Goal: Task Accomplishment & Management: Manage account settings

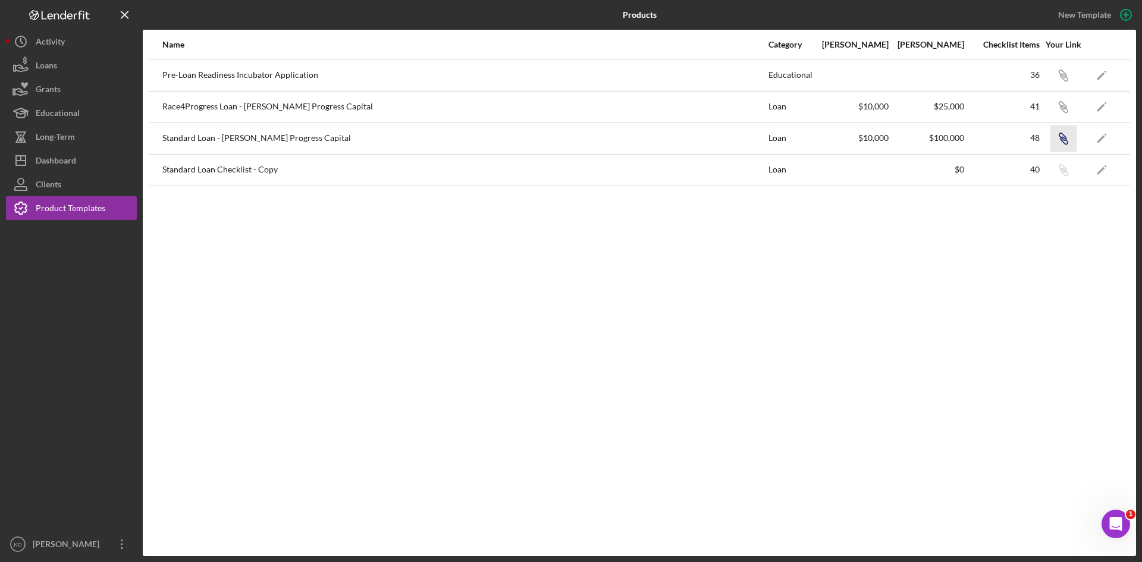
click at [1064, 137] on icon "Icon/Link" at bounding box center [1062, 138] width 27 height 27
click at [63, 157] on div "Dashboard" at bounding box center [56, 162] width 40 height 27
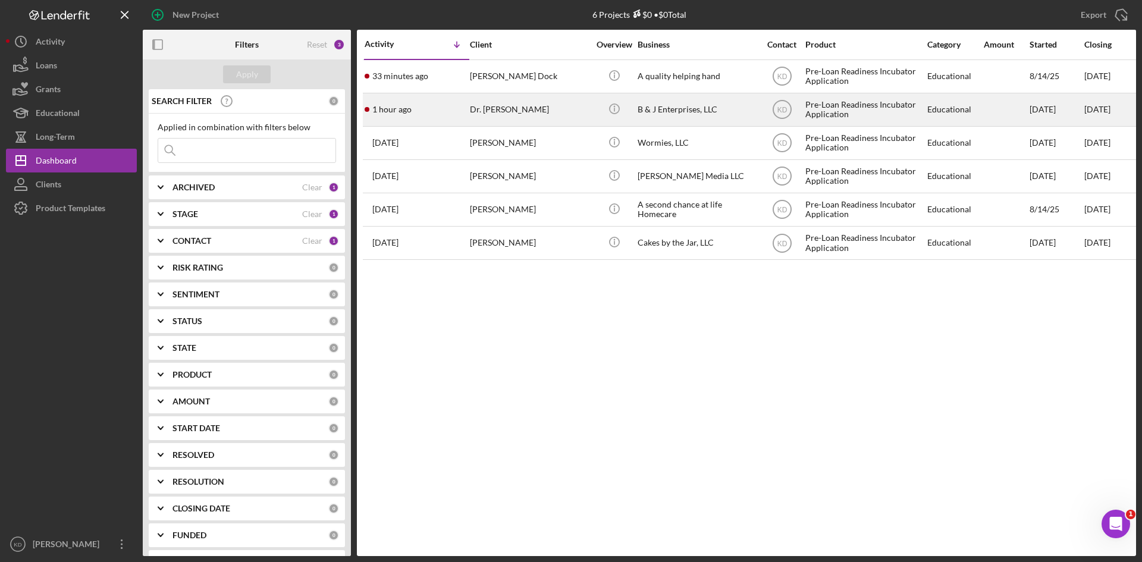
click at [543, 112] on div "Dr. Andrea Blue" at bounding box center [529, 110] width 119 height 32
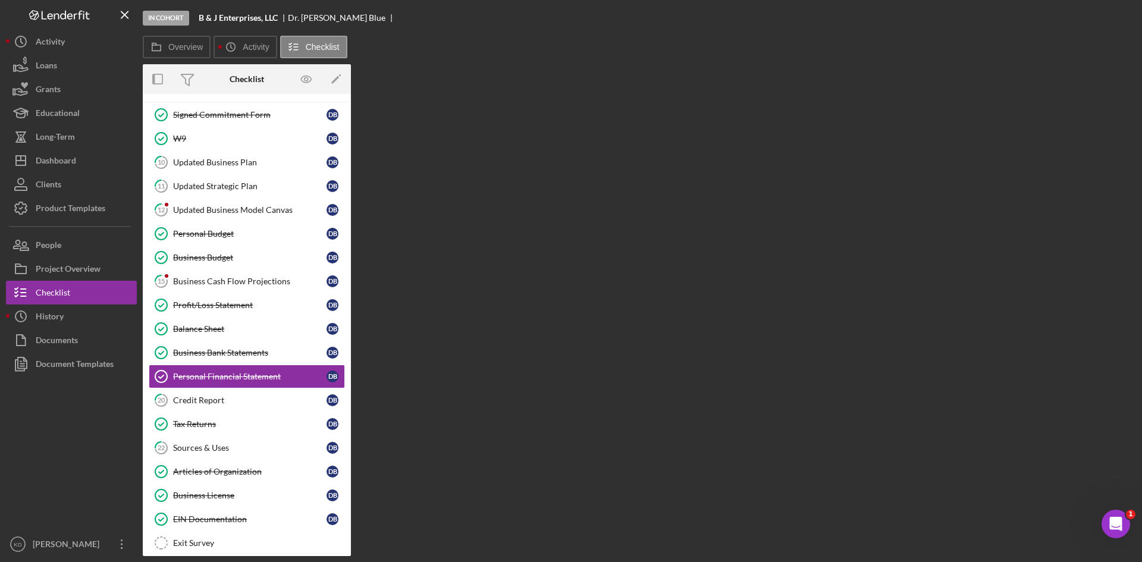
scroll to position [163, 0]
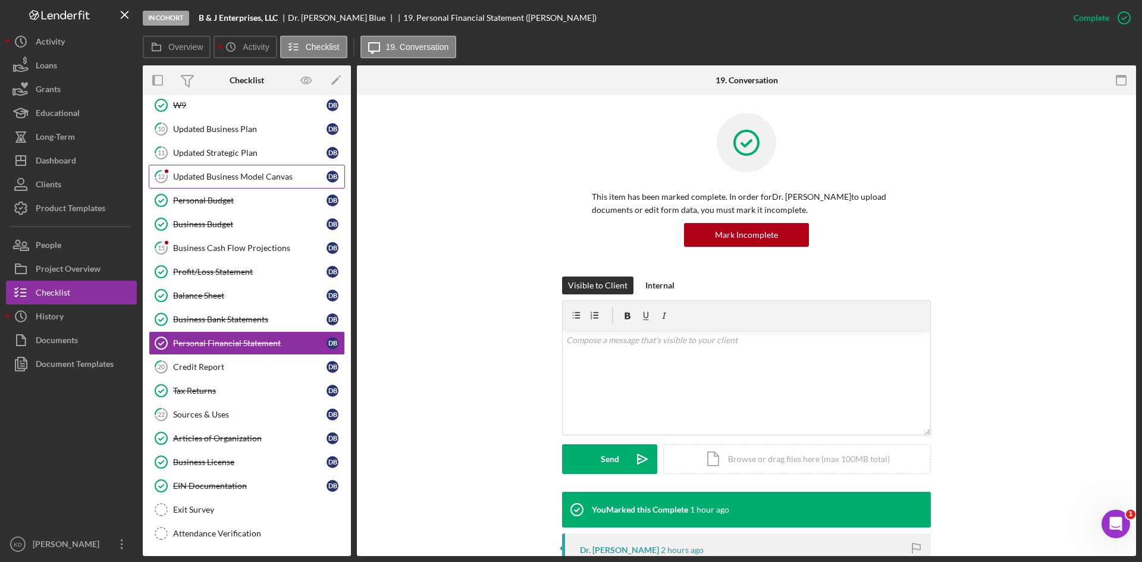
click at [191, 178] on div "Updated Business Model Canvas" at bounding box center [249, 177] width 153 height 10
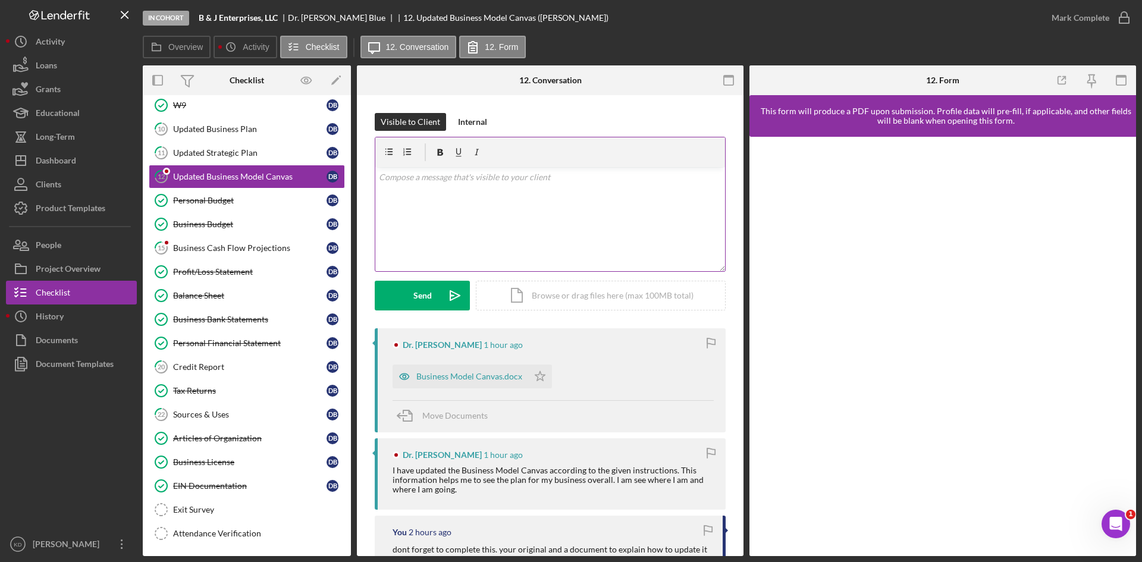
scroll to position [119, 0]
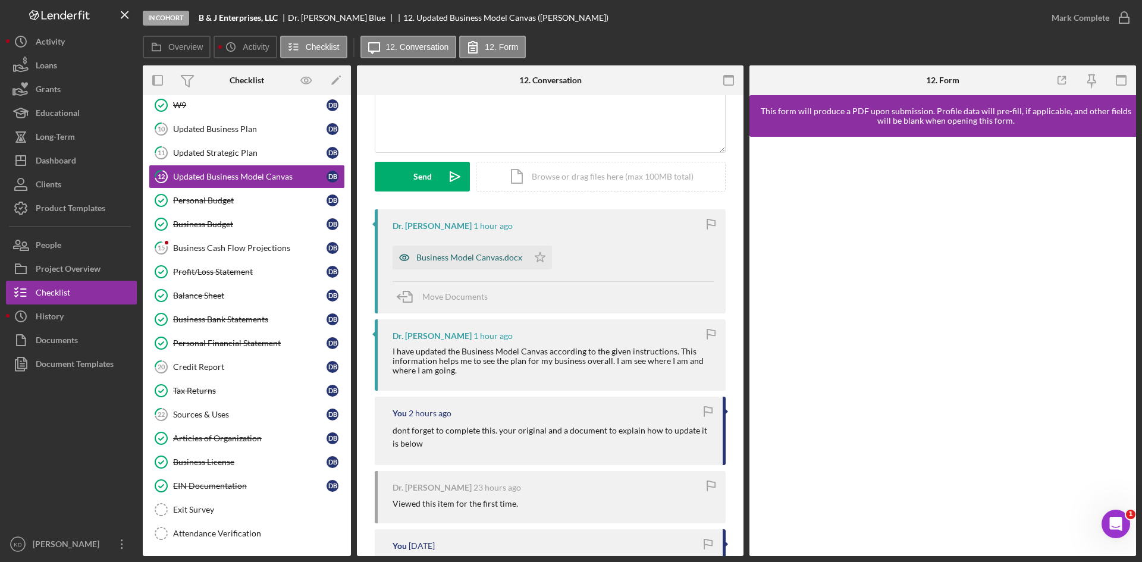
click at [449, 253] on div "Business Model Canvas.docx" at bounding box center [469, 258] width 106 height 10
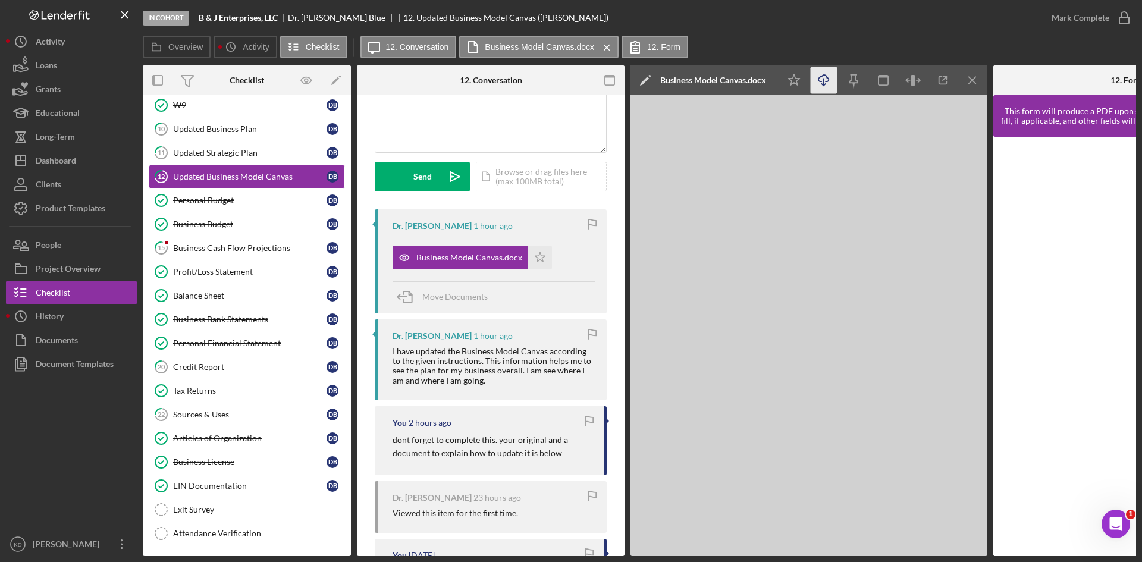
click at [822, 83] on icon "Icon/Download" at bounding box center [823, 80] width 27 height 27
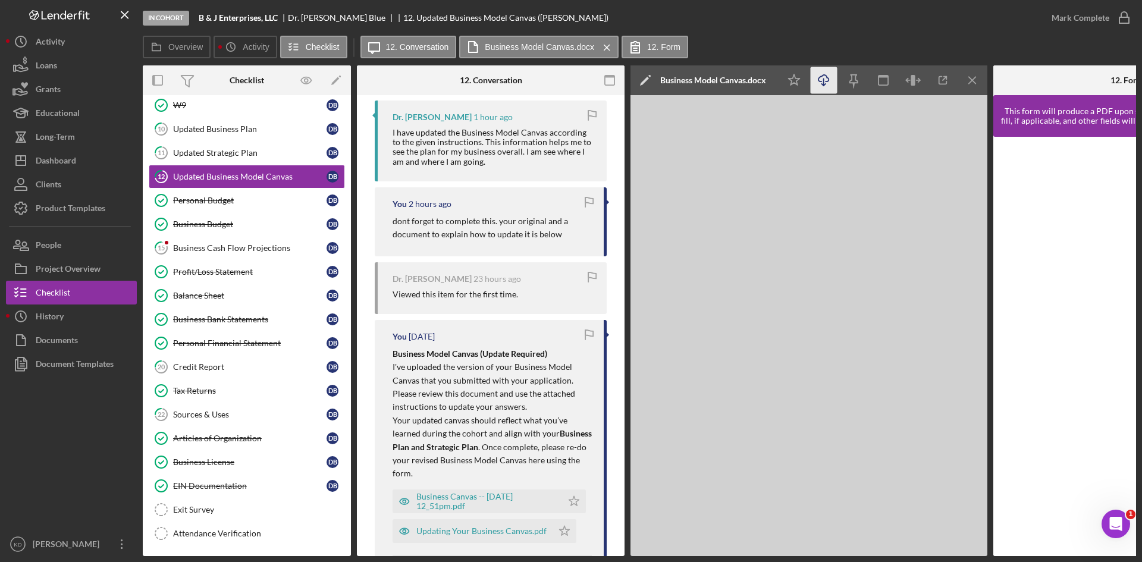
scroll to position [542, 0]
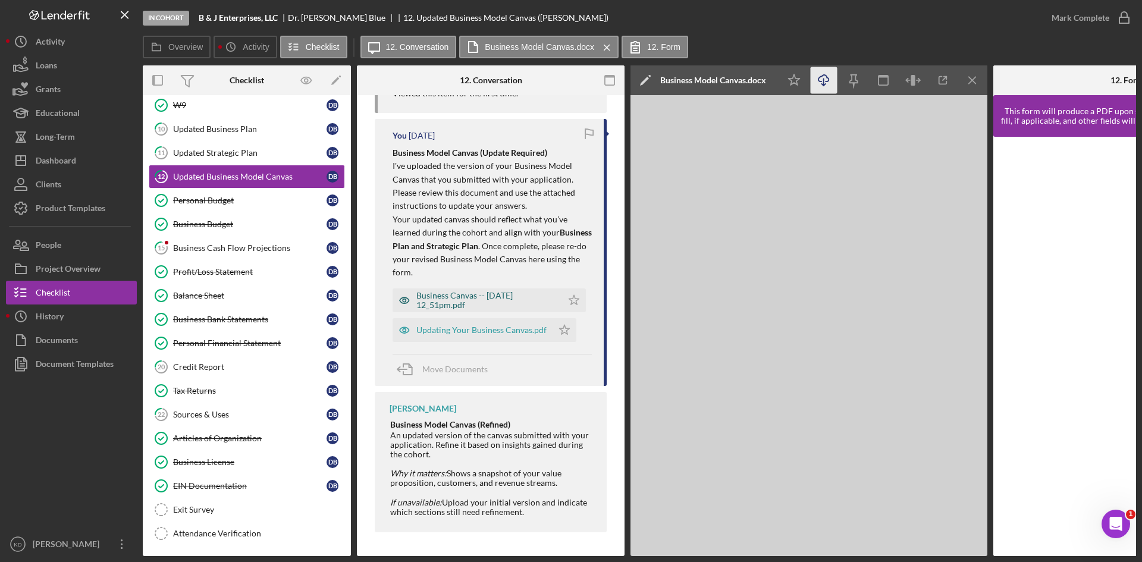
click at [447, 294] on div "Business Canvas -- 2025-08-11 12_51pm.pdf" at bounding box center [486, 300] width 140 height 19
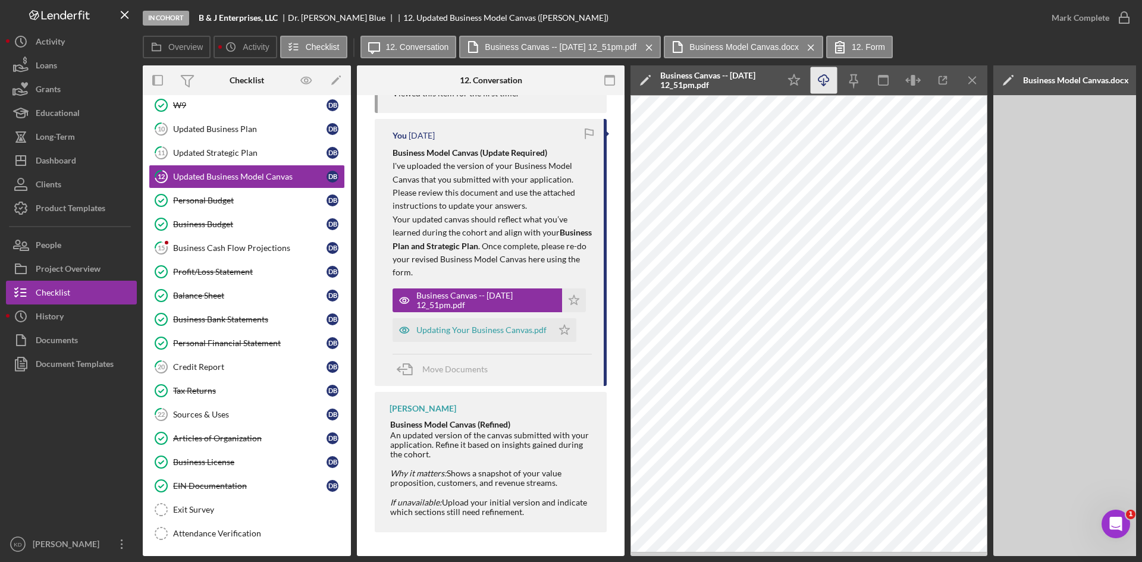
click at [825, 81] on icon "Icon/Download" at bounding box center [823, 80] width 27 height 27
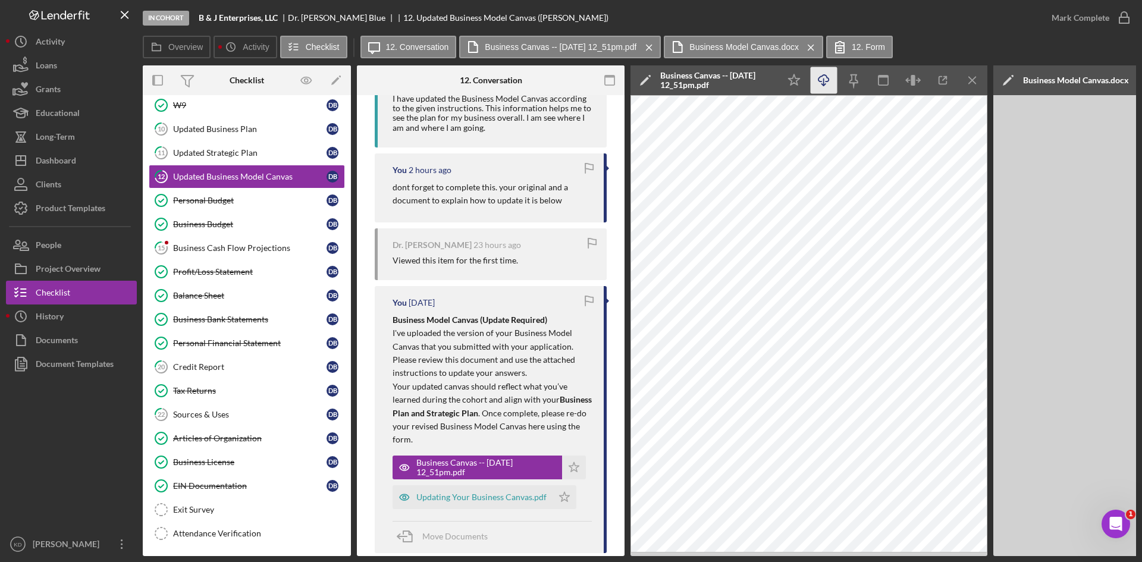
scroll to position [0, 0]
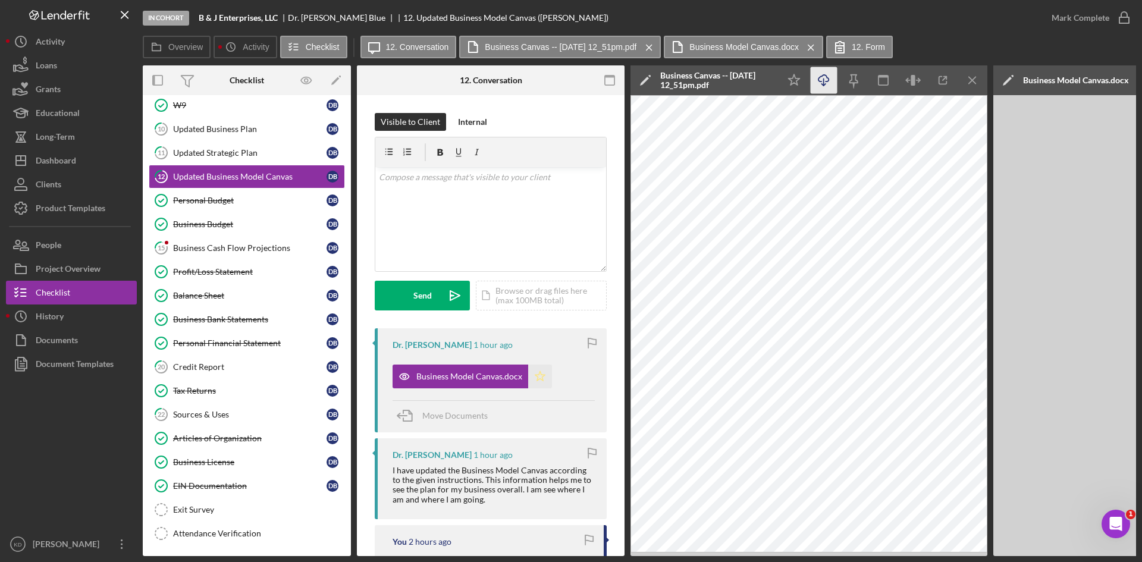
click at [537, 379] on polygon "button" at bounding box center [540, 376] width 10 height 10
click at [1118, 15] on icon "button" at bounding box center [1124, 18] width 30 height 30
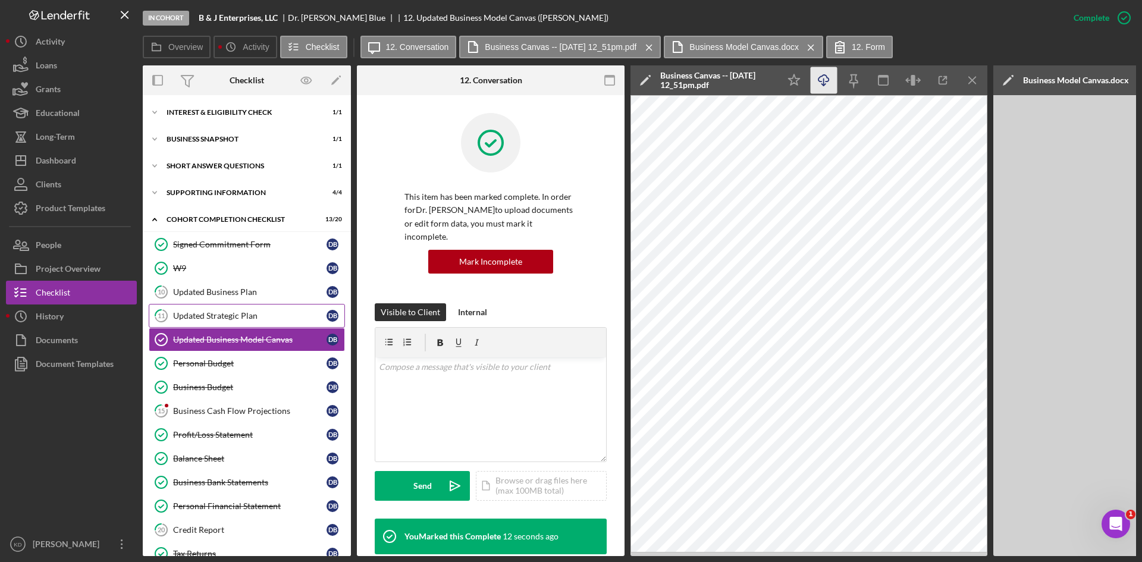
scroll to position [119, 0]
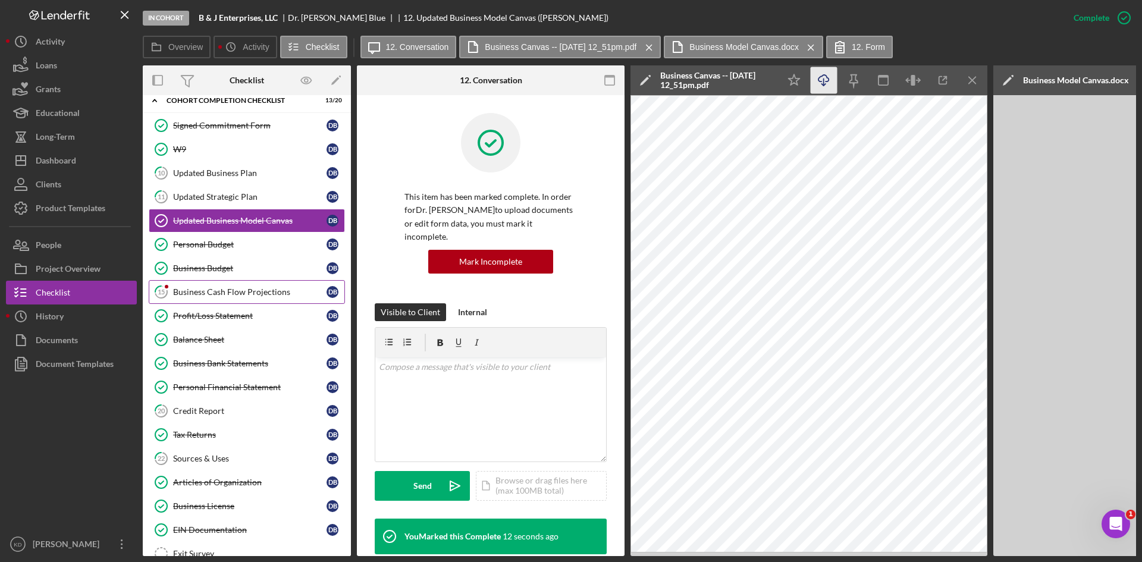
click at [222, 287] on div "Business Cash Flow Projections" at bounding box center [249, 292] width 153 height 10
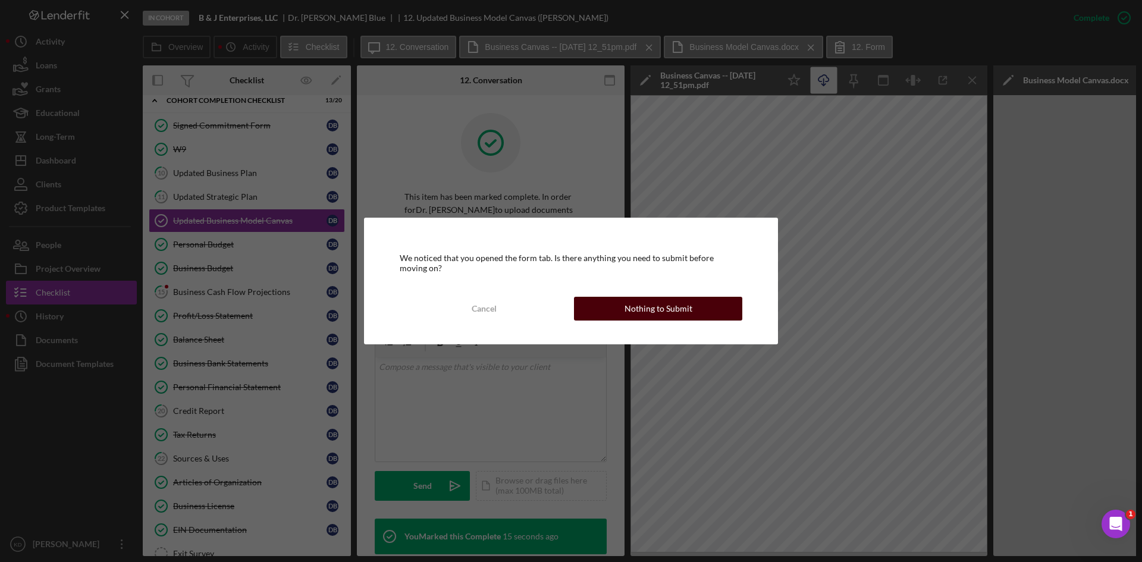
click at [622, 310] on button "Nothing to Submit" at bounding box center [658, 309] width 168 height 24
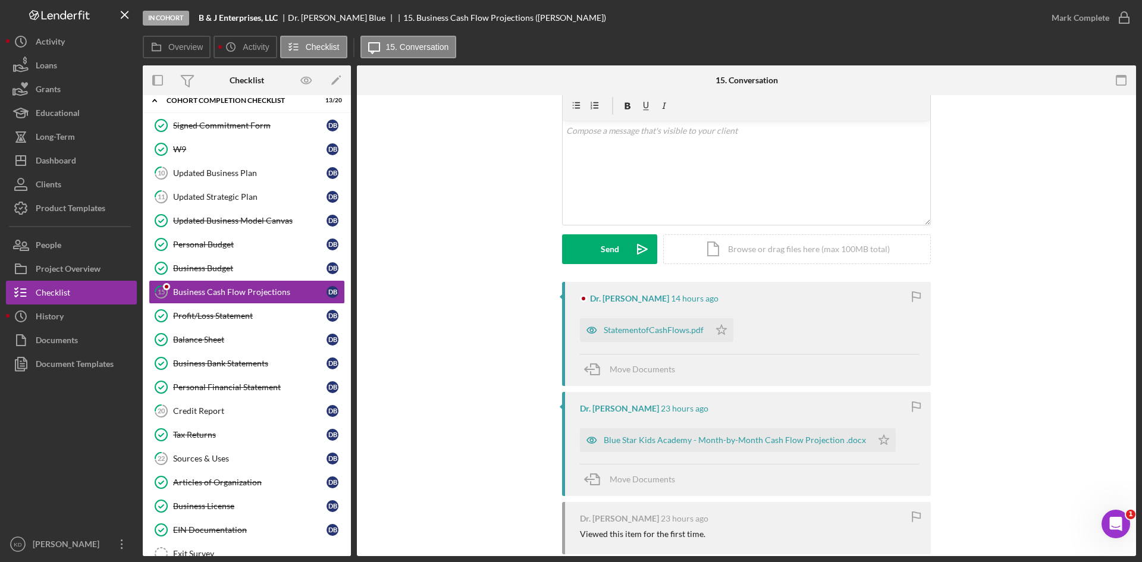
scroll to position [119, 0]
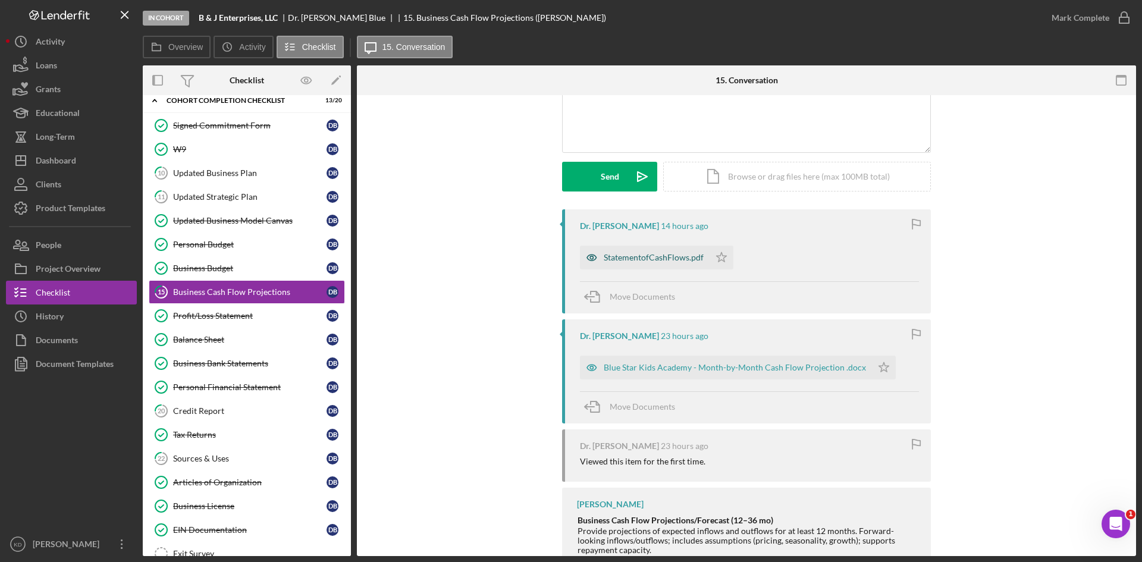
click at [637, 260] on div "StatementofCashFlows.pdf" at bounding box center [653, 258] width 100 height 10
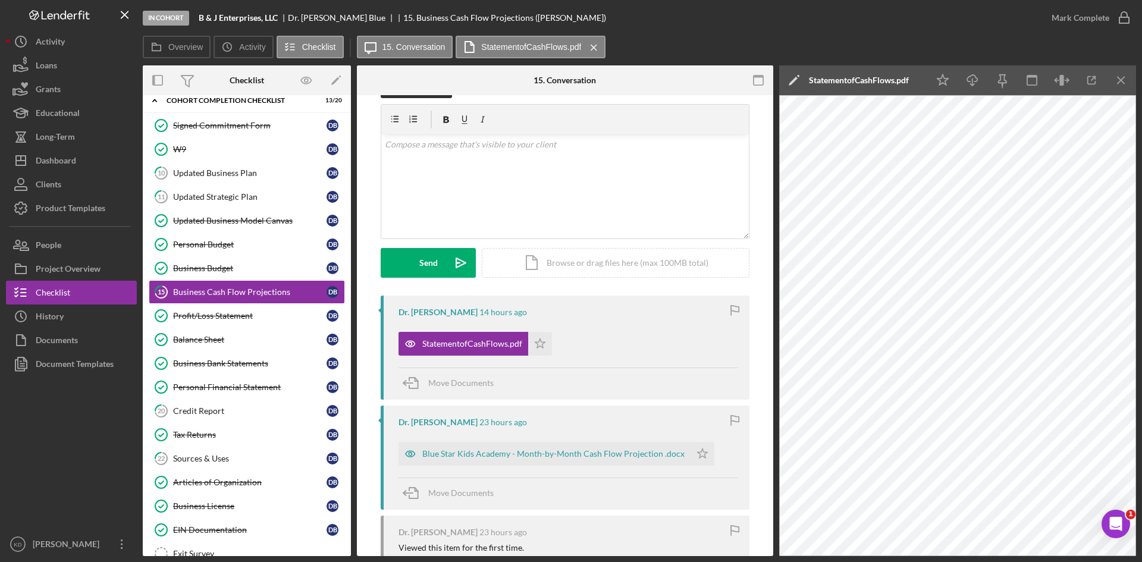
scroll to position [0, 0]
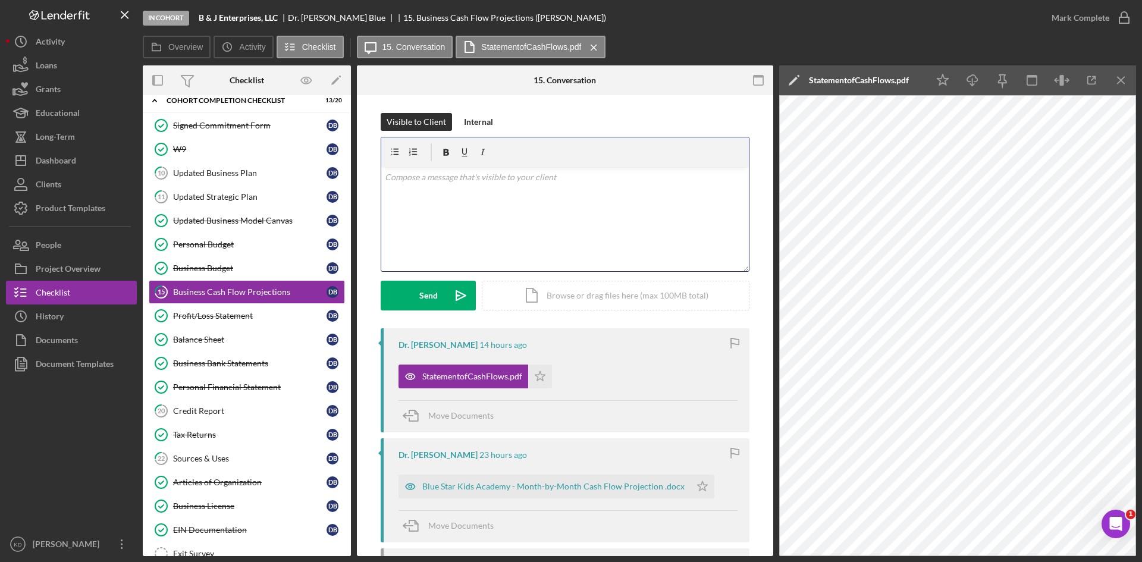
click at [522, 210] on div "v Color teal Color pink Remove color Add row above Add row below Add column bef…" at bounding box center [564, 219] width 367 height 104
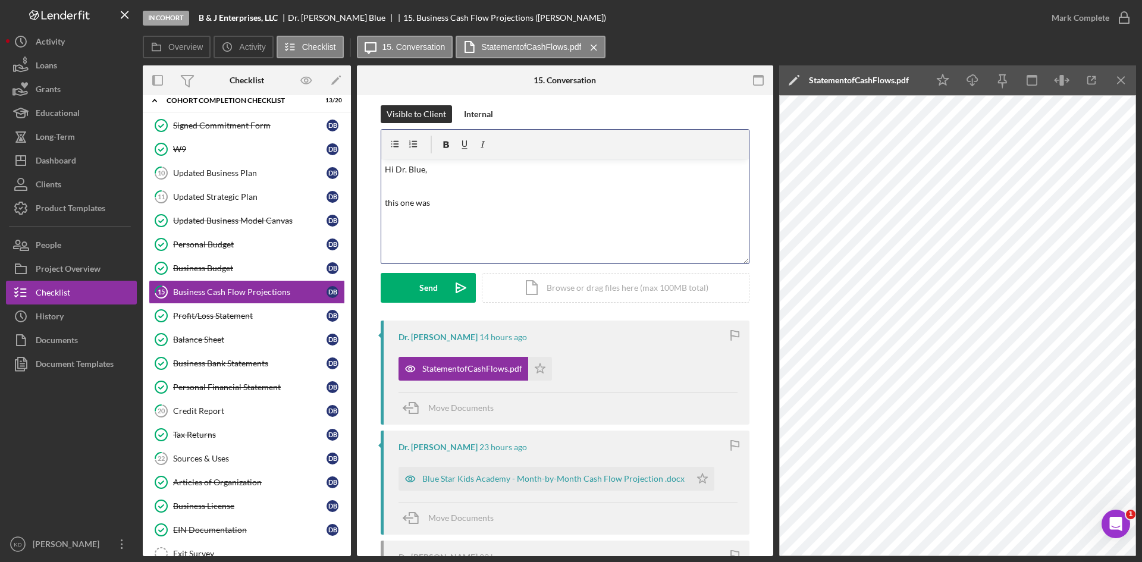
scroll to position [7, 0]
click at [565, 481] on div "Blue Star Kids Academy - Month-by-Month Cash Flow Projection .docx" at bounding box center [553, 479] width 262 height 10
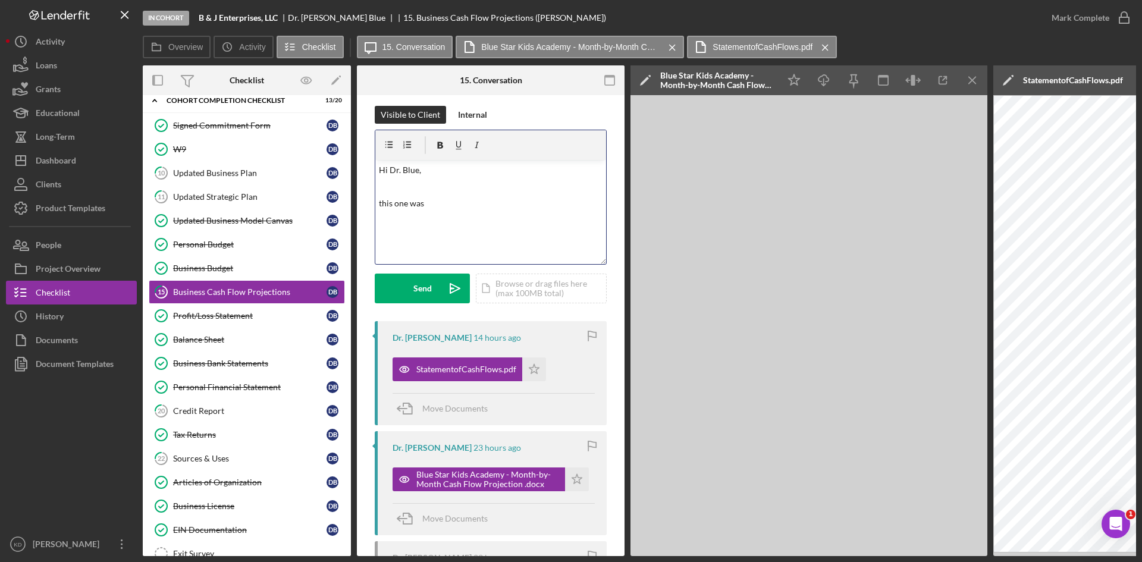
drag, startPoint x: 460, startPoint y: 218, endPoint x: 358, endPoint y: 157, distance: 118.9
click at [358, 157] on div "Visible to Client Internal v Color teal Color pink Remove color Add row above A…" at bounding box center [491, 421] width 268 height 666
click at [574, 484] on icon "Icon/Star" at bounding box center [577, 479] width 24 height 24
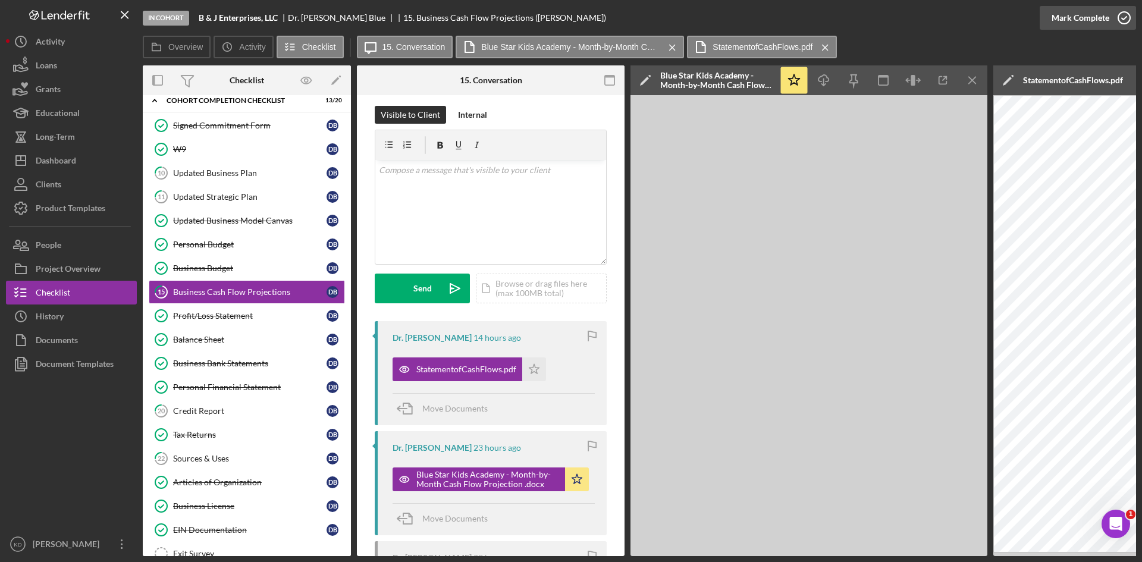
click at [1121, 20] on icon "button" at bounding box center [1124, 18] width 30 height 30
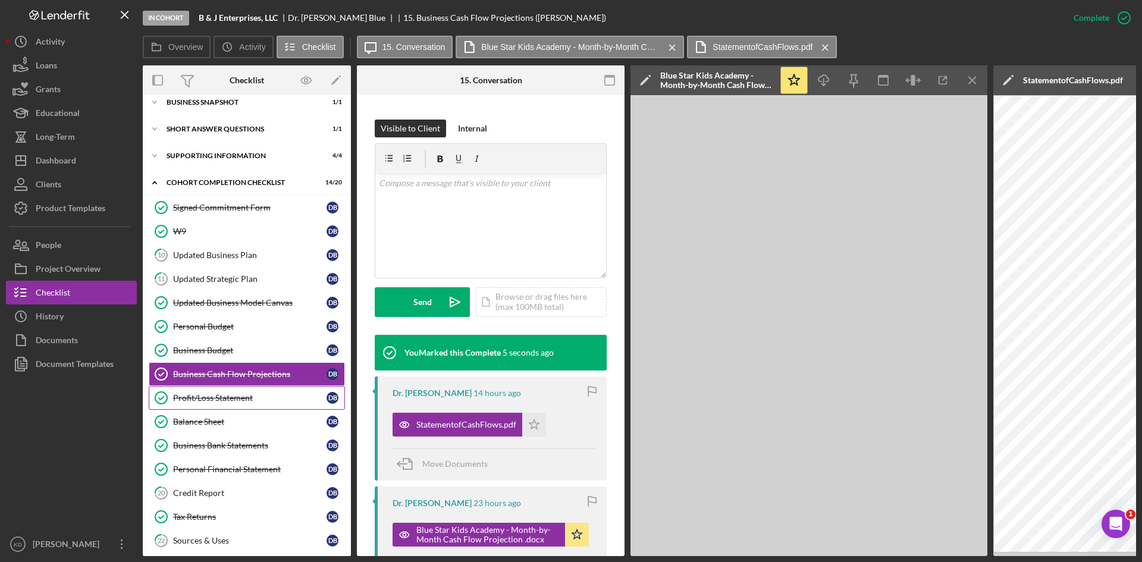
scroll to position [168, 0]
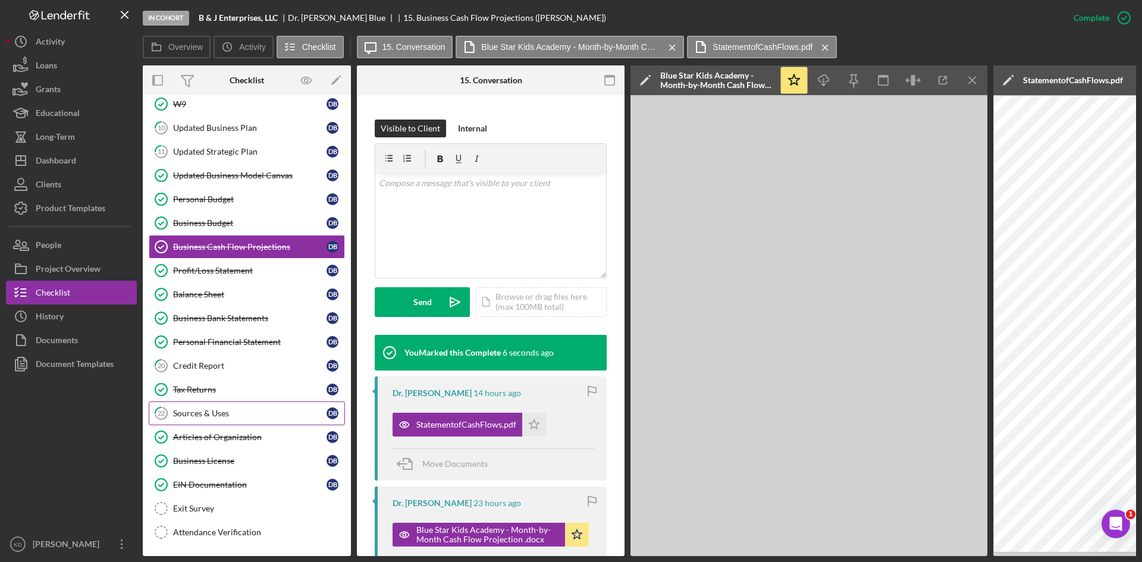
click at [200, 413] on div "Sources & Uses" at bounding box center [249, 413] width 153 height 10
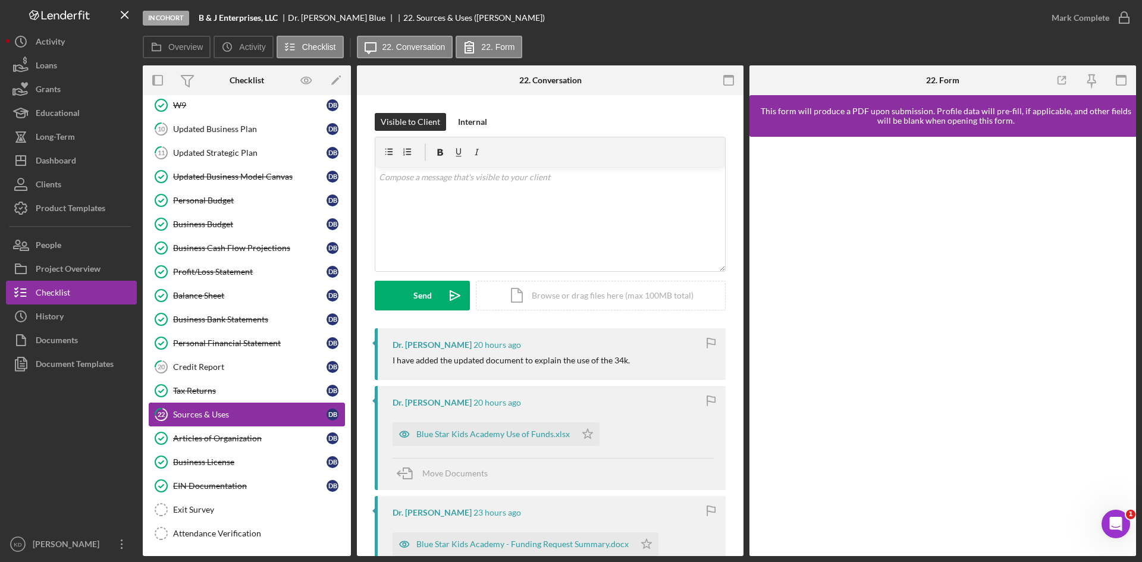
scroll to position [164, 0]
click at [452, 430] on div "Blue Star Kids Academy Use of Funds.xlsx" at bounding box center [492, 434] width 153 height 10
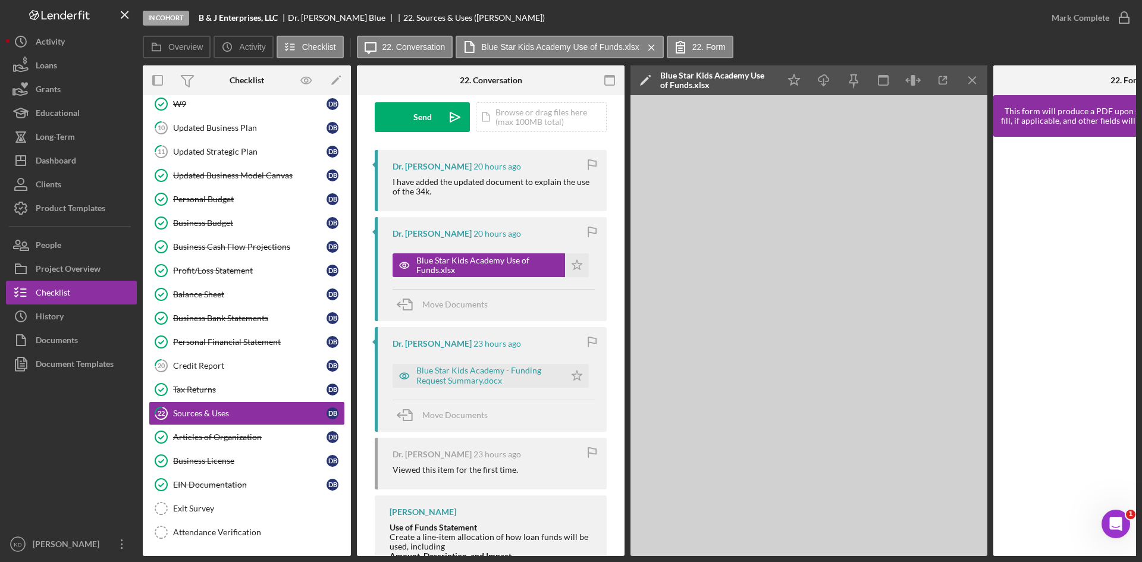
scroll to position [238, 0]
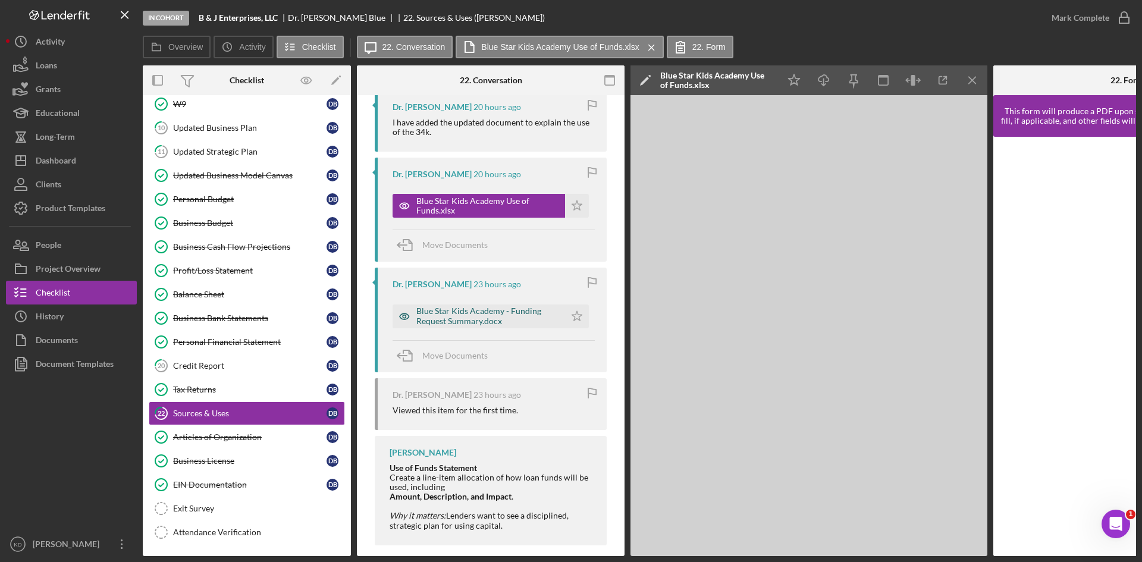
click at [466, 318] on div "Blue Star Kids Academy - Funding Request Summary.docx" at bounding box center [487, 315] width 143 height 19
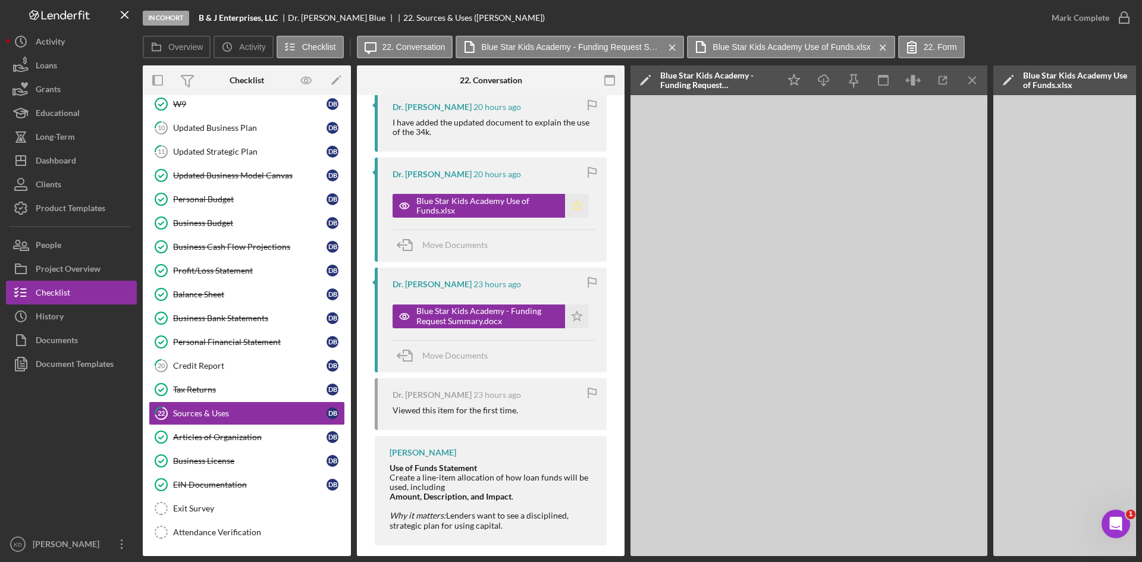
click at [577, 207] on icon "Icon/Star" at bounding box center [577, 206] width 24 height 24
click at [577, 317] on icon "Icon/Star" at bounding box center [577, 316] width 24 height 24
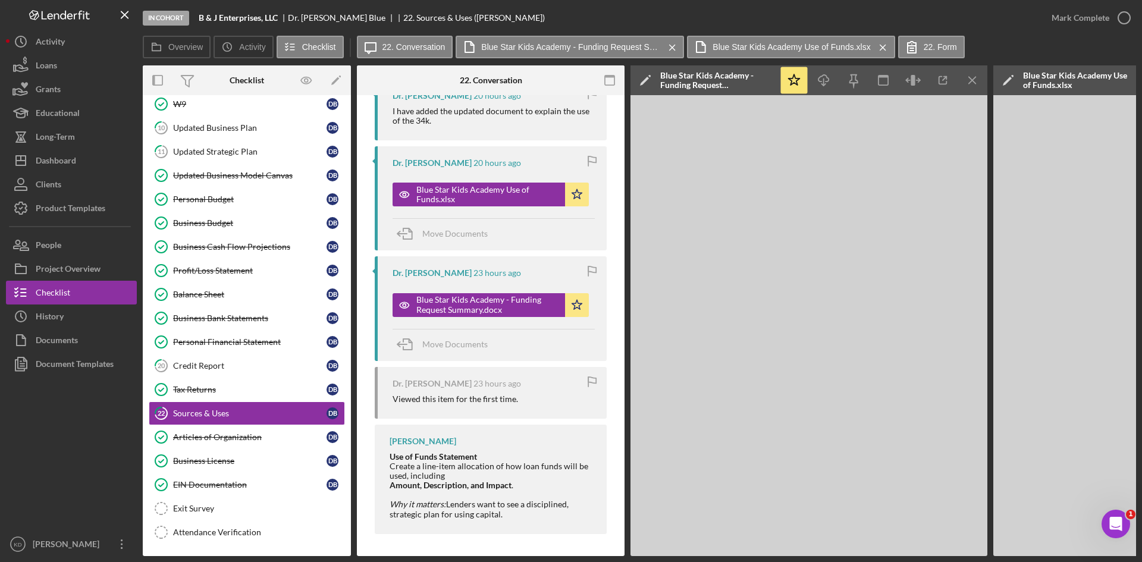
scroll to position [254, 0]
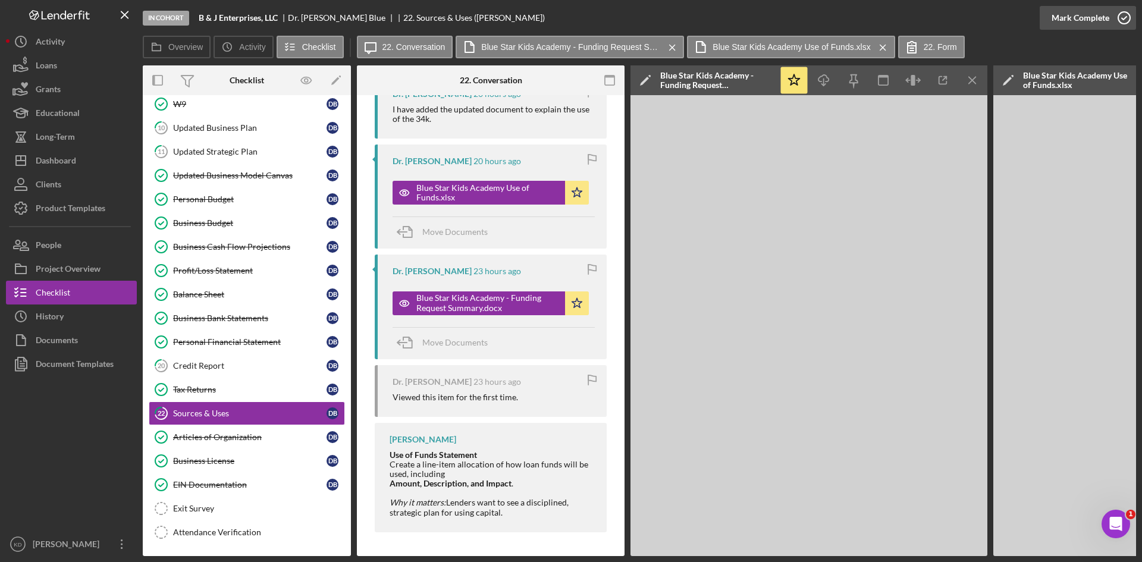
click at [1087, 23] on div "Mark Complete" at bounding box center [1080, 18] width 58 height 24
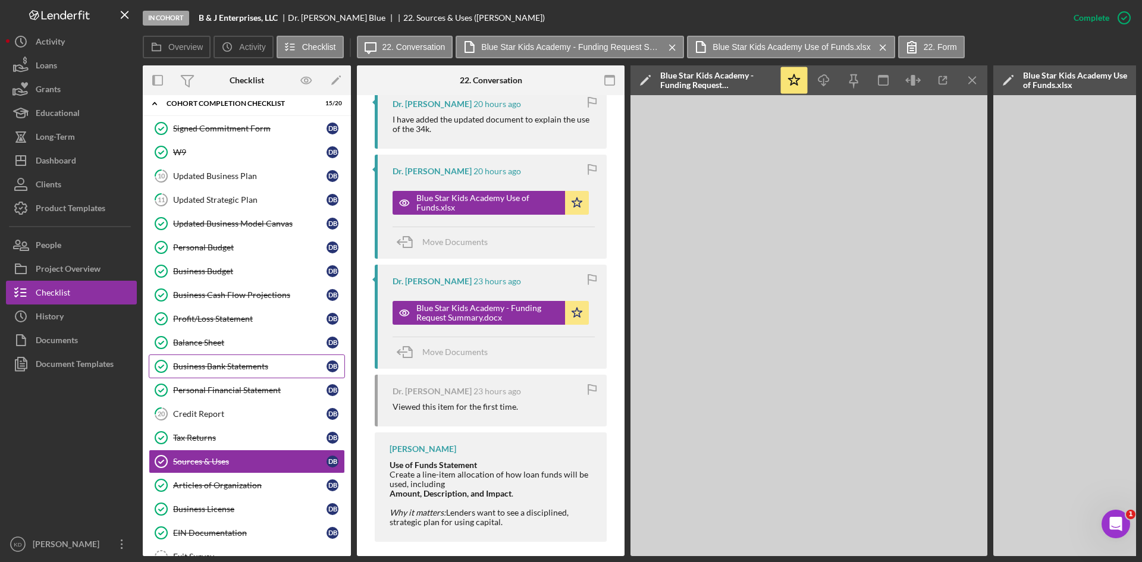
scroll to position [164, 0]
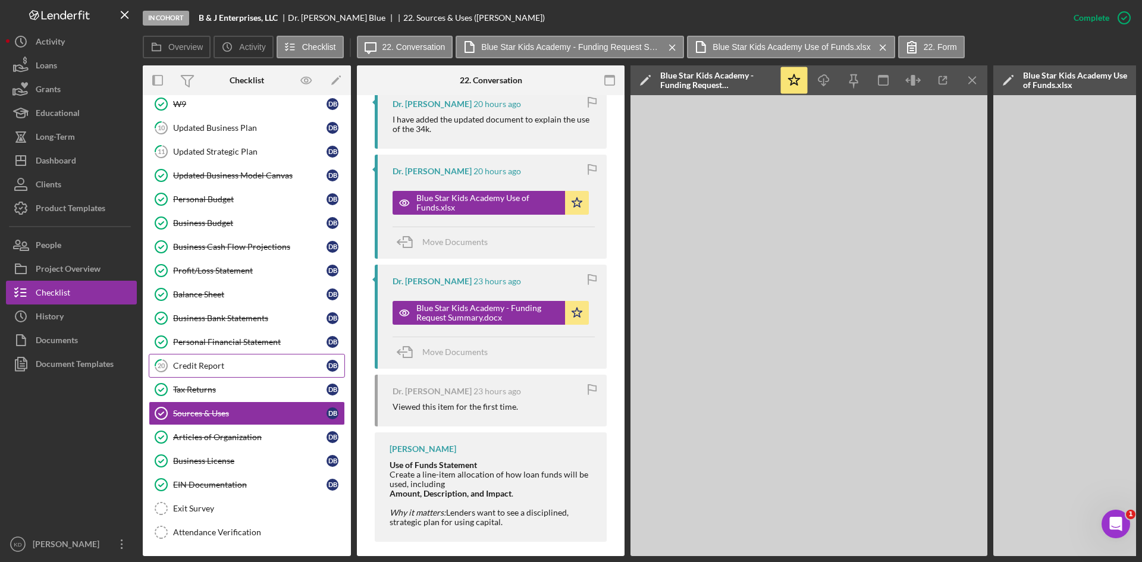
click at [219, 369] on div "Credit Report" at bounding box center [249, 366] width 153 height 10
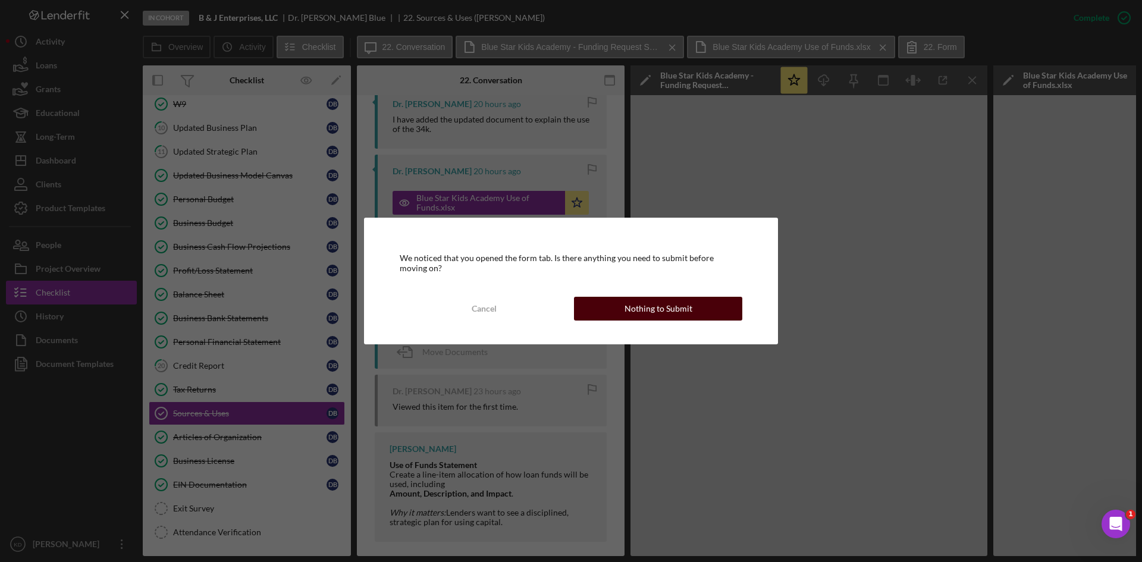
click at [685, 303] on div "Nothing to Submit" at bounding box center [658, 309] width 68 height 24
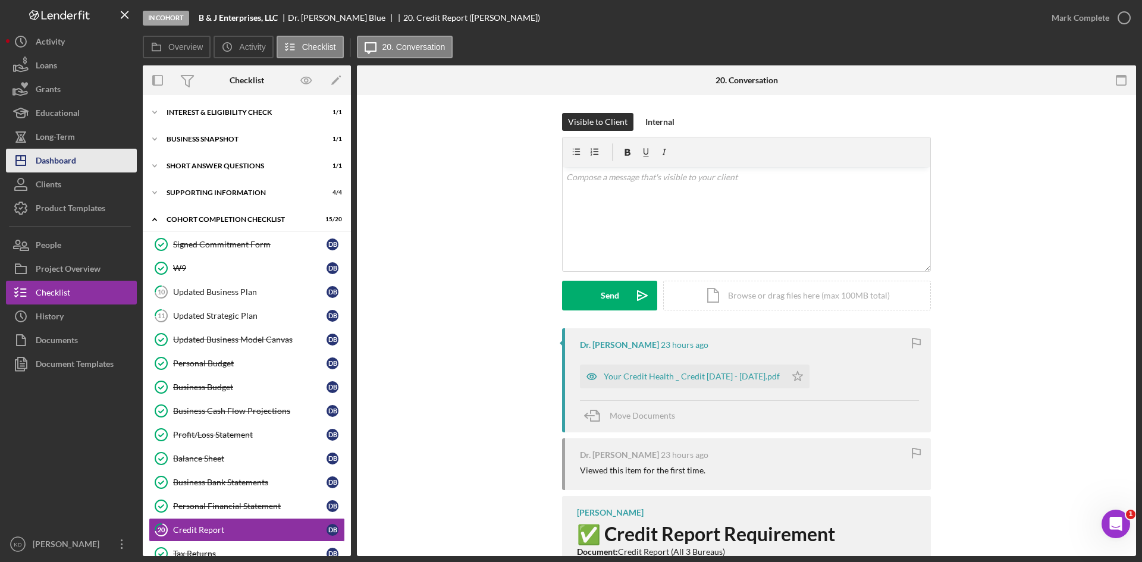
click at [67, 161] on div "Dashboard" at bounding box center [56, 162] width 40 height 27
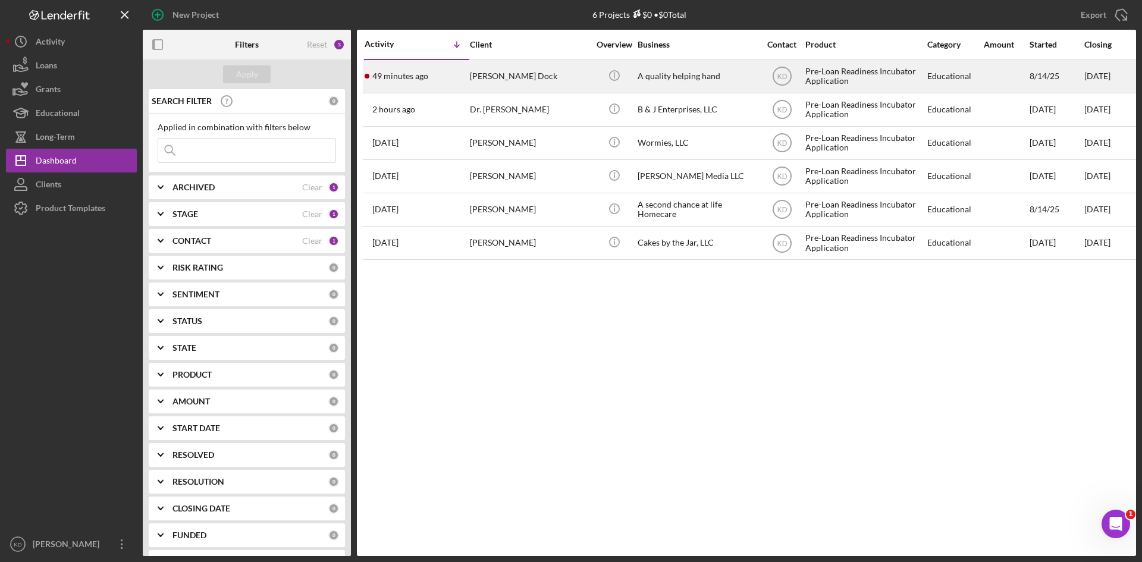
click at [566, 85] on div "Abraham Dock" at bounding box center [529, 77] width 119 height 32
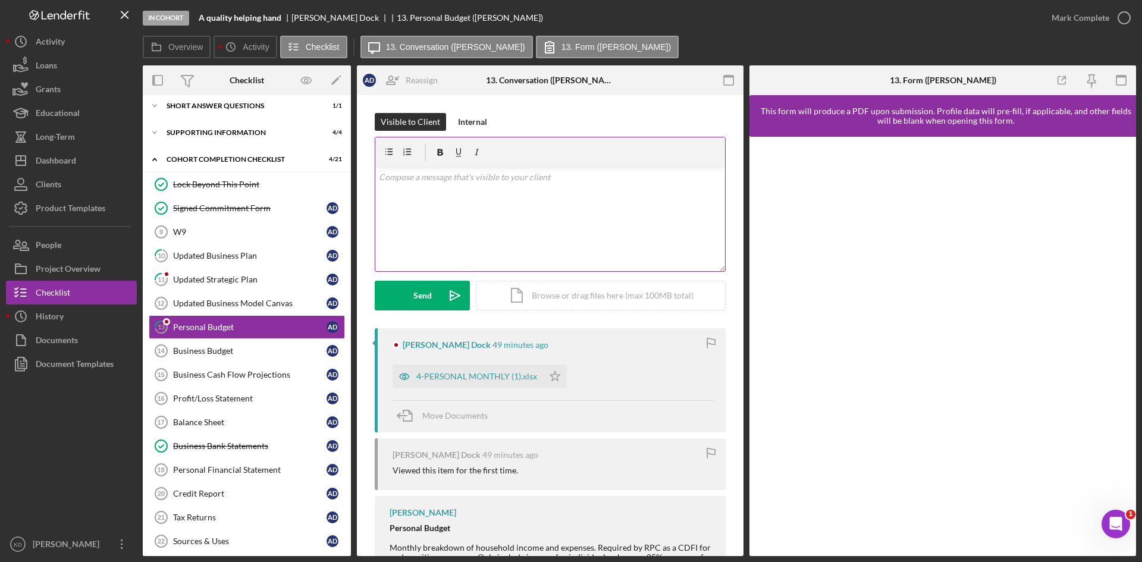
scroll to position [87, 0]
click at [460, 378] on div "4-PERSONAL MONTHLY (1).xlsx" at bounding box center [476, 377] width 121 height 10
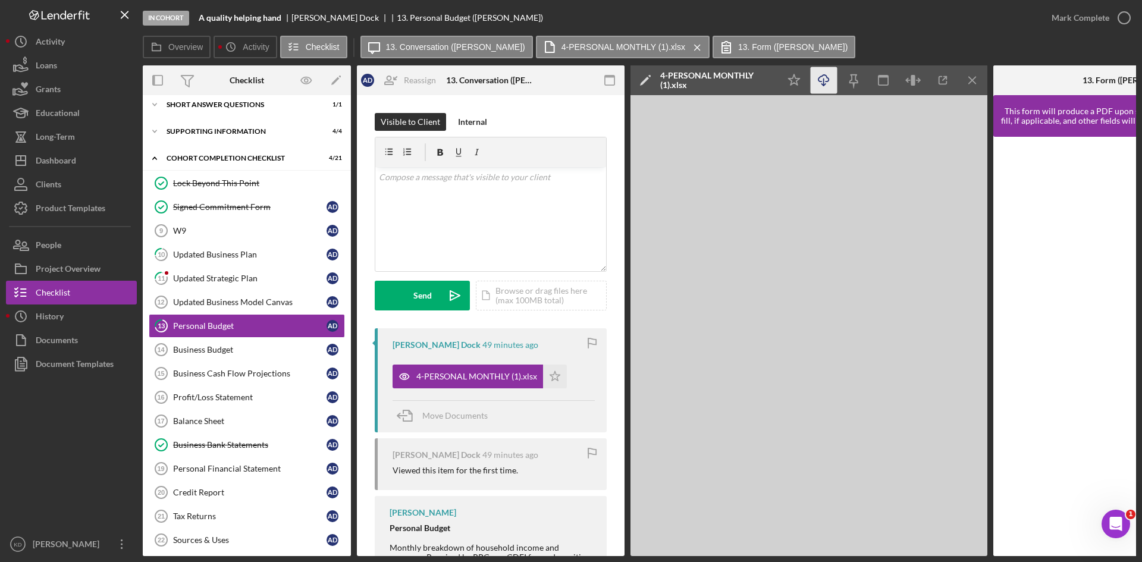
click at [827, 79] on icon "Icon/Download" at bounding box center [823, 80] width 27 height 27
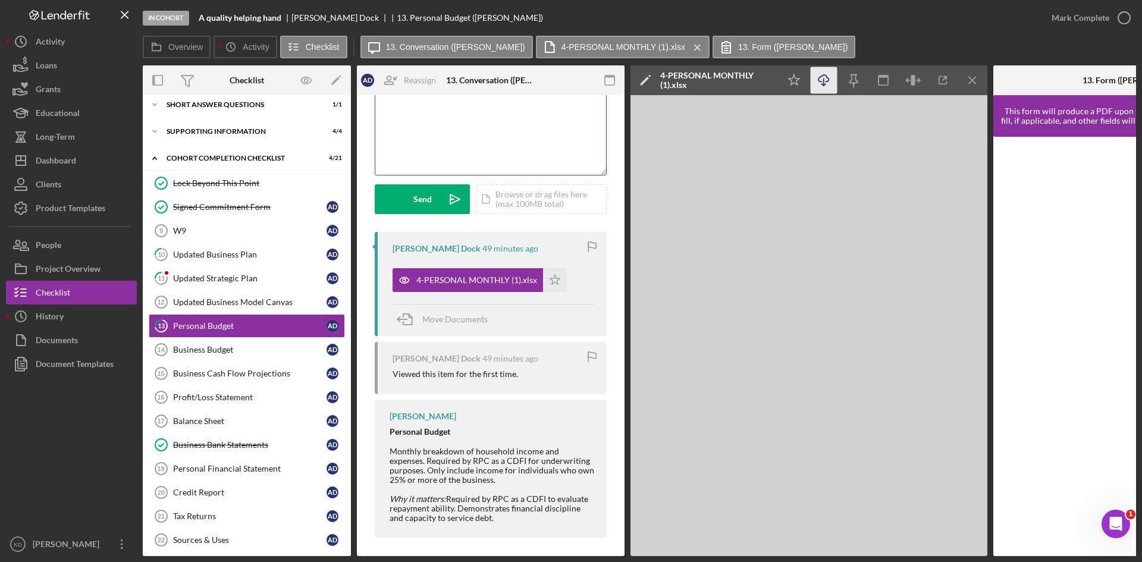
scroll to position [105, 0]
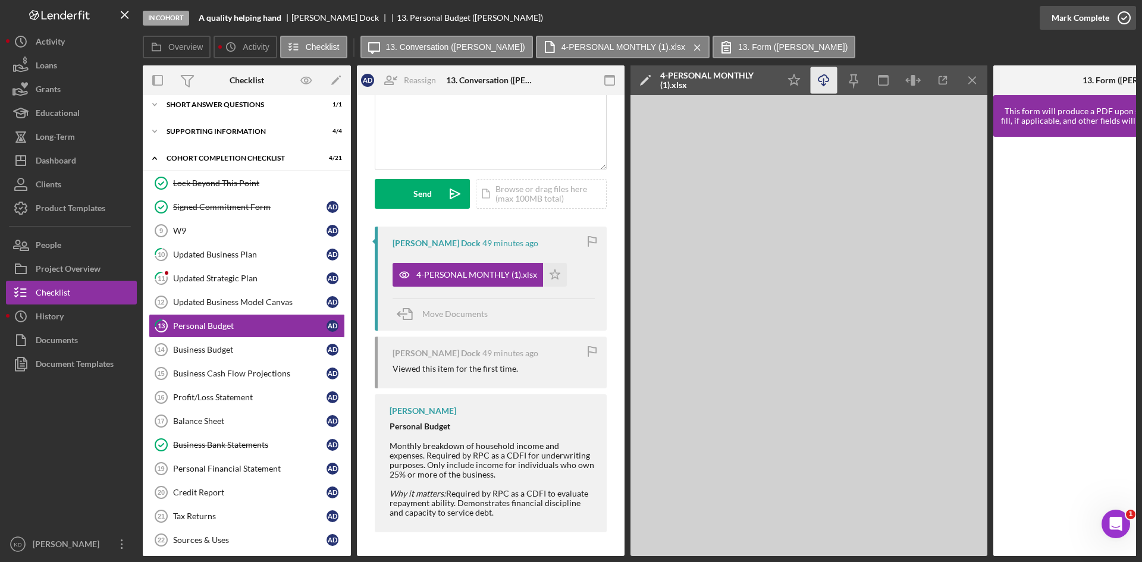
click at [1114, 17] on icon "button" at bounding box center [1124, 18] width 30 height 30
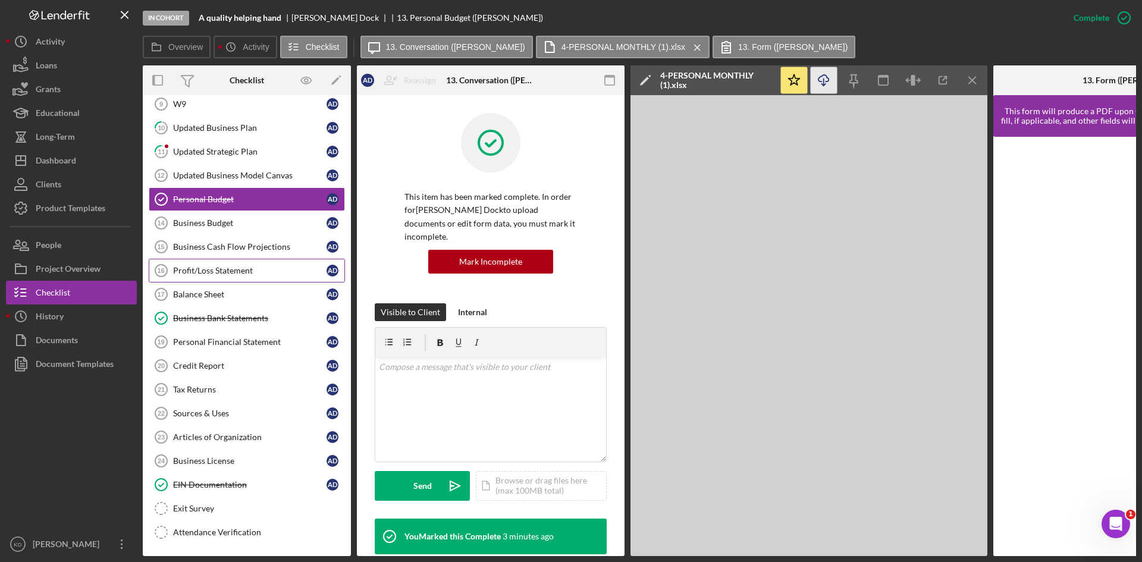
scroll to position [218, 0]
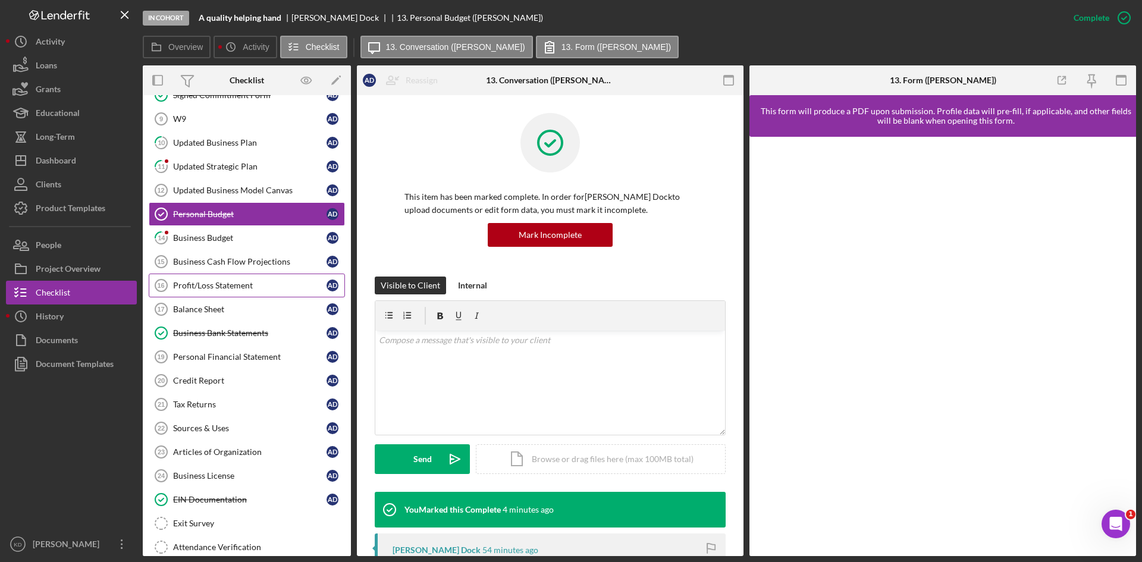
scroll to position [206, 0]
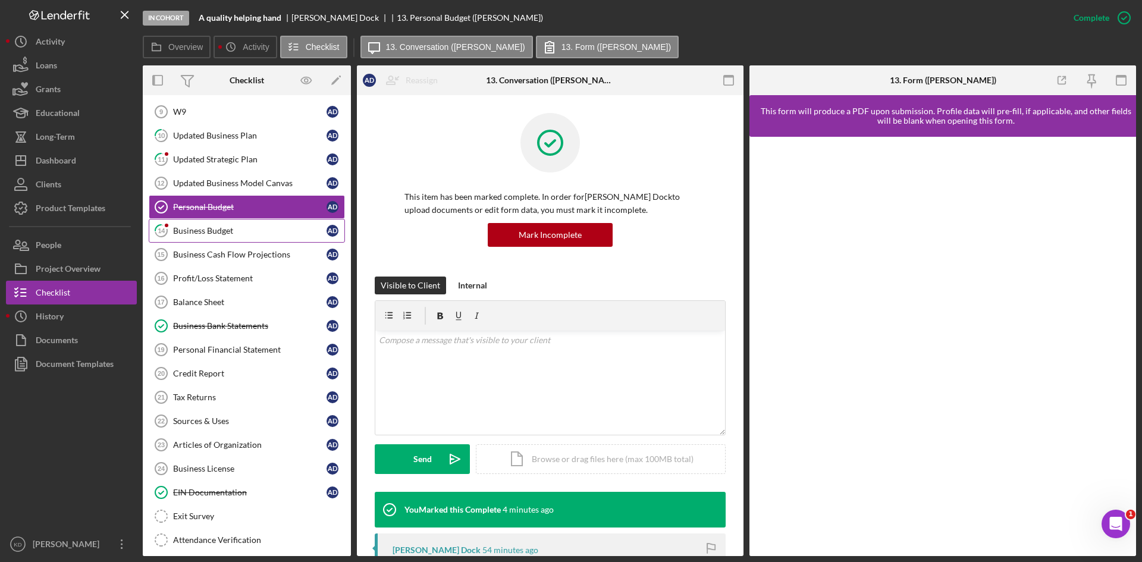
click at [249, 232] on div "Business Budget" at bounding box center [249, 231] width 153 height 10
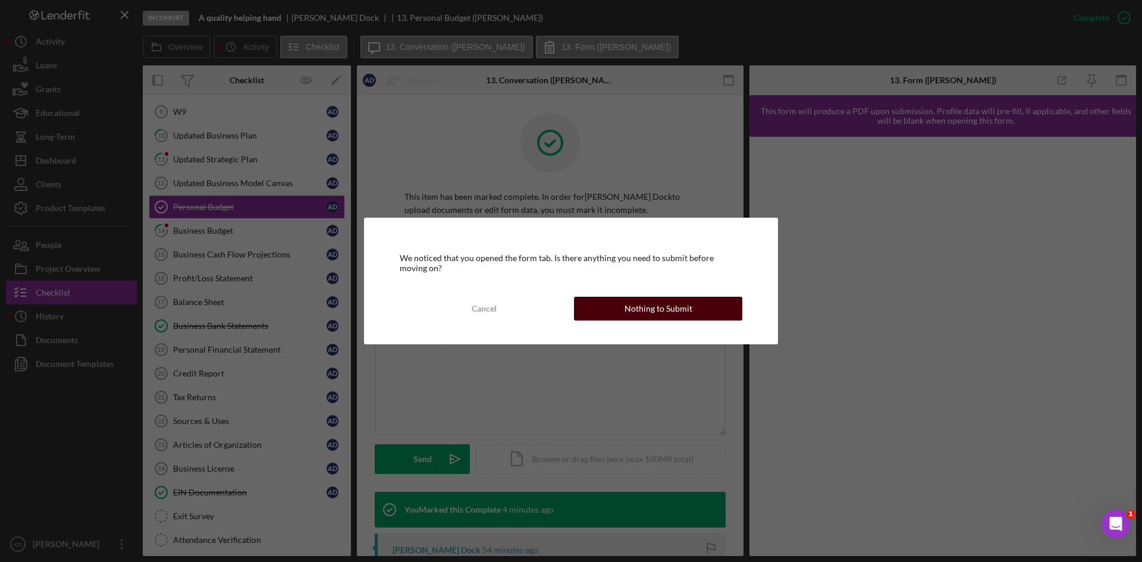
click at [703, 309] on button "Nothing to Submit" at bounding box center [658, 309] width 168 height 24
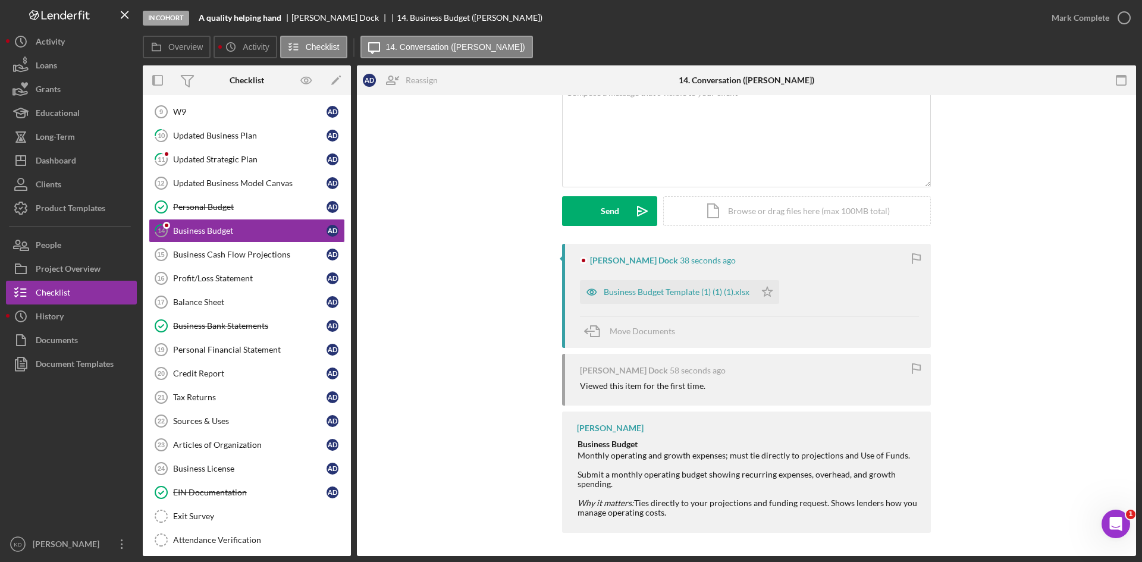
scroll to position [85, 0]
click at [675, 286] on div "Business Budget Template (1) (1) (1).xlsx" at bounding box center [667, 291] width 175 height 24
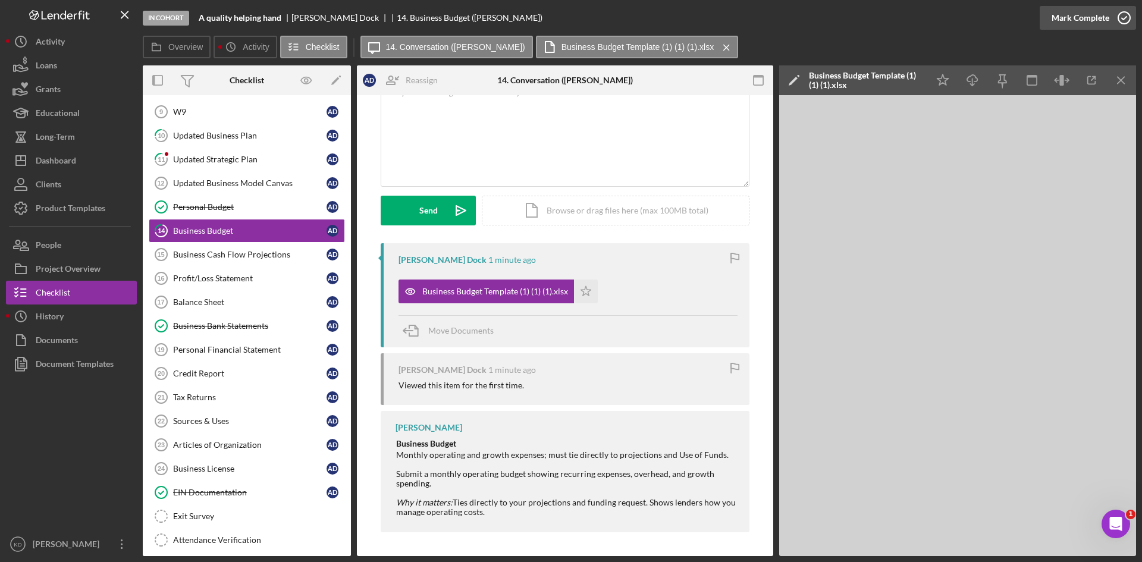
click at [1095, 21] on div "Mark Complete" at bounding box center [1080, 18] width 58 height 24
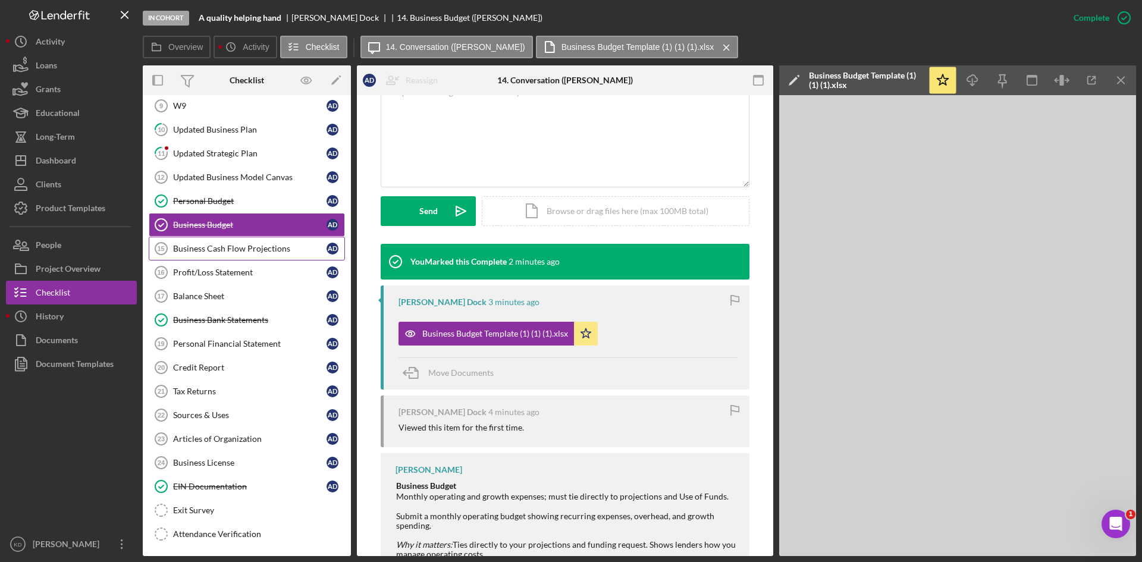
scroll to position [214, 0]
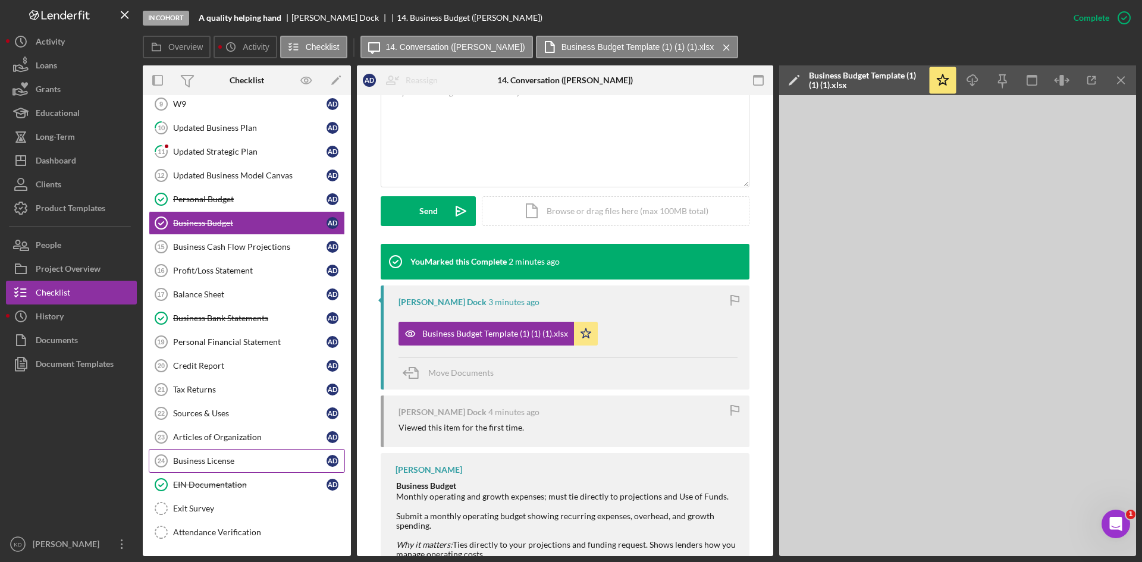
click at [205, 465] on div "Business License" at bounding box center [249, 461] width 153 height 10
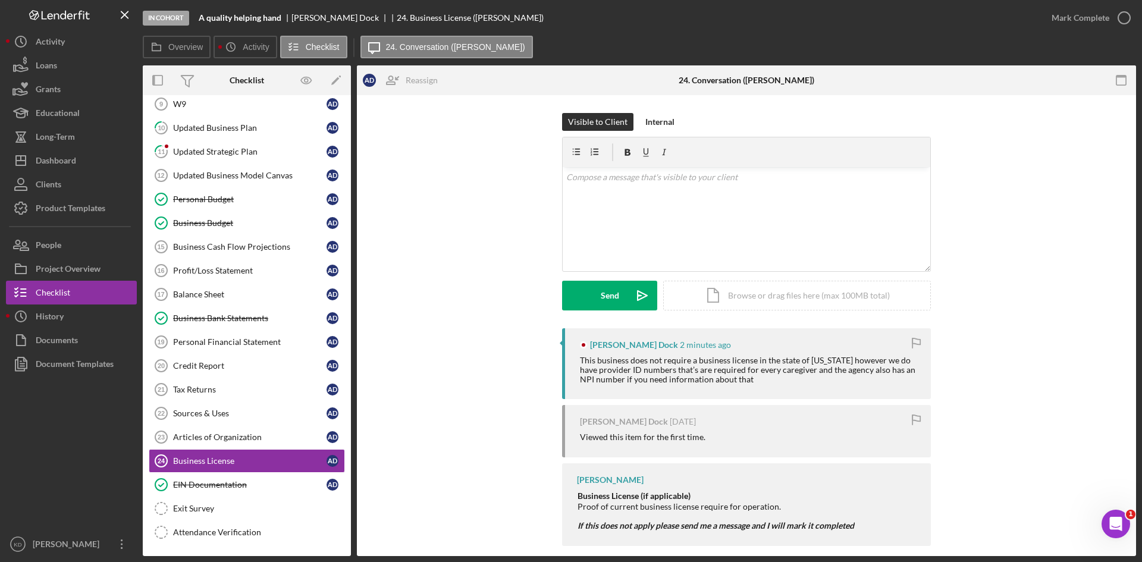
scroll to position [14, 0]
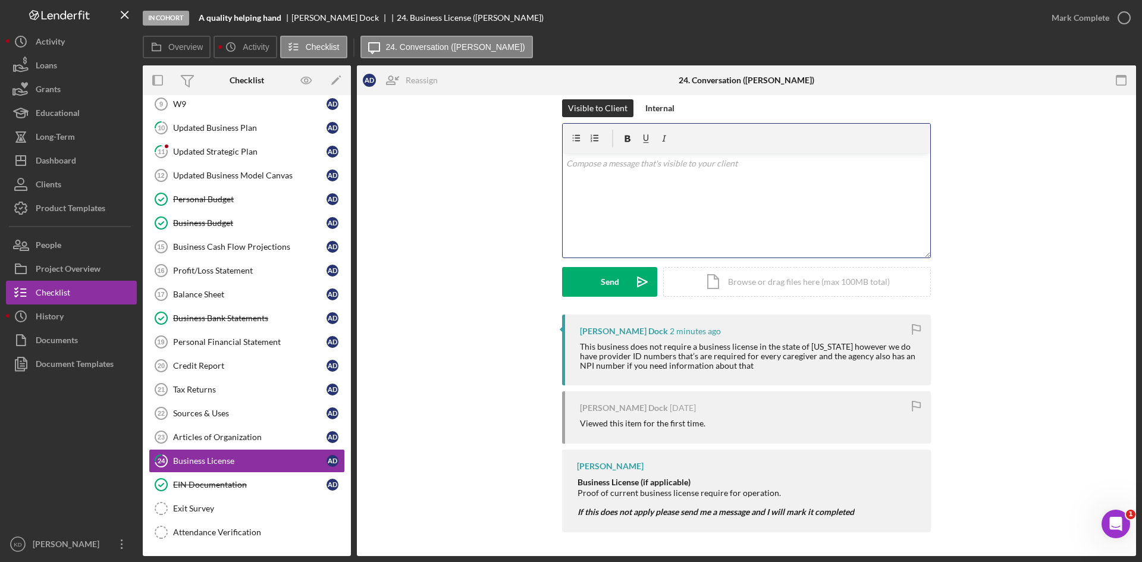
click at [742, 196] on div "v Color teal Color pink Remove color Add row above Add row below Add column bef…" at bounding box center [745, 205] width 367 height 104
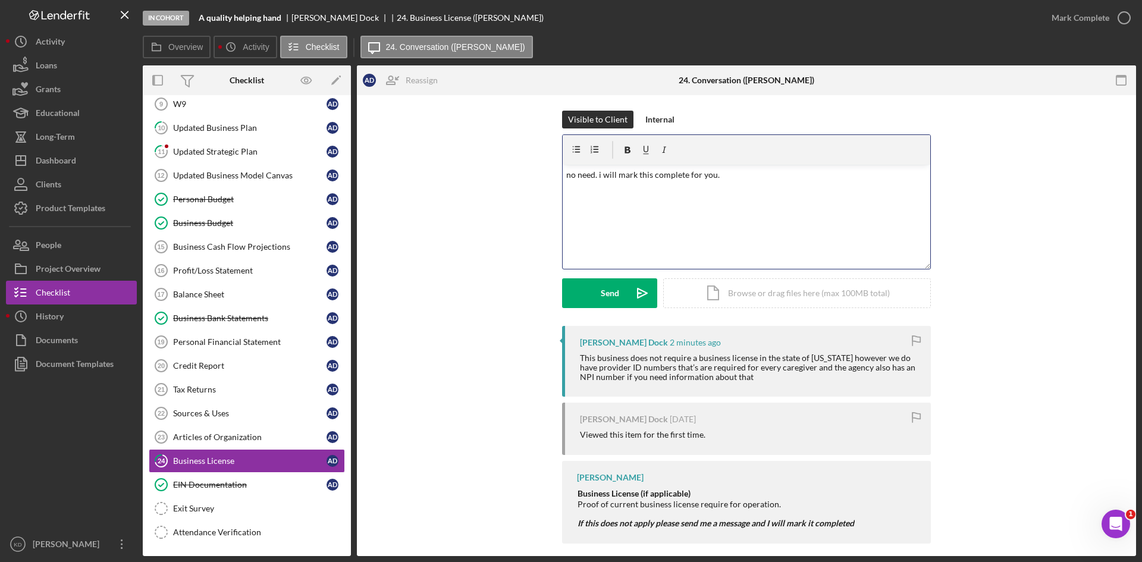
scroll to position [0, 0]
click at [598, 298] on button "Send Icon/icon-invite-send" at bounding box center [609, 296] width 95 height 30
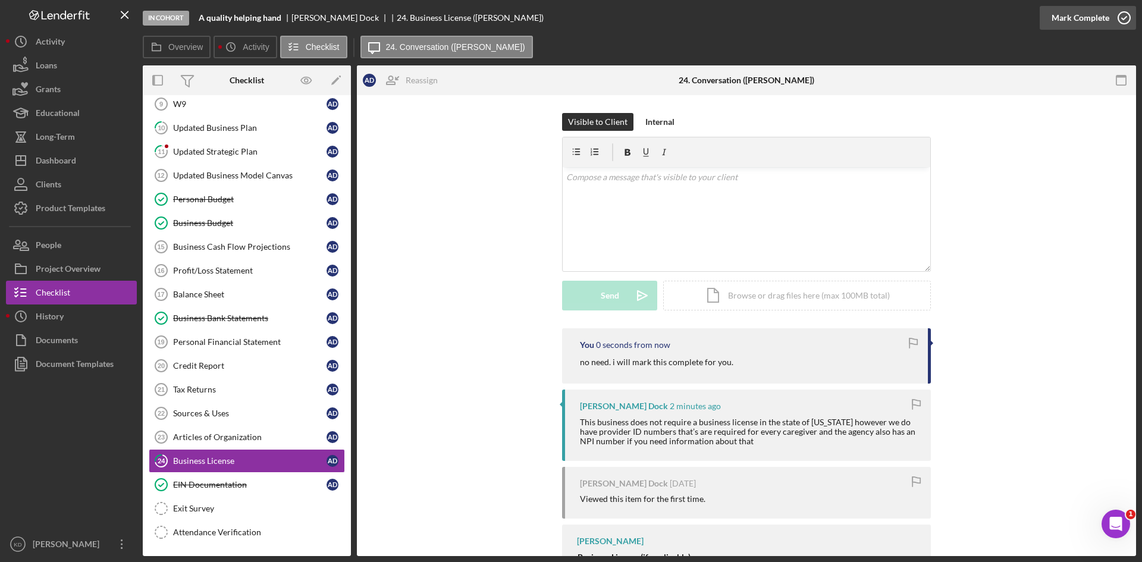
click at [1100, 21] on div "Mark Complete" at bounding box center [1080, 18] width 58 height 24
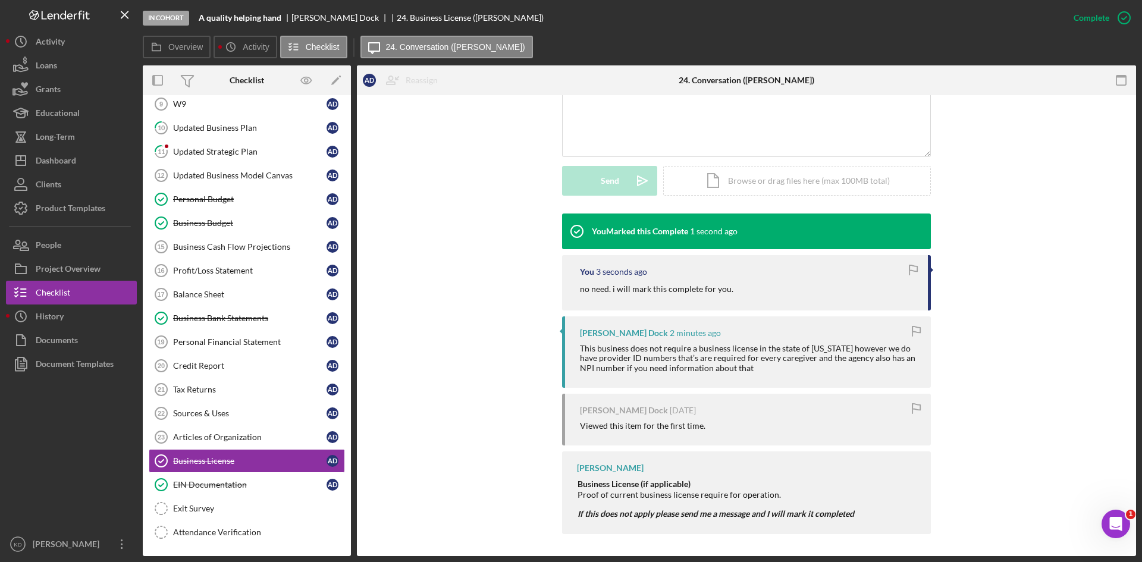
scroll to position [280, 0]
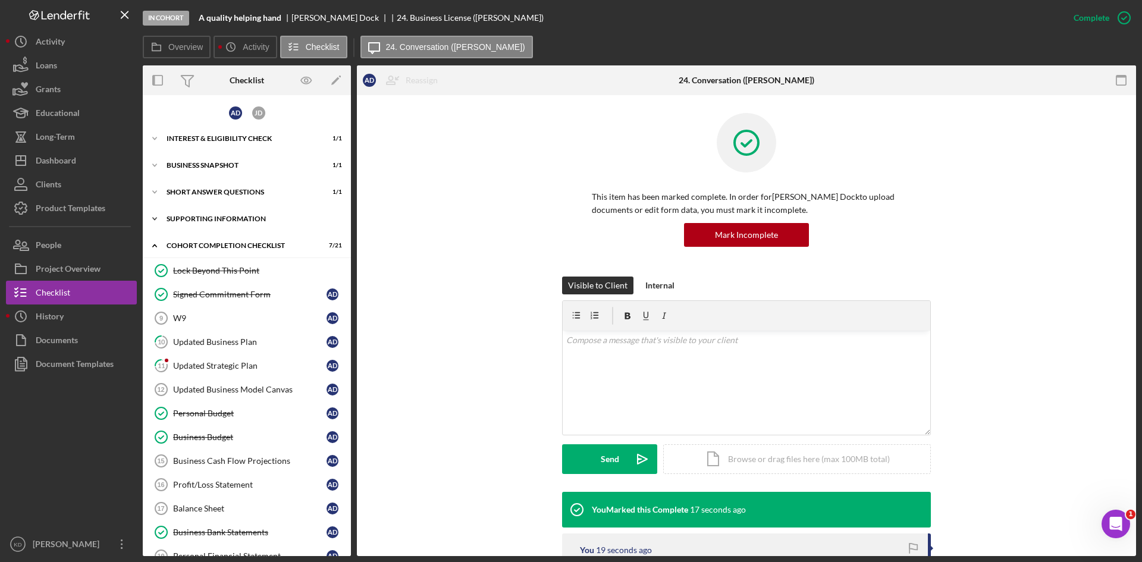
click at [152, 217] on icon "Icon/Expander" at bounding box center [155, 219] width 24 height 24
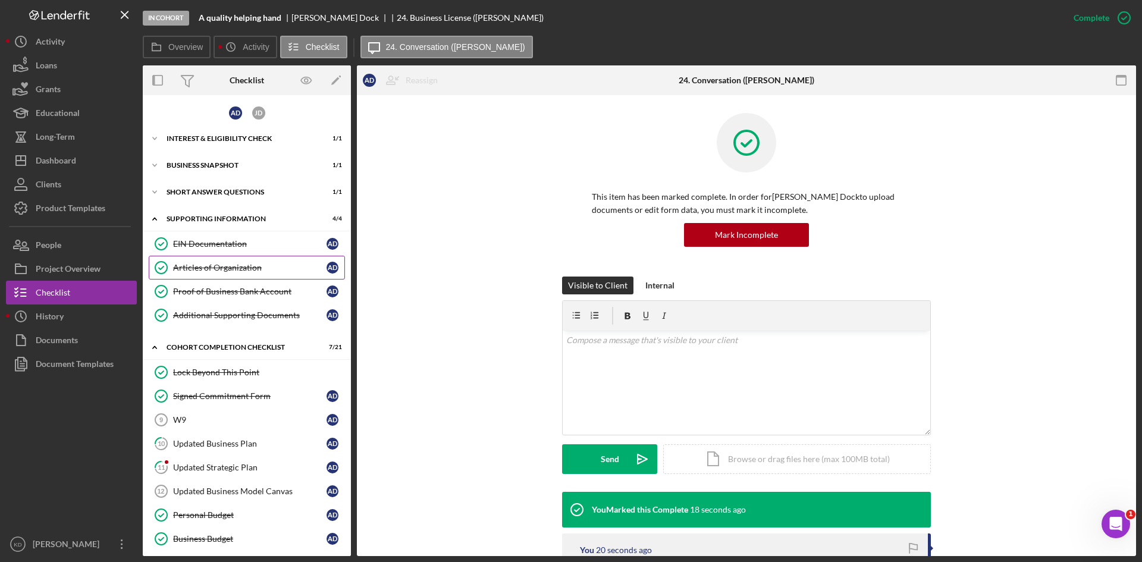
click at [215, 260] on link "Articles of Organization Articles of Organization A D" at bounding box center [247, 268] width 196 height 24
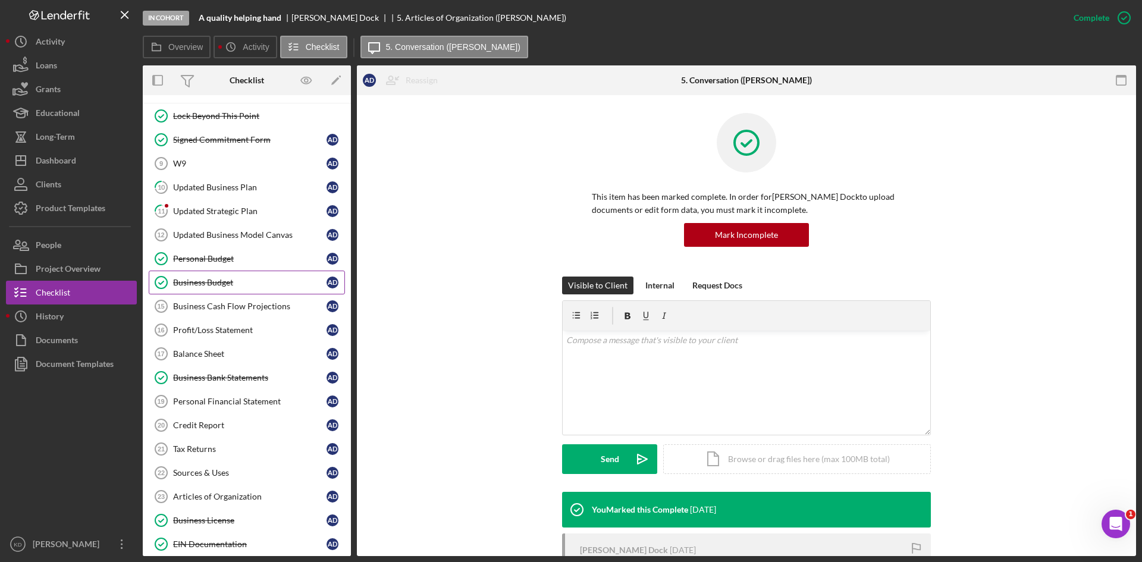
scroll to position [316, 0]
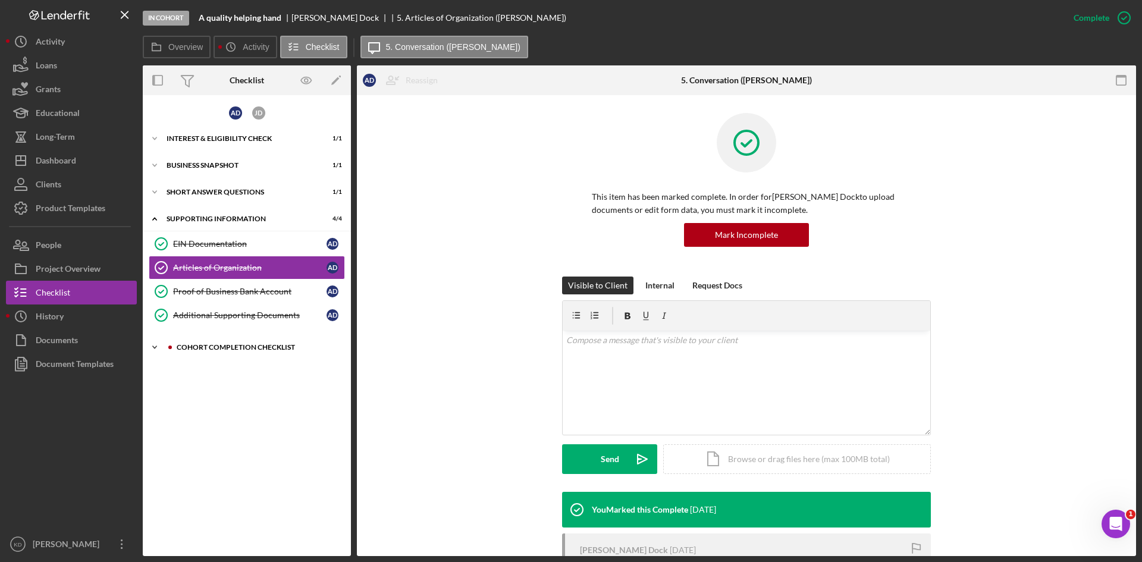
click at [166, 346] on div at bounding box center [169, 347] width 7 height 7
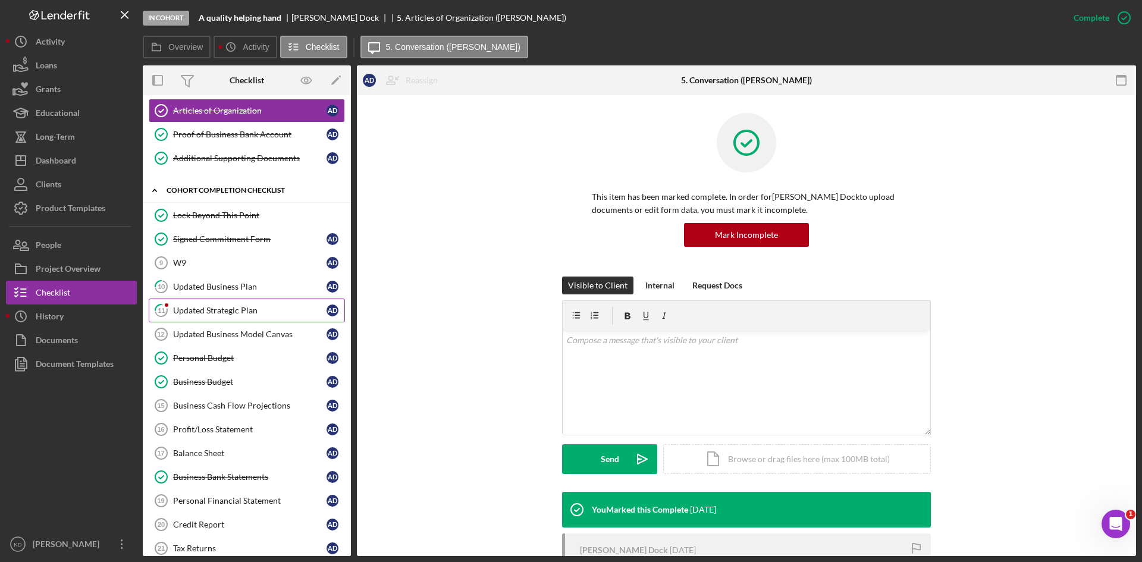
scroll to position [178, 0]
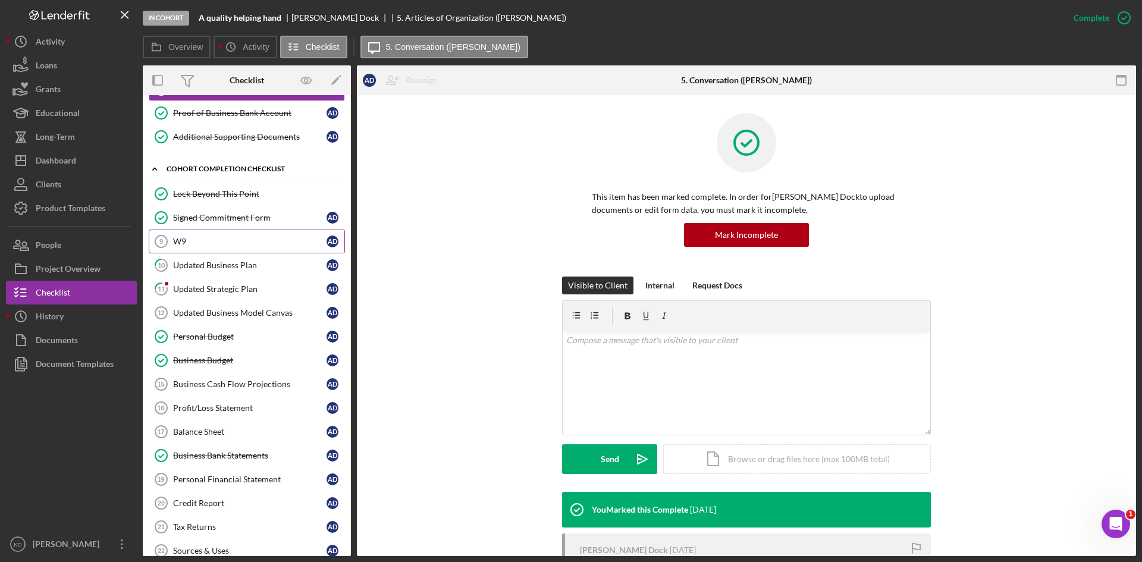
click at [221, 246] on div "W9" at bounding box center [249, 242] width 153 height 10
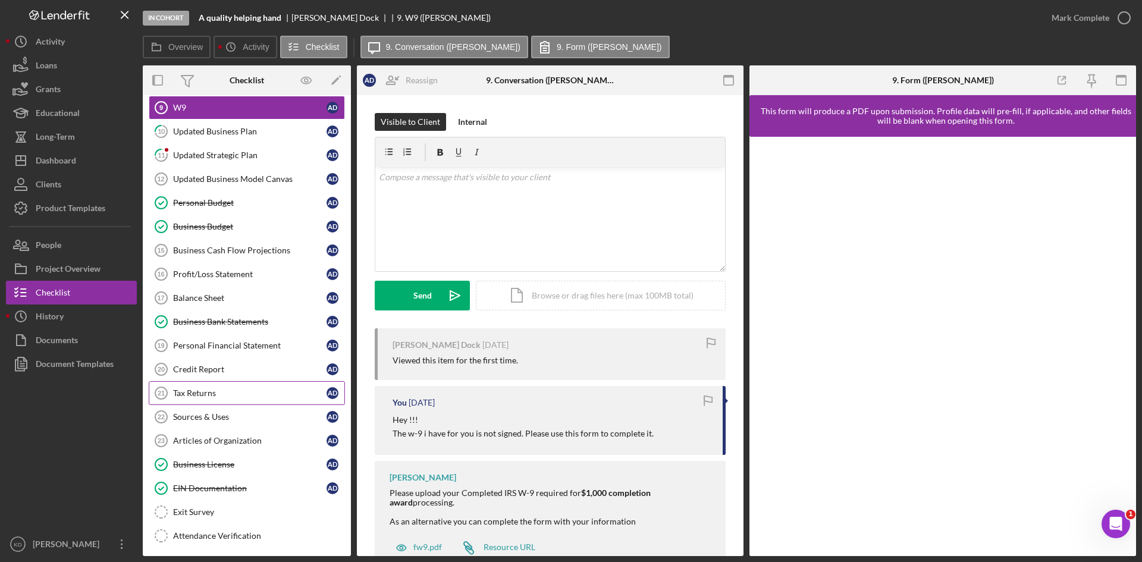
scroll to position [316, 0]
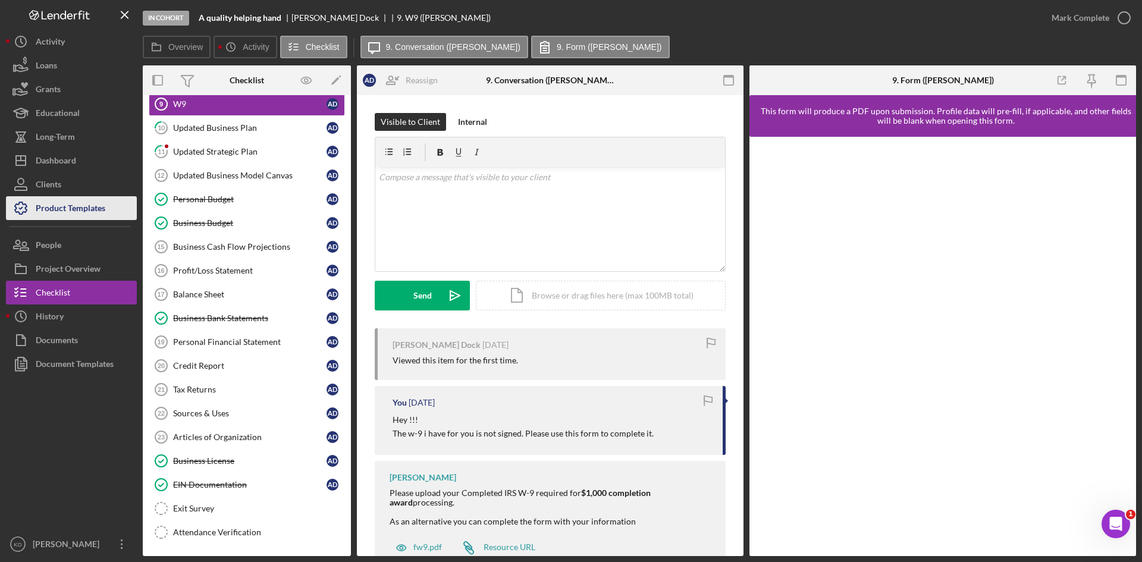
click at [43, 211] on div "Product Templates" at bounding box center [71, 209] width 70 height 27
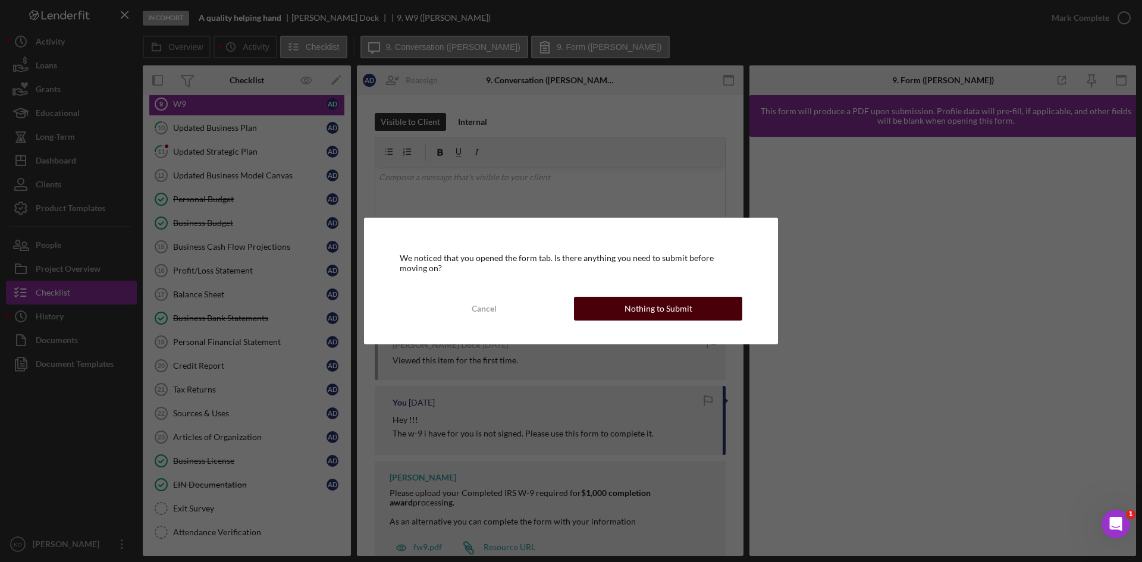
click at [663, 304] on div "Nothing to Submit" at bounding box center [658, 309] width 68 height 24
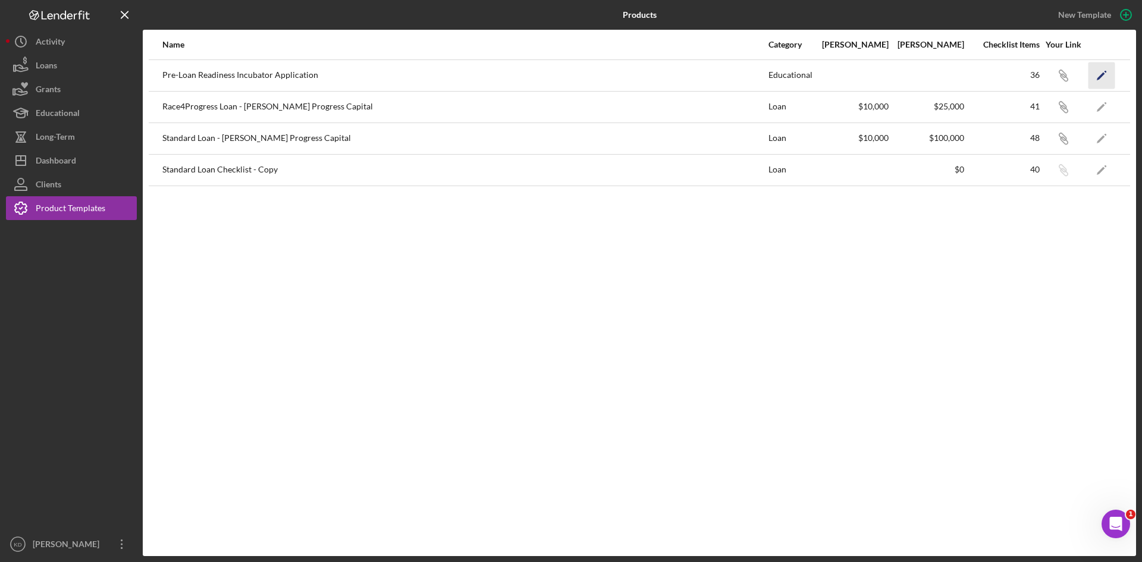
click at [1108, 74] on icon "Icon/Edit" at bounding box center [1101, 75] width 27 height 27
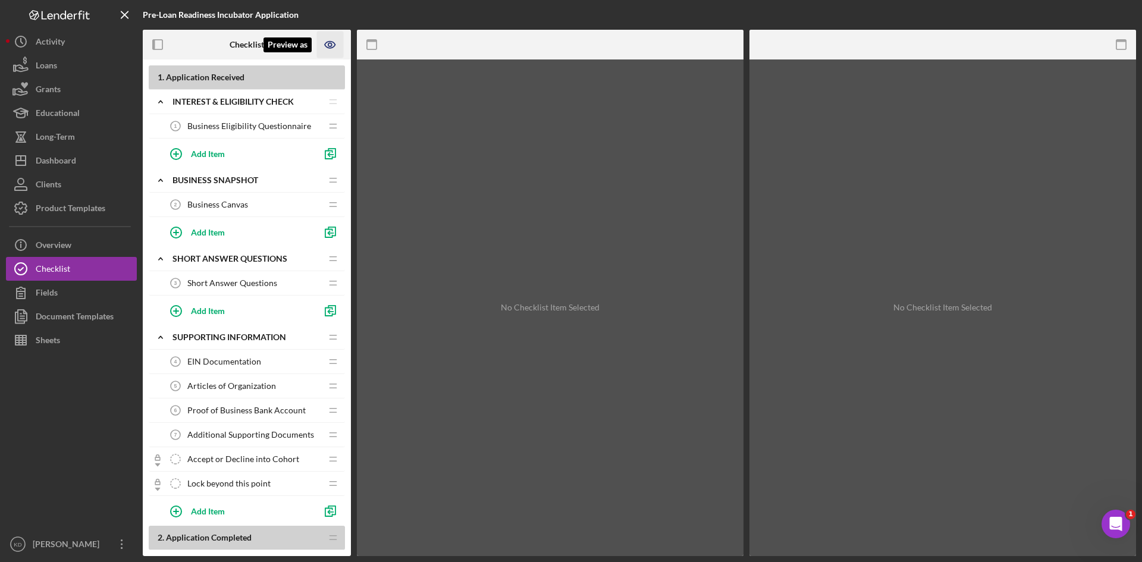
click at [332, 48] on g "Preview as" at bounding box center [330, 45] width 10 height 7
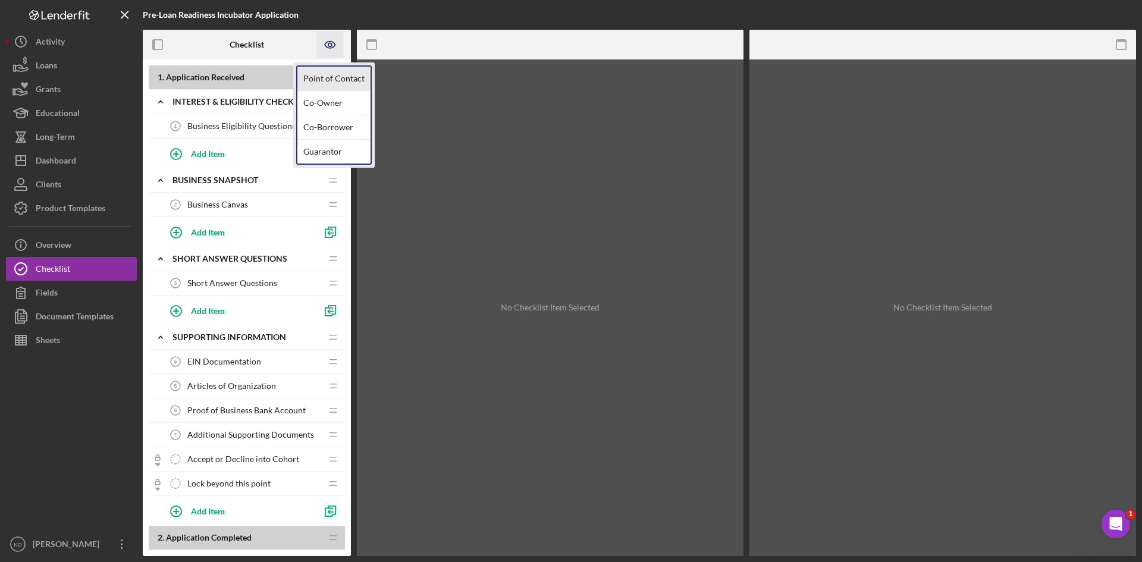
click at [348, 80] on link "Point of Contact" at bounding box center [333, 79] width 73 height 24
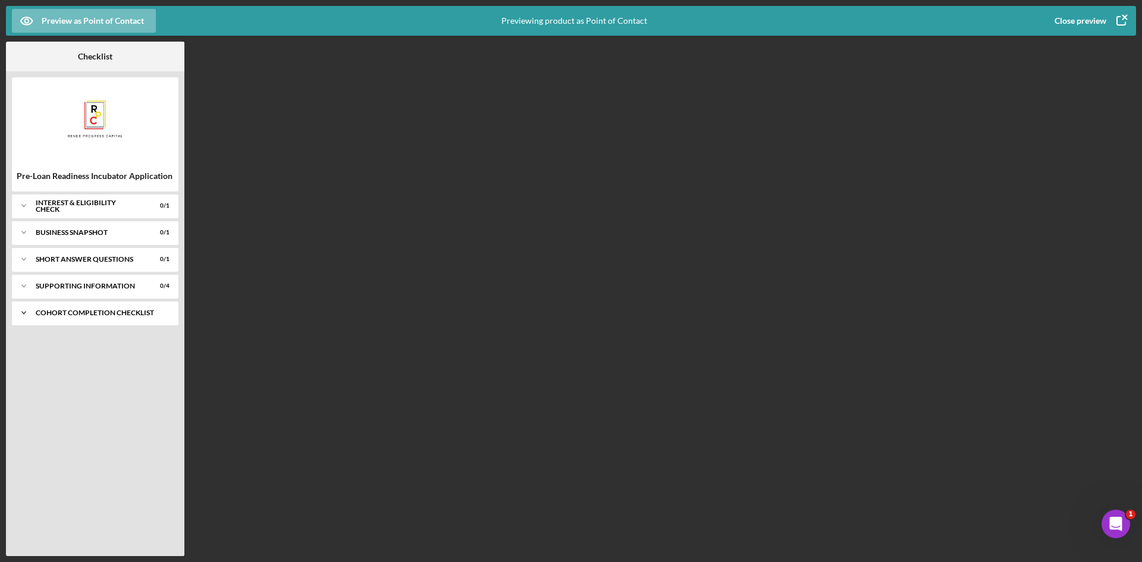
click at [29, 306] on icon "Icon/Expander" at bounding box center [24, 313] width 24 height 24
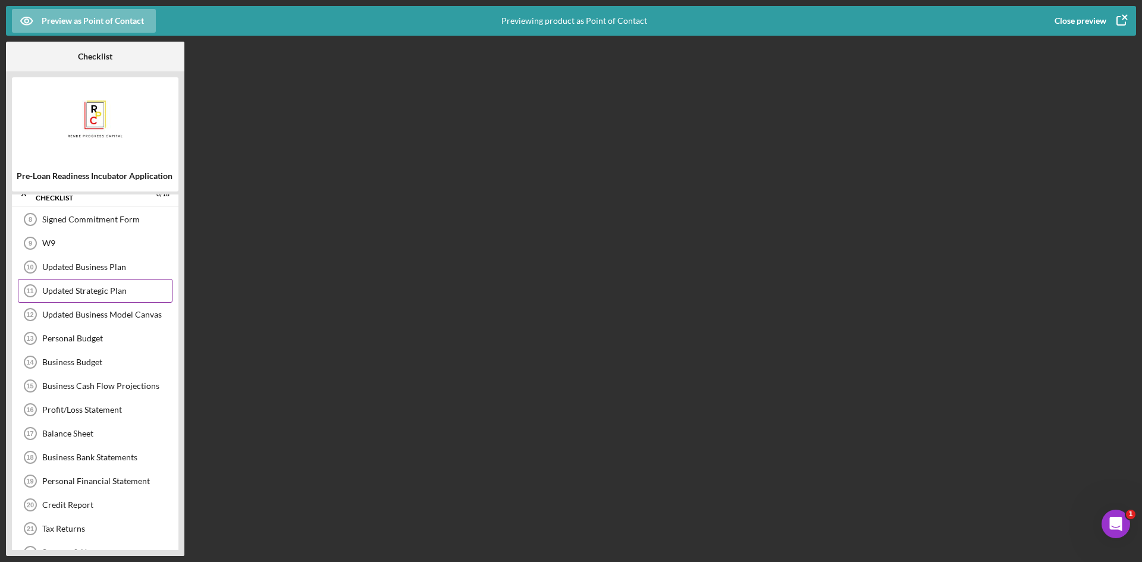
scroll to position [119, 0]
click at [77, 286] on div "Updated Strategic Plan" at bounding box center [107, 290] width 130 height 10
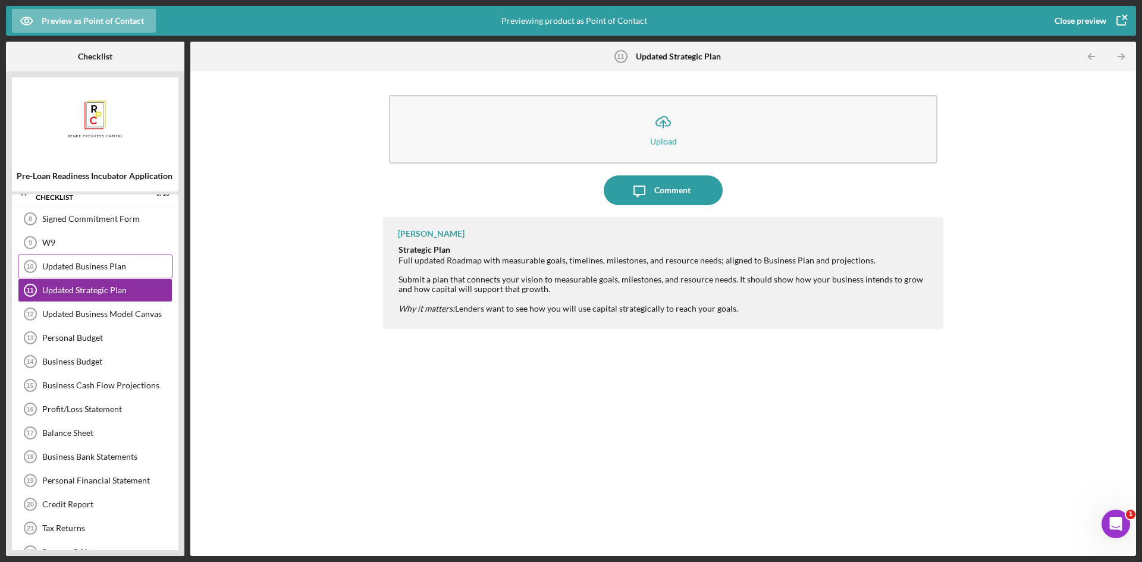
drag, startPoint x: 80, startPoint y: 269, endPoint x: 100, endPoint y: 274, distance: 21.5
click at [96, 276] on div "Updated Business Plan 10 Updated Business Plan" at bounding box center [95, 266] width 155 height 24
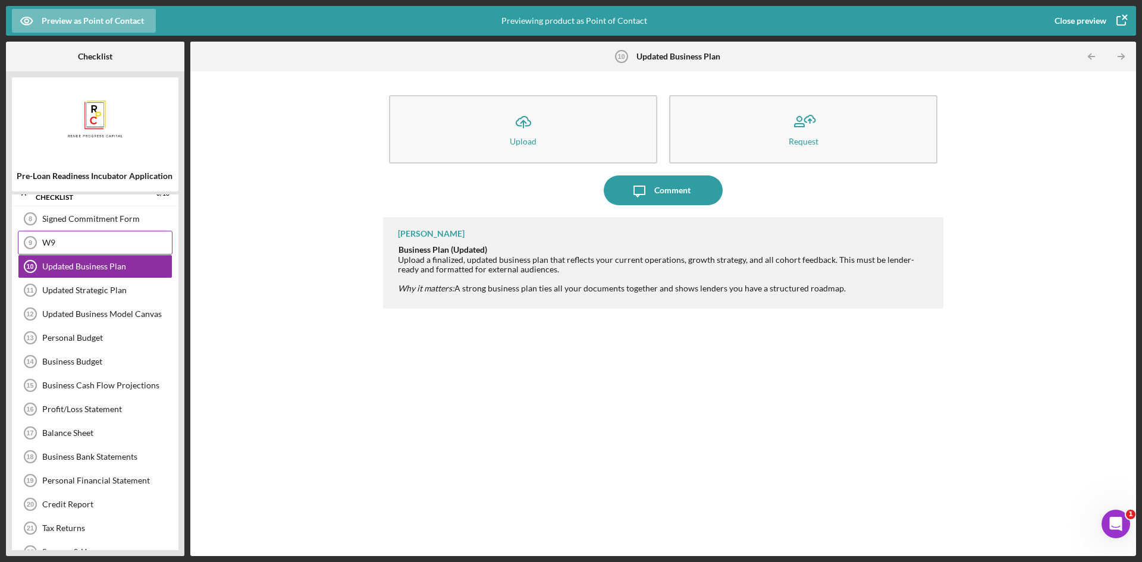
click at [90, 253] on div "W9 9 W9" at bounding box center [95, 243] width 155 height 24
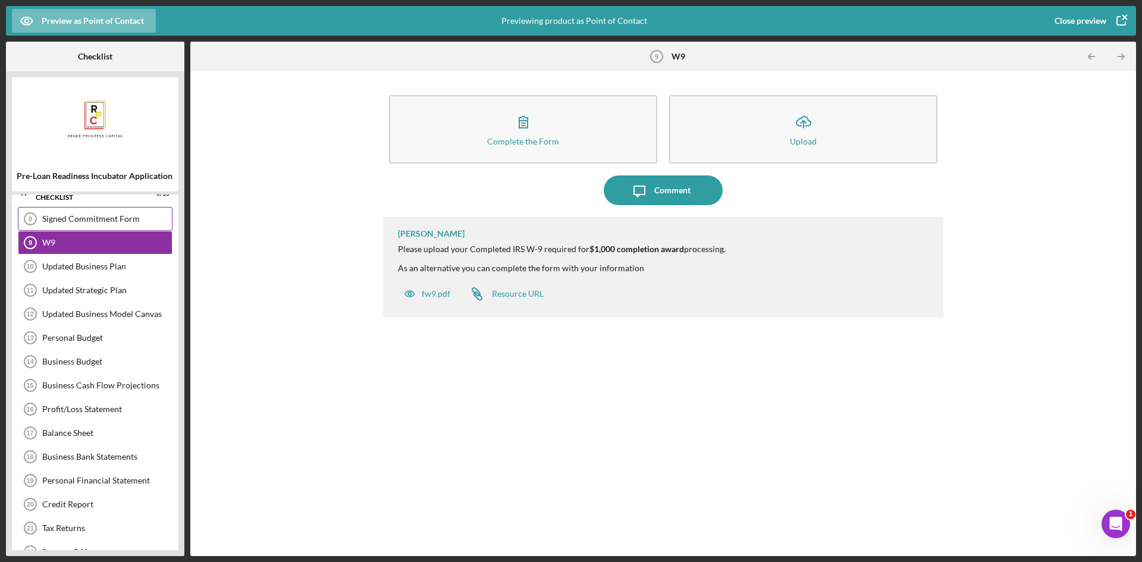
click at [87, 228] on div "Signed Commitment Form 8 Signed Commitment Form" at bounding box center [95, 219] width 155 height 24
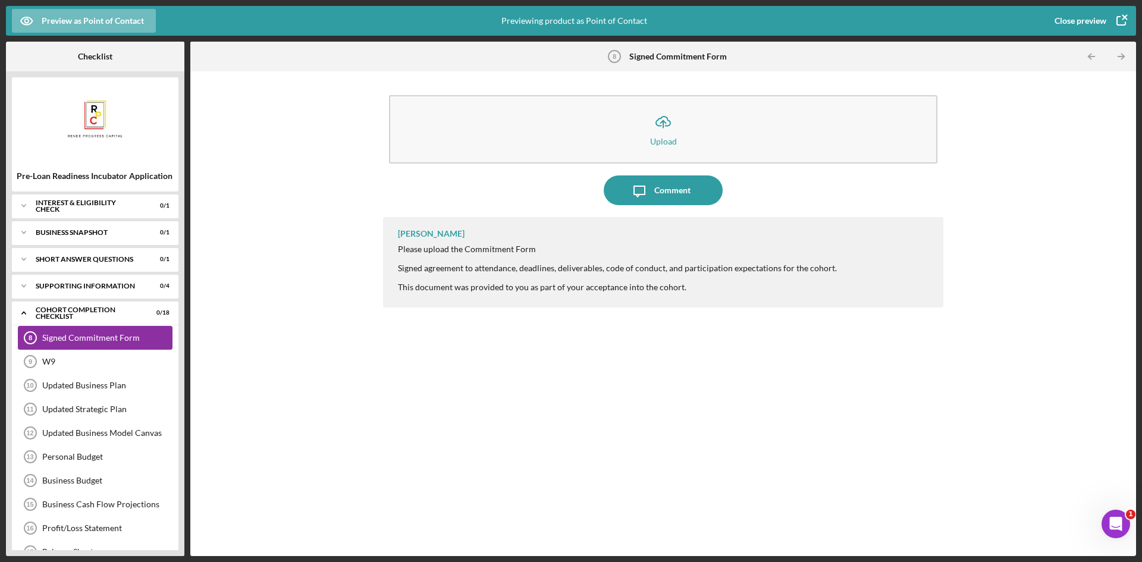
click at [98, 338] on div "Signed Commitment Form" at bounding box center [107, 338] width 130 height 10
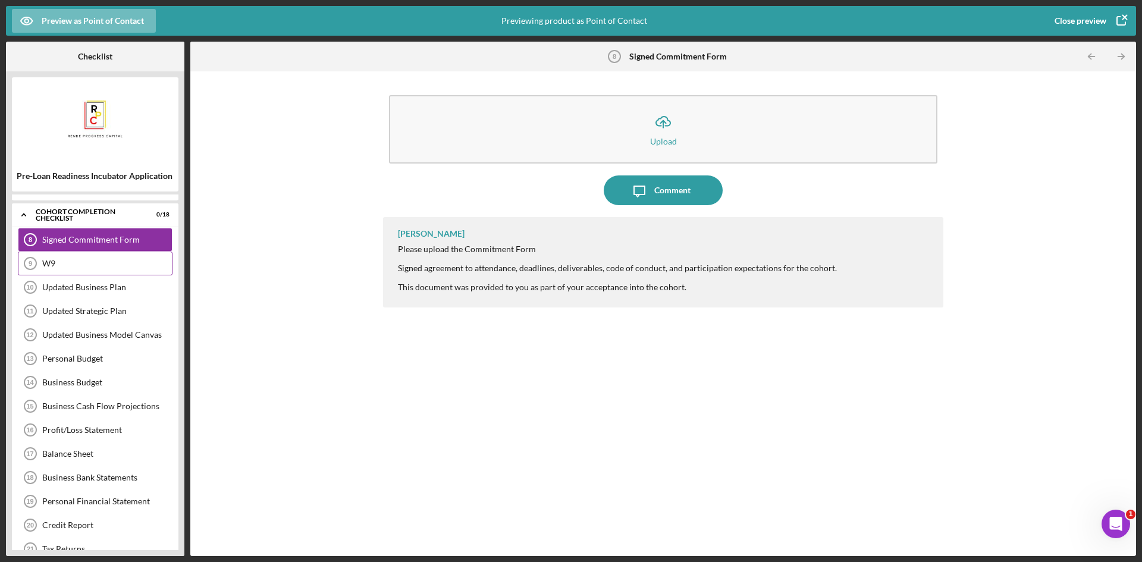
scroll to position [119, 0]
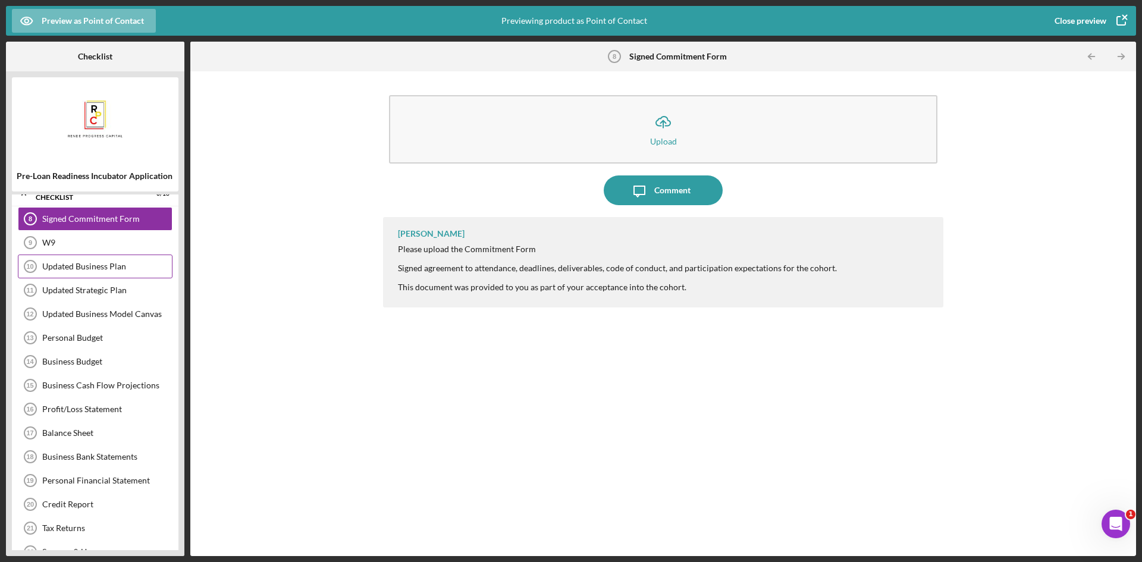
drag, startPoint x: 18, startPoint y: 212, endPoint x: 94, endPoint y: 273, distance: 97.3
click at [94, 273] on div "Signed Commitment Form 8 Signed Commitment Form W9 9 W9 Updated Business Plan 1…" at bounding box center [95, 424] width 166 height 434
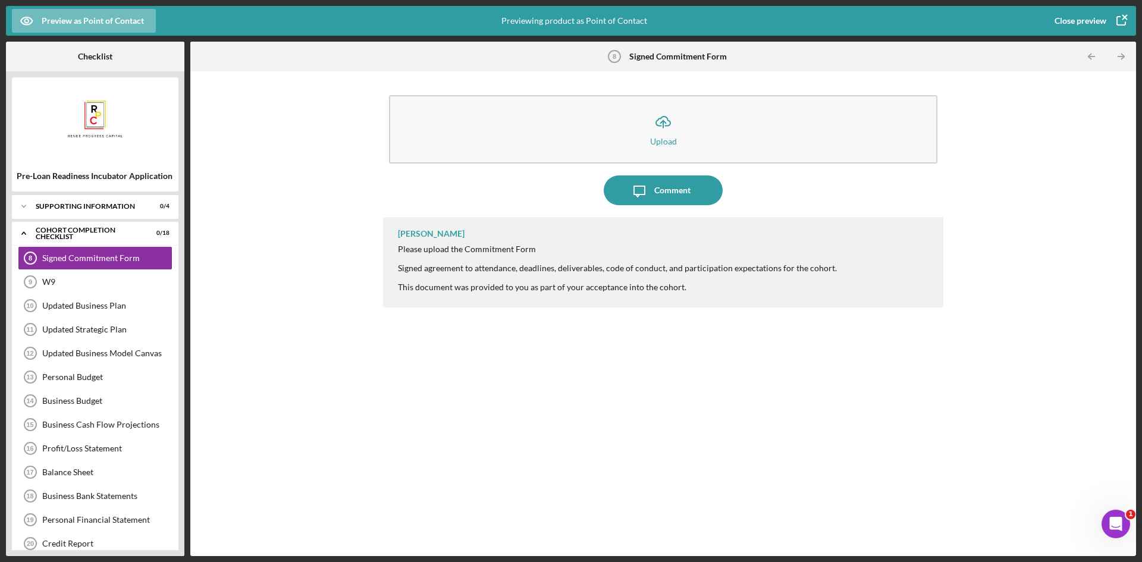
scroll to position [0, 0]
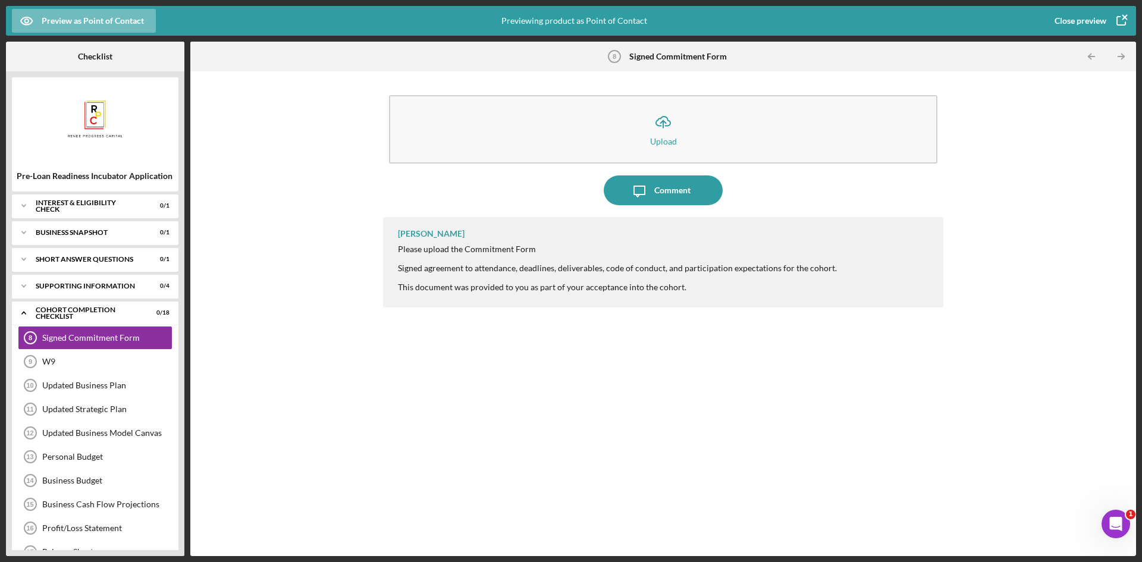
drag, startPoint x: 33, startPoint y: 307, endPoint x: 174, endPoint y: 357, distance: 148.7
click at [174, 357] on div "Icon/Expander Cohort Completion Checklist 0 / 18 Signed Commitment Form 8 Signe…" at bounding box center [95, 530] width 166 height 458
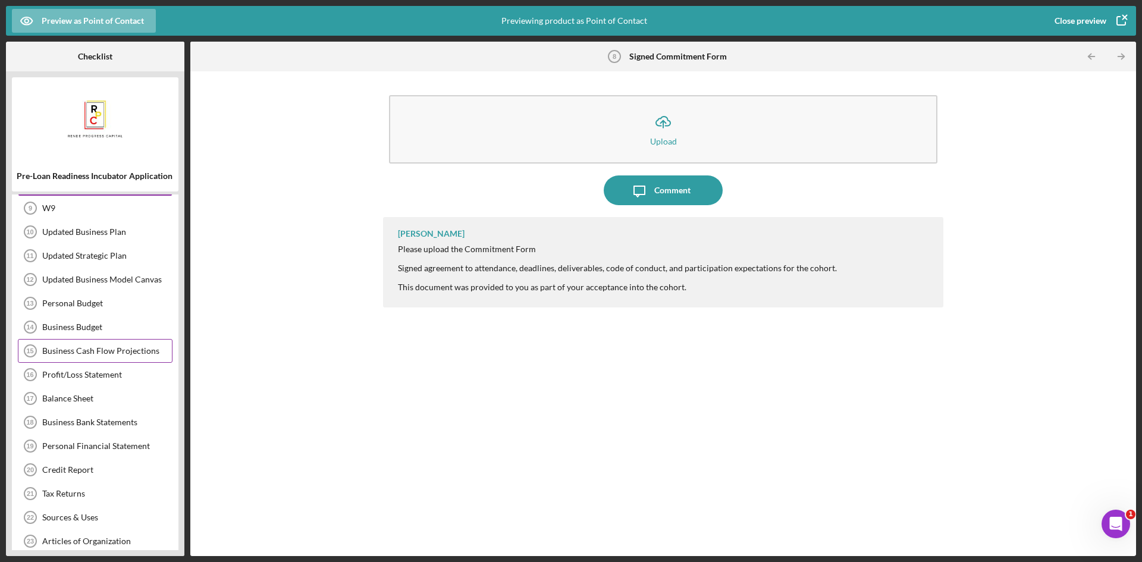
scroll to position [178, 0]
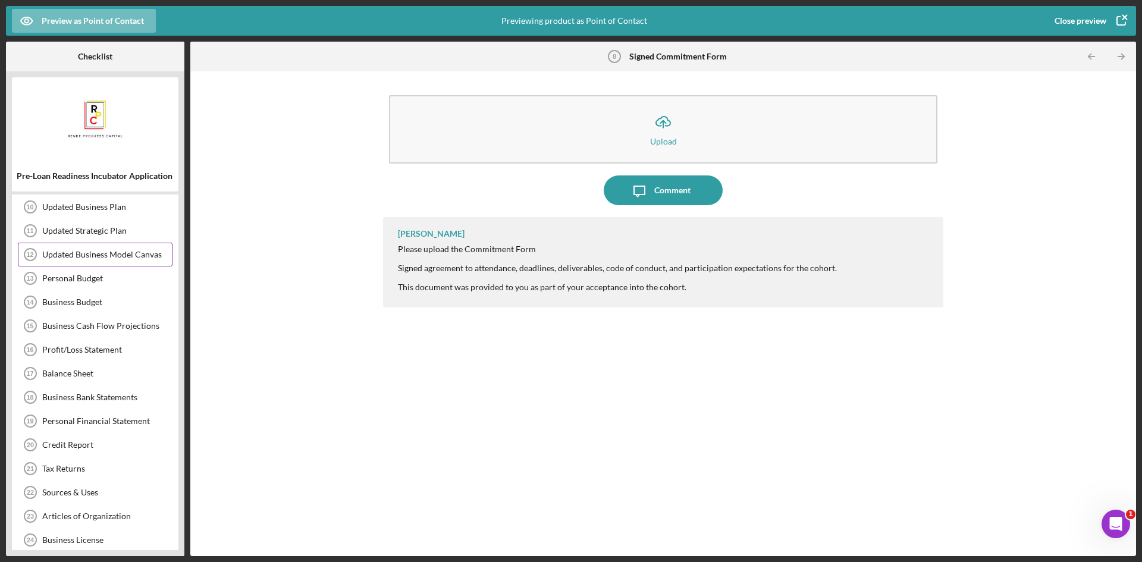
click at [83, 253] on div "Updated Business Model Canvas" at bounding box center [107, 255] width 130 height 10
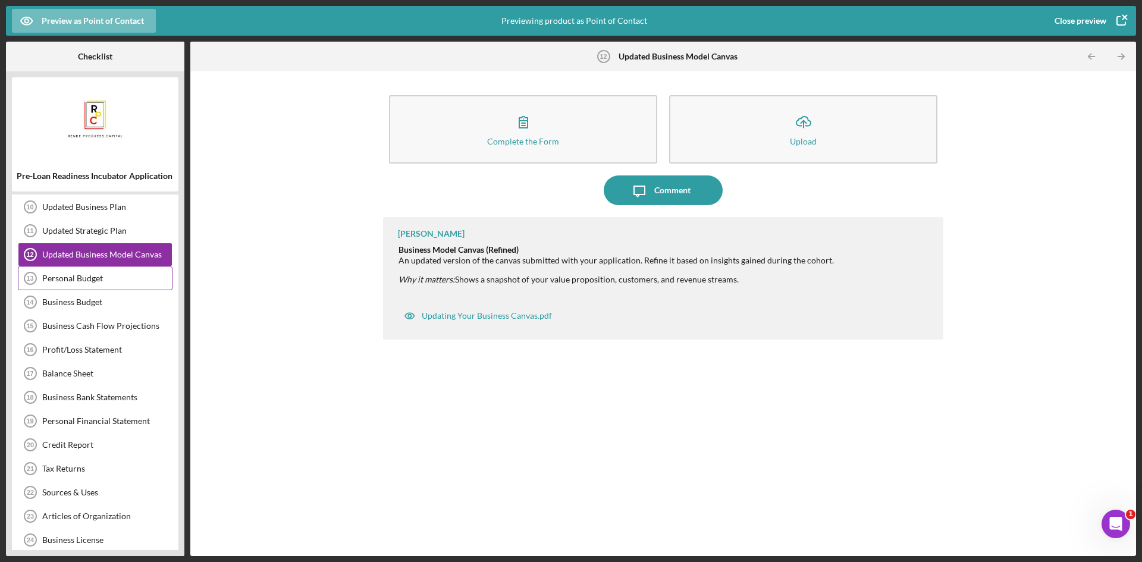
scroll to position [216, 0]
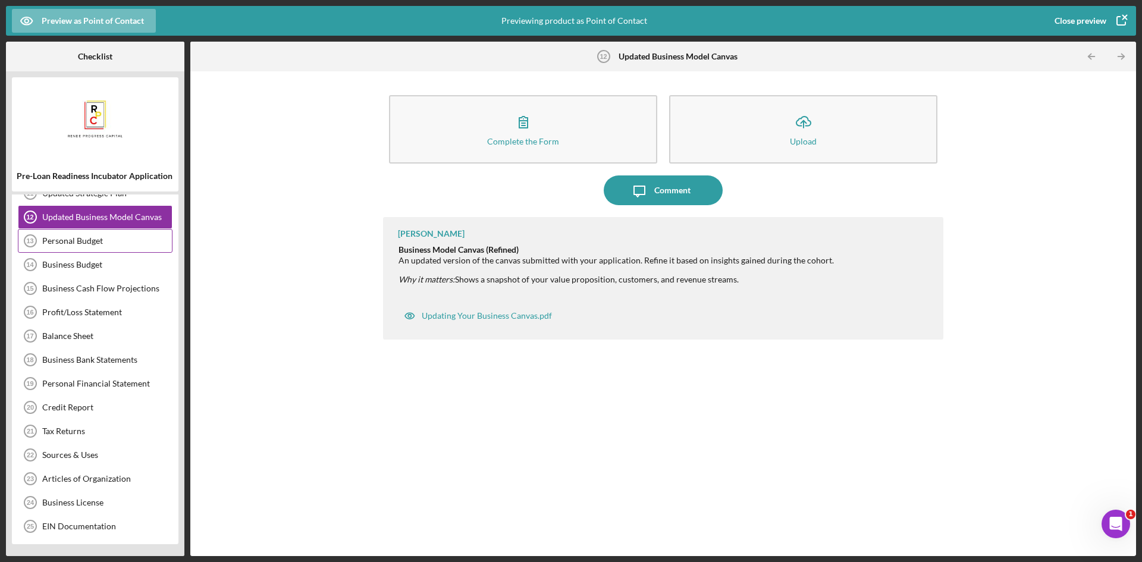
click at [128, 244] on div "Personal Budget" at bounding box center [107, 241] width 130 height 10
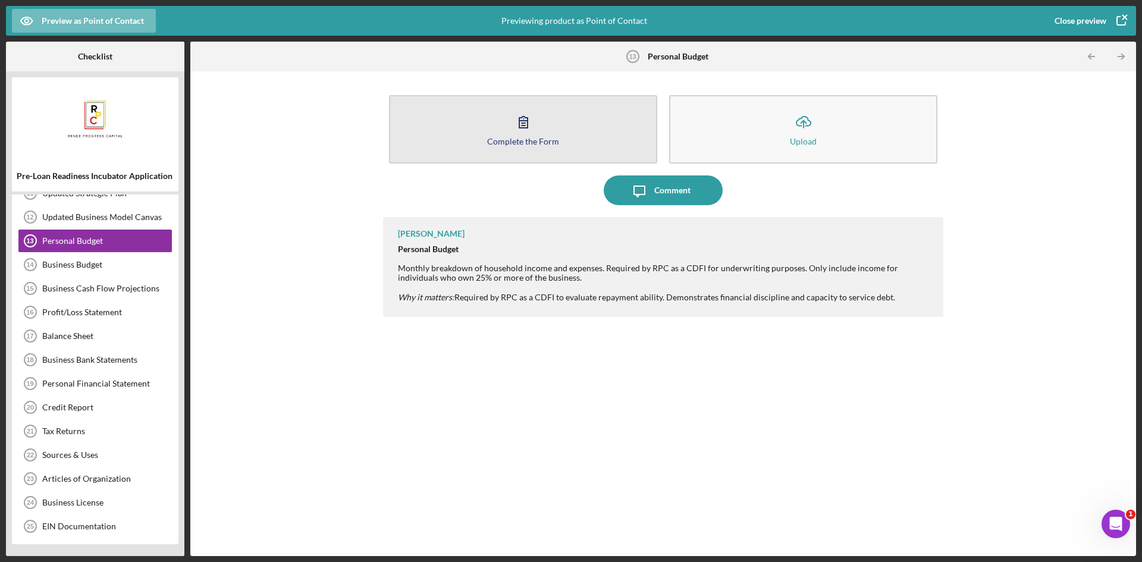
click at [552, 143] on div "Complete the Form" at bounding box center [523, 141] width 72 height 9
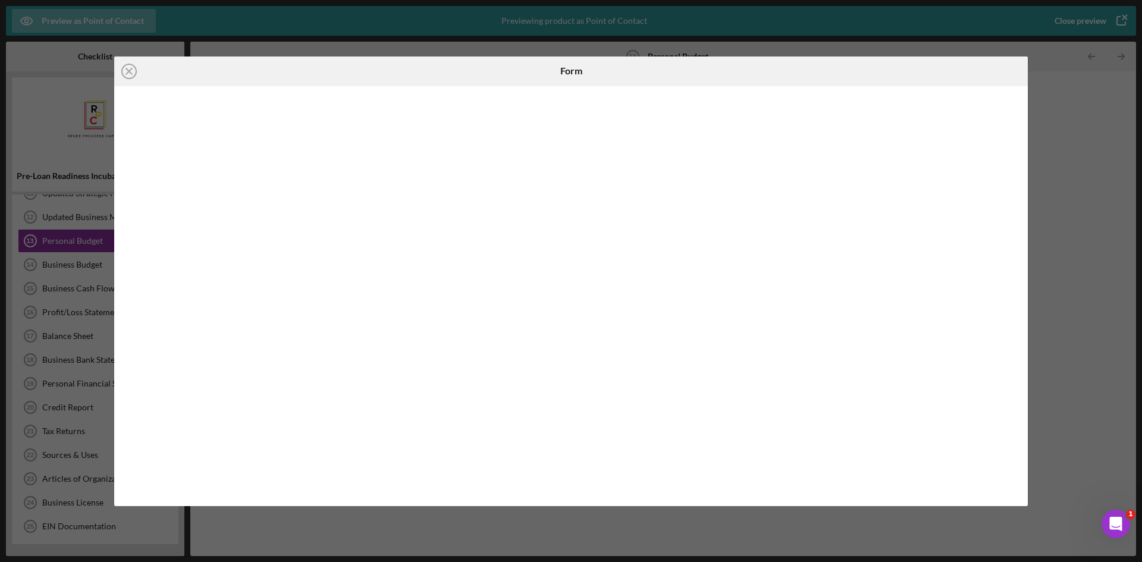
click at [1073, 156] on div "Icon/Close Form" at bounding box center [571, 281] width 1142 height 562
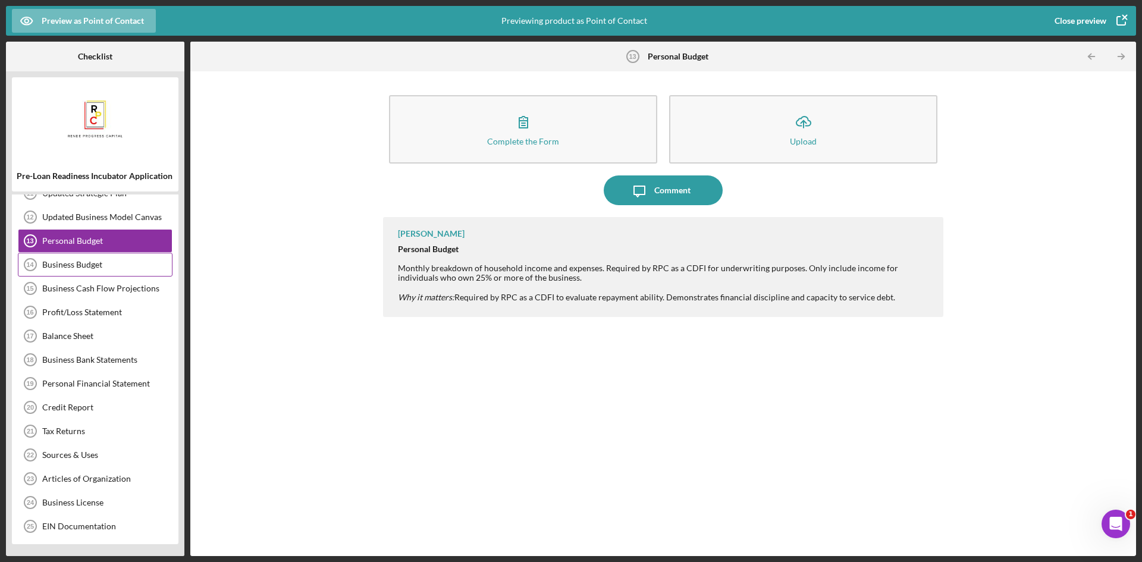
click at [88, 262] on div "Business Budget" at bounding box center [107, 265] width 130 height 10
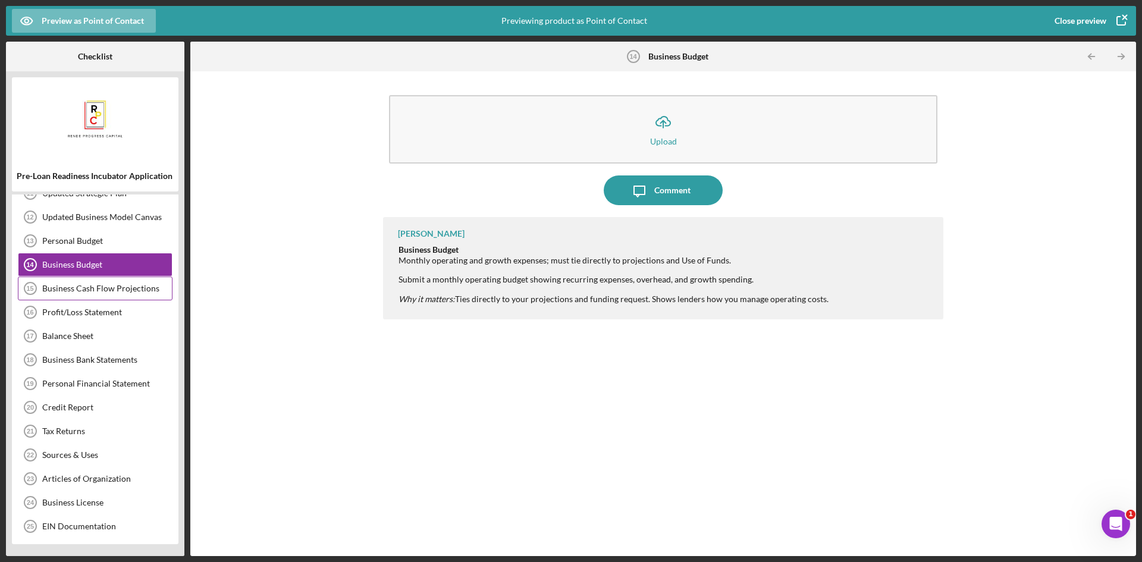
click at [80, 292] on div "Business Cash Flow Projections" at bounding box center [107, 289] width 130 height 10
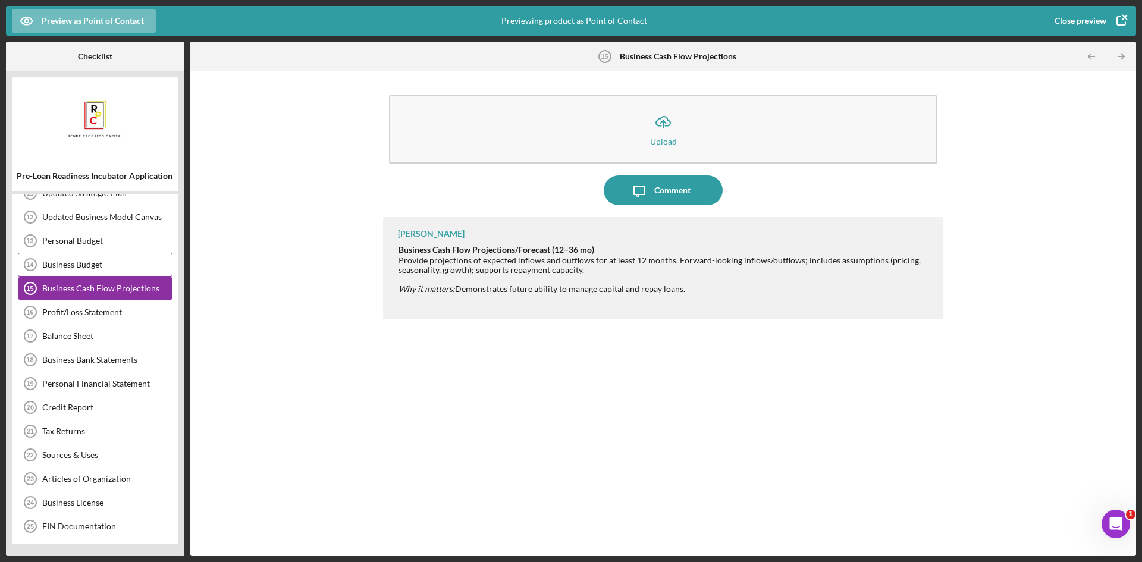
click at [68, 268] on div "Business Budget" at bounding box center [107, 265] width 130 height 10
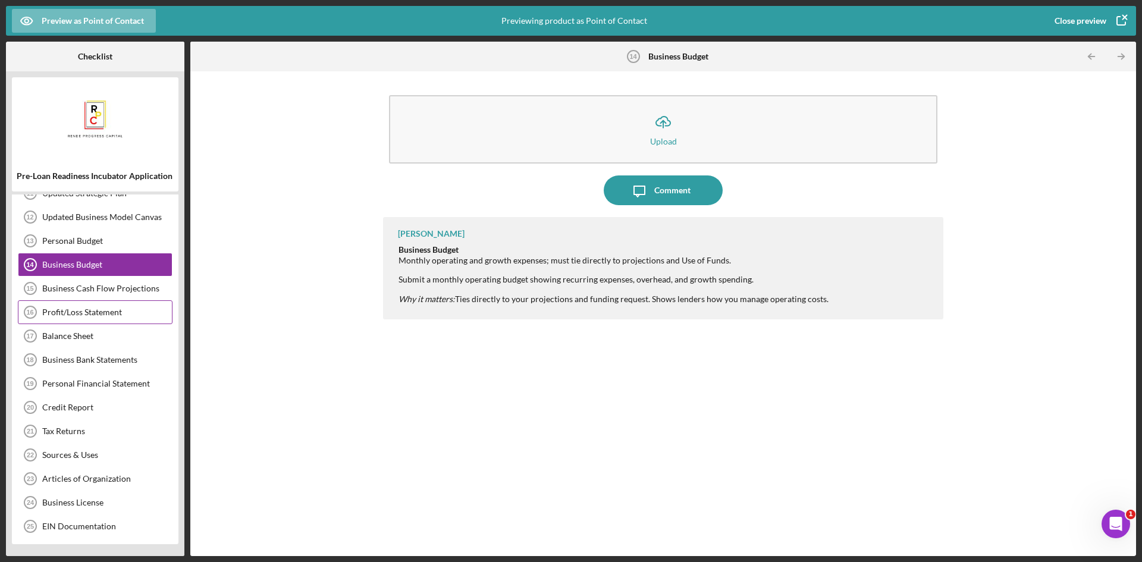
click at [105, 312] on div "Profit/Loss Statement" at bounding box center [107, 312] width 130 height 10
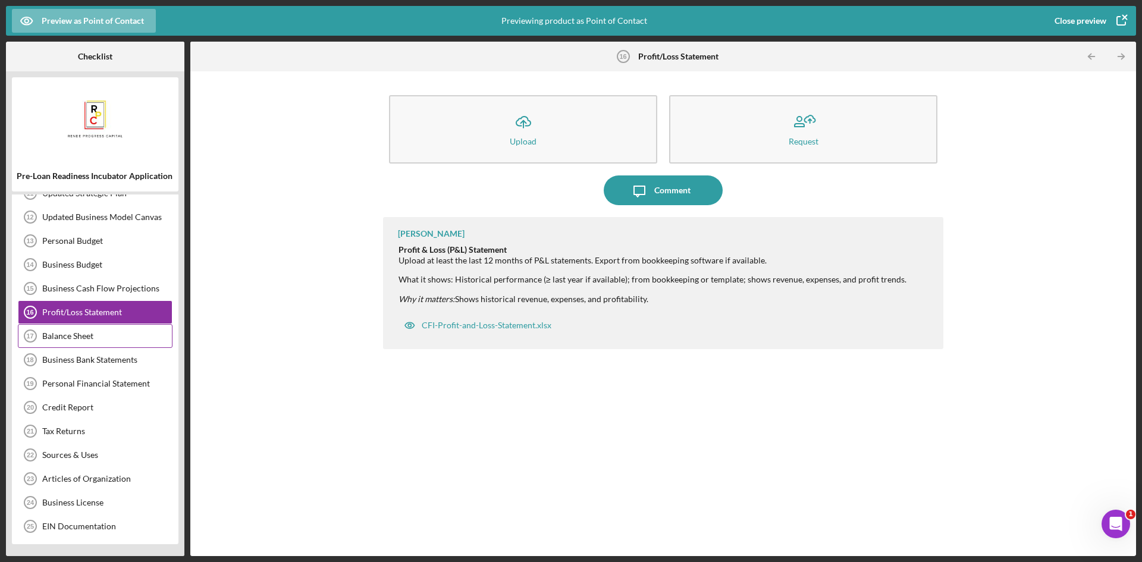
click at [102, 337] on div "Balance Sheet" at bounding box center [107, 336] width 130 height 10
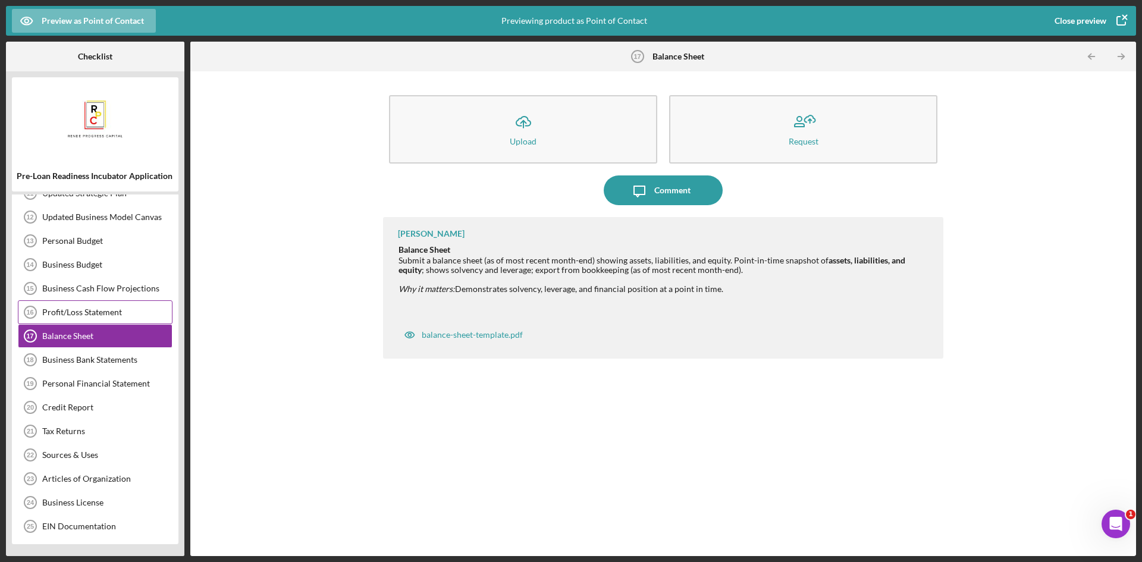
click at [97, 315] on div "Profit/Loss Statement" at bounding box center [107, 312] width 130 height 10
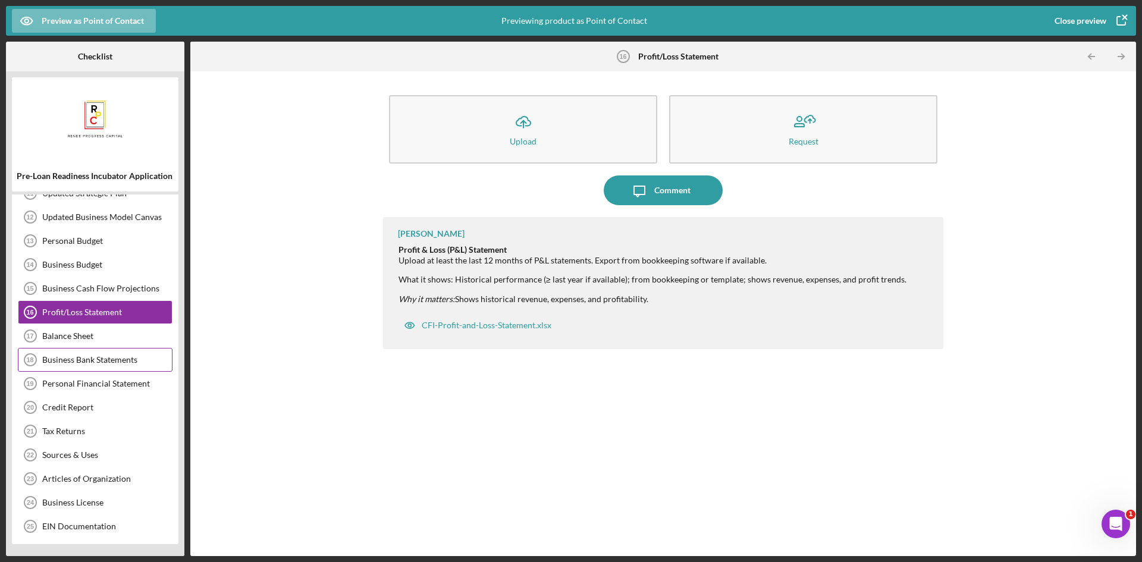
click at [73, 360] on div "Business Bank Statements" at bounding box center [107, 360] width 130 height 10
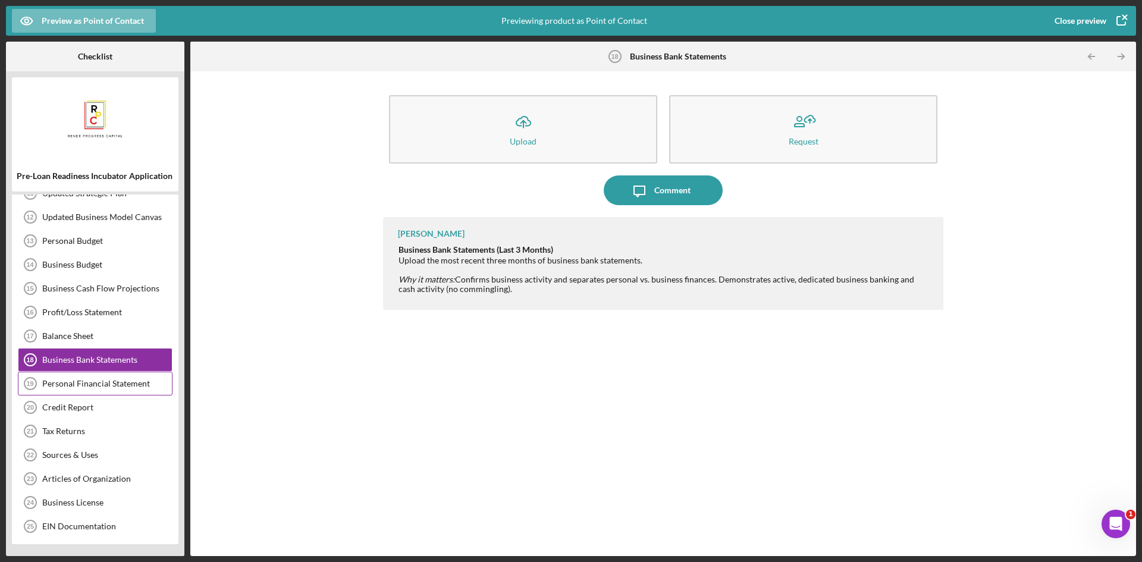
click at [64, 389] on div "Personal Financial Statement 19 Personal Financial Statement" at bounding box center [95, 384] width 155 height 24
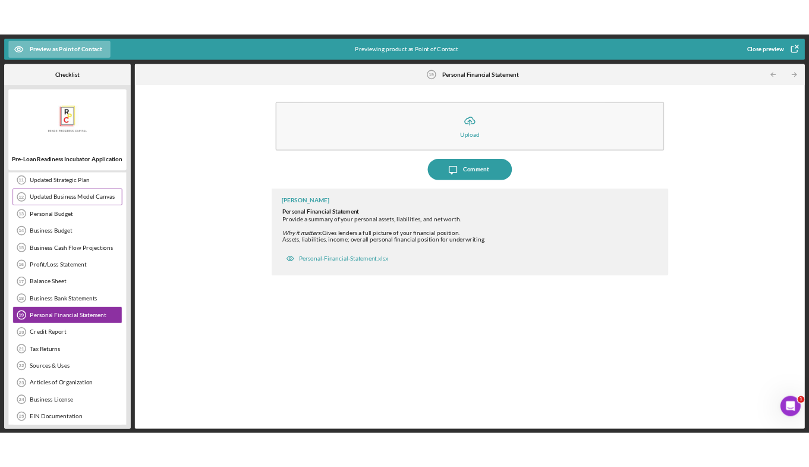
scroll to position [216, 0]
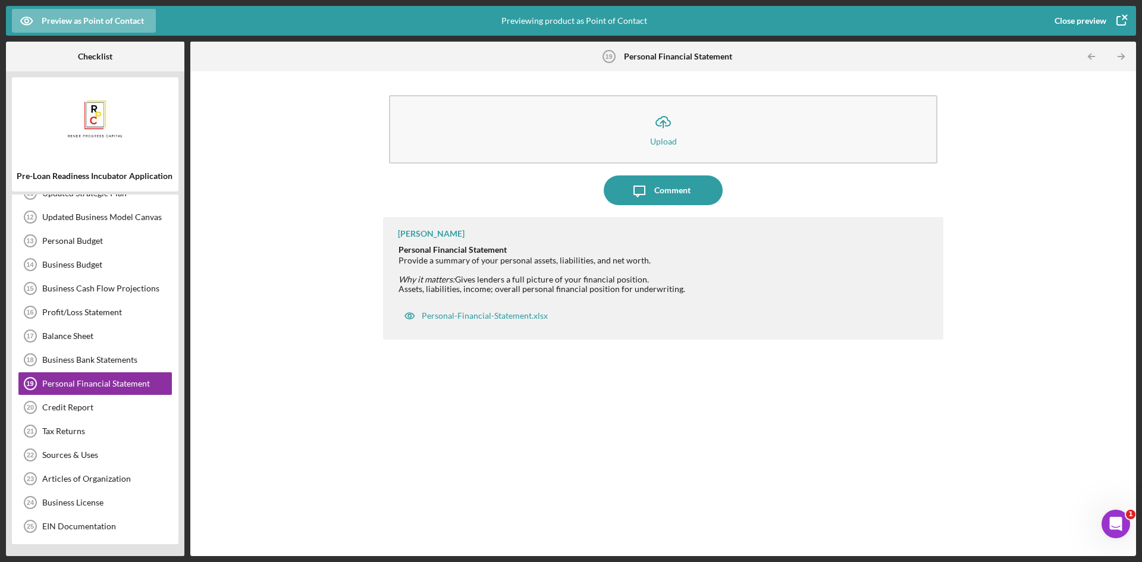
click at [1122, 18] on icon "button" at bounding box center [1121, 21] width 30 height 30
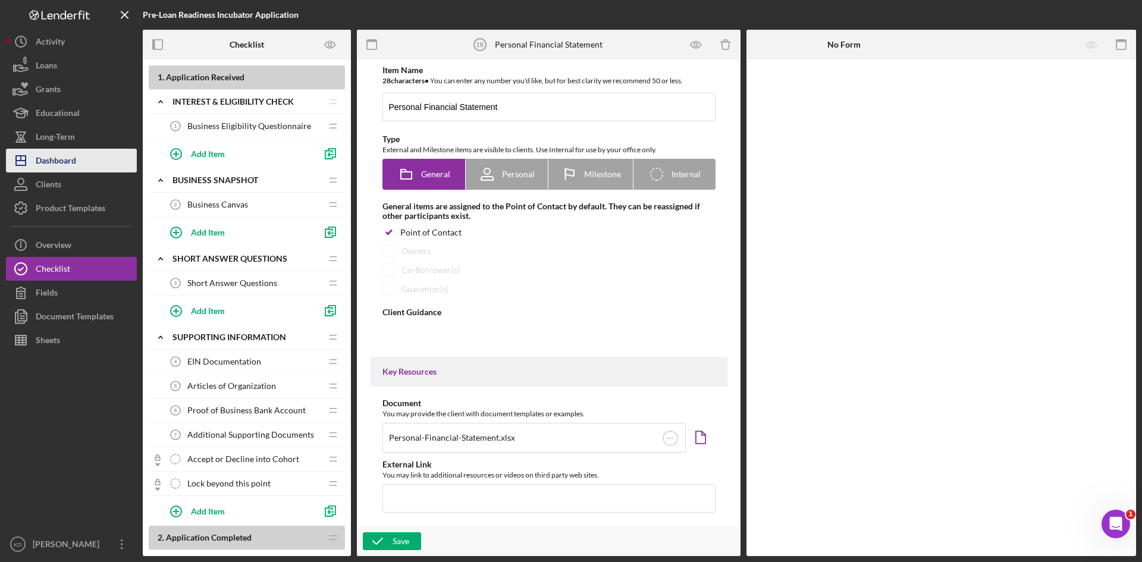
click at [48, 160] on div "Dashboard" at bounding box center [56, 162] width 40 height 27
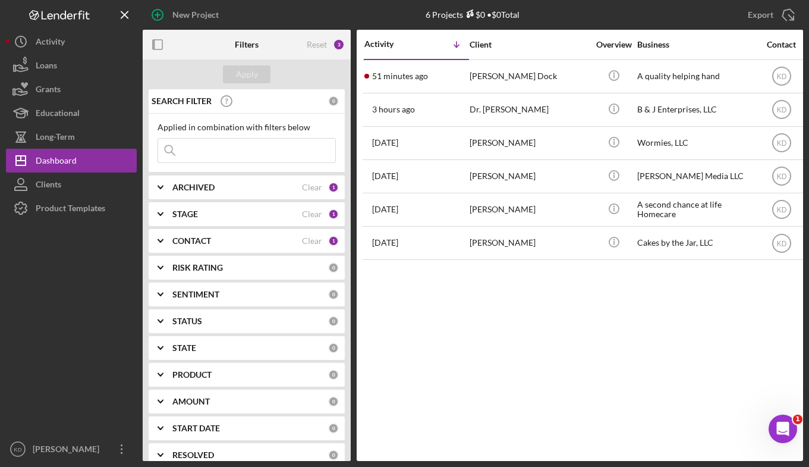
click at [172, 207] on icon "Icon/Expander" at bounding box center [161, 214] width 30 height 30
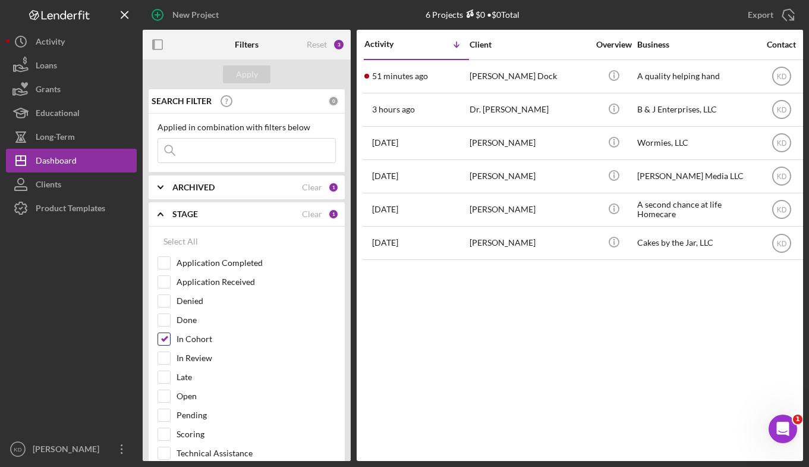
click at [164, 337] on input "In Cohort" at bounding box center [164, 339] width 12 height 12
checkbox input "false"
click at [178, 215] on b "STAGE" at bounding box center [185, 214] width 26 height 10
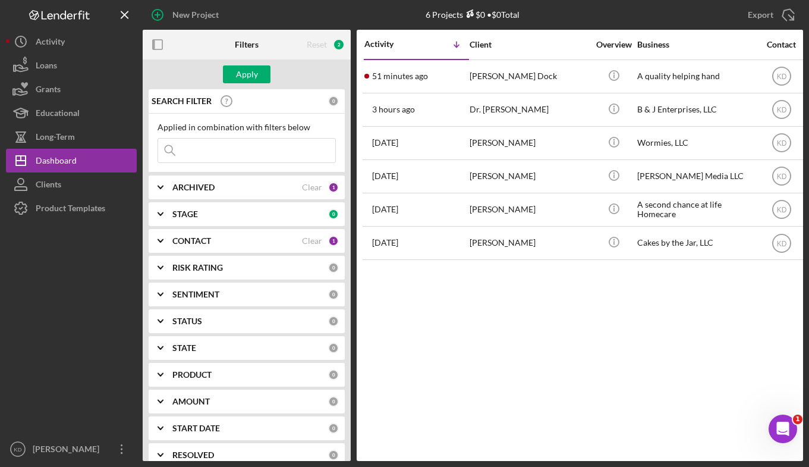
click at [191, 240] on b "CONTACT" at bounding box center [191, 241] width 39 height 10
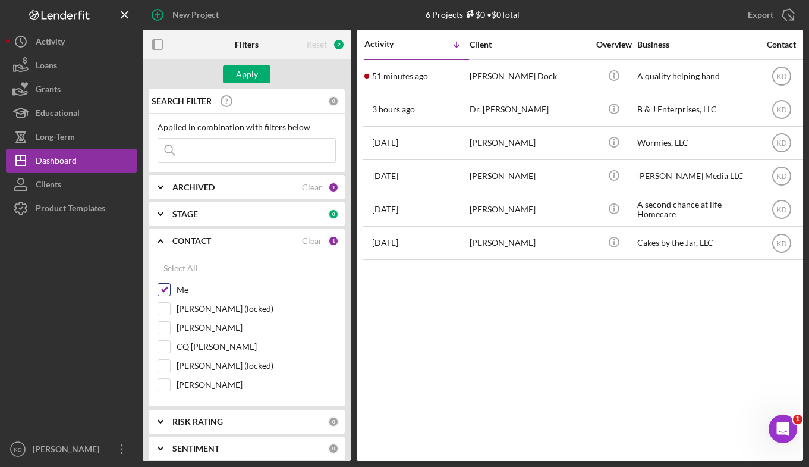
click at [164, 285] on input "Me" at bounding box center [164, 290] width 12 height 12
checkbox input "false"
click at [165, 328] on input "Elisa Starnes" at bounding box center [164, 328] width 12 height 12
checkbox input "true"
click at [243, 73] on div "Apply" at bounding box center [247, 74] width 22 height 18
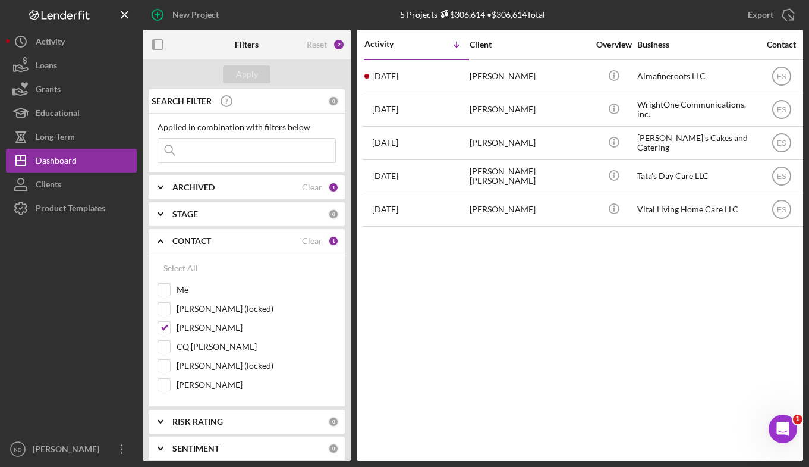
click at [589, 366] on div "Activity Icon/Table Sort Arrow Client Overview Business Contact Product Categor…" at bounding box center [580, 245] width 447 height 431
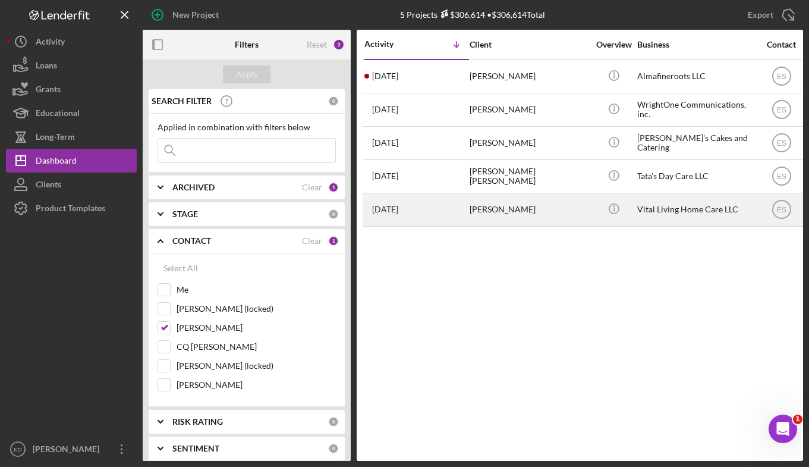
click at [549, 206] on div "Franck Migan" at bounding box center [529, 210] width 119 height 32
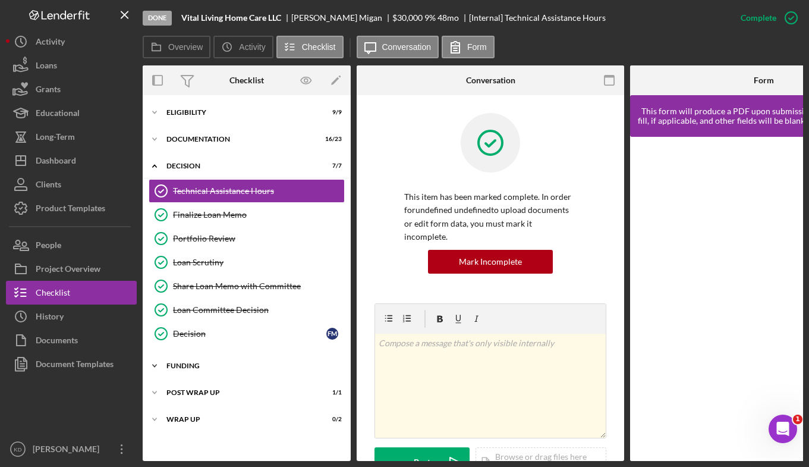
click at [165, 363] on icon "Icon/Expander" at bounding box center [155, 366] width 24 height 24
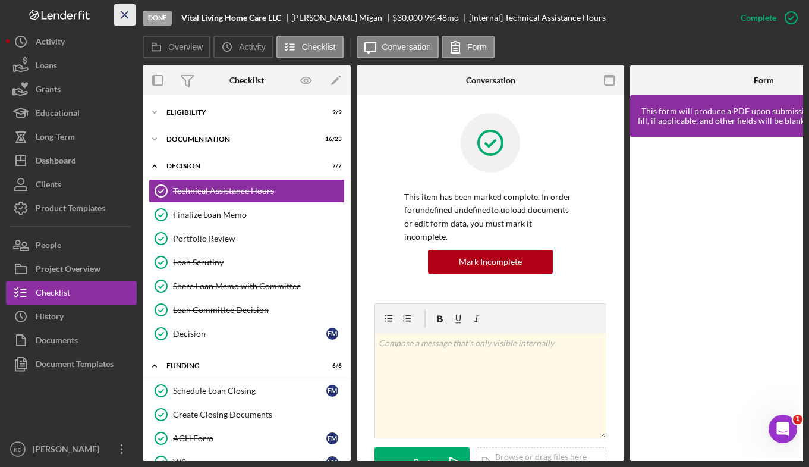
click at [126, 14] on icon "Icon/Menu Close" at bounding box center [125, 15] width 27 height 27
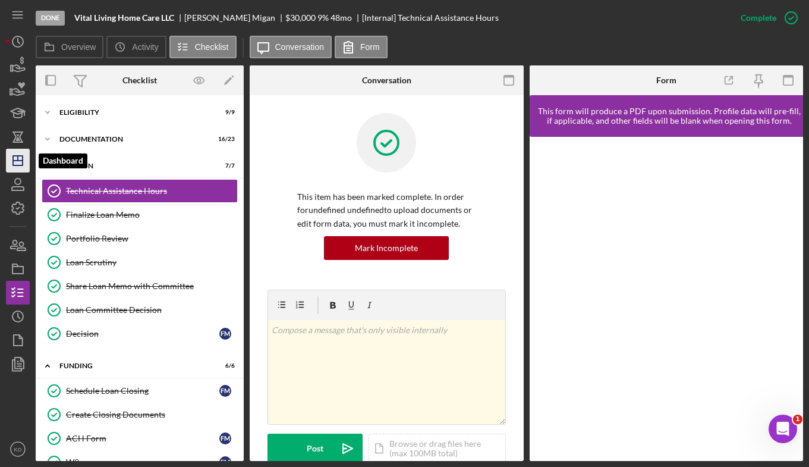
click at [21, 158] on icon "Icon/Dashboard" at bounding box center [18, 161] width 30 height 30
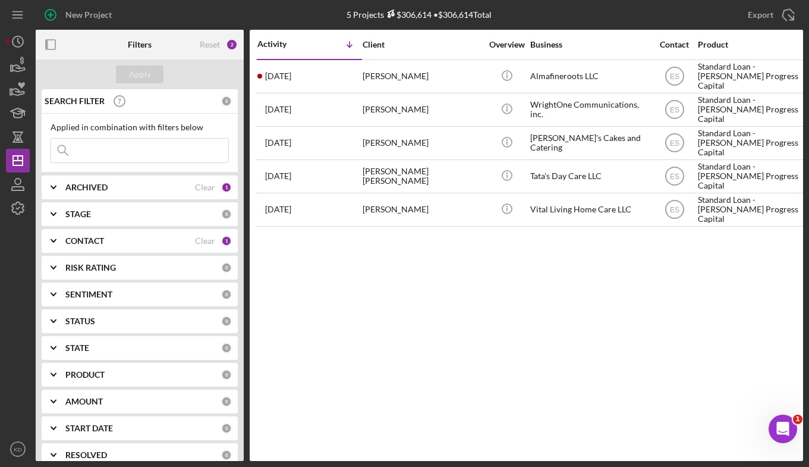
click at [613, 364] on div "Activity Icon/Table Sort Arrow Client Overview Business Contact Product Categor…" at bounding box center [527, 245] width 554 height 431
click at [56, 213] on icon "Icon/Expander" at bounding box center [54, 214] width 30 height 30
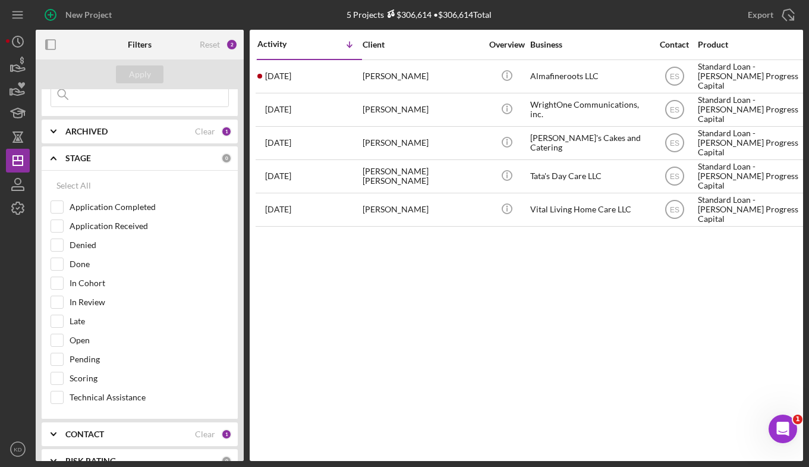
scroll to position [119, 0]
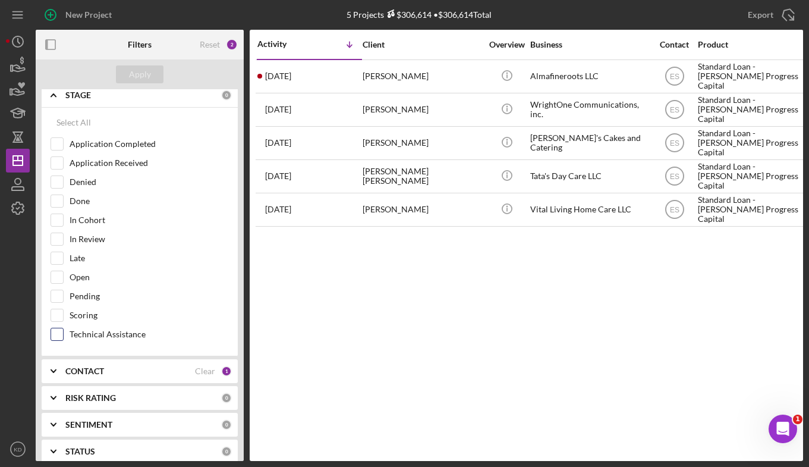
click at [55, 335] on input "Technical Assistance" at bounding box center [57, 334] width 12 height 12
checkbox input "true"
click at [125, 78] on button "Apply" at bounding box center [140, 74] width 48 height 18
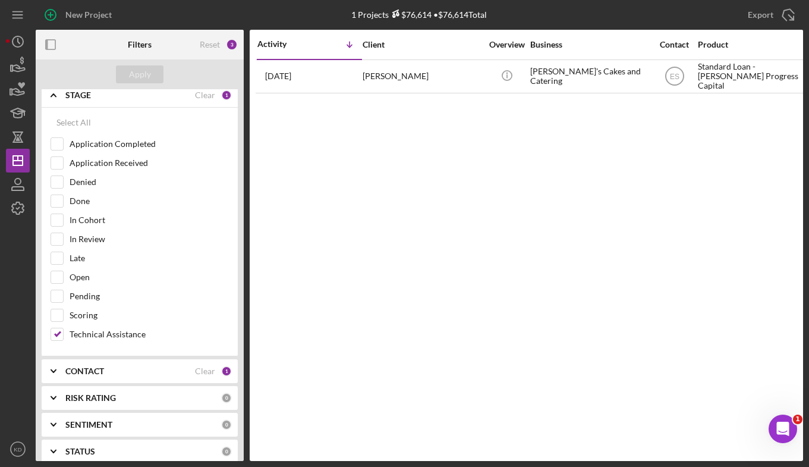
scroll to position [178, 0]
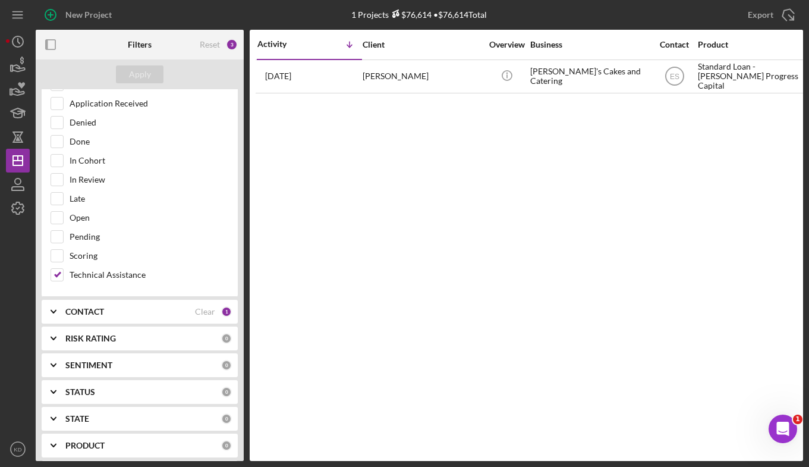
click at [91, 321] on div "CONTACT Clear 1" at bounding box center [148, 312] width 166 height 24
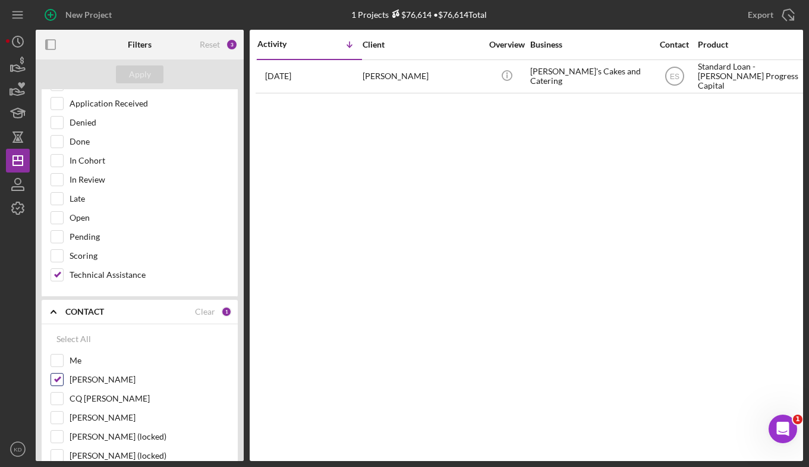
click at [62, 381] on input "Elisa Starnes" at bounding box center [57, 379] width 12 height 12
checkbox input "false"
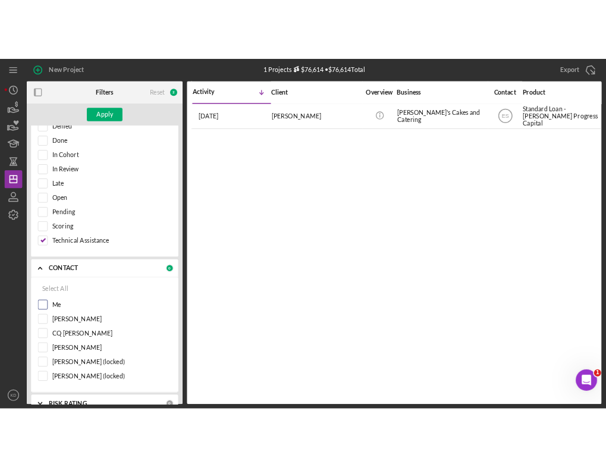
scroll to position [297, 0]
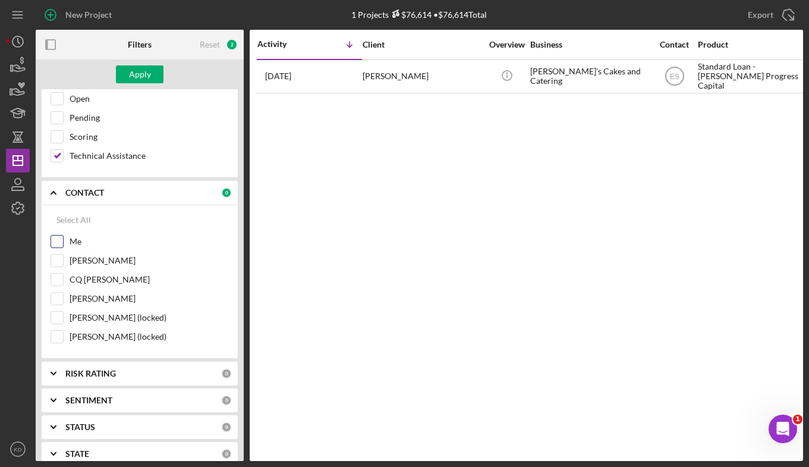
click at [57, 240] on input "Me" at bounding box center [57, 241] width 12 height 12
checkbox input "true"
click at [128, 75] on button "Apply" at bounding box center [140, 74] width 48 height 18
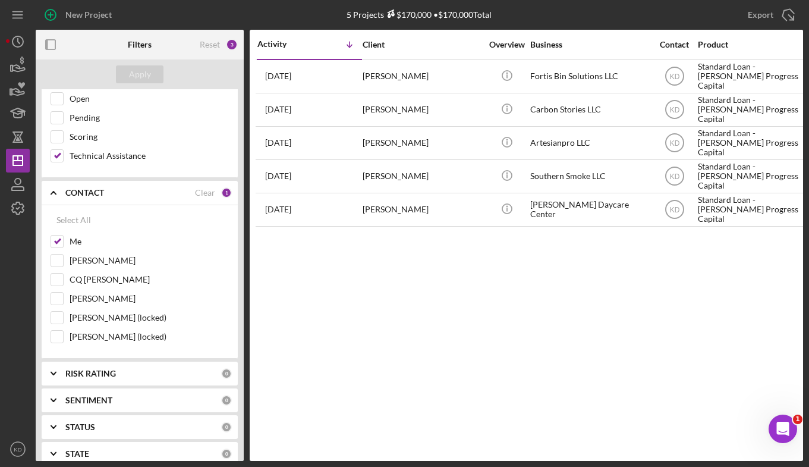
click at [460, 389] on div "Activity Icon/Table Sort Arrow Client Overview Business Contact Product Categor…" at bounding box center [527, 245] width 554 height 431
click at [502, 382] on div "Activity Icon/Table Sort Arrow Client Overview Business Contact Product Categor…" at bounding box center [527, 245] width 554 height 431
click at [592, 277] on div "Activity Icon/Table Sort Arrow Client Overview Business Contact Product Categor…" at bounding box center [527, 245] width 554 height 431
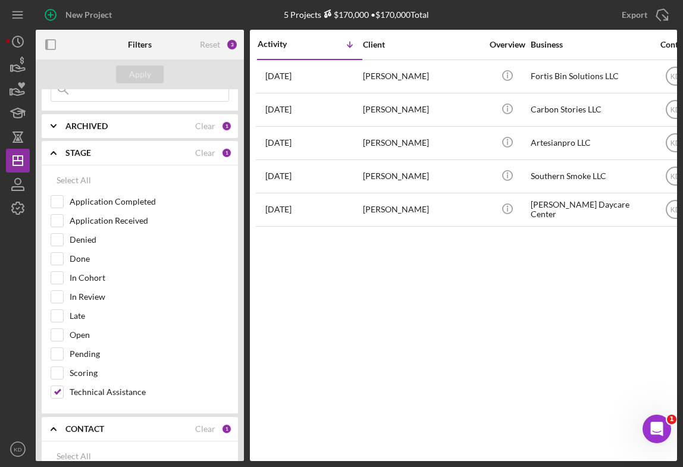
scroll to position [119, 0]
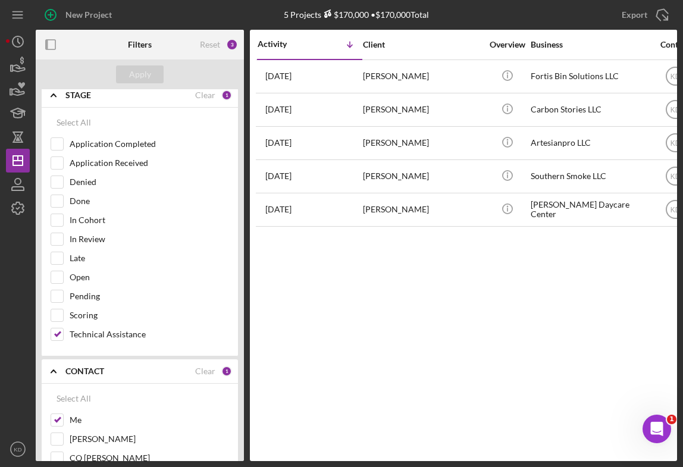
click at [389, 319] on div "Activity Icon/Table Sort Arrow Client Overview Business Contact Product Categor…" at bounding box center [463, 245] width 427 height 431
drag, startPoint x: 347, startPoint y: 320, endPoint x: 353, endPoint y: 322, distance: 6.6
click at [353, 321] on div "Activity Icon/Table Sort Arrow Client Overview Business Contact Product Categor…" at bounding box center [463, 245] width 427 height 431
click at [567, 323] on div "Activity Icon/Table Sort Arrow Client Overview Business Contact Product Categor…" at bounding box center [463, 245] width 427 height 431
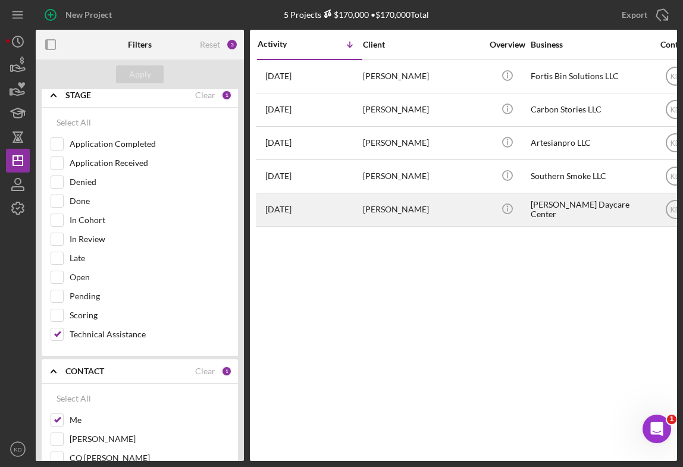
click at [403, 210] on div "Akeya Davis" at bounding box center [422, 210] width 119 height 32
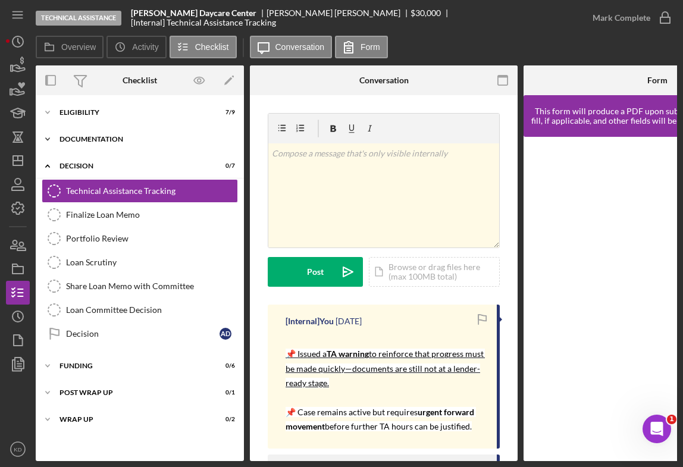
click at [49, 134] on icon "Icon/Expander" at bounding box center [48, 139] width 24 height 24
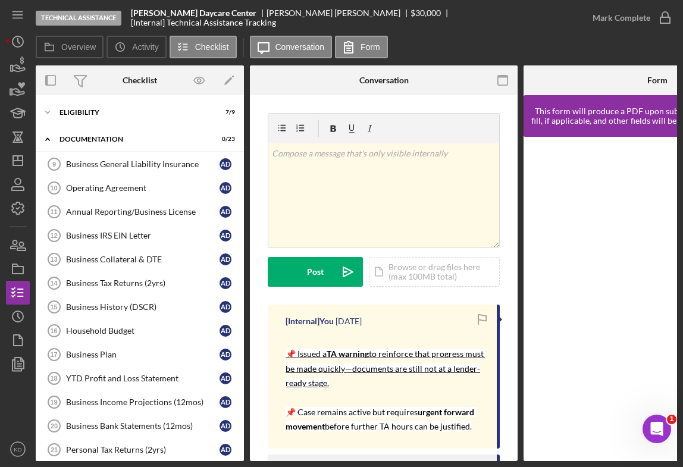
click at [51, 139] on icon "Icon/Expander" at bounding box center [48, 139] width 24 height 24
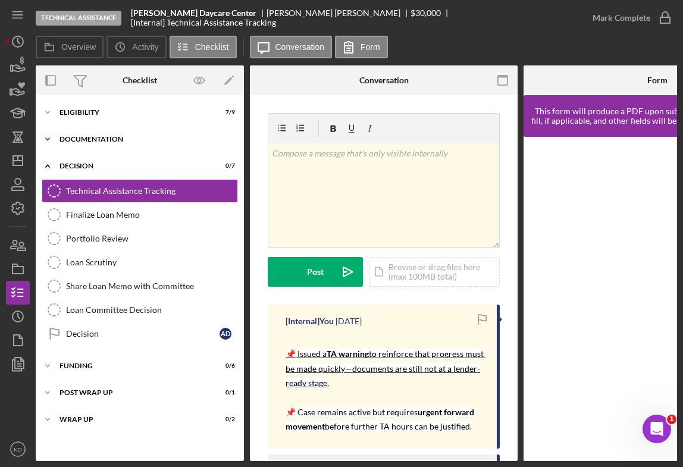
click at [51, 139] on icon "Icon/Expander" at bounding box center [48, 139] width 24 height 24
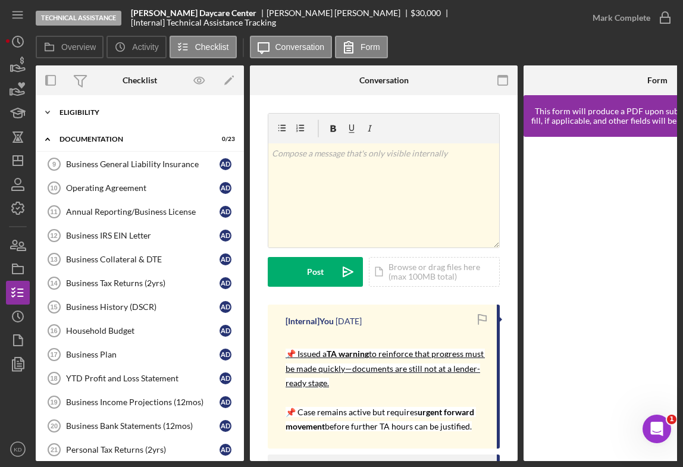
click at [46, 117] on icon "Icon/Expander" at bounding box center [48, 112] width 24 height 24
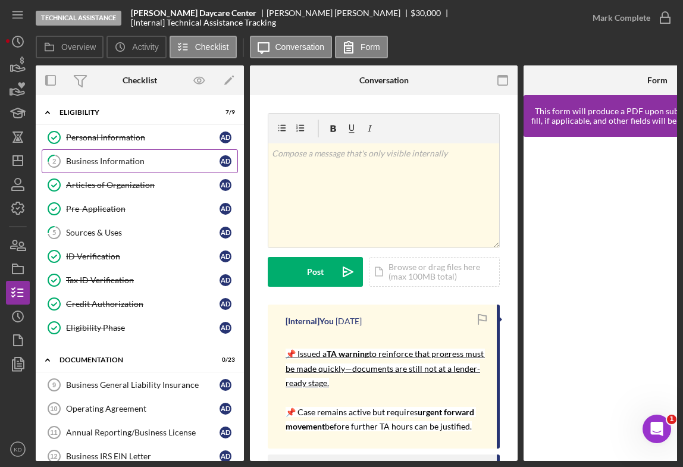
click at [83, 162] on div "Business Information" at bounding box center [142, 161] width 153 height 10
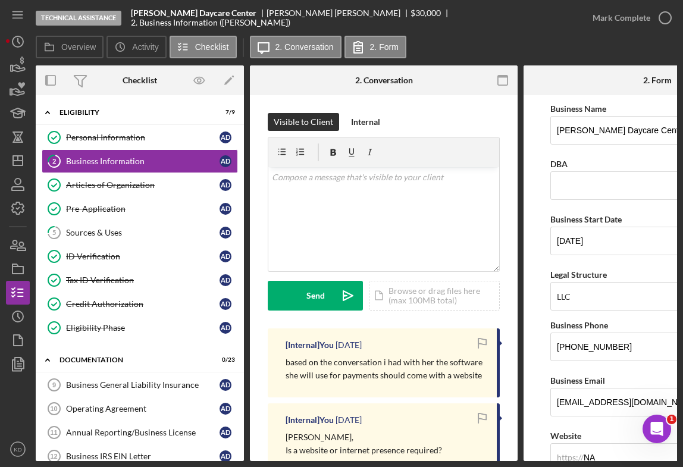
click at [526, 288] on form "Business Name Bren Bren’s Daycare Center DBA Business Start Date 05/02/2023 Leg…" at bounding box center [657, 278] width 268 height 366
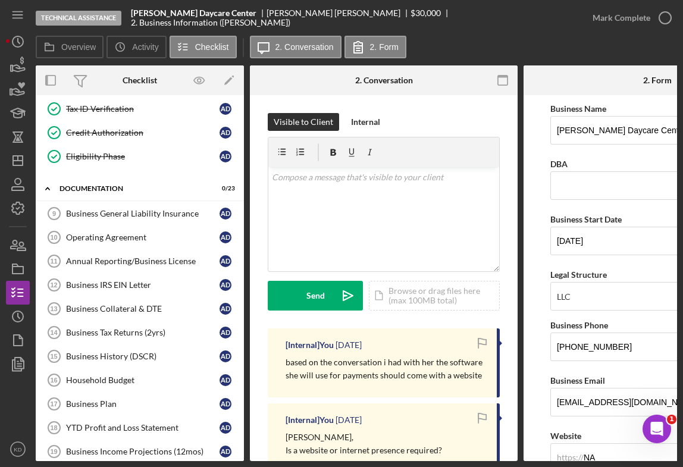
scroll to position [178, 0]
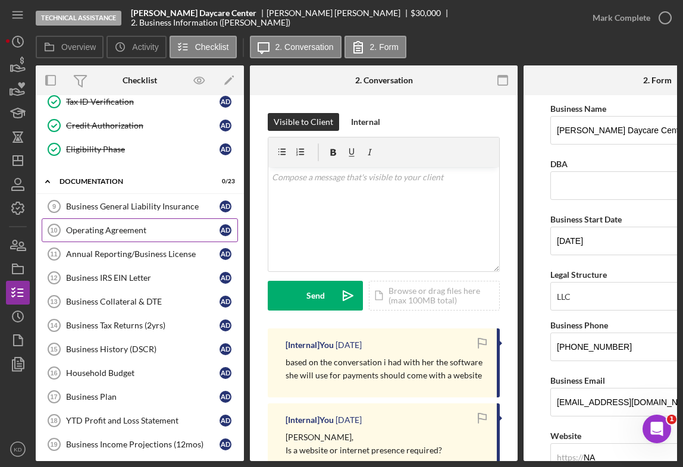
click at [130, 226] on div "Operating Agreement" at bounding box center [142, 230] width 153 height 10
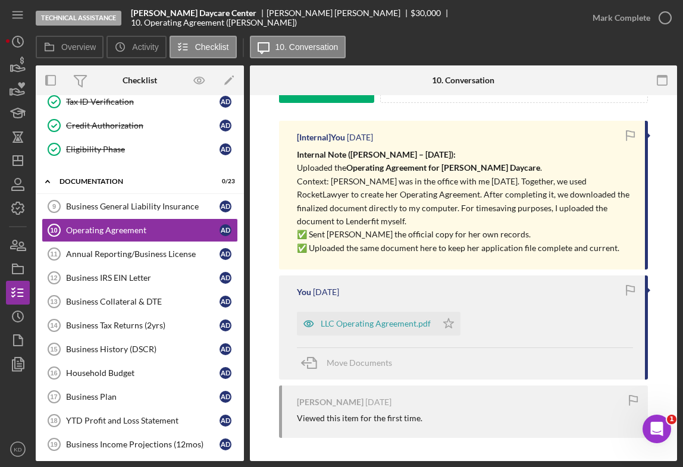
scroll to position [208, 0]
click at [125, 284] on link "Business IRS EIN Letter 12 Business IRS EIN Letter A D" at bounding box center [140, 278] width 196 height 24
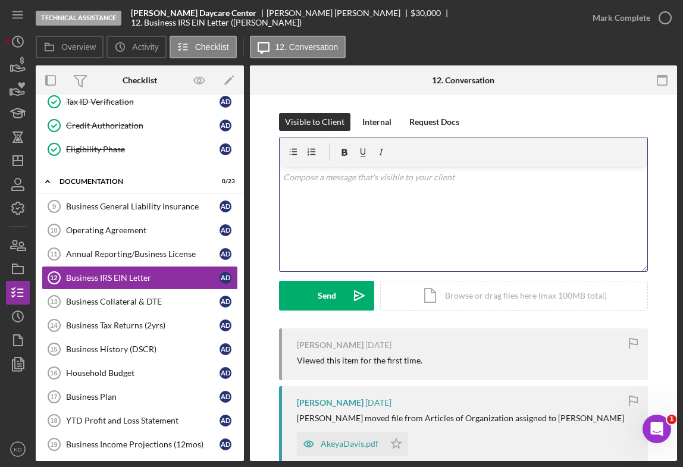
click at [366, 216] on div "v Color teal Color pink Remove color Add row above Add row below Add column bef…" at bounding box center [462, 219] width 367 height 104
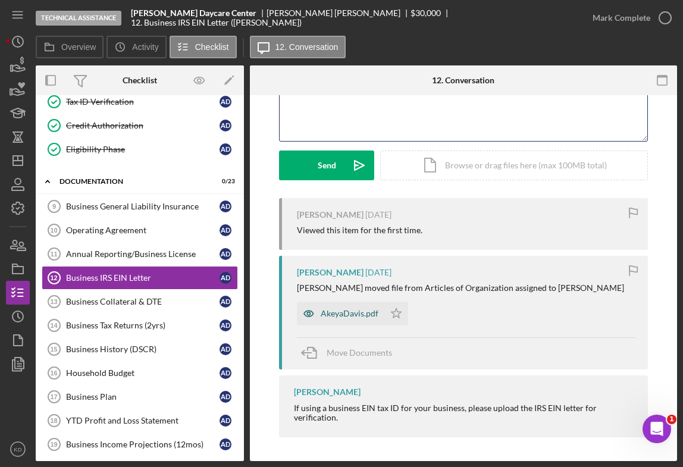
click at [324, 312] on div "AkeyaDavis.pdf" at bounding box center [349, 314] width 58 height 10
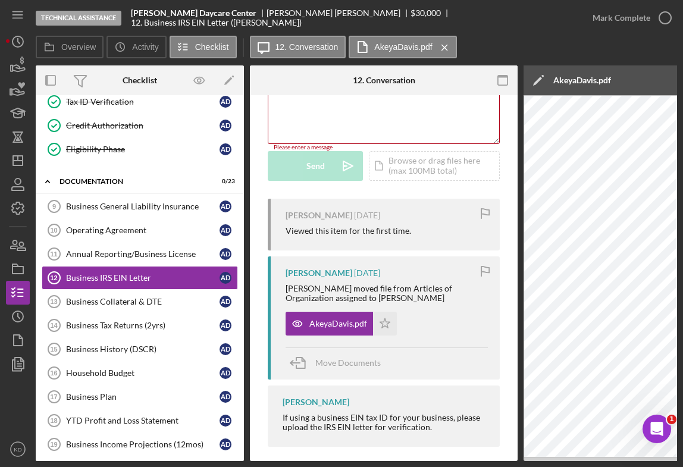
click at [512, 326] on div "Visible to Client Internal Request Docs v Color teal Color pink Remove color Ad…" at bounding box center [384, 218] width 268 height 503
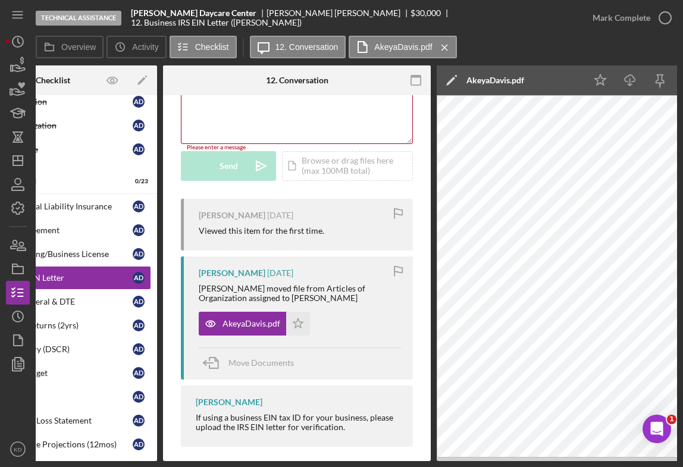
scroll to position [0, 203]
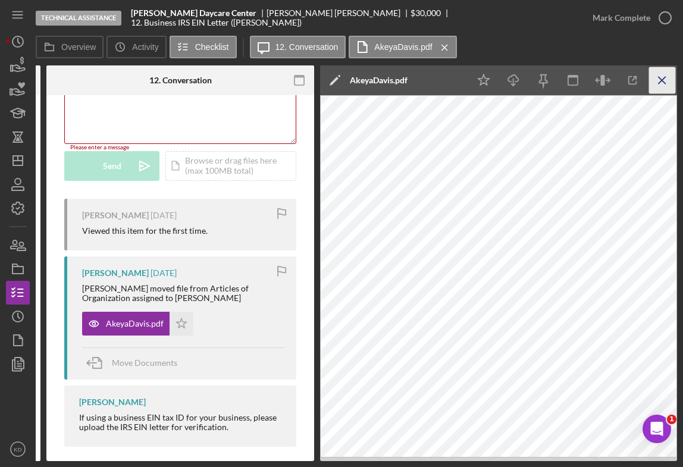
click at [665, 74] on icon "Icon/Menu Close" at bounding box center [662, 80] width 27 height 27
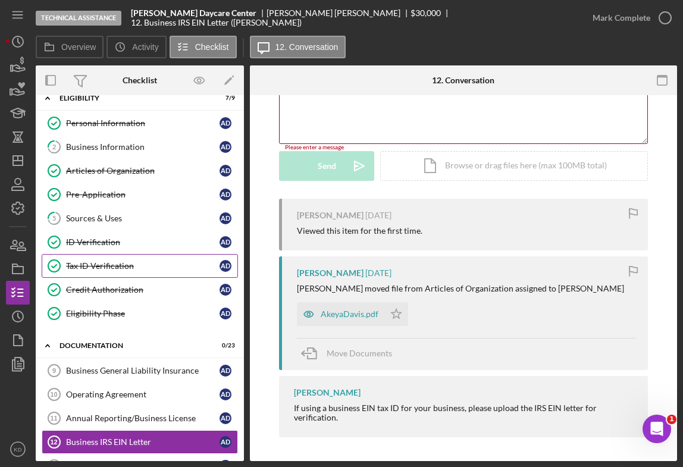
scroll to position [0, 0]
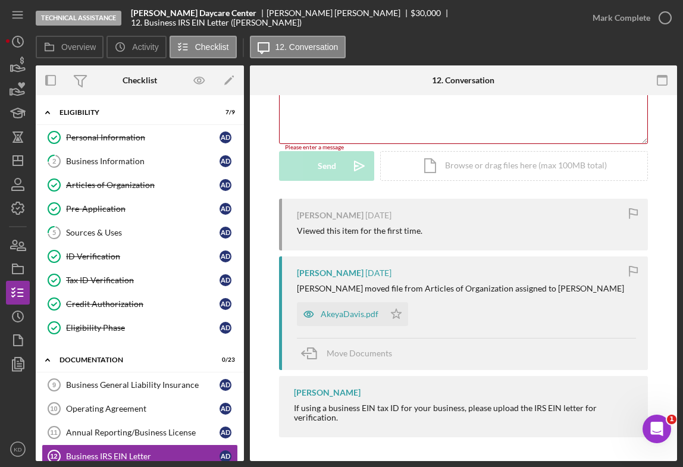
click at [659, 269] on div "Visible to Client Internal Request Docs v Color teal Color pink Remove color Ad…" at bounding box center [463, 213] width 427 height 493
click at [664, 288] on div "Visible to Client Internal Request Docs v Color teal Color pink Remove color Ad…" at bounding box center [463, 213] width 427 height 493
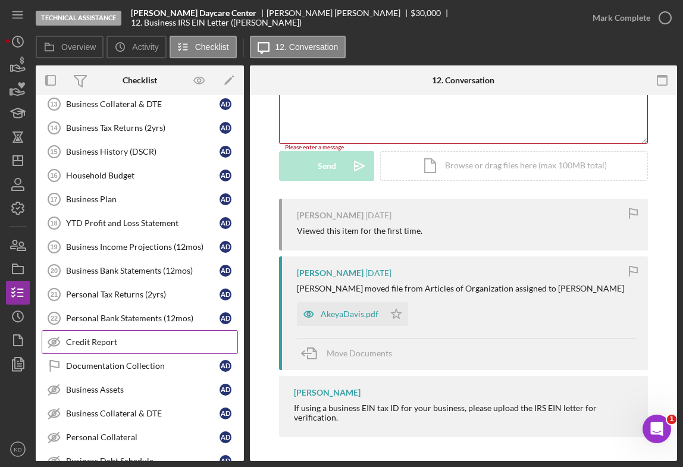
scroll to position [357, 0]
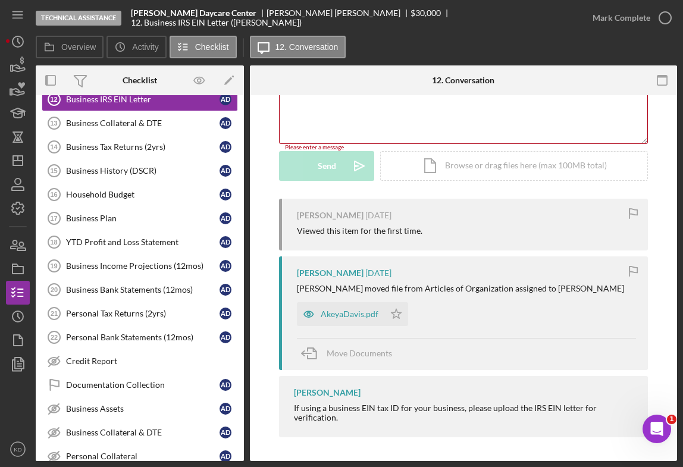
click at [669, 248] on div "Visible to Client Internal Request Docs v Color teal Color pink Remove color Ad…" at bounding box center [463, 213] width 427 height 493
click at [657, 330] on div "Visible to Client Internal Request Docs v Color teal Color pink Remove color Ad…" at bounding box center [463, 213] width 427 height 493
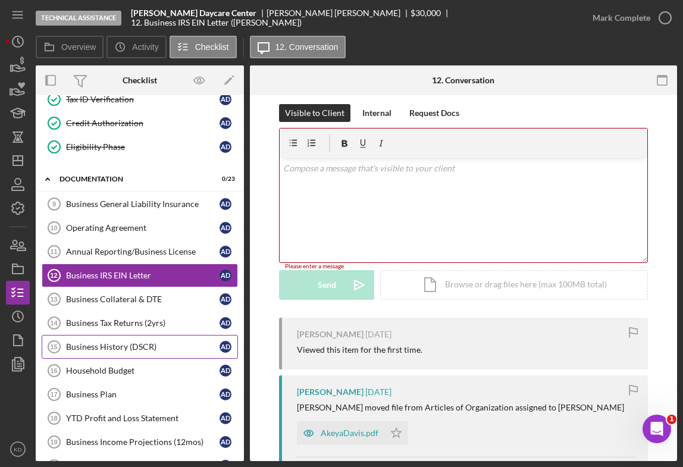
scroll to position [178, 0]
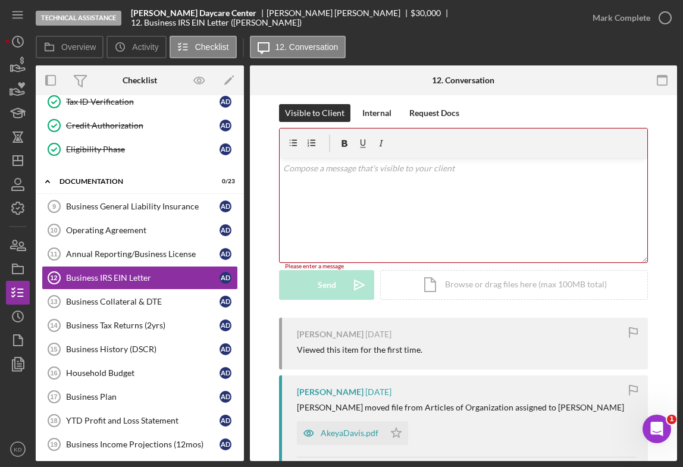
click at [649, 315] on div "Visible to Client Internal Request Docs v Color teal Color pink Remove color Ad…" at bounding box center [463, 210] width 391 height 213
click at [137, 232] on div "Operating Agreement" at bounding box center [142, 230] width 153 height 10
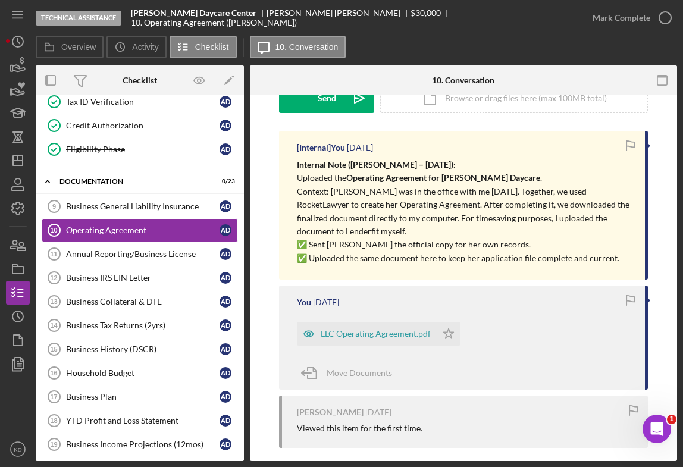
scroll to position [208, 0]
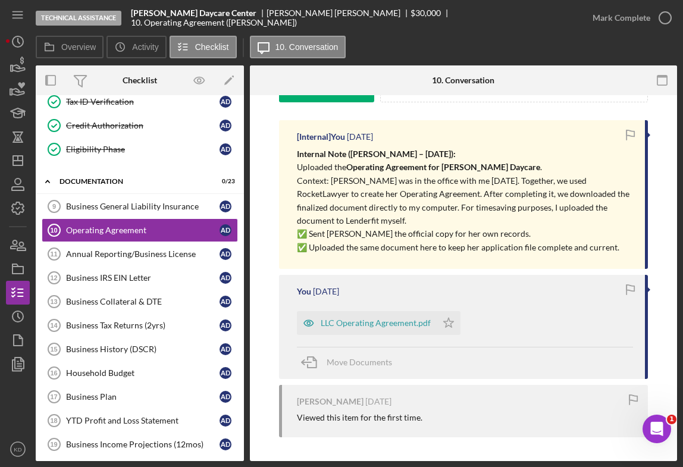
click at [530, 310] on div "LLC Operating Agreement.pdf Icon/Star" at bounding box center [465, 320] width 336 height 30
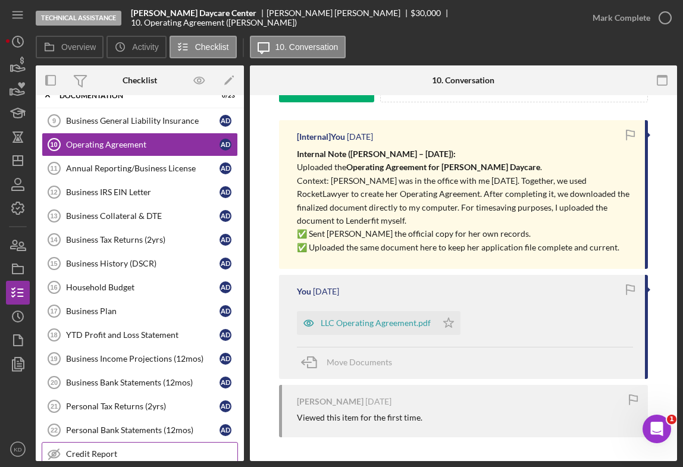
scroll to position [238, 0]
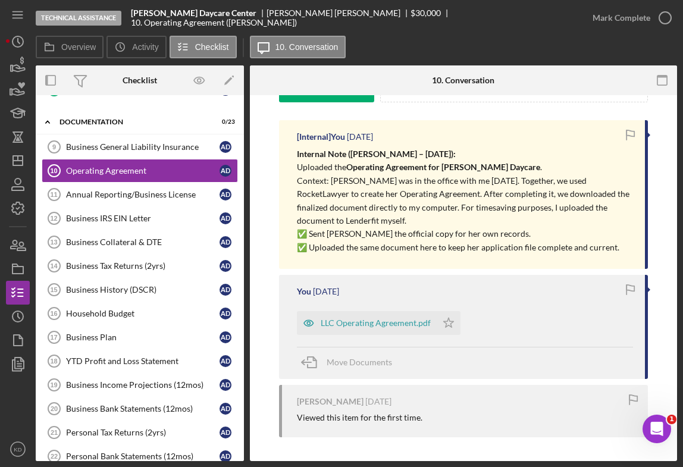
click at [589, 321] on div "LLC Operating Agreement.pdf Icon/Star" at bounding box center [465, 320] width 336 height 30
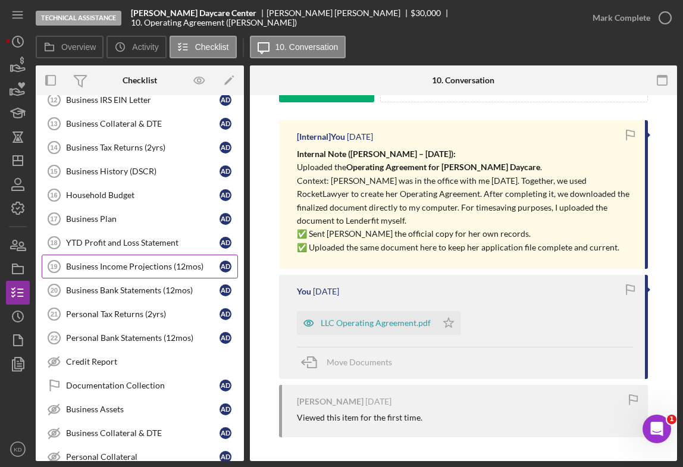
scroll to position [357, 0]
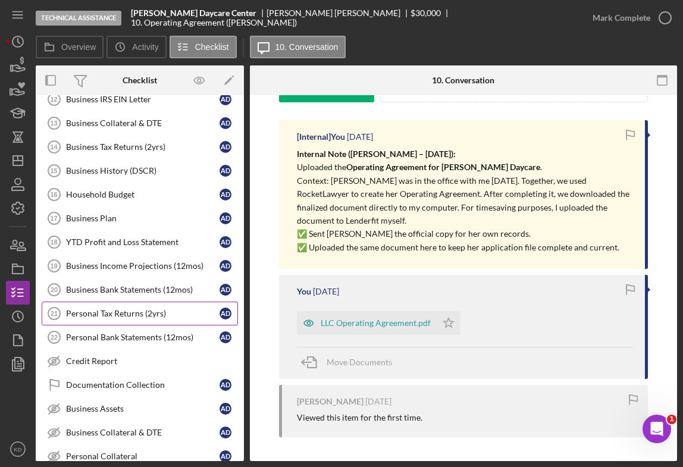
click at [134, 316] on div "Personal Tax Returns (2yrs)" at bounding box center [142, 314] width 153 height 10
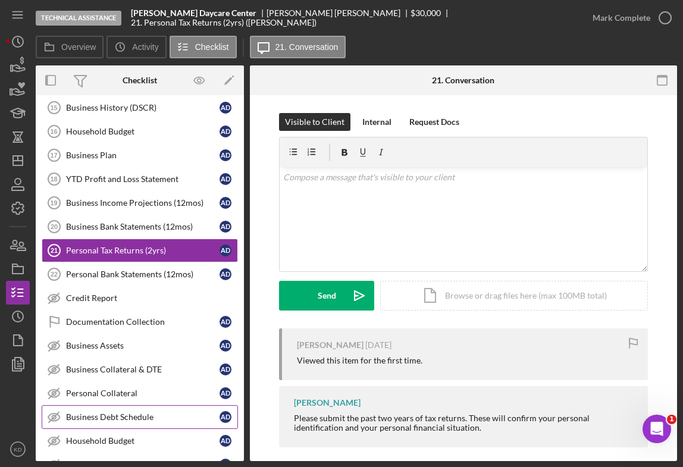
scroll to position [297, 0]
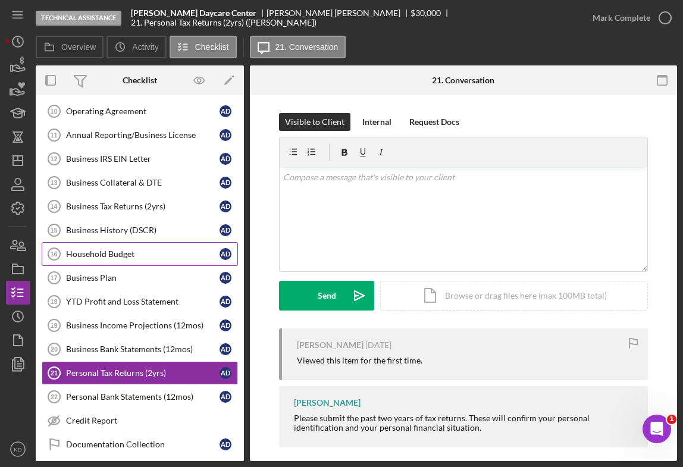
click at [117, 255] on div "Household Budget" at bounding box center [142, 254] width 153 height 10
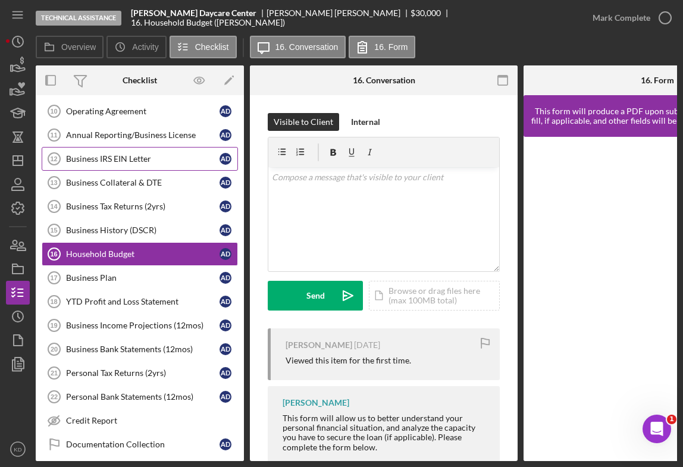
click at [127, 159] on div "Business IRS EIN Letter" at bounding box center [142, 159] width 153 height 10
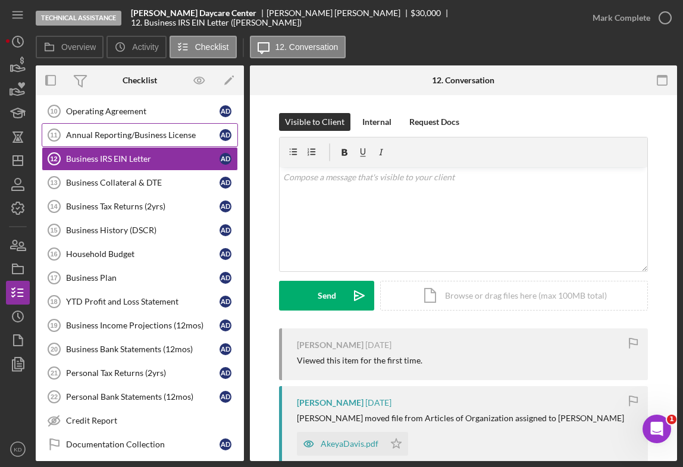
click at [122, 139] on div "Annual Reporting/Business License" at bounding box center [142, 135] width 153 height 10
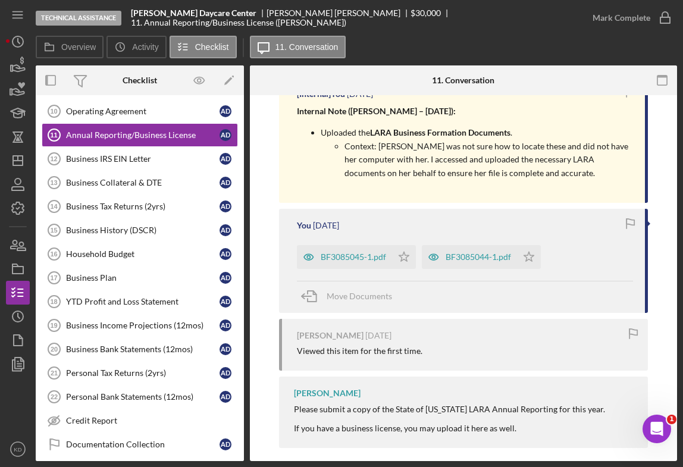
scroll to position [262, 0]
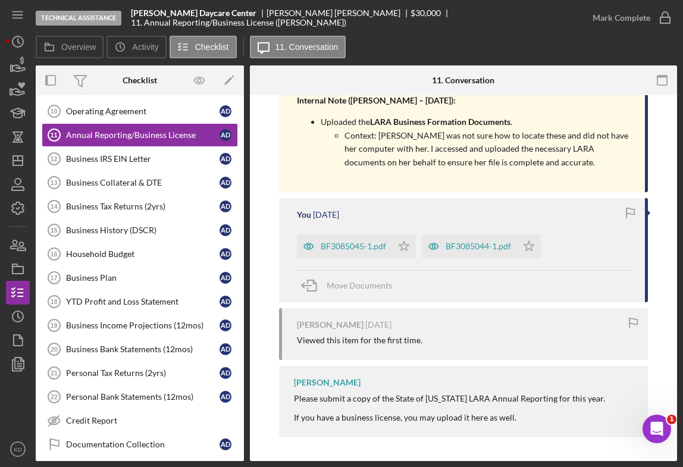
click at [672, 235] on div "Visible to Client Internal Request Docs v Color teal Color pink Remove color Ad…" at bounding box center [463, 147] width 427 height 627
click at [17, 161] on line "button" at bounding box center [18, 161] width 10 height 0
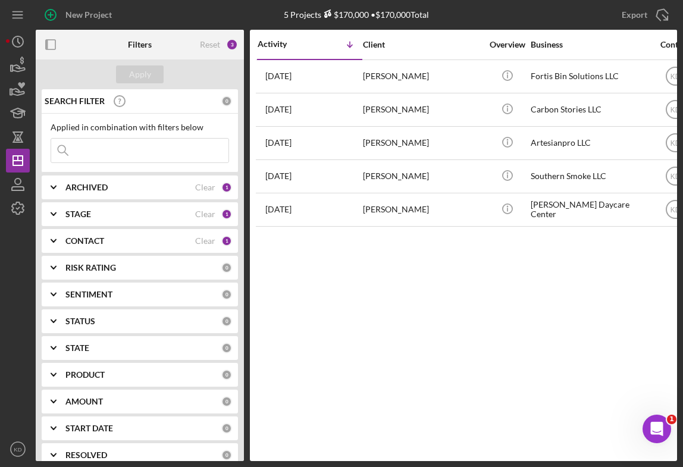
click at [395, 341] on div "Activity Icon/Table Sort Arrow Client Overview Business Contact Product Categor…" at bounding box center [463, 245] width 427 height 431
click at [364, 328] on div "Activity Icon/Table Sort Arrow Client Overview Business Contact Product Categor…" at bounding box center [463, 245] width 427 height 431
click at [458, 285] on div "Activity Icon/Table Sort Arrow Client Overview Business Contact Product Categor…" at bounding box center [463, 245] width 427 height 431
click at [423, 297] on div "Activity Icon/Table Sort Arrow Client Overview Business Contact Product Categor…" at bounding box center [463, 245] width 427 height 431
click at [468, 306] on div "Activity Icon/Table Sort Arrow Client Overview Business Contact Product Categor…" at bounding box center [463, 245] width 427 height 431
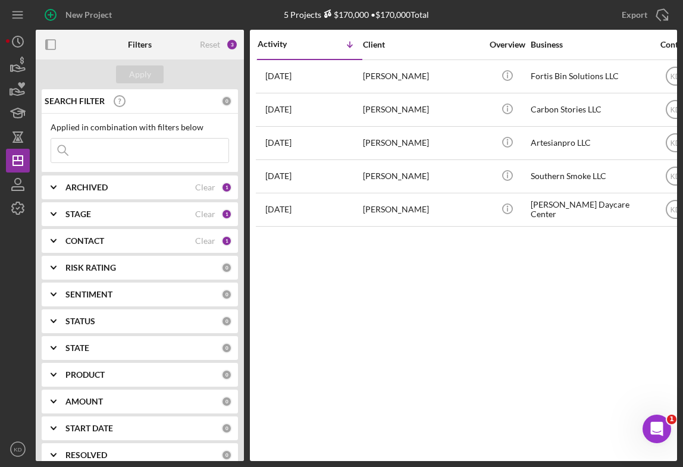
click at [394, 316] on div "Activity Icon/Table Sort Arrow Client Overview Business Contact Product Categor…" at bounding box center [463, 245] width 427 height 431
click at [59, 209] on icon "Icon/Expander" at bounding box center [54, 214] width 30 height 30
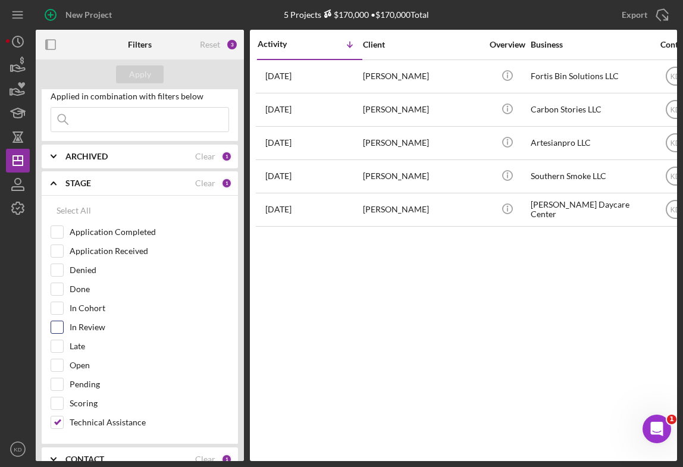
scroll to position [59, 0]
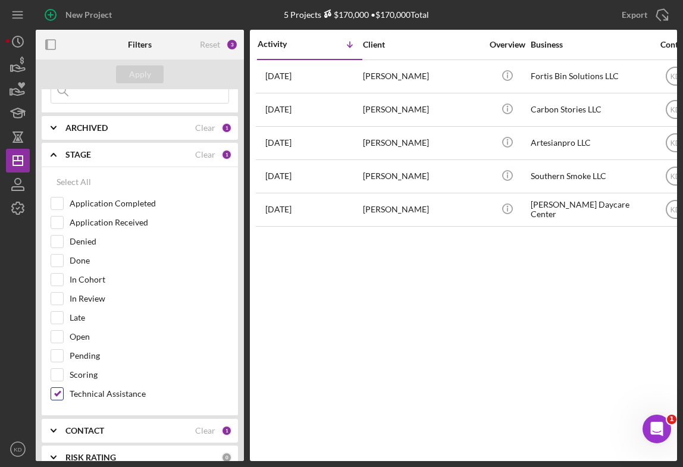
click at [52, 394] on input "Technical Assistance" at bounding box center [57, 394] width 12 height 12
checkbox input "false"
click at [73, 152] on b "STAGE" at bounding box center [78, 155] width 26 height 10
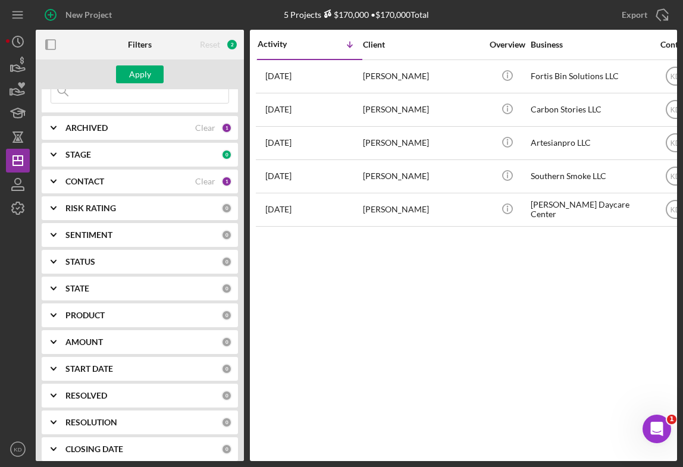
click at [105, 180] on div "CONTACT" at bounding box center [130, 182] width 130 height 10
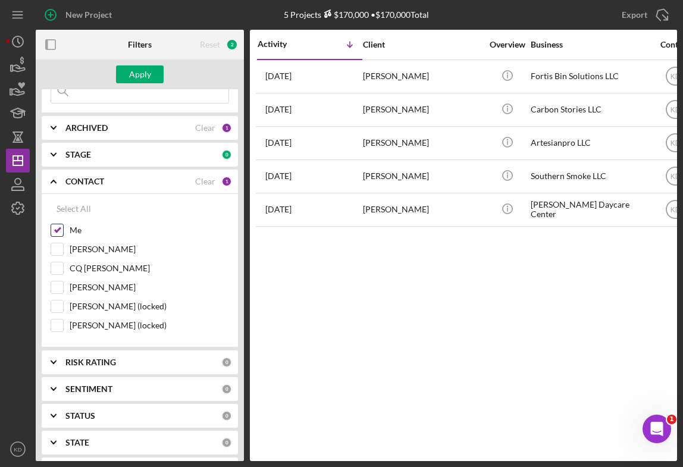
click at [61, 232] on input "Me" at bounding box center [57, 230] width 12 height 12
checkbox input "false"
click at [64, 247] on div "Elisa Starnes" at bounding box center [140, 252] width 178 height 19
click at [62, 249] on input "Elisa Starnes" at bounding box center [57, 249] width 12 height 12
checkbox input "true"
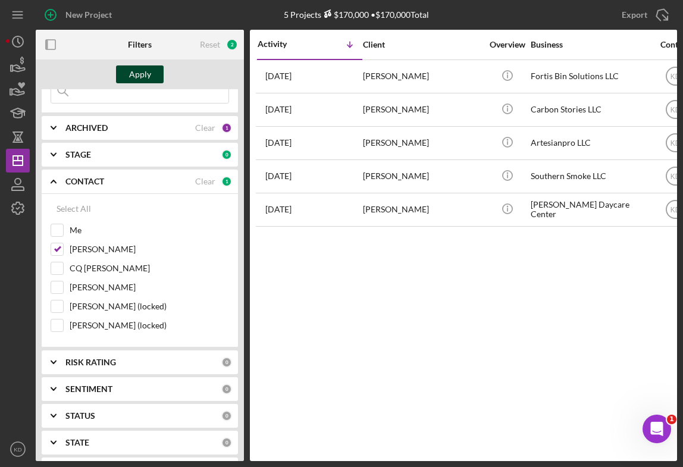
click at [145, 80] on div "Apply" at bounding box center [140, 74] width 22 height 18
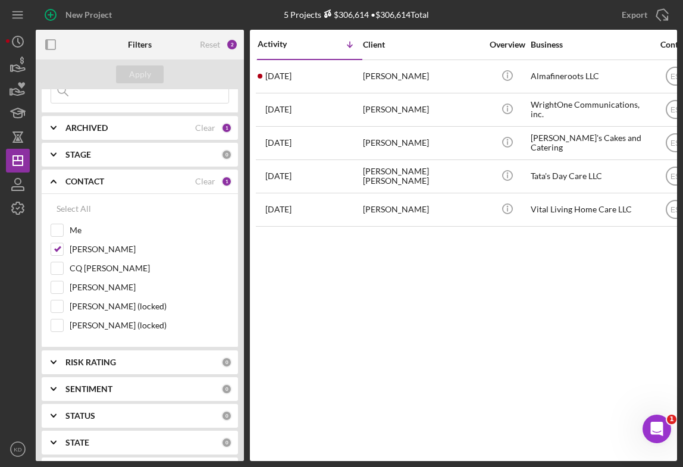
click at [524, 337] on div "Activity Icon/Table Sort Arrow Client Overview Business Contact Product Categor…" at bounding box center [463, 245] width 427 height 431
drag, startPoint x: 544, startPoint y: 318, endPoint x: 536, endPoint y: 317, distance: 7.8
click at [544, 318] on div "Activity Icon/Table Sort Arrow Client Overview Business Contact Product Categor…" at bounding box center [463, 245] width 427 height 431
click at [58, 230] on input "Me" at bounding box center [57, 230] width 12 height 12
checkbox input "true"
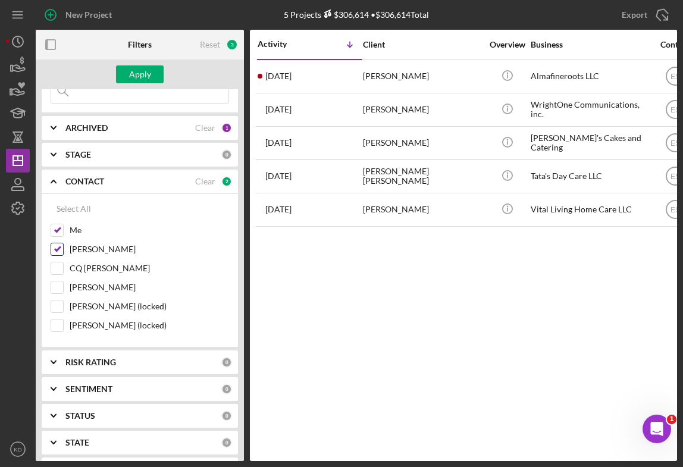
click at [61, 250] on input "Elisa Starnes" at bounding box center [57, 249] width 12 height 12
checkbox input "false"
click at [100, 155] on div "STAGE" at bounding box center [143, 155] width 156 height 10
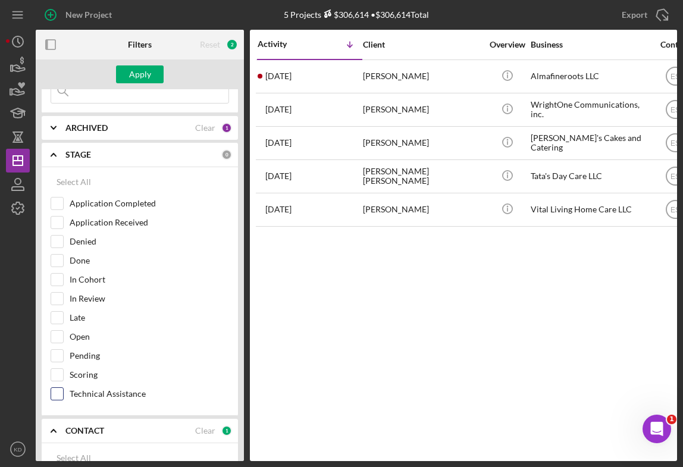
click at [62, 391] on input "Technical Assistance" at bounding box center [57, 394] width 12 height 12
checkbox input "true"
click at [136, 78] on div "Apply" at bounding box center [140, 74] width 22 height 18
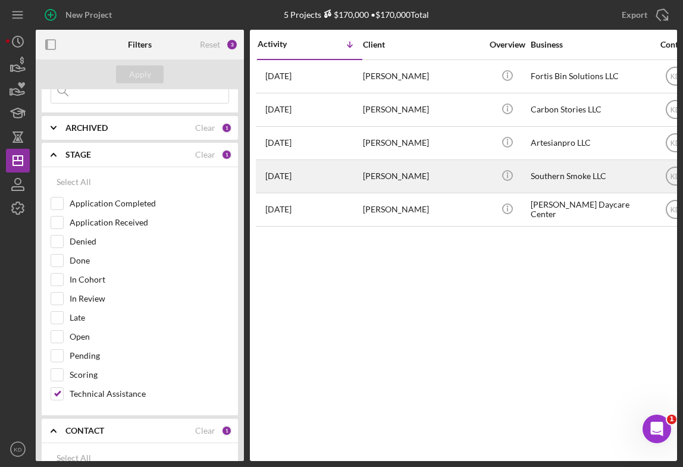
click at [363, 180] on div "Jodie Robertson" at bounding box center [422, 177] width 119 height 32
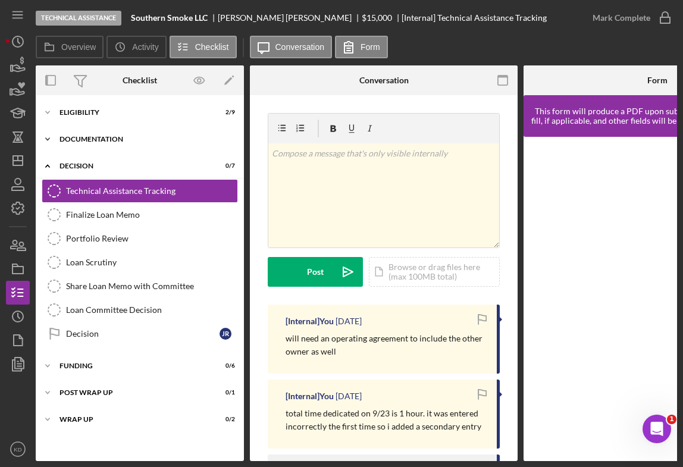
click at [104, 145] on div "Icon/Expander Documentation 0 / 23" at bounding box center [140, 139] width 208 height 24
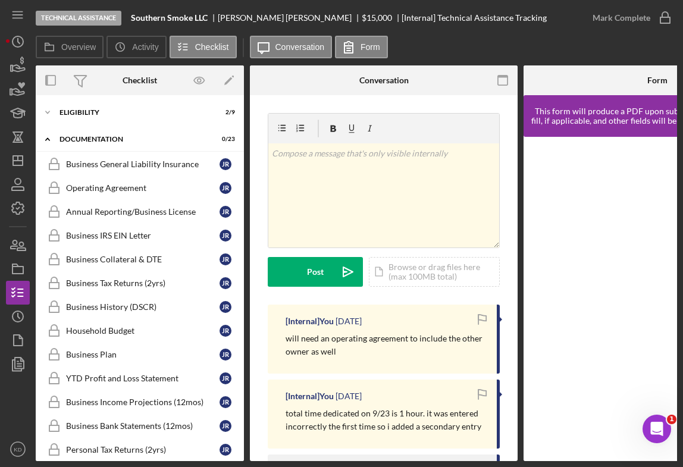
click at [486, 300] on div "v Color teal Color pink Remove color Add row above Add row below Add column bef…" at bounding box center [384, 208] width 232 height 191
click at [76, 115] on div "Eligibility" at bounding box center [143, 112] width 169 height 7
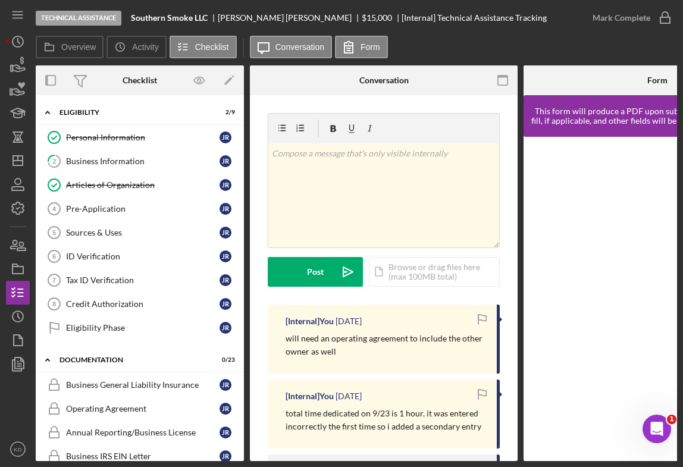
click at [510, 332] on div "v Color teal Color pink Remove color Add row above Add row below Add column bef…" at bounding box center [384, 460] width 268 height 731
click at [506, 276] on div "v Color teal Color pink Remove color Add row above Add row below Add column bef…" at bounding box center [384, 460] width 268 height 731
click at [501, 331] on div "v Color teal Color pink Remove color Add row above Add row below Add column bef…" at bounding box center [384, 460] width 268 height 731
click at [19, 162] on icon "Icon/Dashboard" at bounding box center [18, 161] width 30 height 30
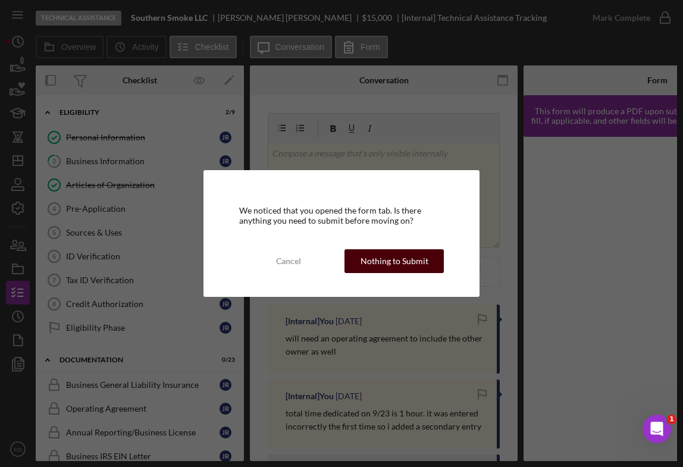
click at [411, 262] on div "Nothing to Submit" at bounding box center [394, 261] width 68 height 24
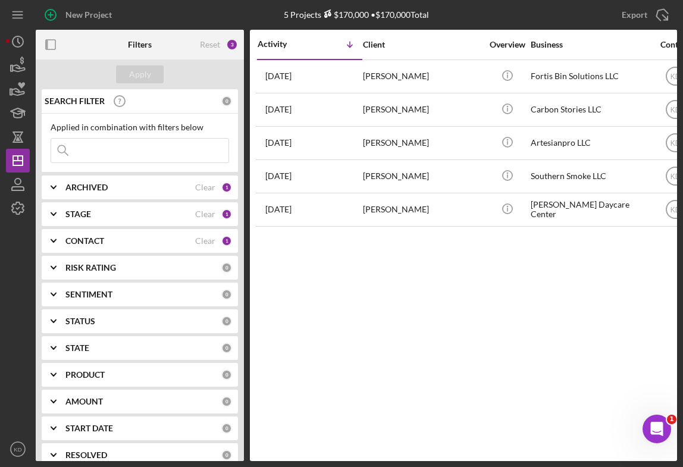
click at [401, 280] on div "Activity Icon/Table Sort Arrow Client Overview Business Contact Product Categor…" at bounding box center [463, 245] width 427 height 431
click at [525, 291] on div "Activity Icon/Table Sort Arrow Client Overview Business Contact Product Categor…" at bounding box center [463, 245] width 427 height 431
click at [436, 337] on div "Activity Icon/Table Sort Arrow Client Overview Business Contact Product Categor…" at bounding box center [463, 245] width 427 height 431
click at [118, 215] on div "STAGE" at bounding box center [130, 214] width 130 height 10
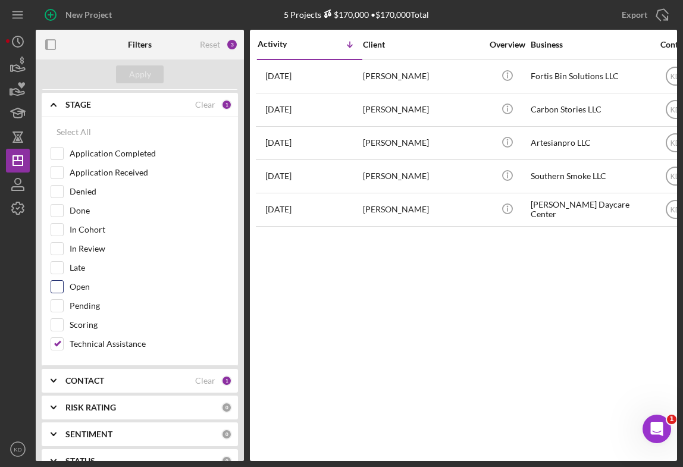
scroll to position [119, 0]
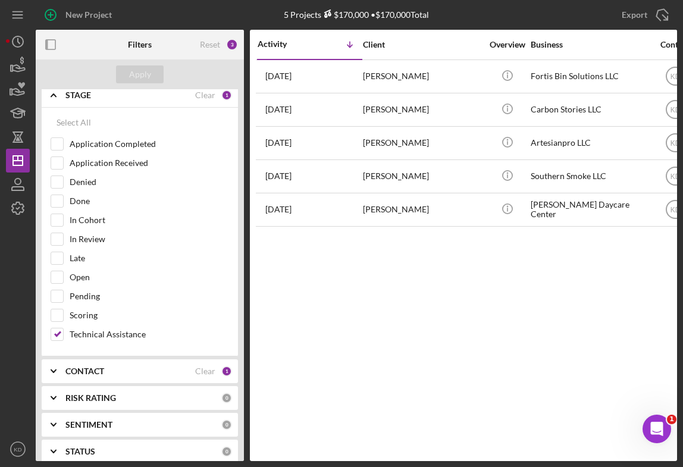
click at [390, 329] on div "Activity Icon/Table Sort Arrow Client Overview Business Contact Product Categor…" at bounding box center [463, 245] width 427 height 431
click at [531, 317] on div "Activity Icon/Table Sort Arrow Client Overview Business Contact Product Categor…" at bounding box center [463, 245] width 427 height 431
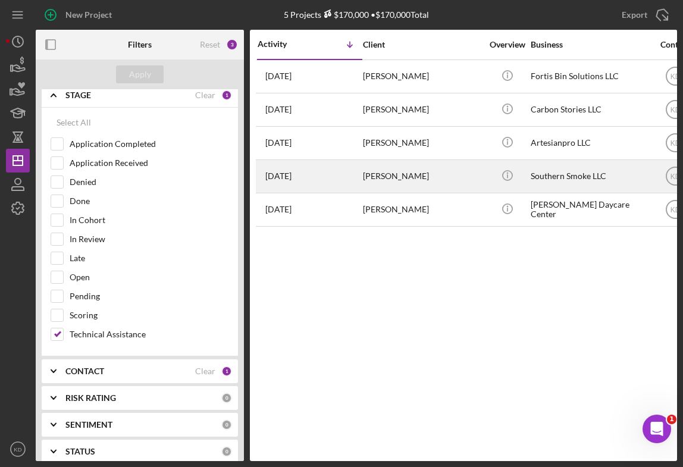
click at [391, 179] on div "Jodie Robertson" at bounding box center [422, 177] width 119 height 32
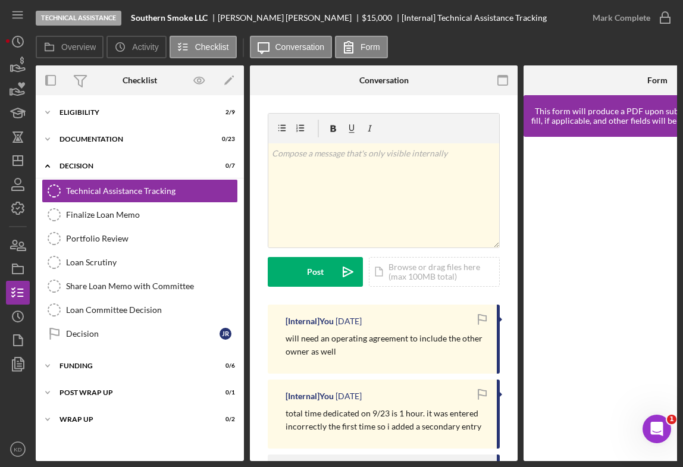
click at [507, 221] on div "v Color teal Color pink Remove color Add row above Add row below Add column bef…" at bounding box center [384, 460] width 268 height 731
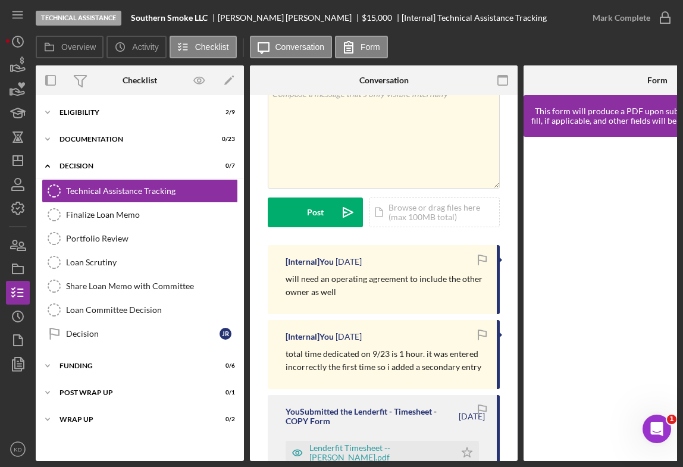
click at [512, 335] on div "v Color teal Color pink Remove color Add row above Add row below Add column bef…" at bounding box center [384, 401] width 268 height 731
click at [507, 310] on div "v Color teal Color pink Remove color Add row above Add row below Add column bef…" at bounding box center [384, 401] width 268 height 731
click at [469, 55] on div "Overview Icon/History Activity Checklist Icon/Message Conversation Form" at bounding box center [356, 48] width 641 height 24
click at [15, 165] on polygon "button" at bounding box center [18, 161] width 10 height 10
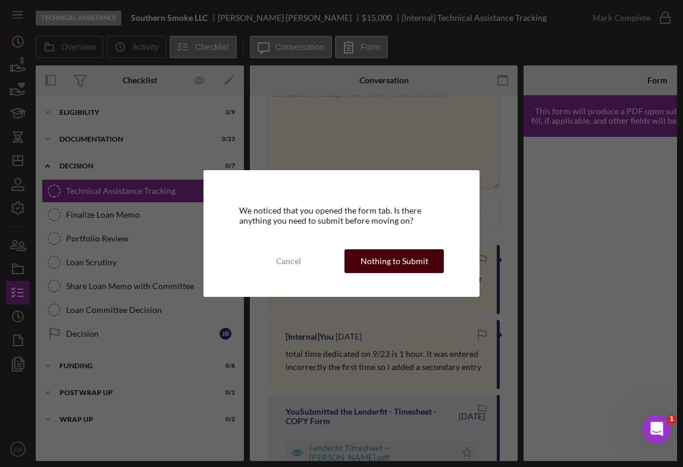
click at [364, 255] on div "Nothing to Submit" at bounding box center [394, 261] width 68 height 24
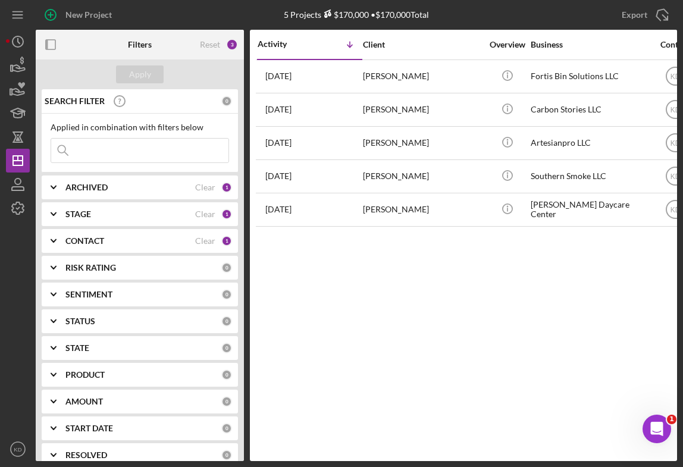
click at [379, 298] on div "Activity Icon/Table Sort Arrow Client Overview Business Contact Product Categor…" at bounding box center [463, 245] width 427 height 431
click at [57, 218] on icon "Icon/Expander" at bounding box center [54, 214] width 30 height 30
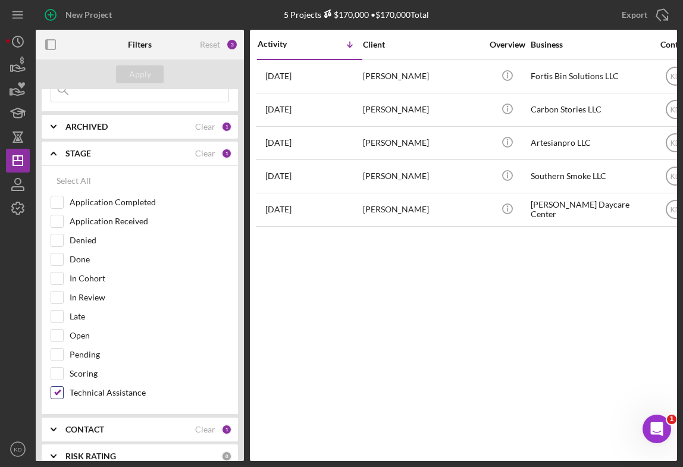
scroll to position [119, 0]
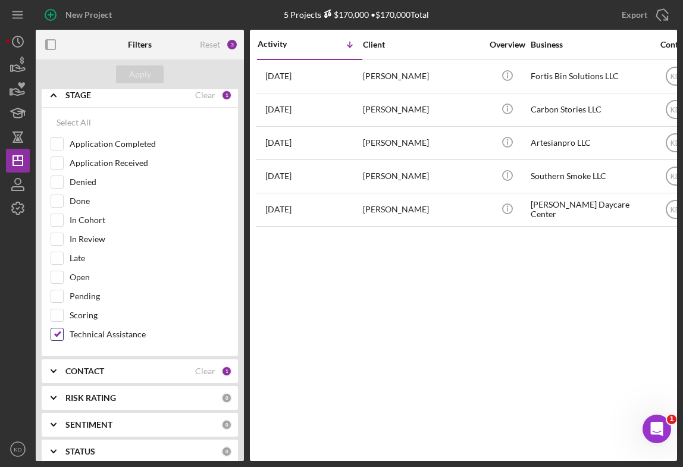
click at [58, 333] on input "Technical Assistance" at bounding box center [57, 334] width 12 height 12
checkbox input "false"
click at [54, 368] on icon "Icon/Expander" at bounding box center [54, 371] width 30 height 30
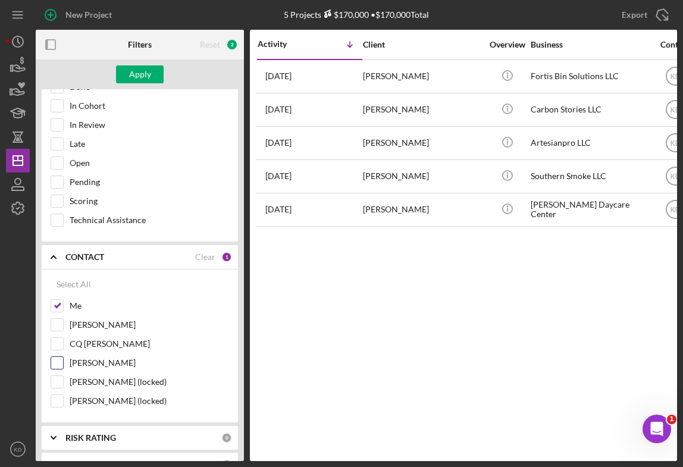
scroll to position [238, 0]
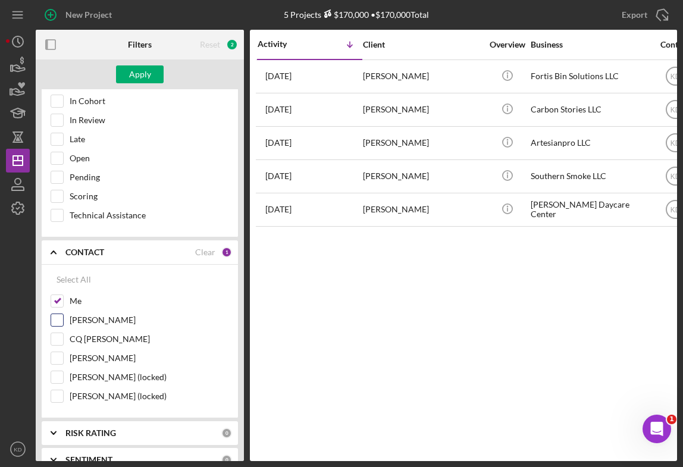
drag, startPoint x: 58, startPoint y: 318, endPoint x: 58, endPoint y: 301, distance: 16.6
click at [58, 317] on input "Elisa Starnes" at bounding box center [57, 320] width 12 height 12
checkbox input "true"
click at [56, 299] on input "Me" at bounding box center [57, 301] width 12 height 12
checkbox input "false"
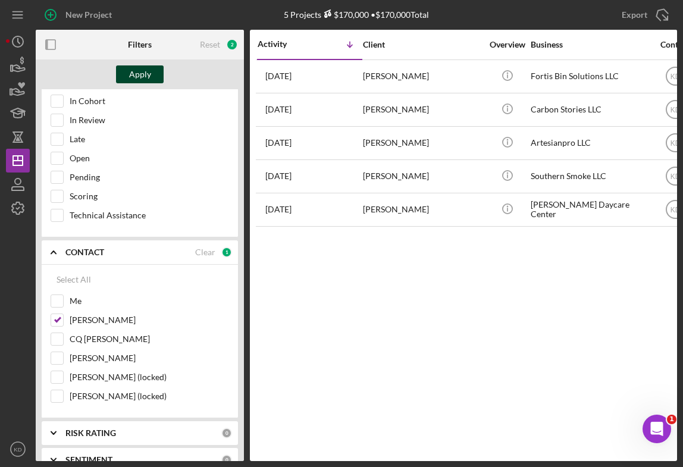
click at [142, 65] on div "Apply" at bounding box center [140, 74] width 22 height 18
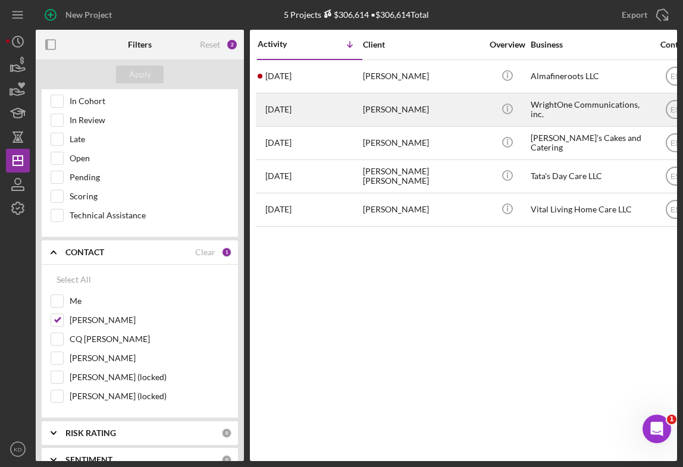
click at [438, 109] on div "Ramona Wright" at bounding box center [422, 110] width 119 height 32
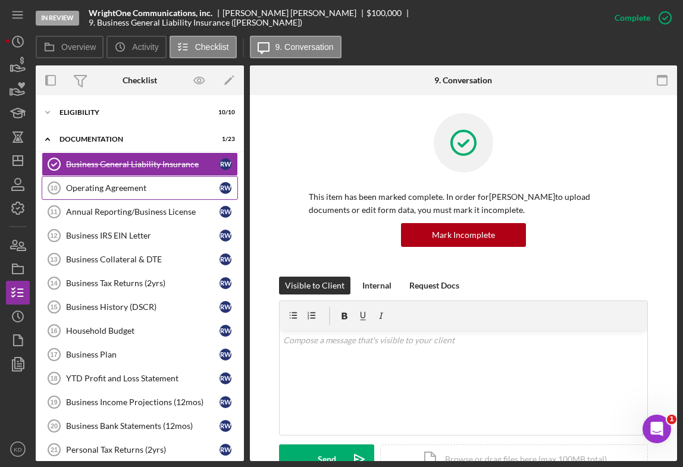
click at [145, 187] on div "Operating Agreement" at bounding box center [142, 188] width 153 height 10
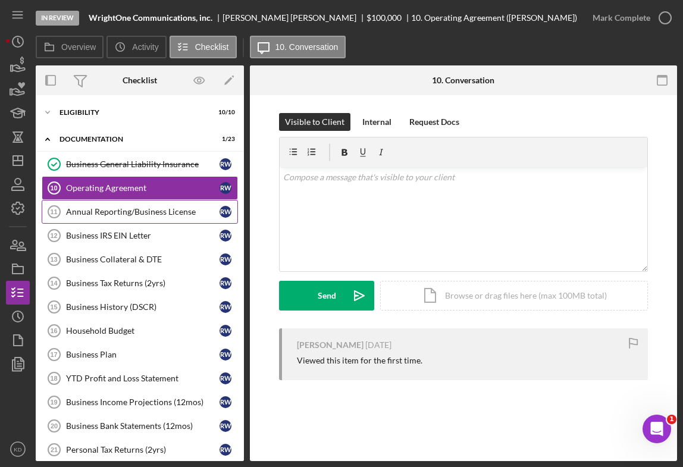
click at [103, 213] on div "Annual Reporting/Business License" at bounding box center [142, 212] width 153 height 10
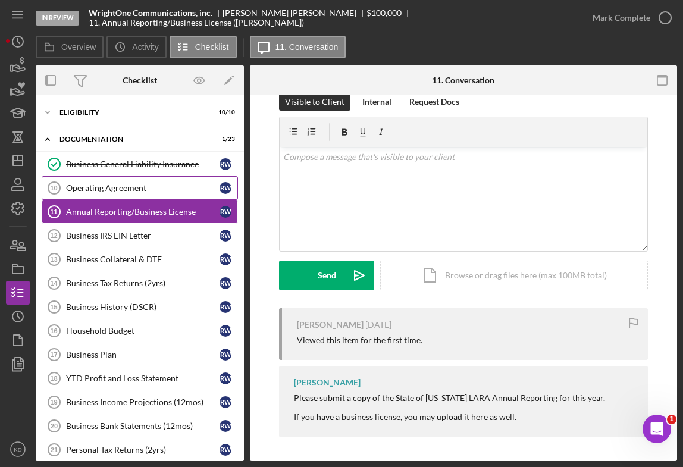
click at [100, 183] on div "Operating Agreement" at bounding box center [142, 188] width 153 height 10
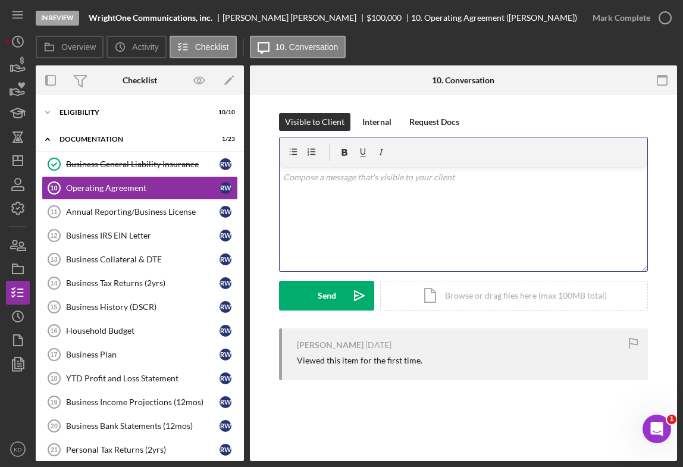
click at [413, 225] on div "v Color teal Color pink Remove color Add row above Add row below Add column bef…" at bounding box center [462, 219] width 367 height 104
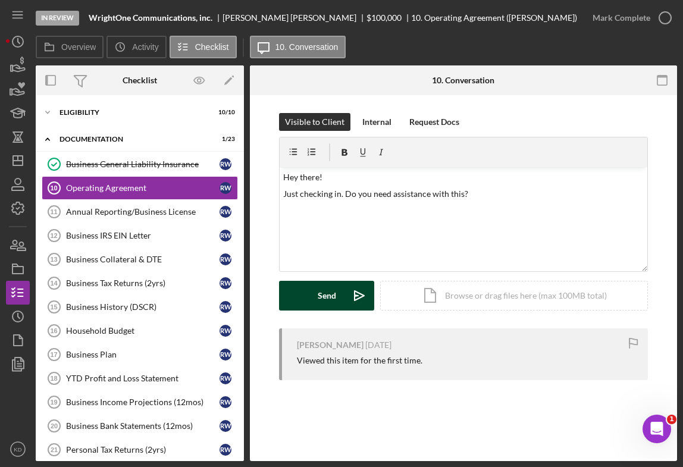
click at [317, 294] on div "Send" at bounding box center [326, 296] width 18 height 30
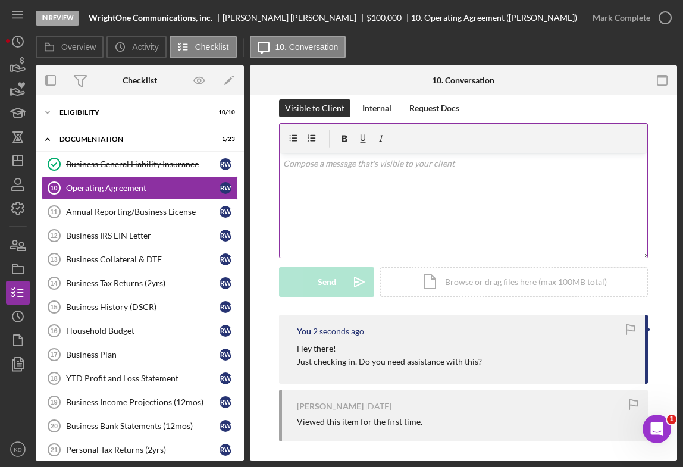
scroll to position [18, 0]
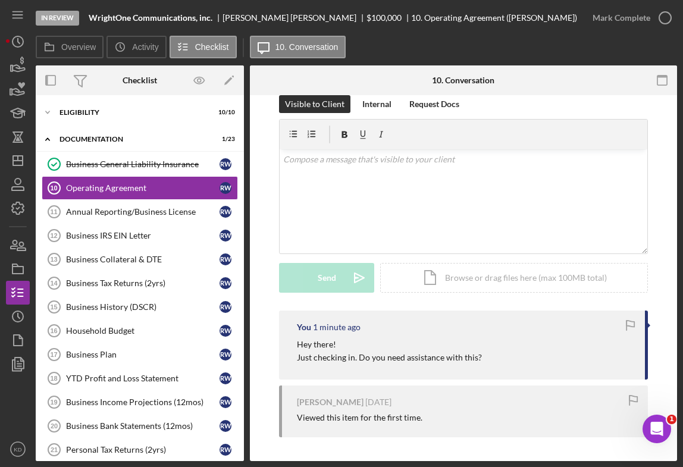
click at [661, 354] on div "Visible to Client Internal Request Docs v Color teal Color pink Remove color Ad…" at bounding box center [463, 268] width 427 height 383
click at [23, 161] on line "button" at bounding box center [18, 161] width 10 height 0
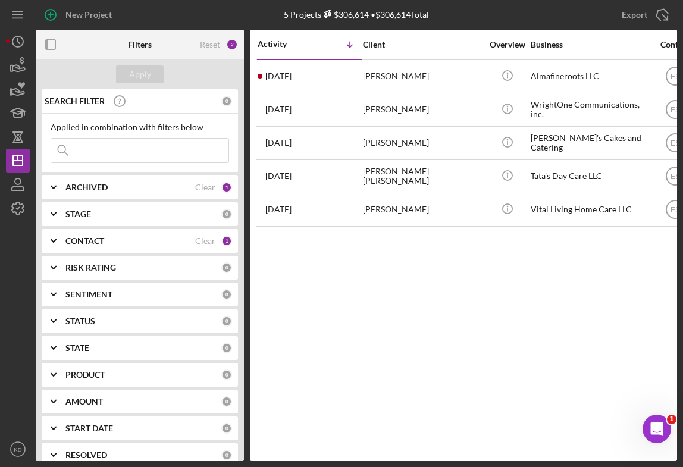
click at [521, 312] on div "Activity Icon/Table Sort Arrow Client Overview Business Contact Product Categor…" at bounding box center [463, 245] width 427 height 431
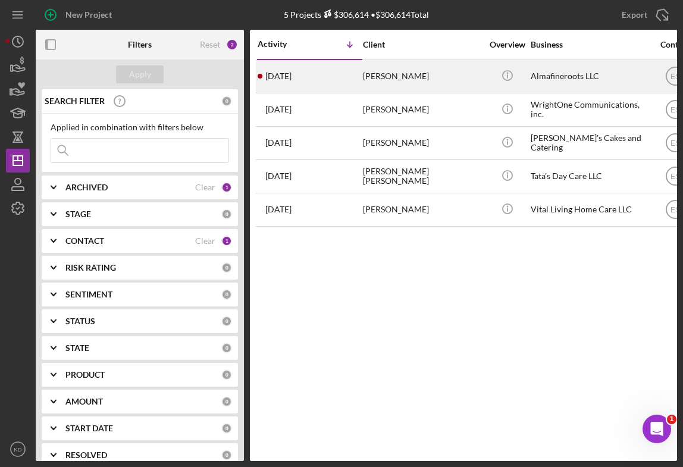
click at [446, 80] on div "Juliana Marica" at bounding box center [422, 77] width 119 height 32
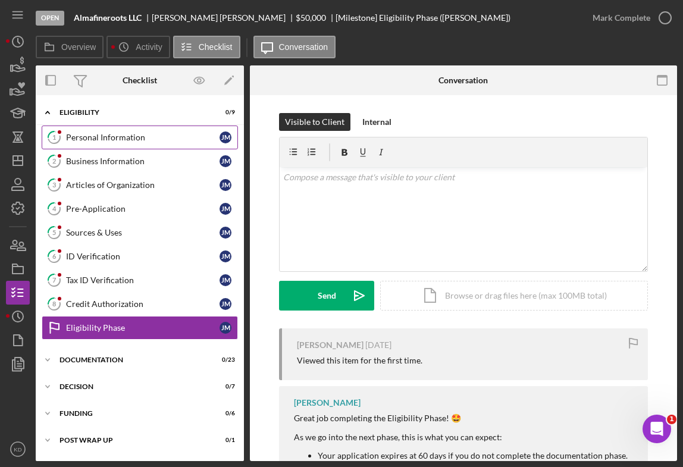
click at [128, 136] on div "Personal Information" at bounding box center [142, 138] width 153 height 10
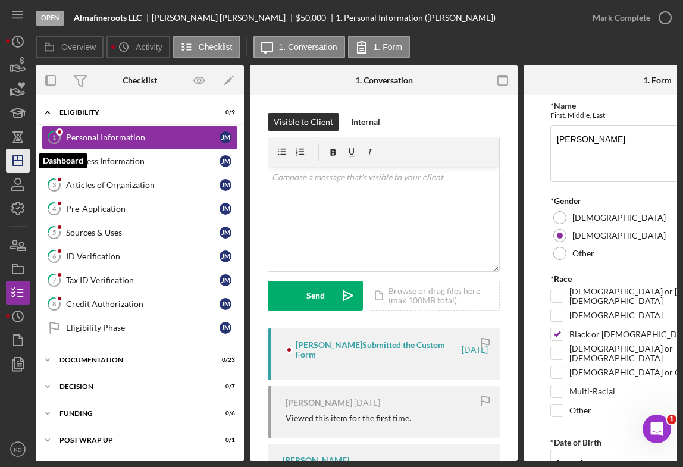
click at [20, 157] on icon "Icon/Dashboard" at bounding box center [18, 161] width 30 height 30
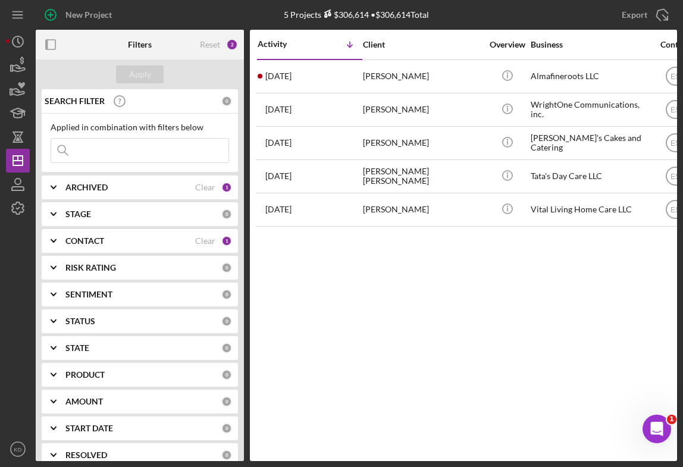
click at [56, 216] on icon "Icon/Expander" at bounding box center [54, 214] width 30 height 30
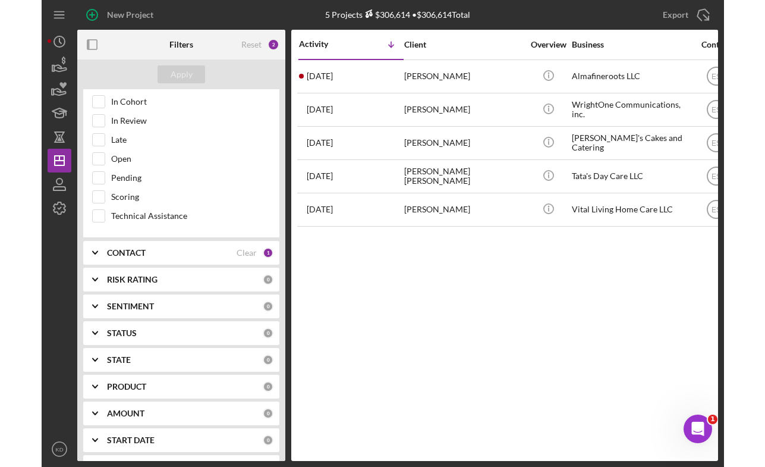
scroll to position [238, 0]
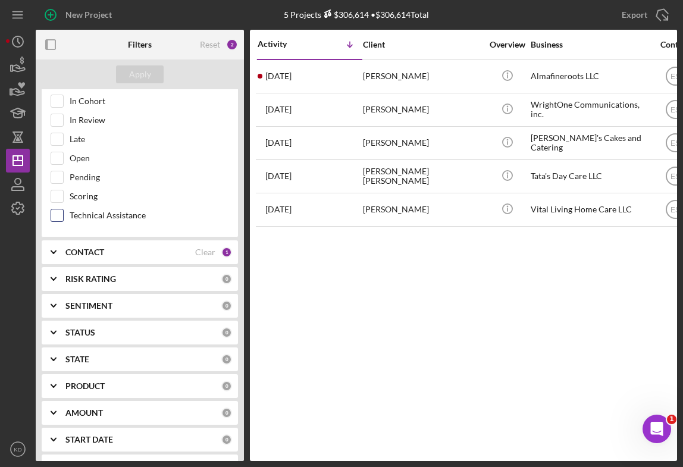
click at [54, 215] on input "Technical Assistance" at bounding box center [57, 215] width 12 height 12
checkbox input "true"
click at [58, 249] on icon "Icon/Expander" at bounding box center [54, 252] width 30 height 30
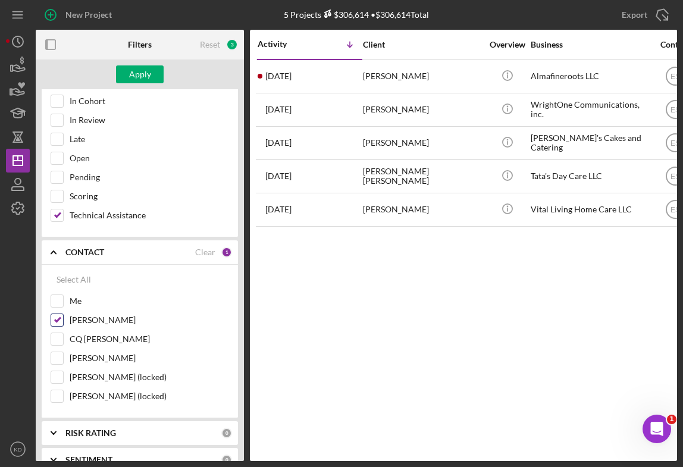
click at [58, 318] on input "Elisa Starnes" at bounding box center [57, 320] width 12 height 12
checkbox input "false"
click at [56, 300] on input "Me" at bounding box center [57, 301] width 12 height 12
checkbox input "true"
click at [137, 71] on div "Apply" at bounding box center [140, 74] width 22 height 18
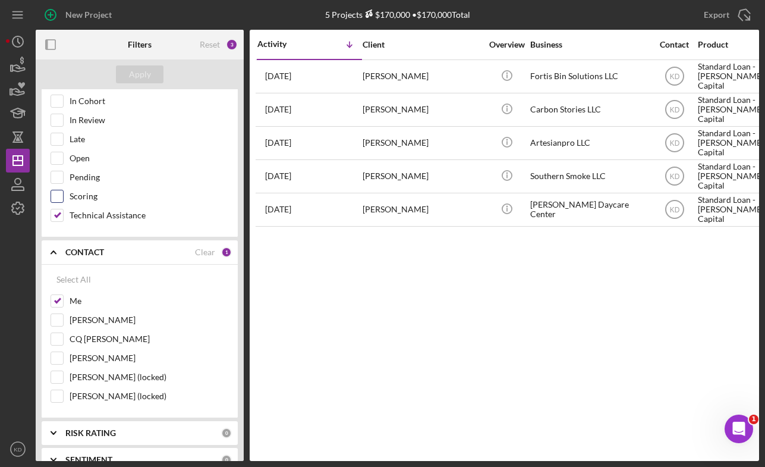
click at [55, 211] on input "Technical Assistance" at bounding box center [57, 215] width 12 height 12
checkbox input "false"
click at [63, 103] on div at bounding box center [57, 101] width 13 height 13
click at [58, 101] on input "In Cohort" at bounding box center [57, 101] width 12 height 12
checkbox input "true"
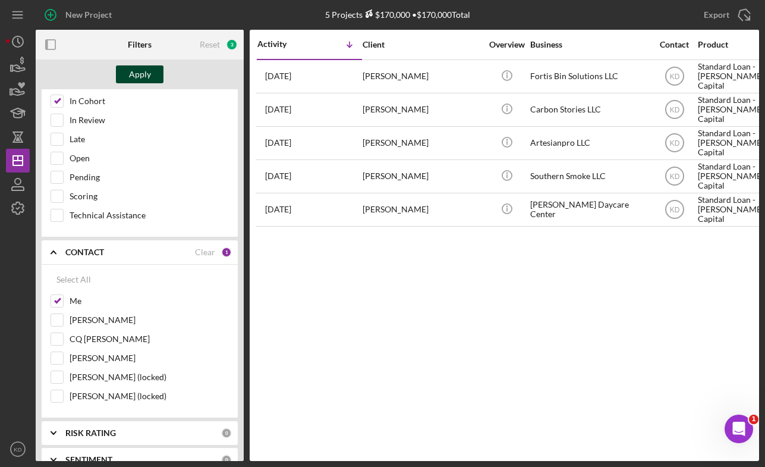
click at [150, 75] on div "Apply" at bounding box center [140, 74] width 22 height 18
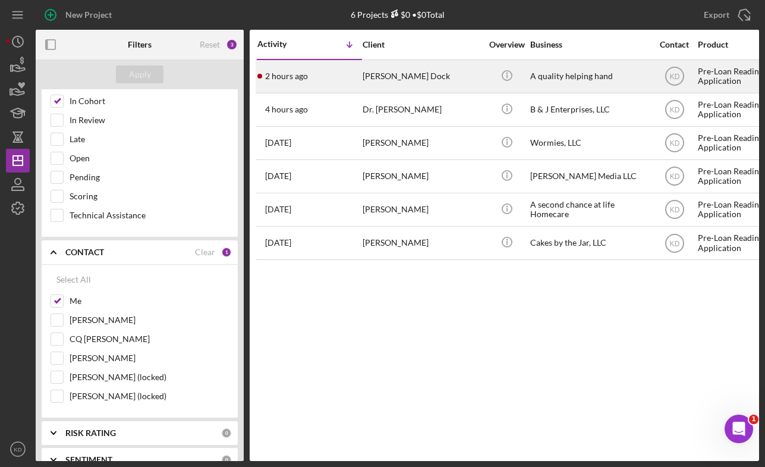
click at [490, 70] on div "Icon/Info" at bounding box center [507, 77] width 45 height 32
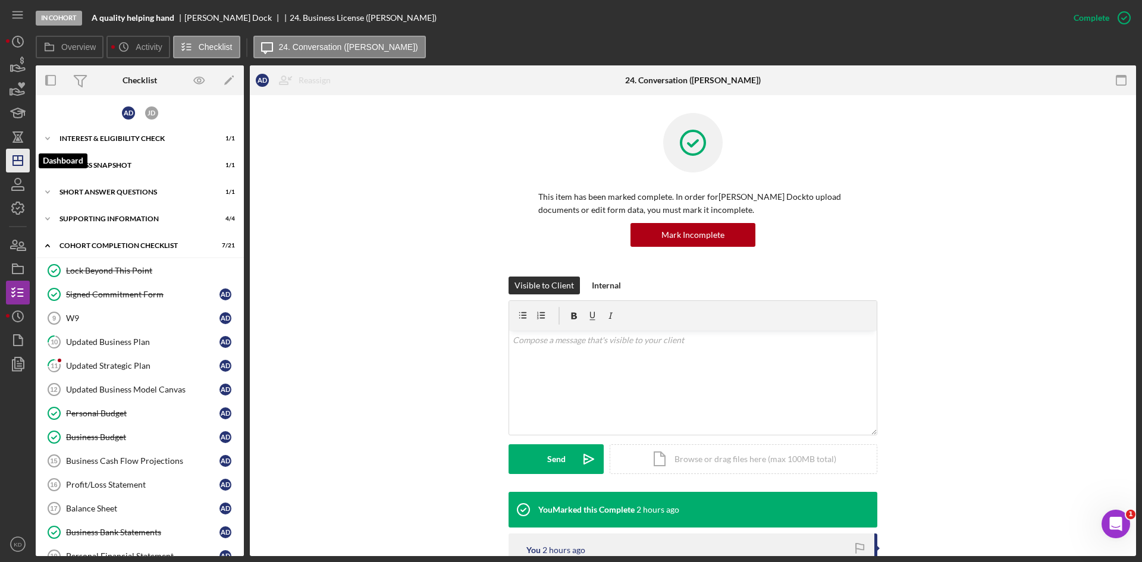
click at [26, 165] on icon "Icon/Dashboard" at bounding box center [18, 161] width 30 height 30
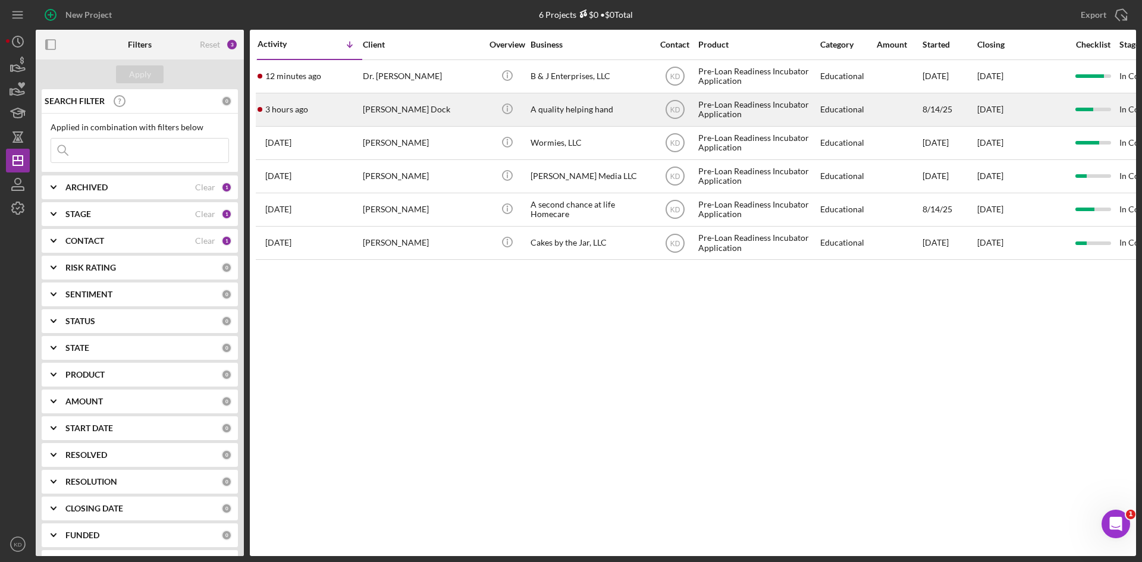
click at [405, 112] on div "Abraham Dock" at bounding box center [422, 110] width 119 height 32
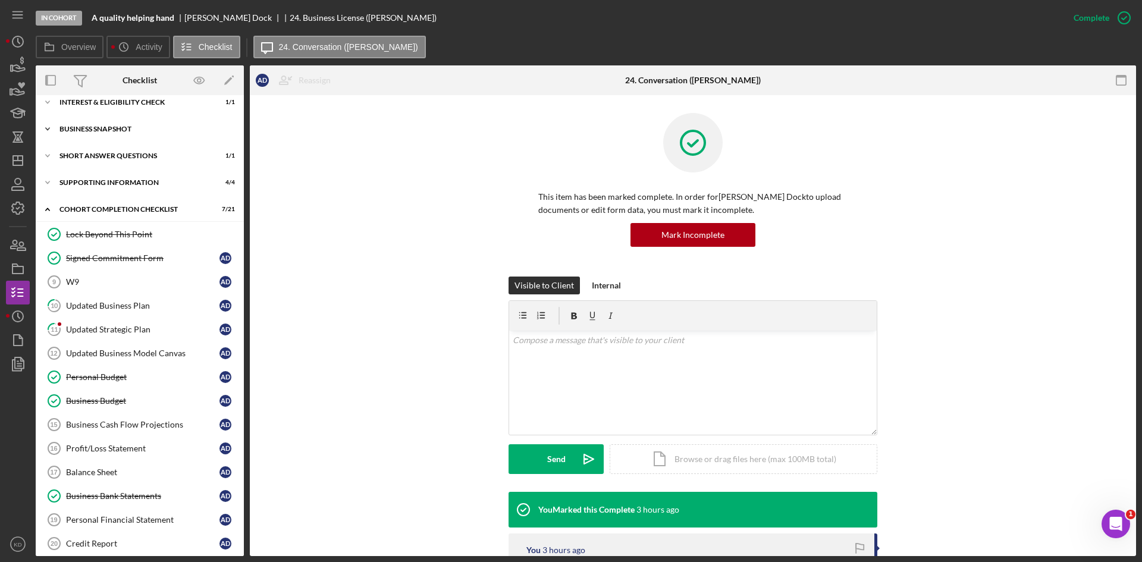
scroll to position [36, 0]
click at [24, 165] on icon "Icon/Dashboard" at bounding box center [18, 161] width 30 height 30
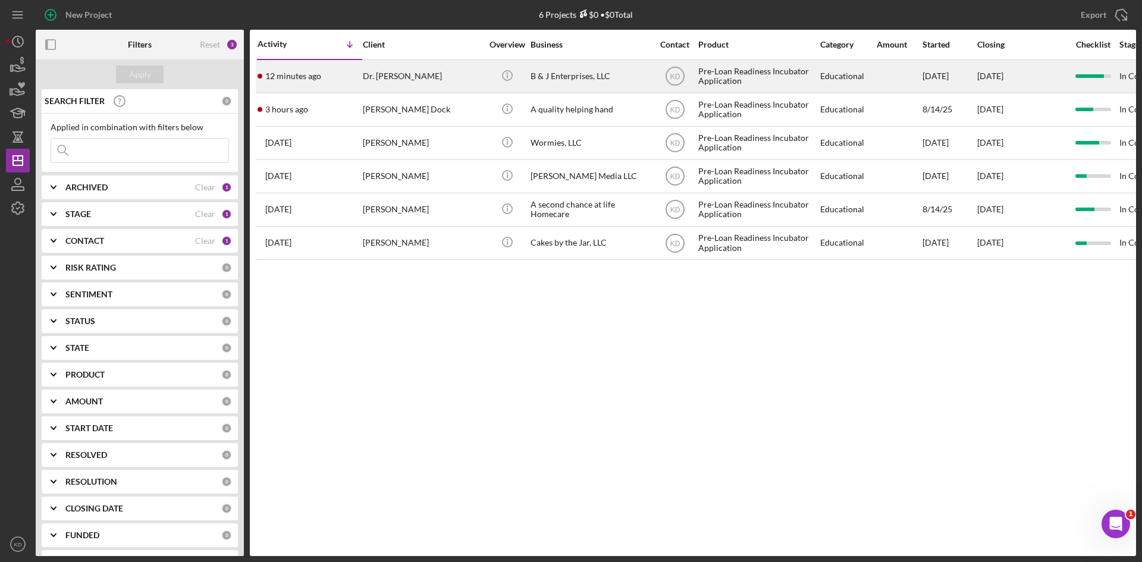
click at [489, 73] on div "Icon/Info" at bounding box center [507, 77] width 45 height 32
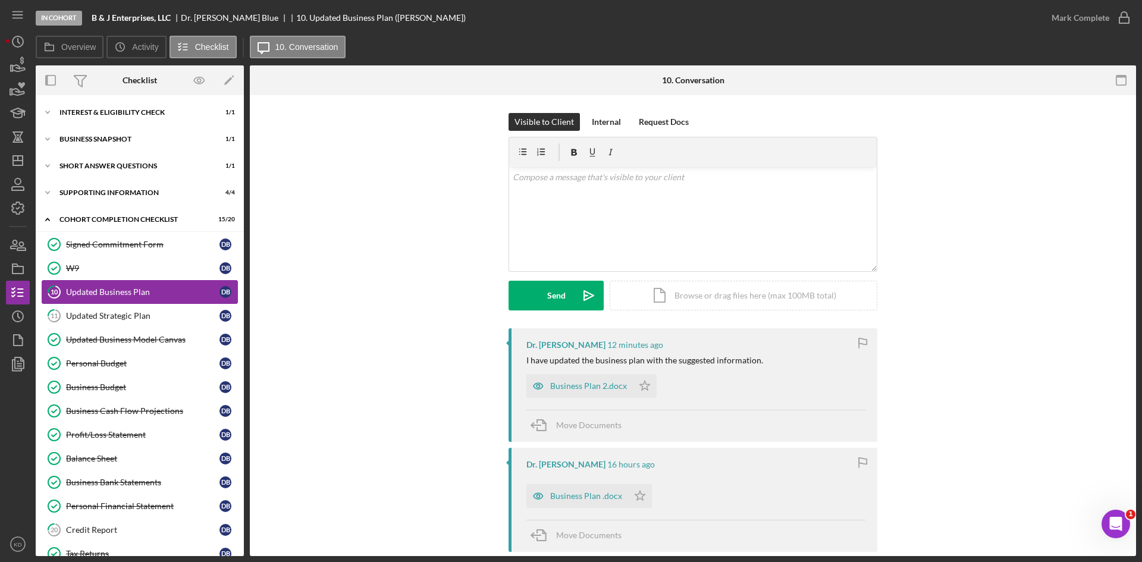
click at [111, 292] on div "Updated Business Plan" at bounding box center [142, 292] width 153 height 10
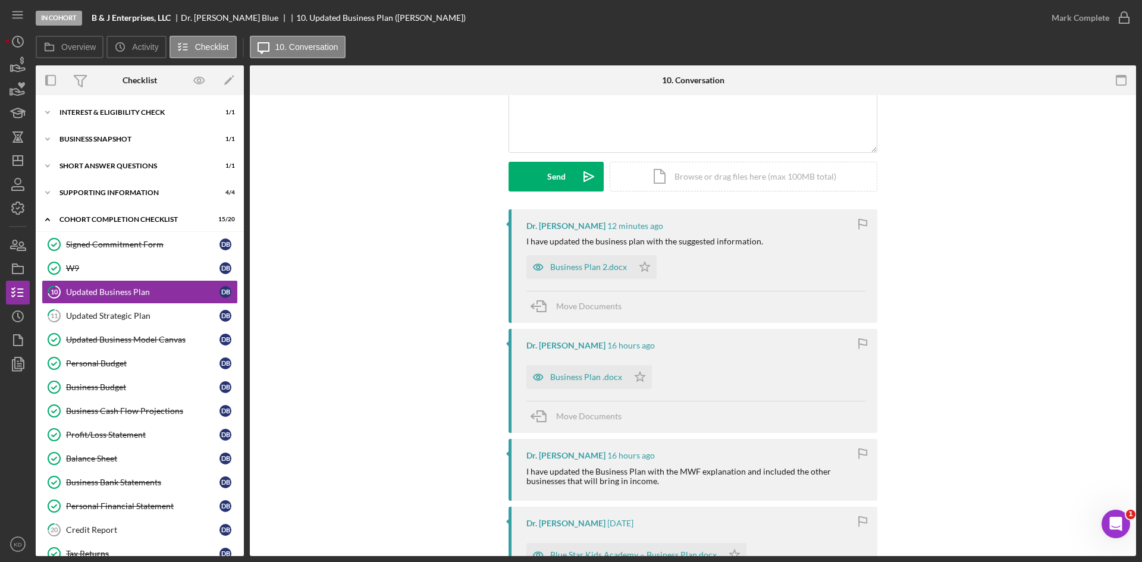
scroll to position [238, 0]
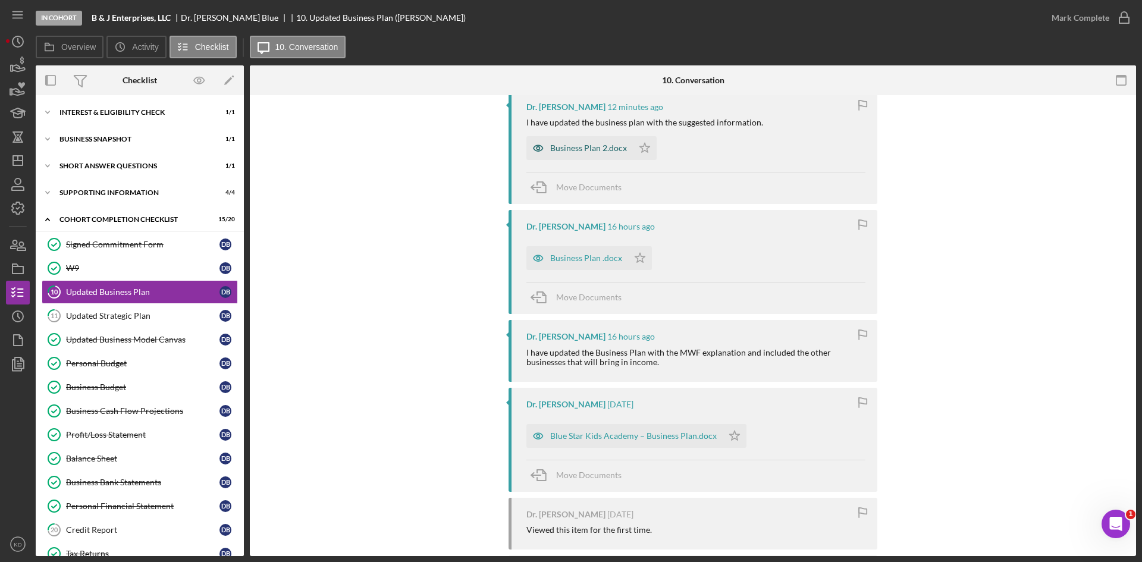
click at [575, 144] on div "Business Plan 2.docx" at bounding box center [588, 148] width 77 height 10
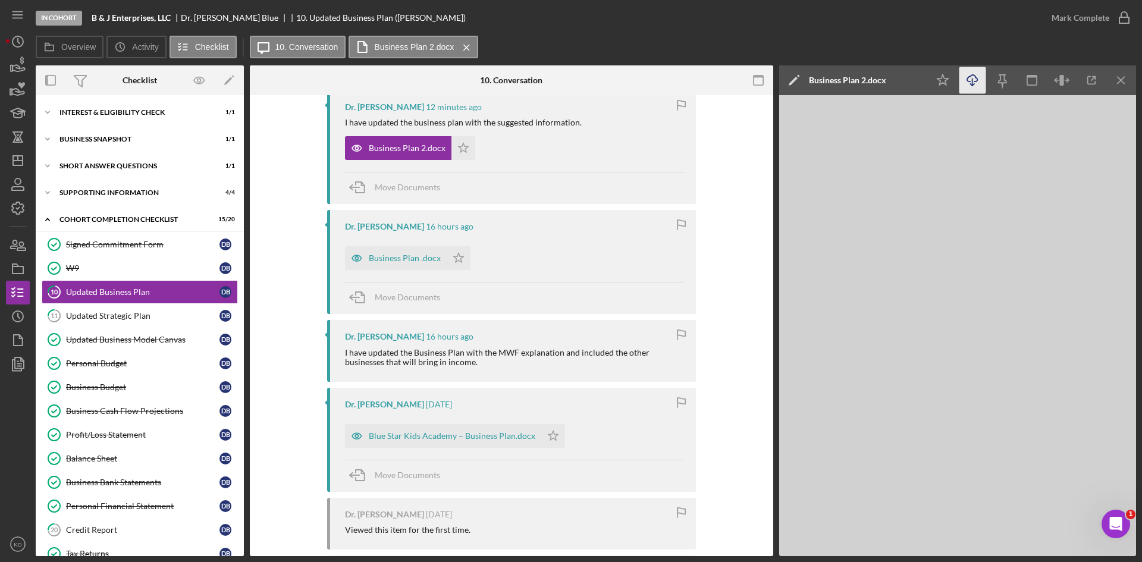
click at [973, 81] on icon "Icon/Download" at bounding box center [972, 80] width 27 height 27
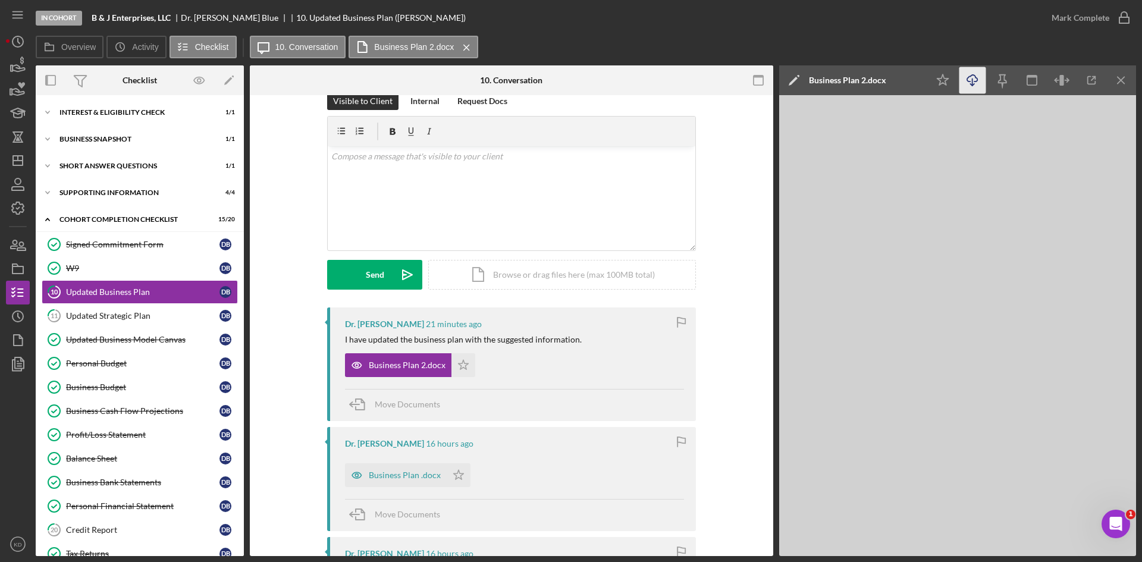
scroll to position [0, 0]
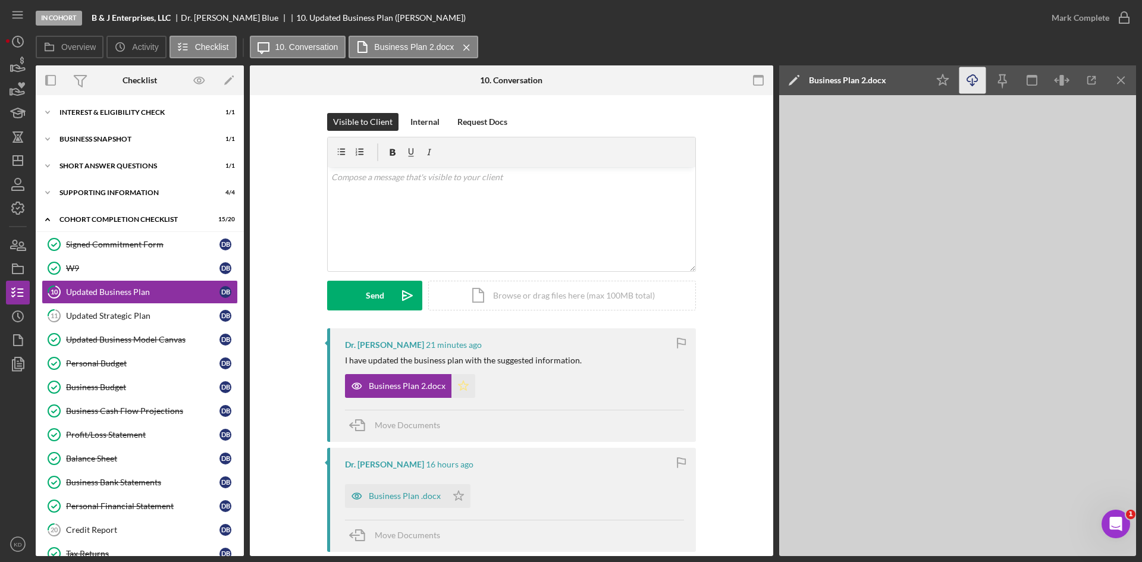
click at [455, 382] on icon "Icon/Star" at bounding box center [463, 386] width 24 height 24
click at [1115, 15] on icon "button" at bounding box center [1124, 18] width 30 height 30
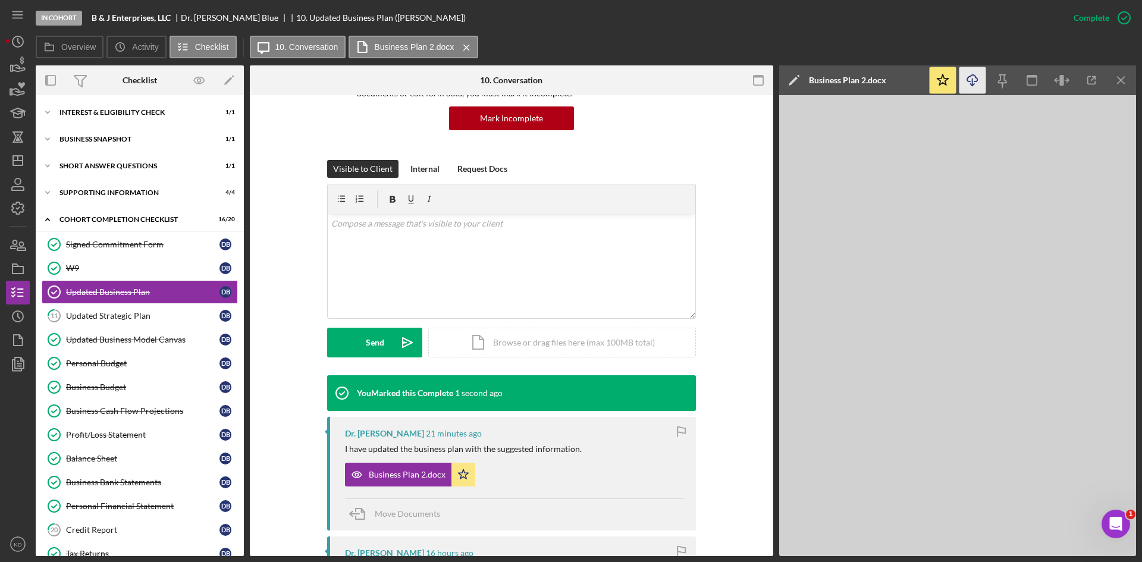
scroll to position [119, 0]
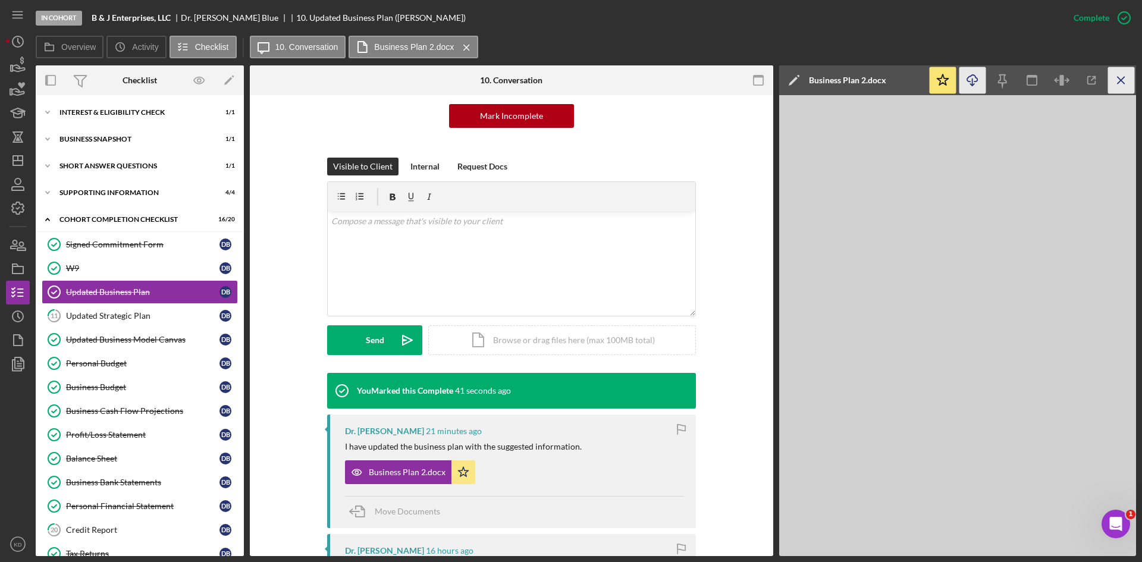
click at [1115, 78] on icon "Icon/Menu Close" at bounding box center [1121, 80] width 27 height 27
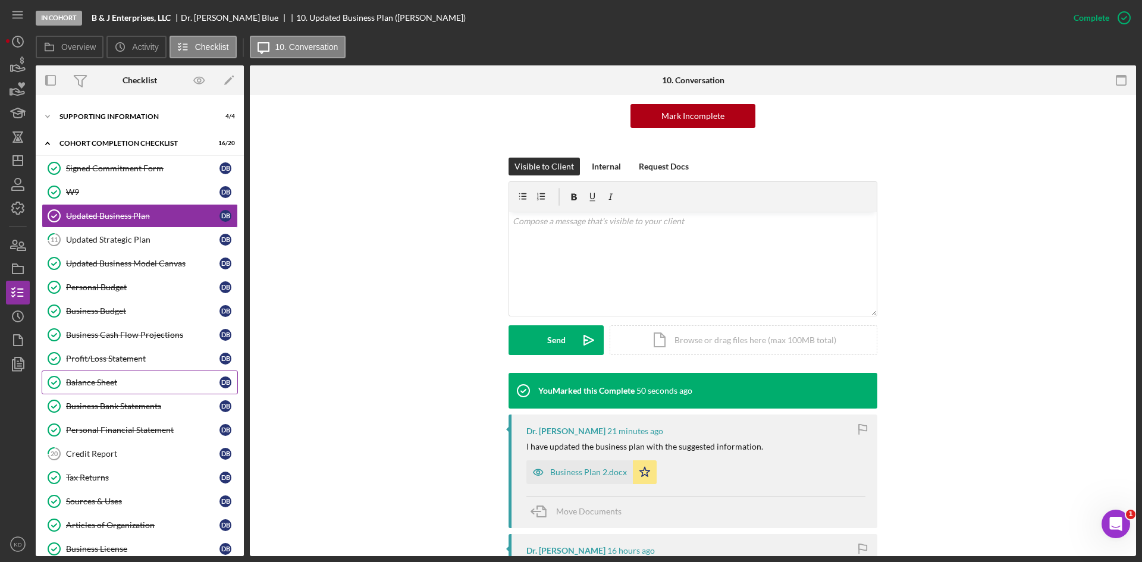
scroll to position [164, 0]
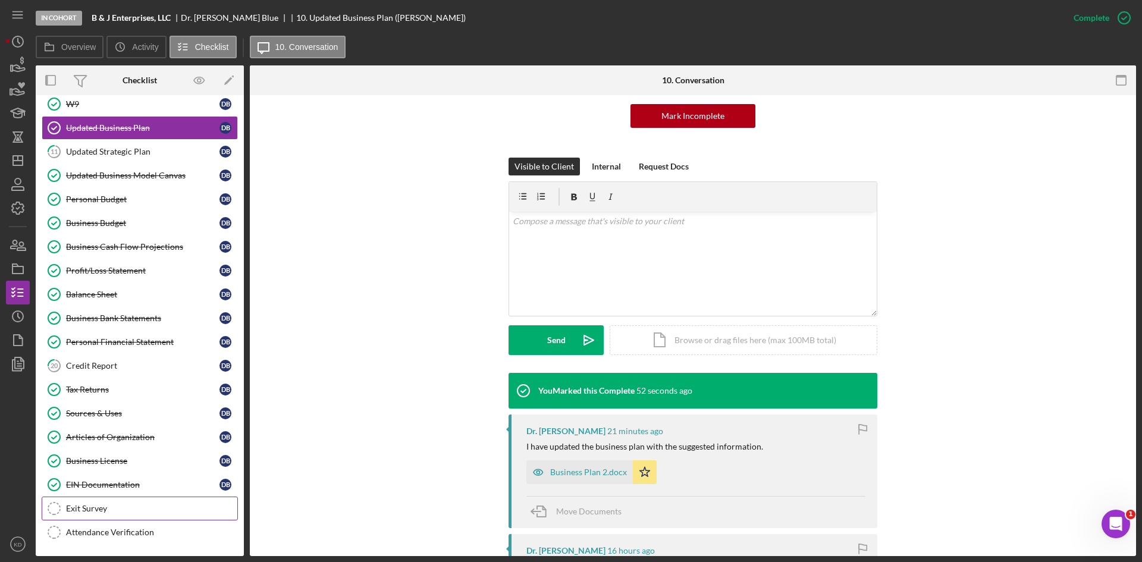
click at [115, 506] on div "Exit Survey" at bounding box center [151, 509] width 171 height 10
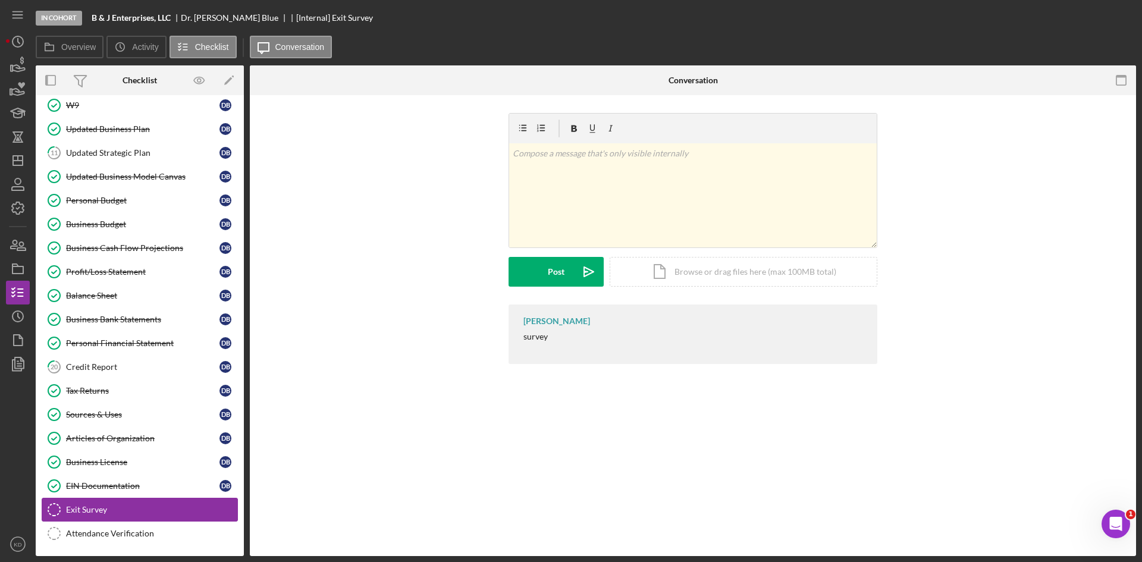
scroll to position [164, 0]
click at [134, 510] on div "Exit Survey" at bounding box center [151, 509] width 171 height 10
click at [124, 369] on div "Credit Report" at bounding box center [142, 366] width 153 height 10
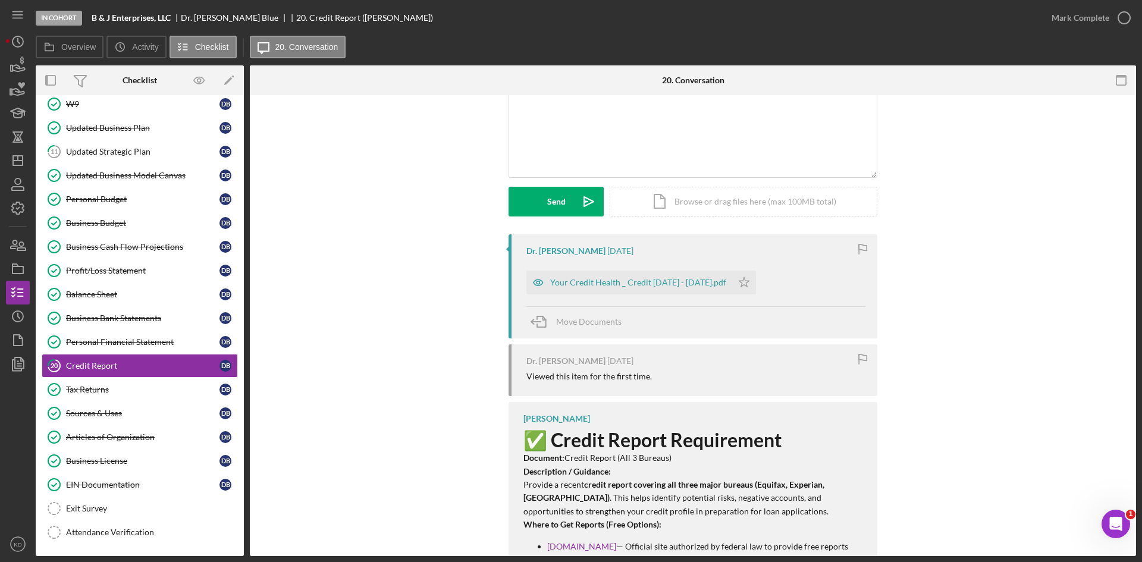
scroll to position [178, 0]
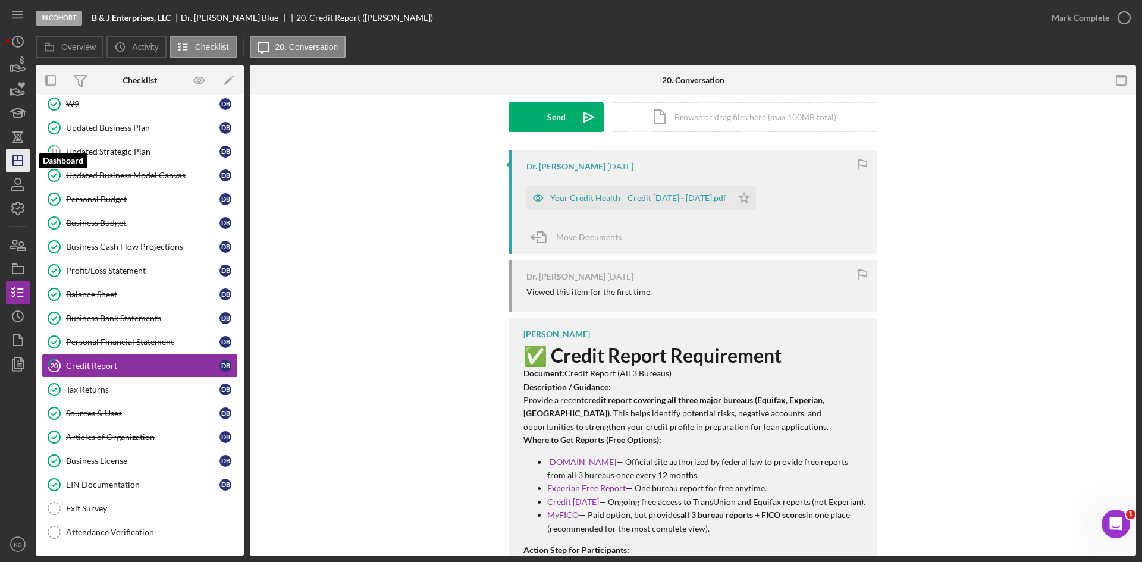
click at [20, 158] on icon "Icon/Dashboard" at bounding box center [18, 161] width 30 height 30
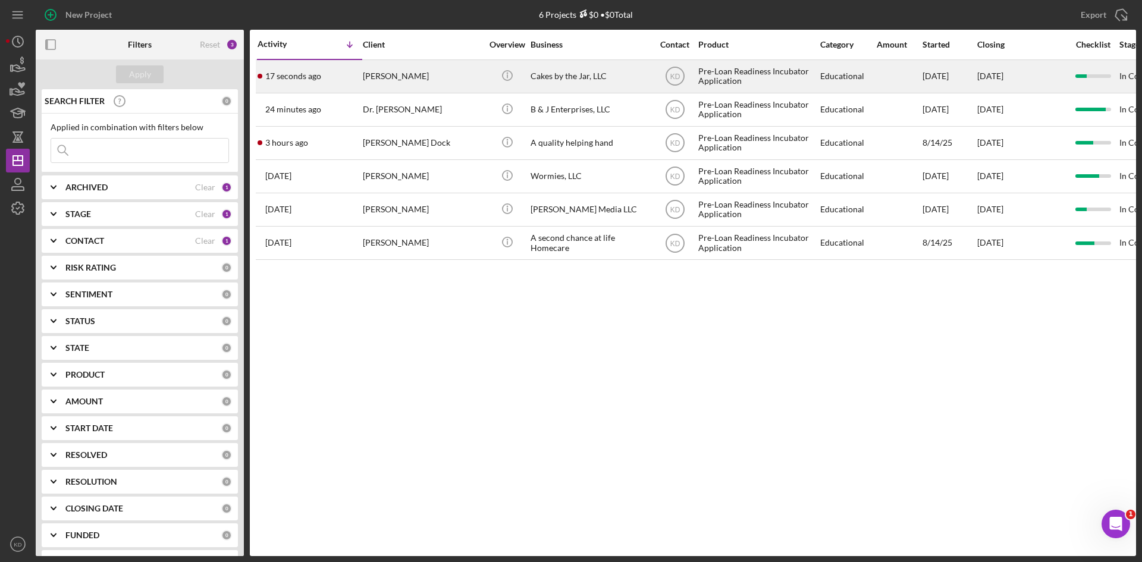
click at [444, 71] on div "[PERSON_NAME]" at bounding box center [422, 77] width 119 height 32
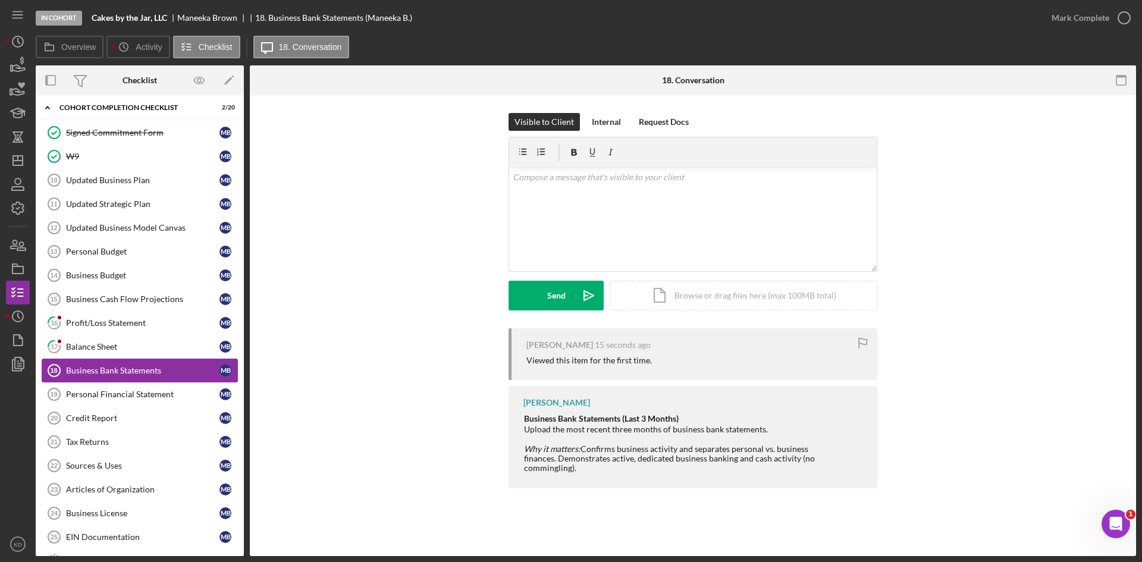
scroll to position [45, 0]
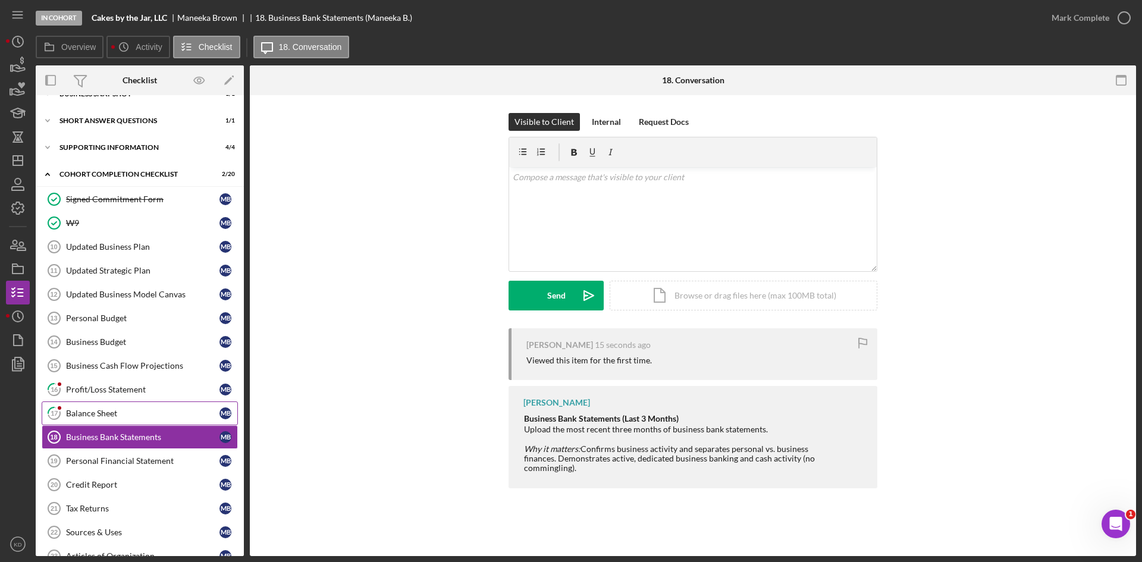
click at [106, 411] on div "Balance Sheet" at bounding box center [142, 413] width 153 height 10
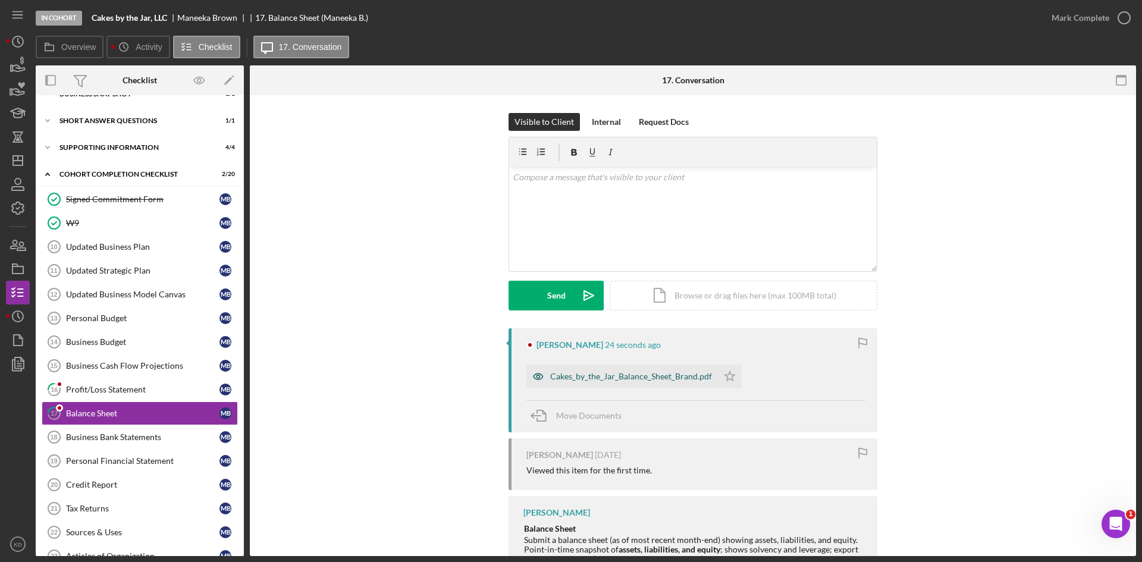
click at [655, 377] on div "Cakes_by_the_Jar_Balance_Sheet_Brand.pdf" at bounding box center [631, 377] width 162 height 10
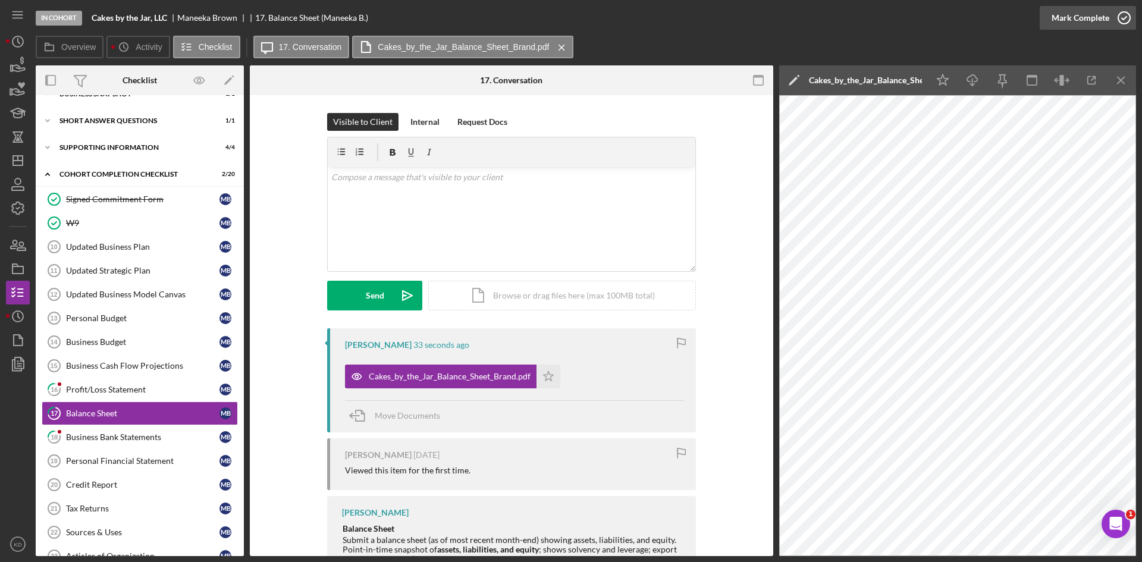
click at [1106, 16] on div "Mark Complete" at bounding box center [1080, 18] width 58 height 24
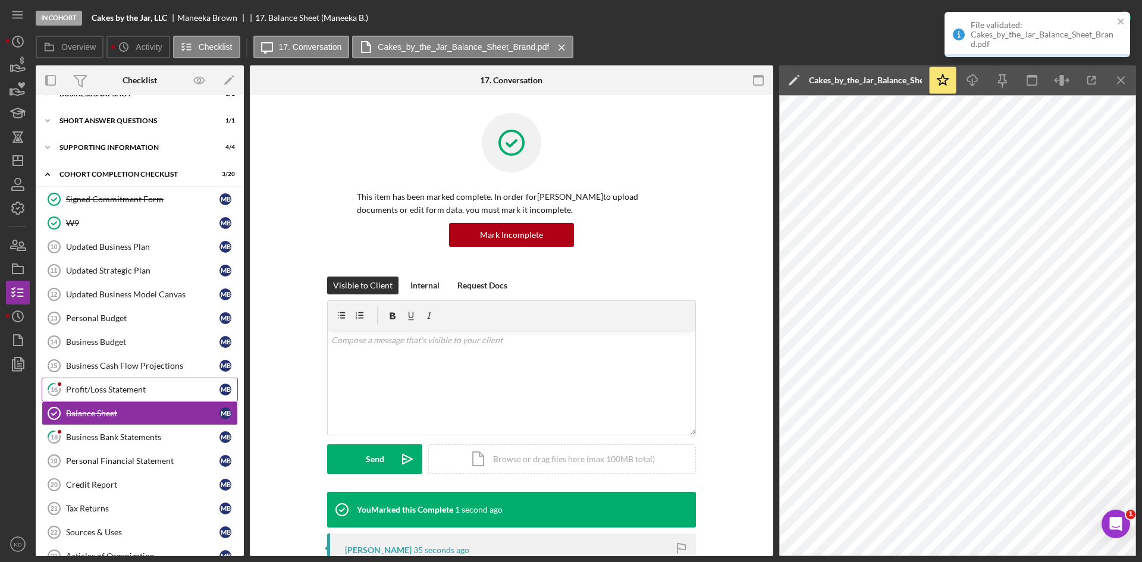
click at [147, 388] on div "Profit/Loss Statement" at bounding box center [142, 390] width 153 height 10
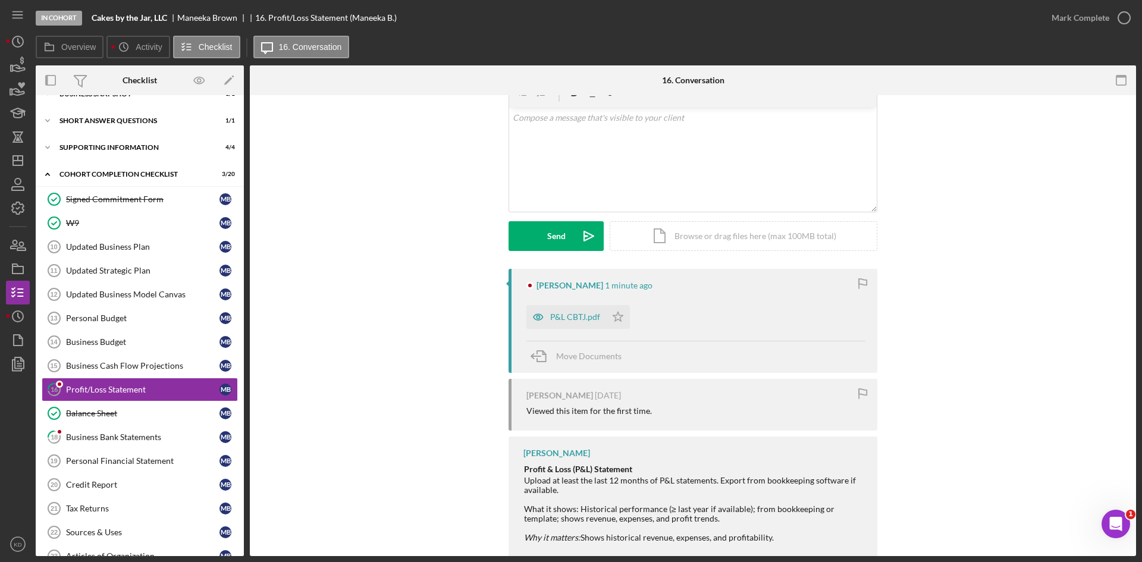
scroll to position [115, 0]
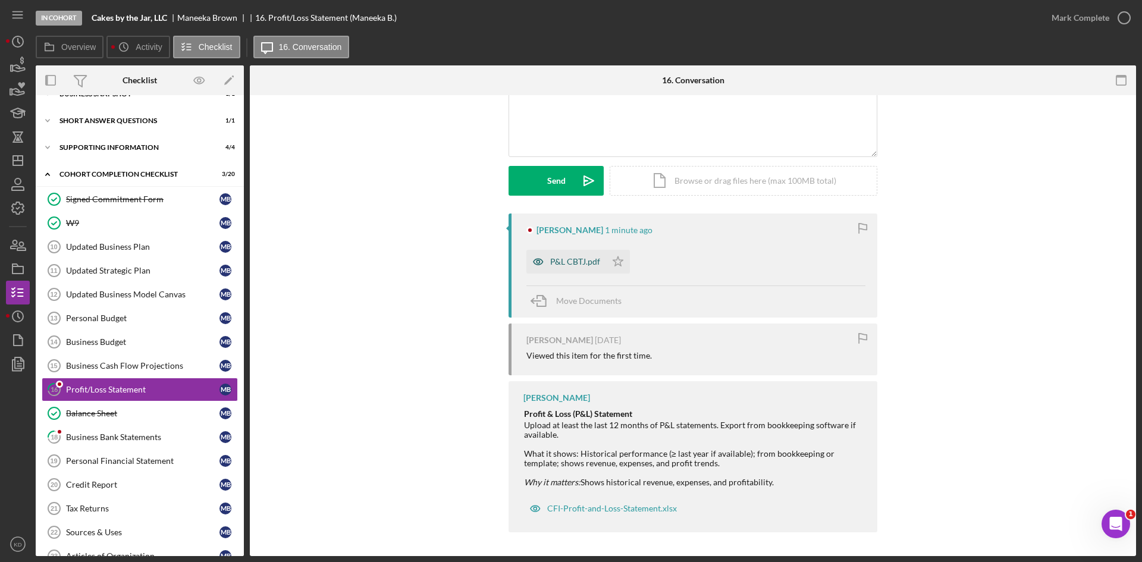
click at [559, 266] on div "P&L CBTJ.pdf" at bounding box center [575, 262] width 50 height 10
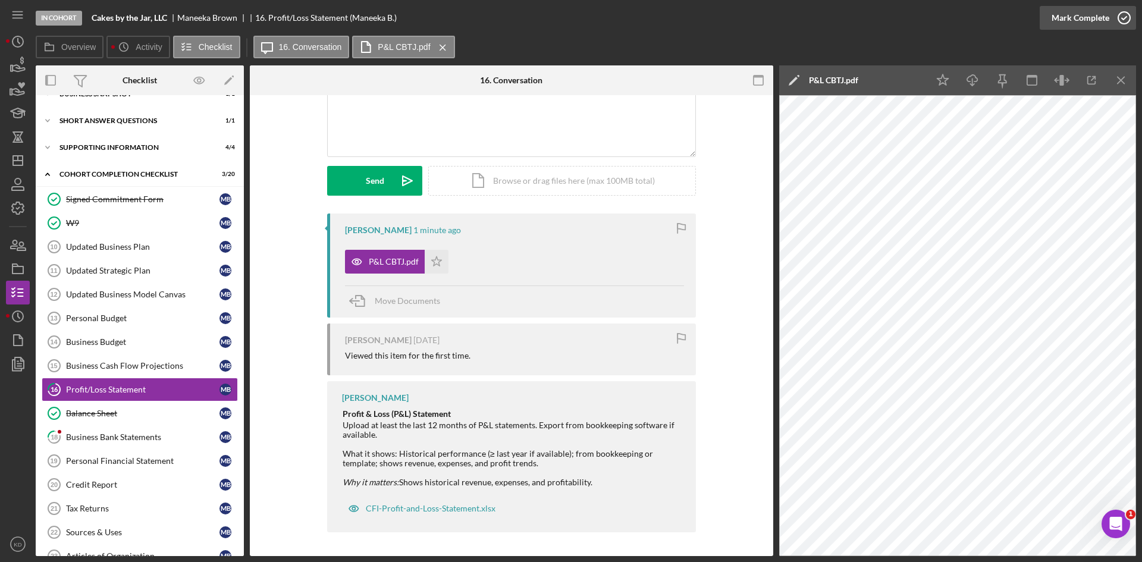
click at [1122, 16] on icon "button" at bounding box center [1124, 18] width 30 height 30
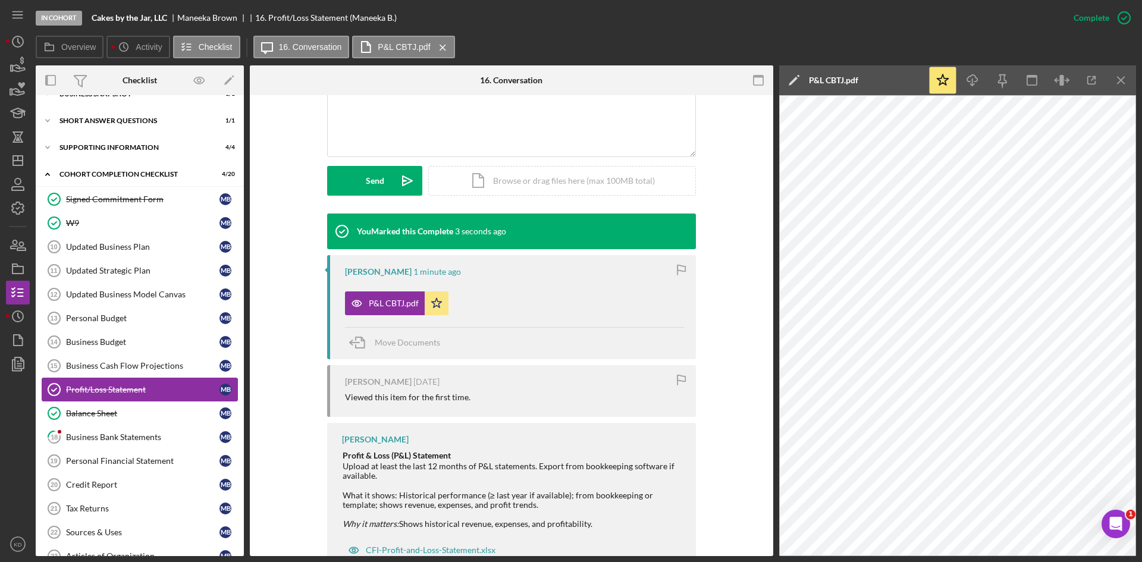
scroll to position [164, 0]
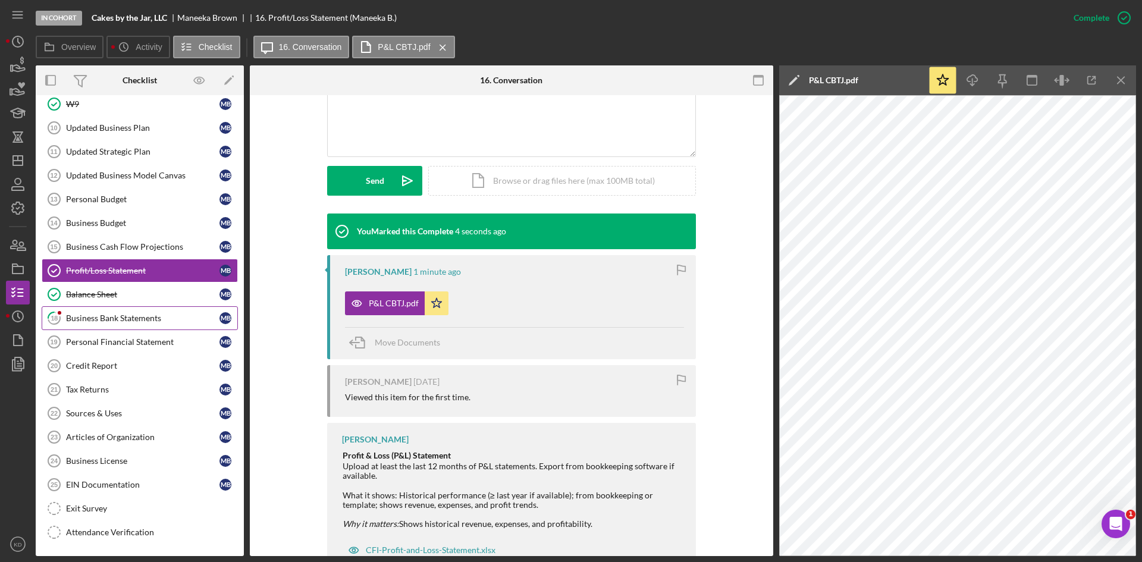
click at [109, 313] on div "Business Bank Statements" at bounding box center [142, 318] width 153 height 10
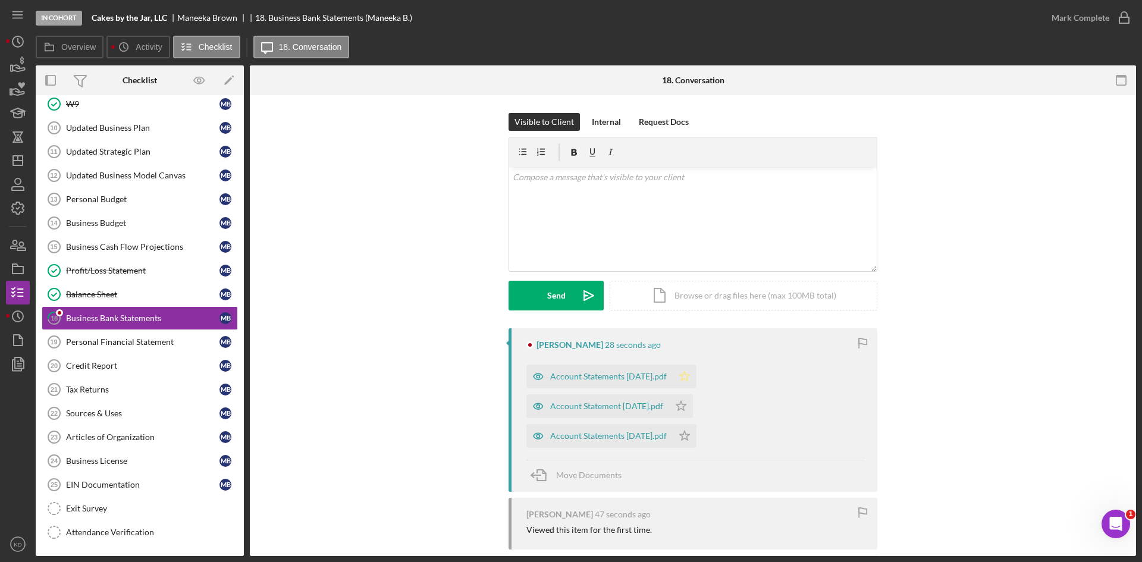
click at [693, 375] on icon "Icon/Star" at bounding box center [684, 376] width 24 height 24
click at [691, 407] on icon "Icon/Star" at bounding box center [681, 406] width 24 height 24
click at [690, 432] on polygon "button" at bounding box center [685, 435] width 10 height 10
click at [592, 374] on div "Account Statements June 2025.pdf" at bounding box center [608, 377] width 117 height 10
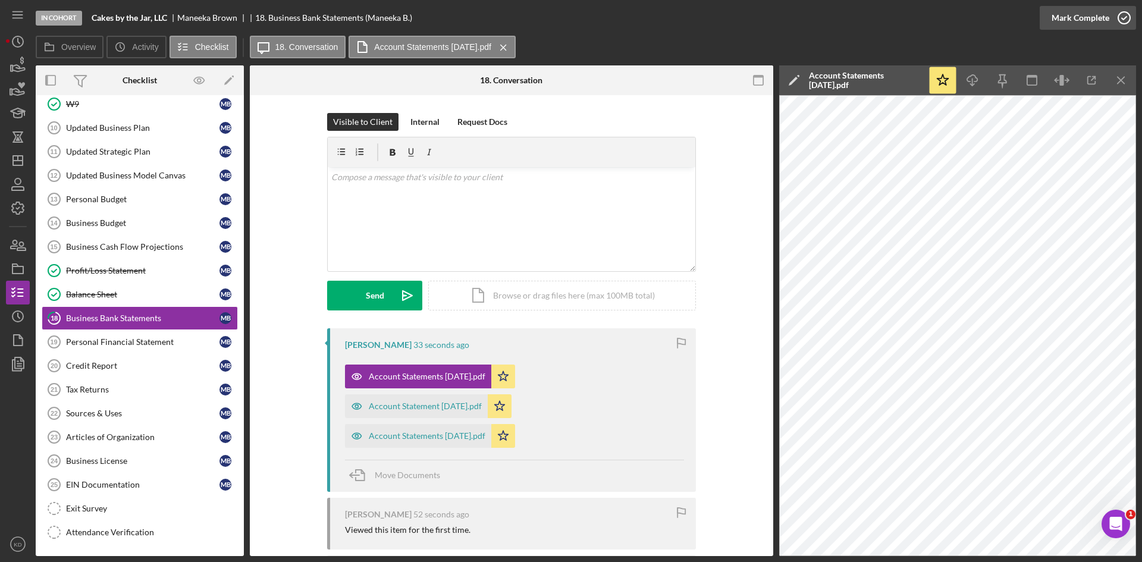
click at [1113, 18] on icon "button" at bounding box center [1124, 18] width 30 height 30
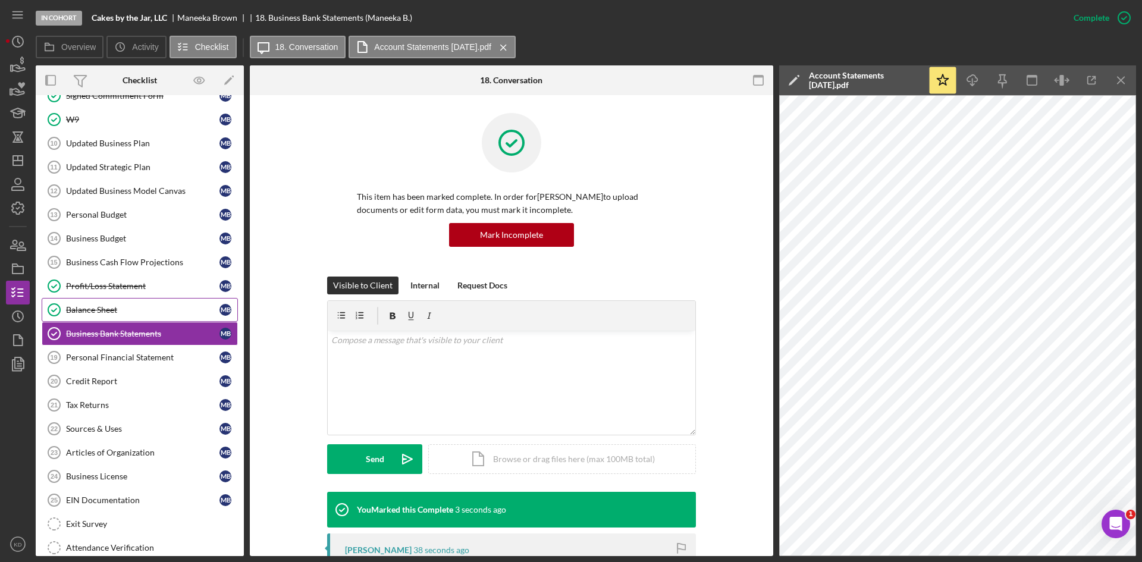
scroll to position [164, 0]
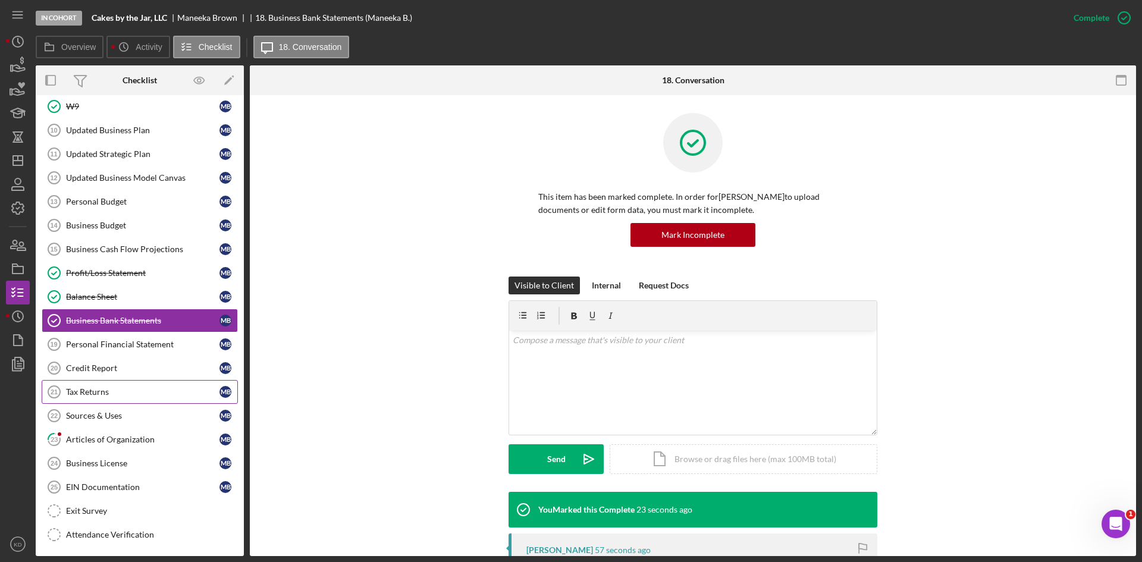
scroll to position [164, 0]
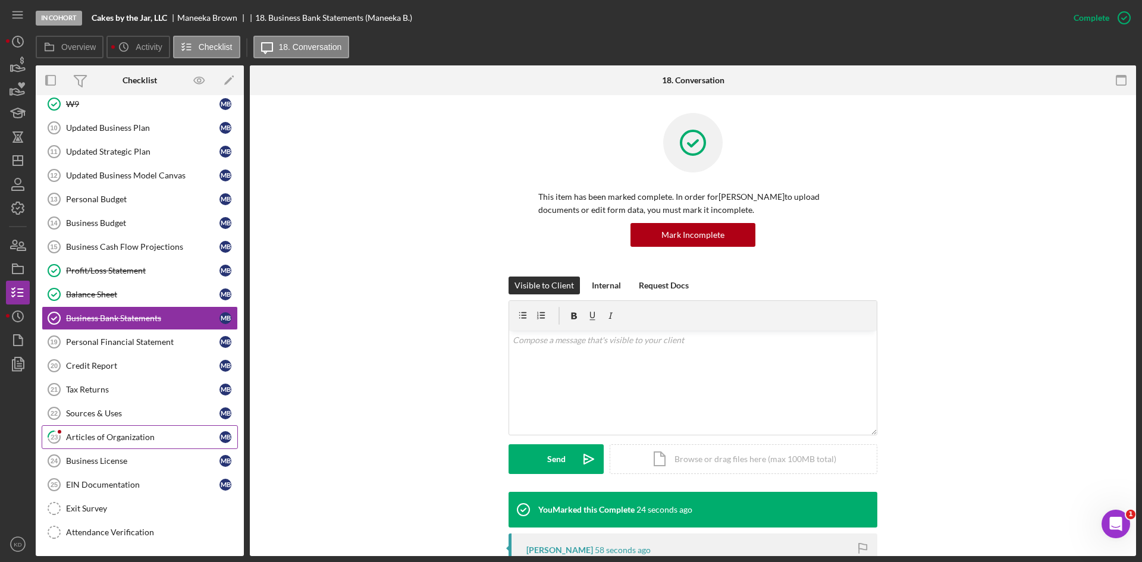
click at [145, 436] on div "Articles of Organization" at bounding box center [142, 437] width 153 height 10
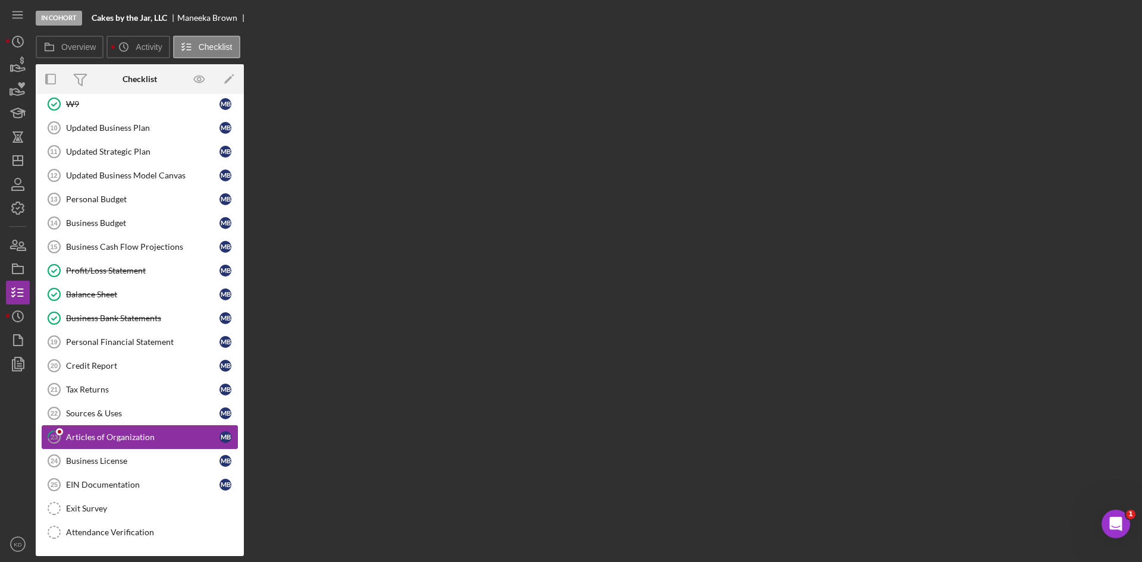
scroll to position [164, 0]
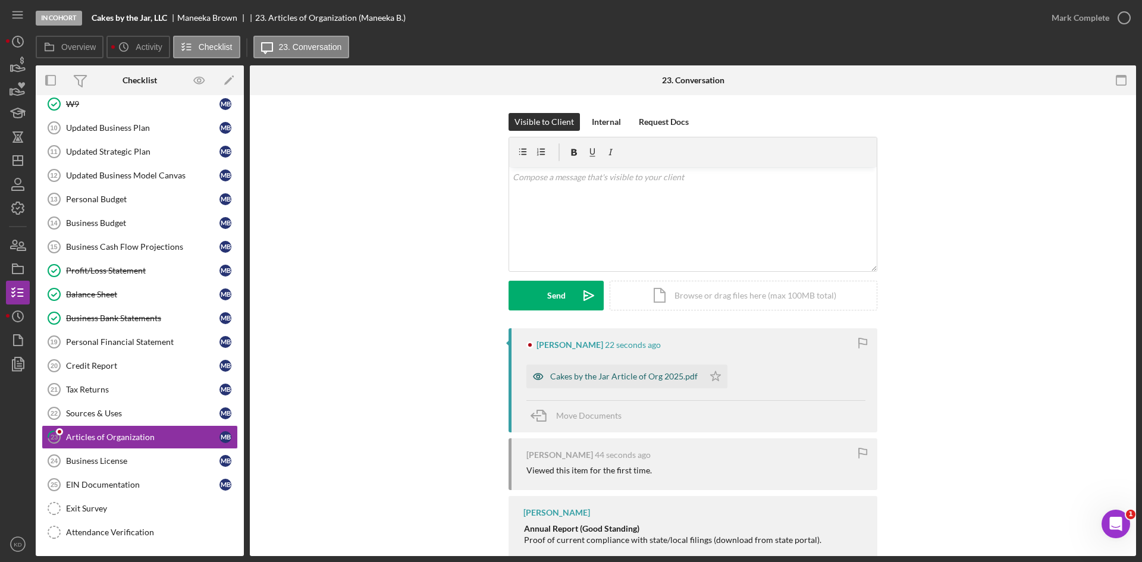
click at [637, 376] on div "Cakes by the Jar Article of Org 2025.pdf" at bounding box center [623, 377] width 147 height 10
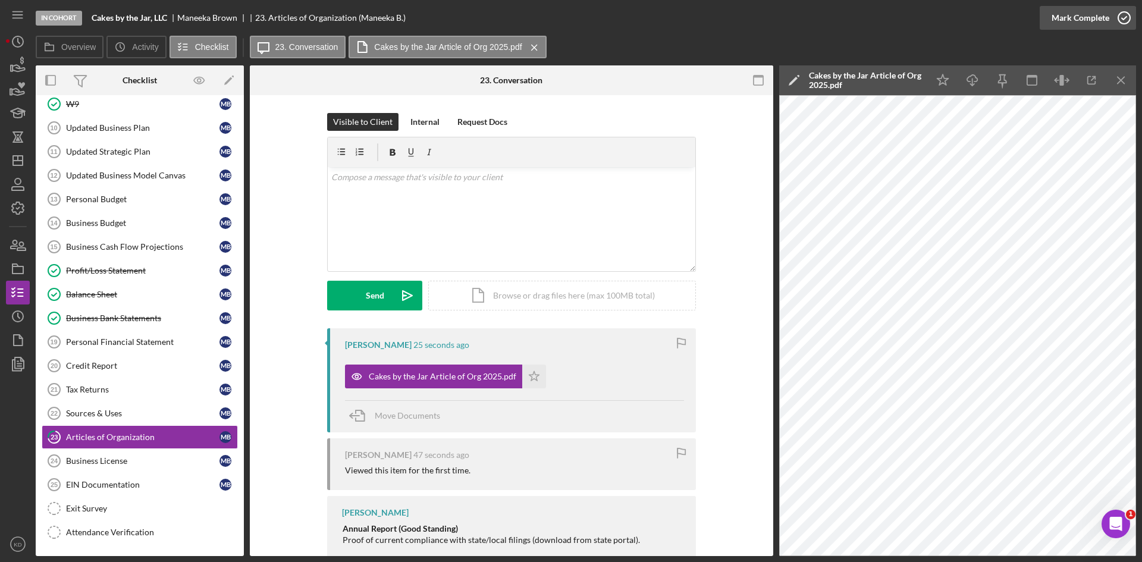
click at [1118, 25] on icon "button" at bounding box center [1124, 18] width 30 height 30
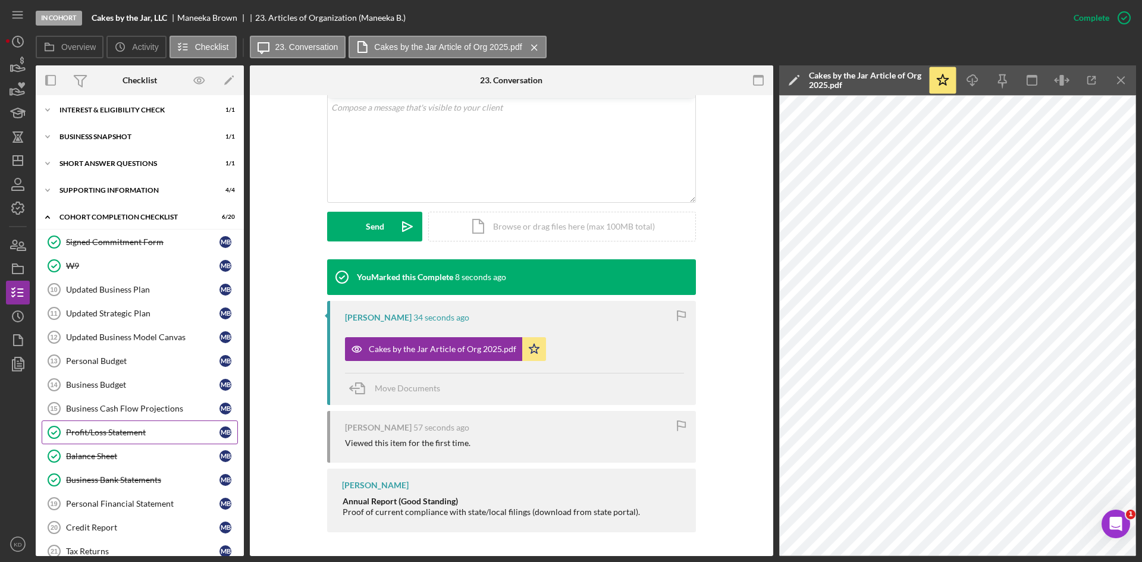
scroll to position [0, 0]
click at [92, 199] on div "Icon/Expander Supporting Information 4 / 4" at bounding box center [140, 193] width 208 height 24
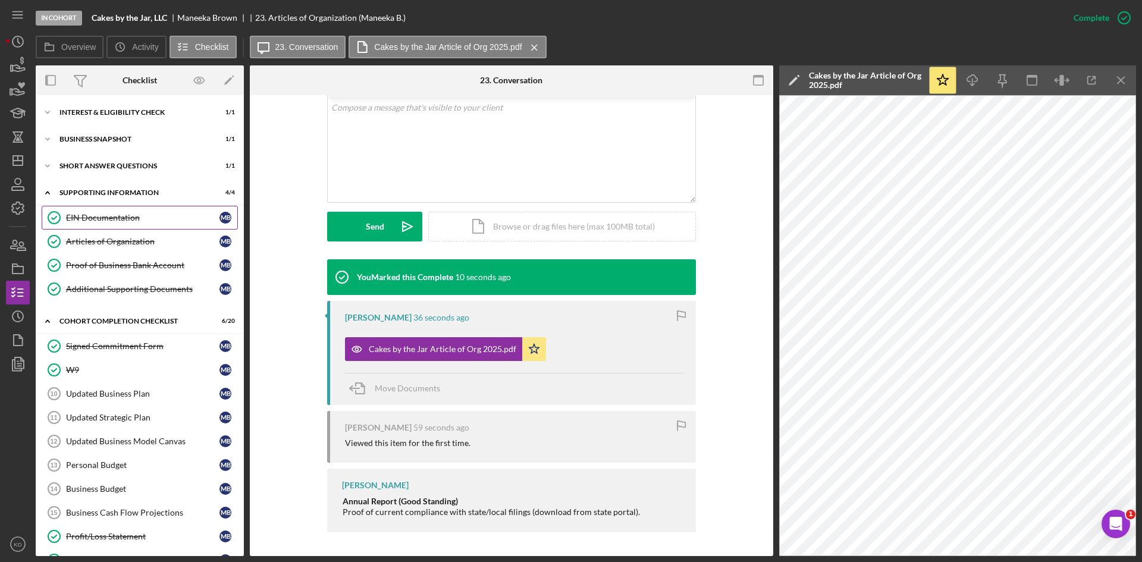
click at [96, 220] on div "EIN Documentation" at bounding box center [142, 218] width 153 height 10
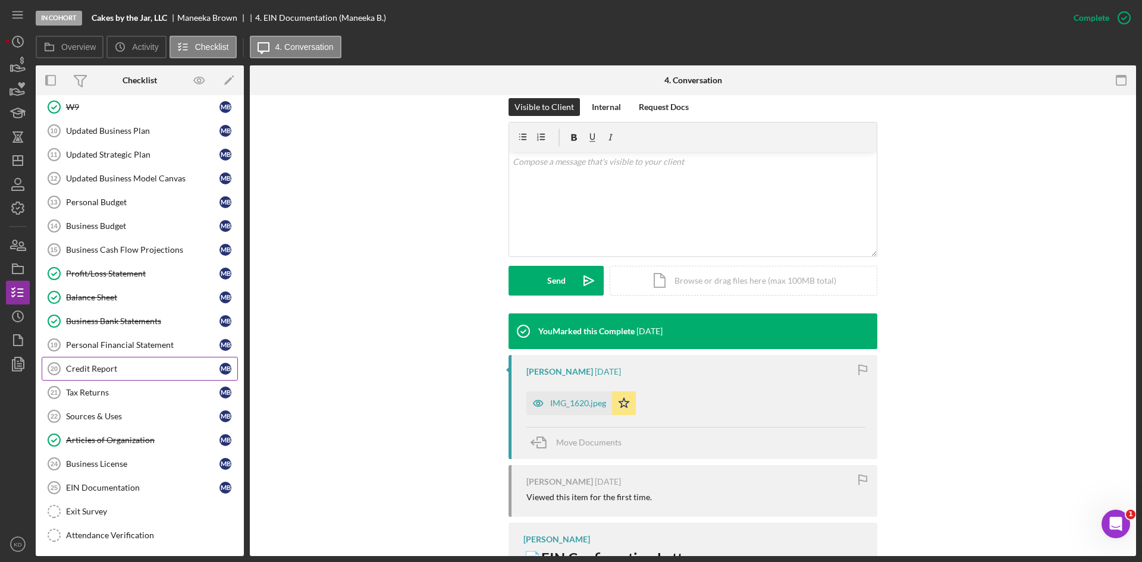
scroll to position [266, 0]
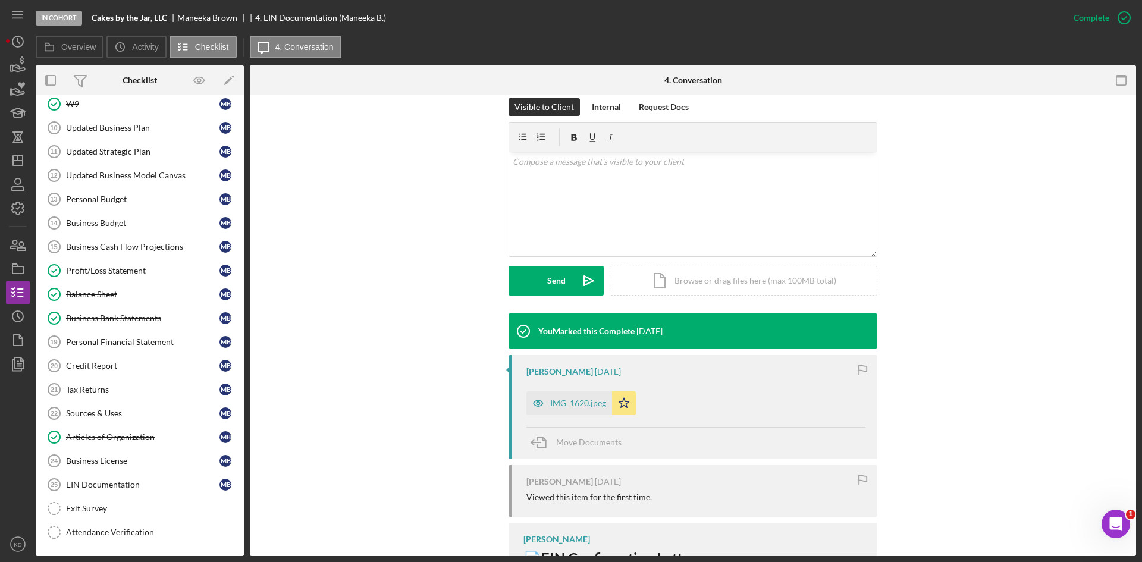
click at [329, 356] on div "You Marked this Complete [DATE] [PERSON_NAME] [DATE] IMG_1620.jpeg Icon/Star Mo…" at bounding box center [693, 477] width 850 height 328
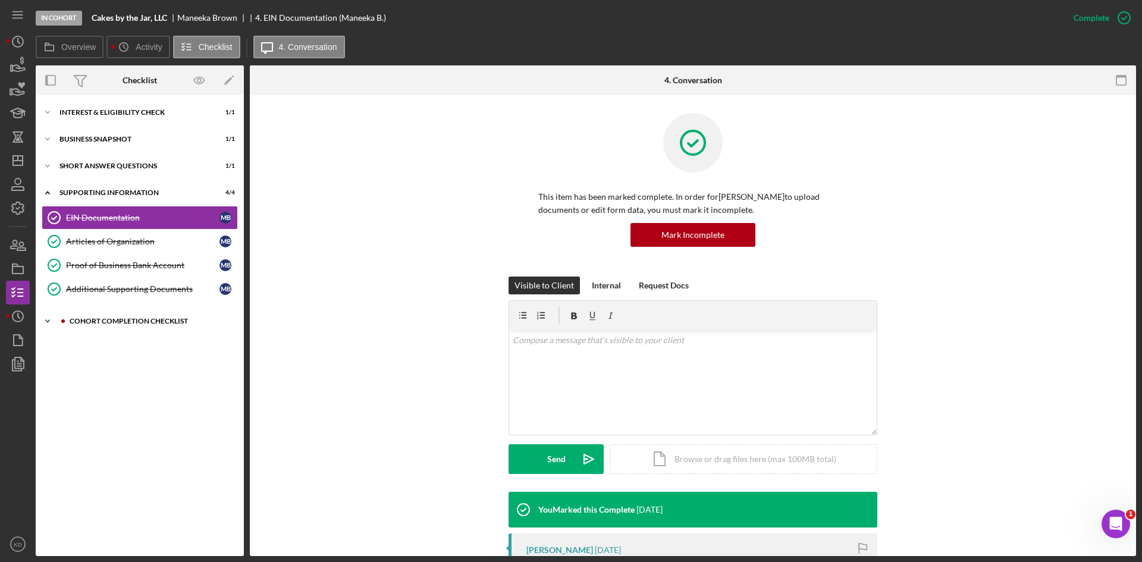
click at [59, 321] on icon "Icon/Expander" at bounding box center [48, 321] width 24 height 24
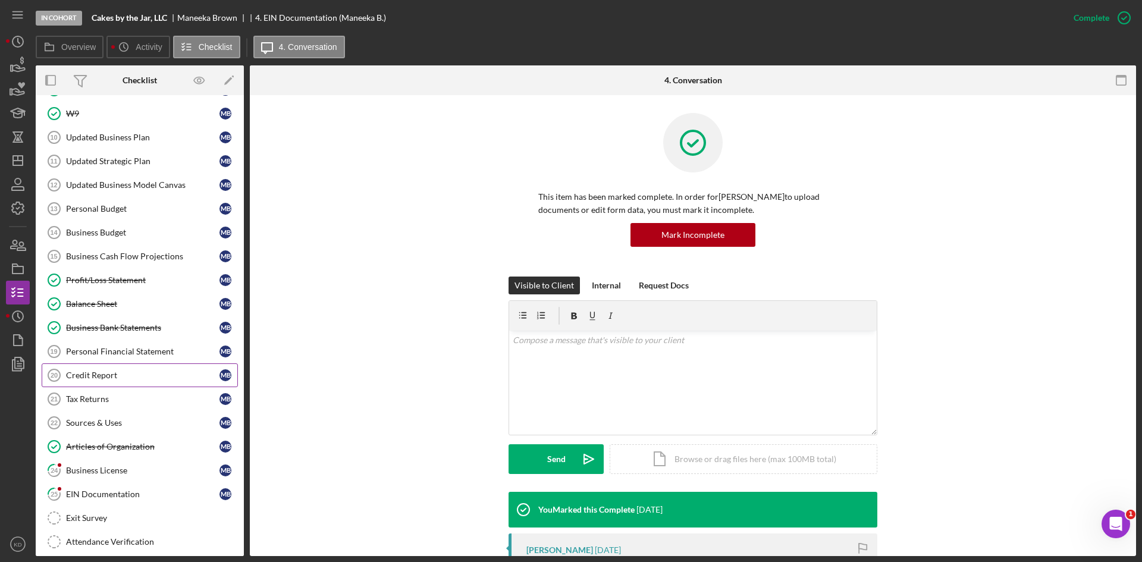
scroll to position [266, 0]
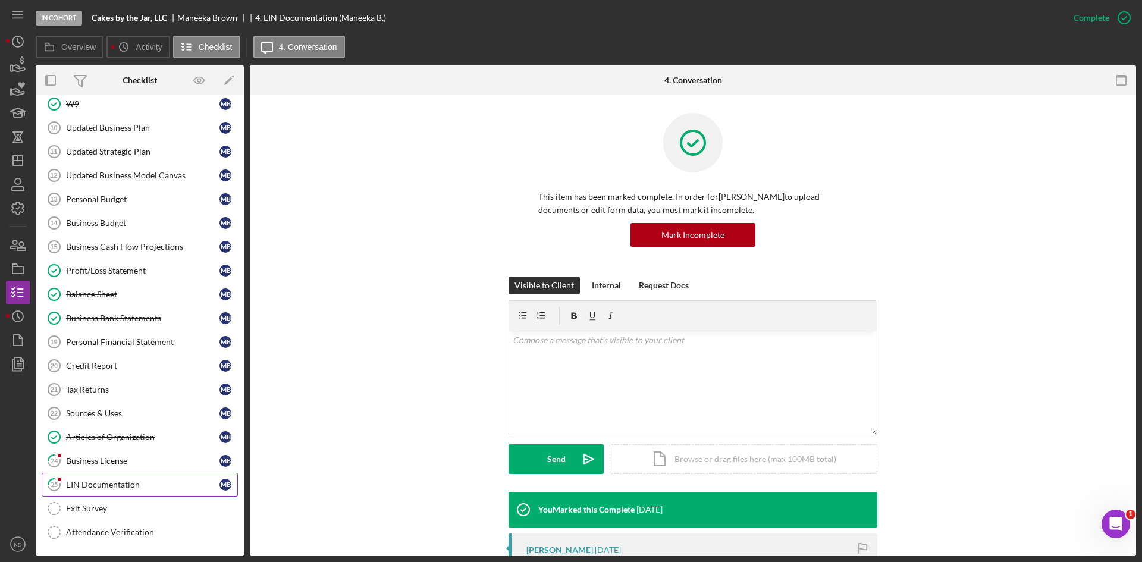
click at [111, 485] on div "EIN Documentation" at bounding box center [142, 485] width 153 height 10
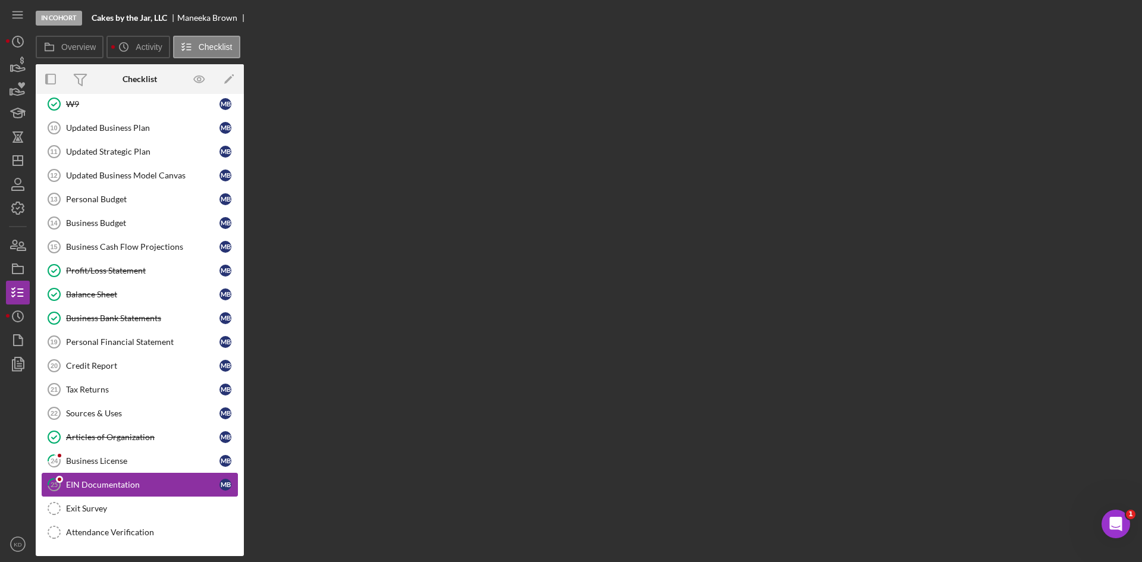
scroll to position [266, 0]
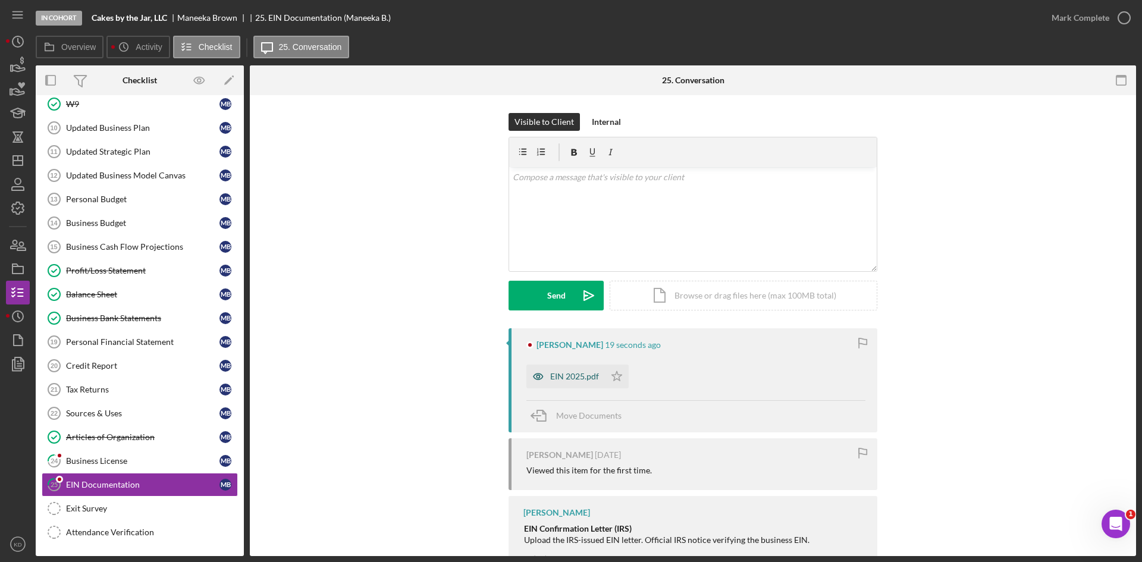
click at [568, 373] on div "EIN 2025.pdf" at bounding box center [574, 377] width 49 height 10
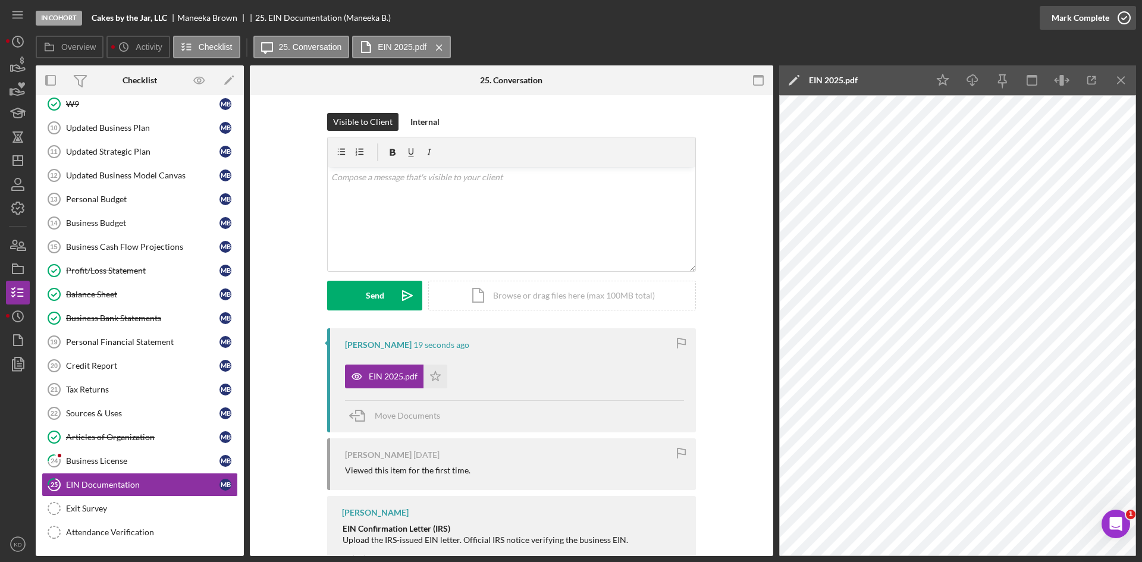
click at [1111, 19] on icon "button" at bounding box center [1124, 18] width 30 height 30
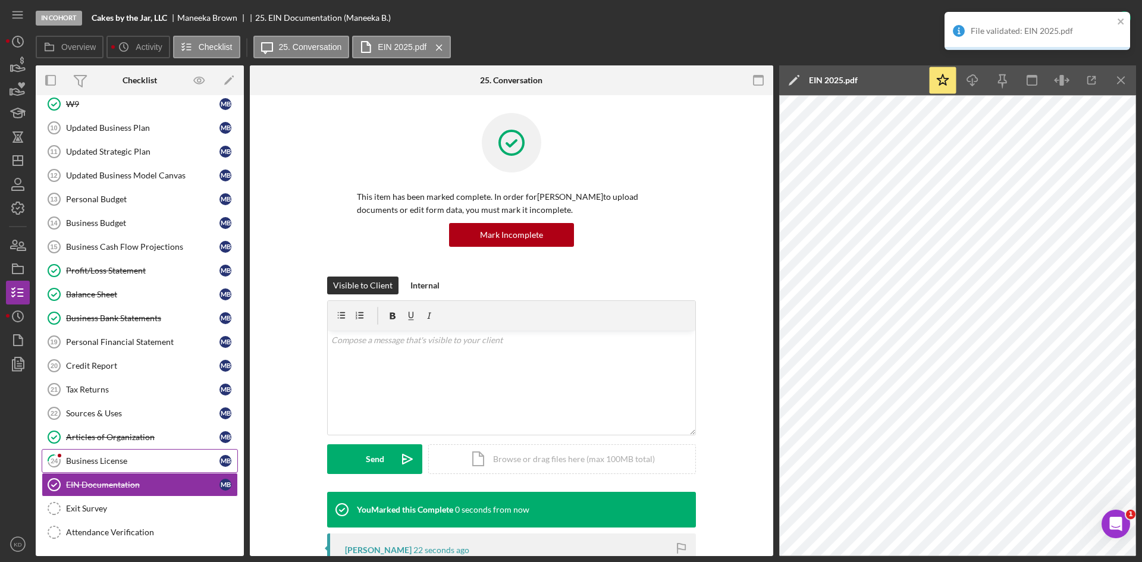
click at [114, 464] on div "Business License" at bounding box center [142, 461] width 153 height 10
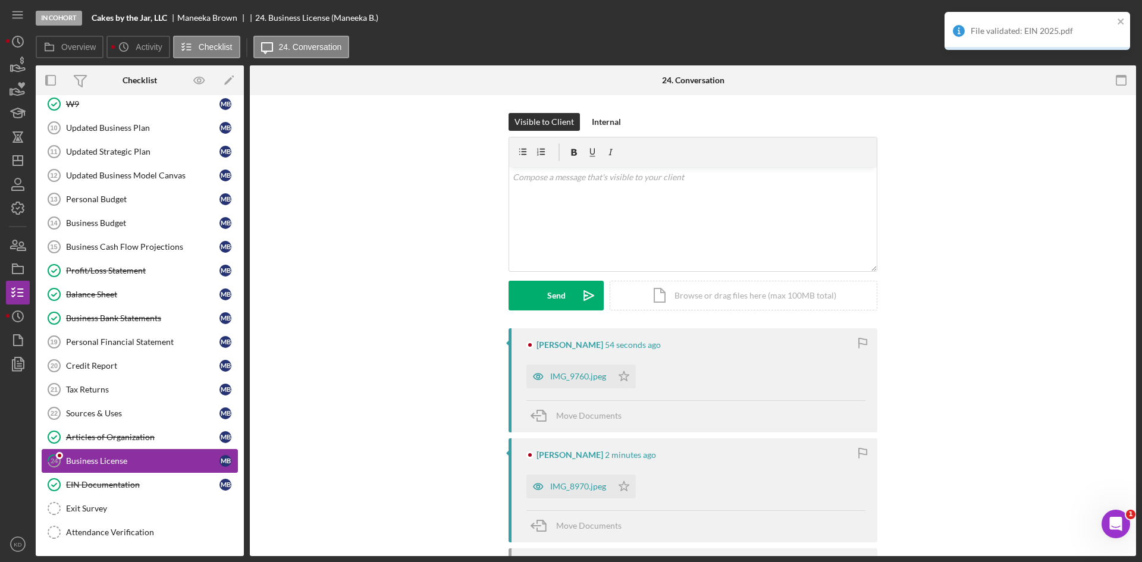
scroll to position [266, 0]
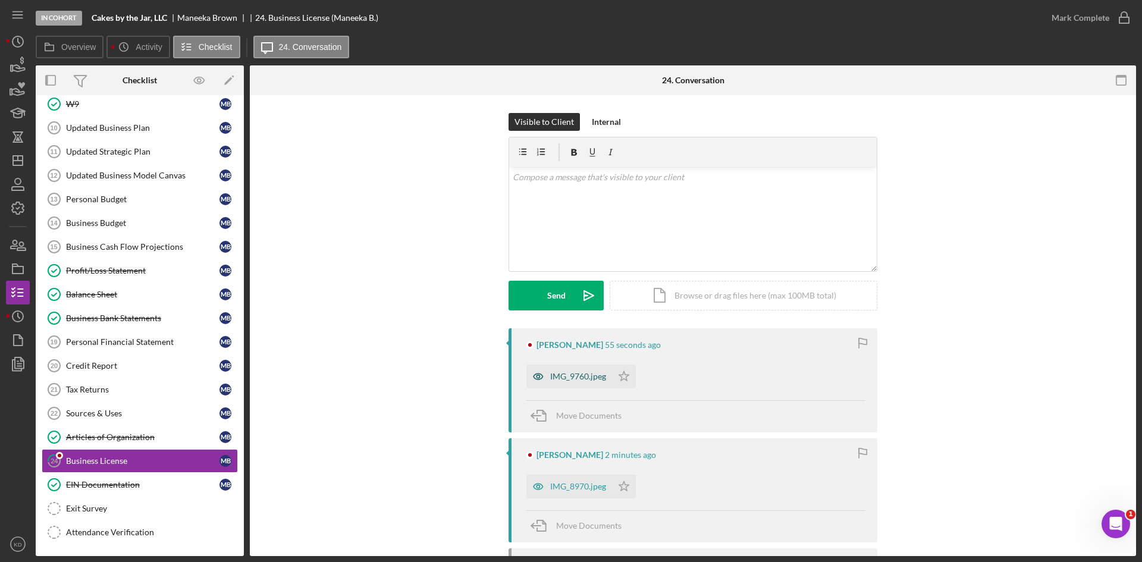
click at [573, 378] on div "IMG_9760.jpeg" at bounding box center [578, 377] width 56 height 10
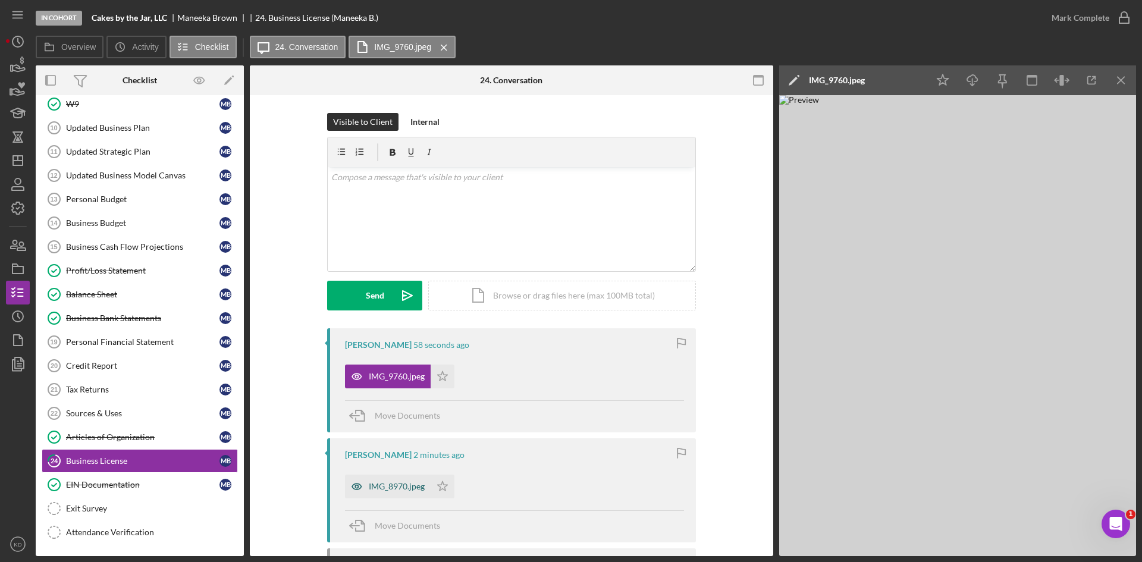
click at [383, 494] on div "IMG_8970.jpeg" at bounding box center [388, 486] width 86 height 24
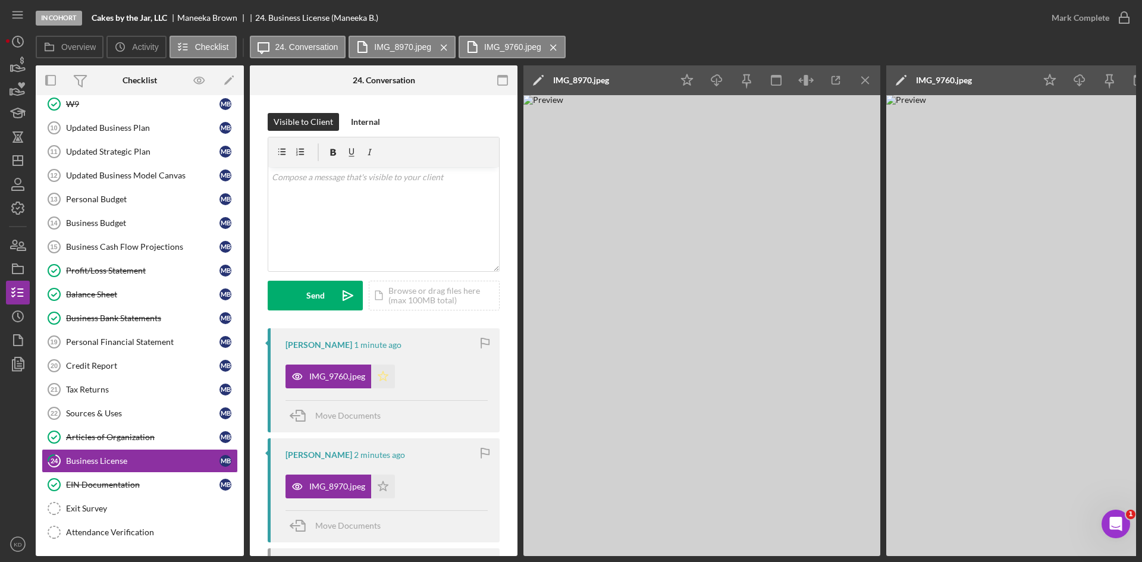
click at [381, 378] on polygon "button" at bounding box center [383, 376] width 10 height 10
click at [381, 488] on polygon "button" at bounding box center [383, 486] width 10 height 10
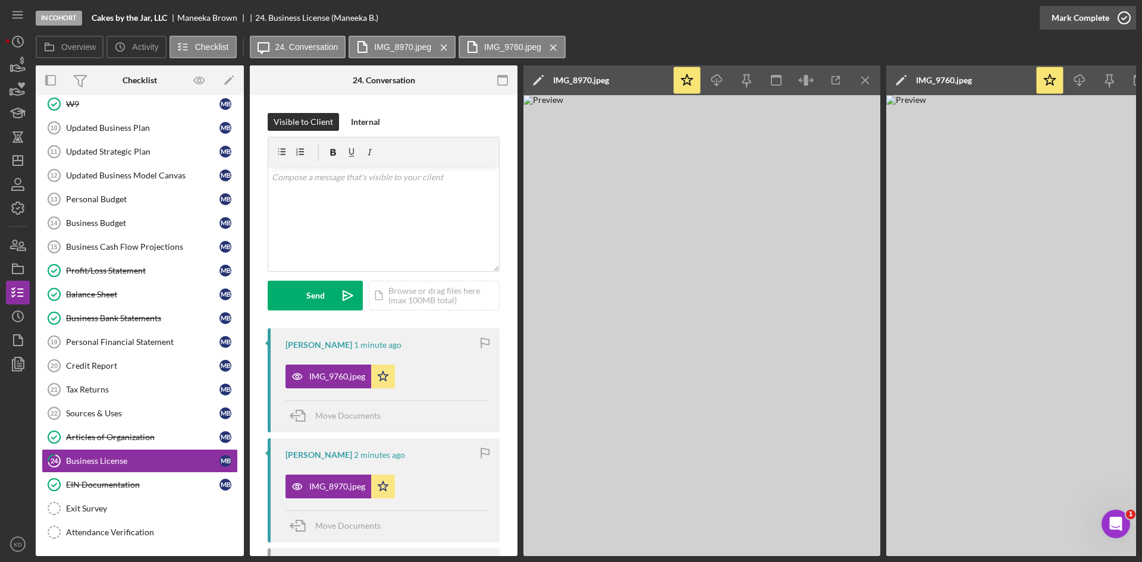
click at [1120, 23] on circle "button" at bounding box center [1124, 18] width 12 height 12
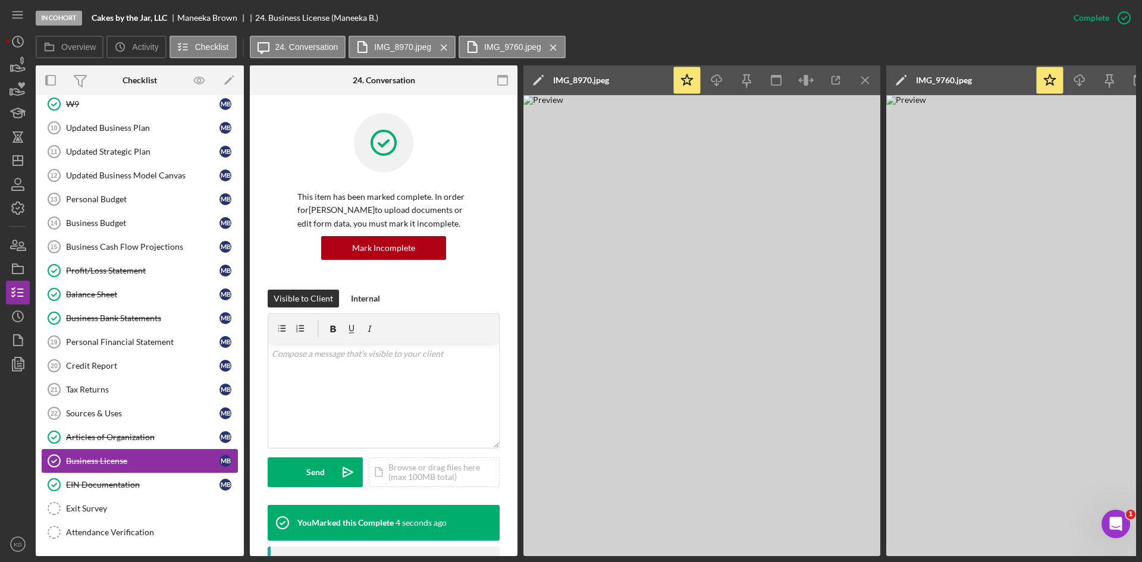
scroll to position [269, 0]
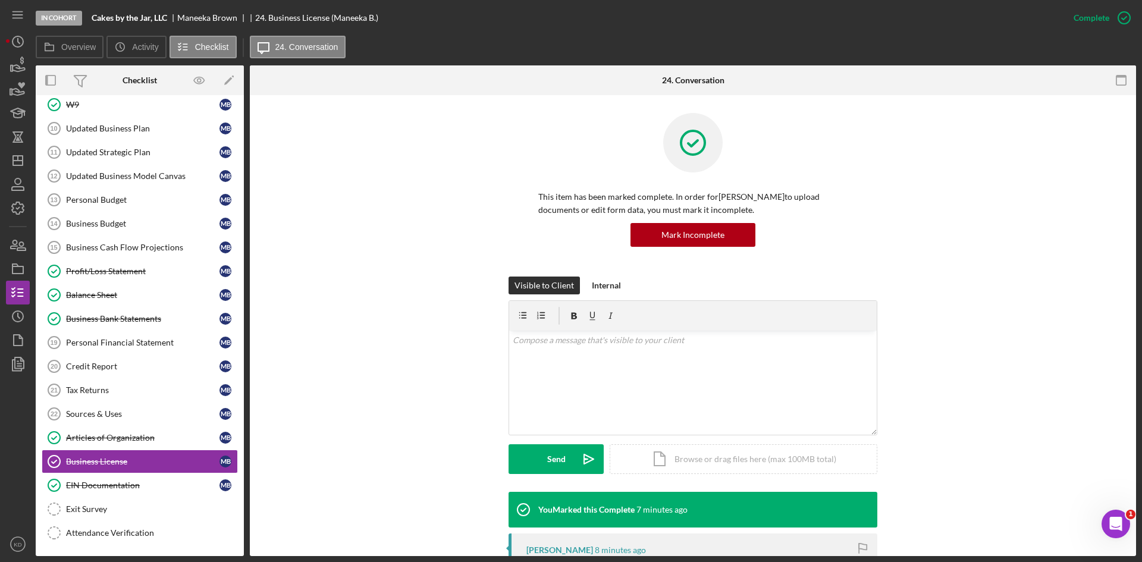
scroll to position [164, 0]
click at [221, 13] on div "[PERSON_NAME]" at bounding box center [212, 18] width 70 height 10
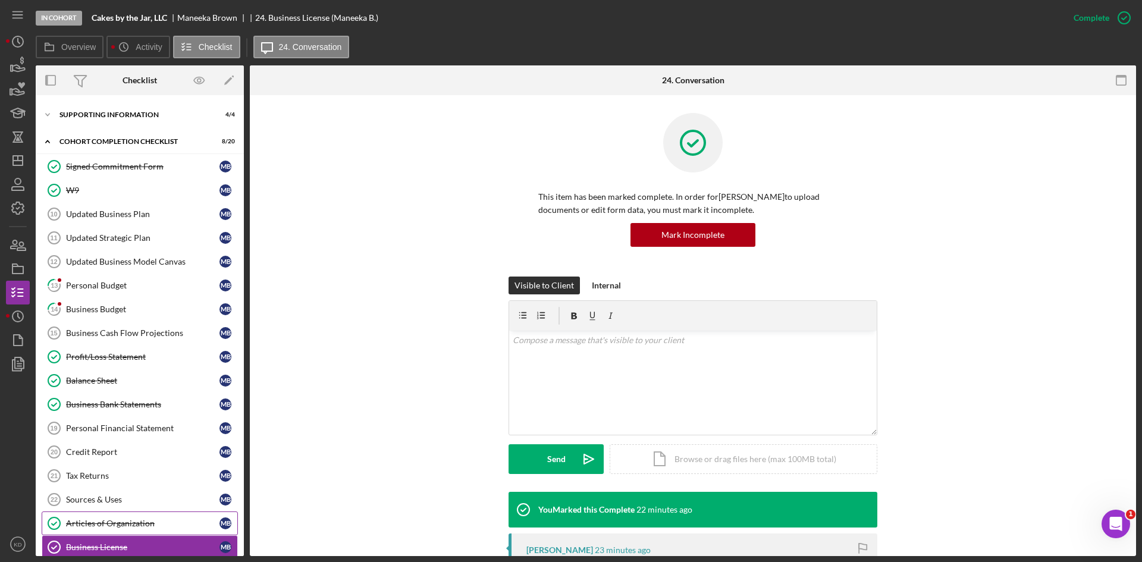
scroll to position [164, 0]
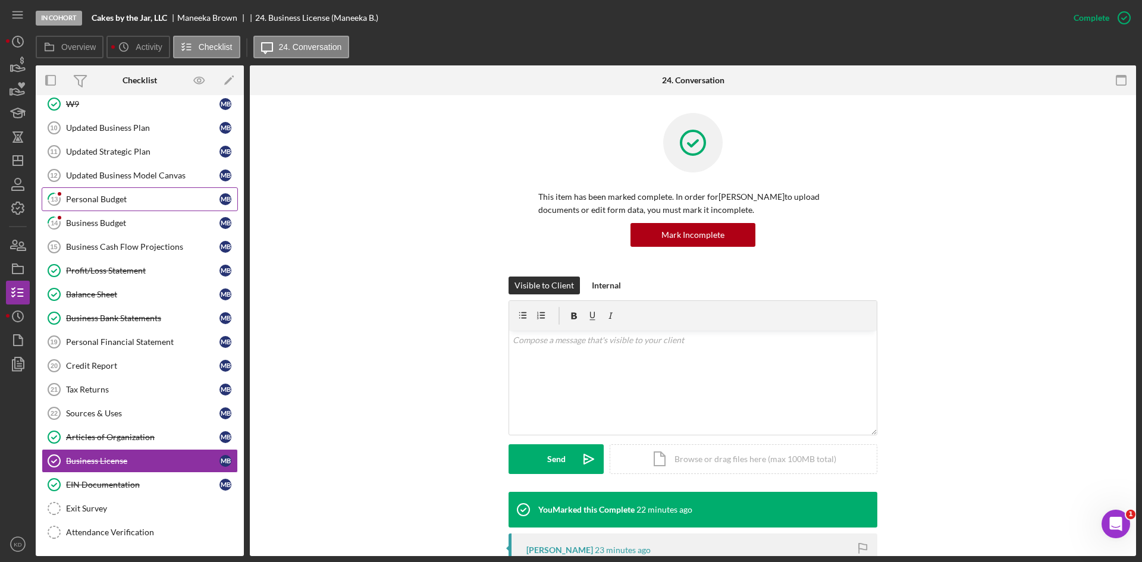
click at [96, 199] on div "Personal Budget" at bounding box center [142, 199] width 153 height 10
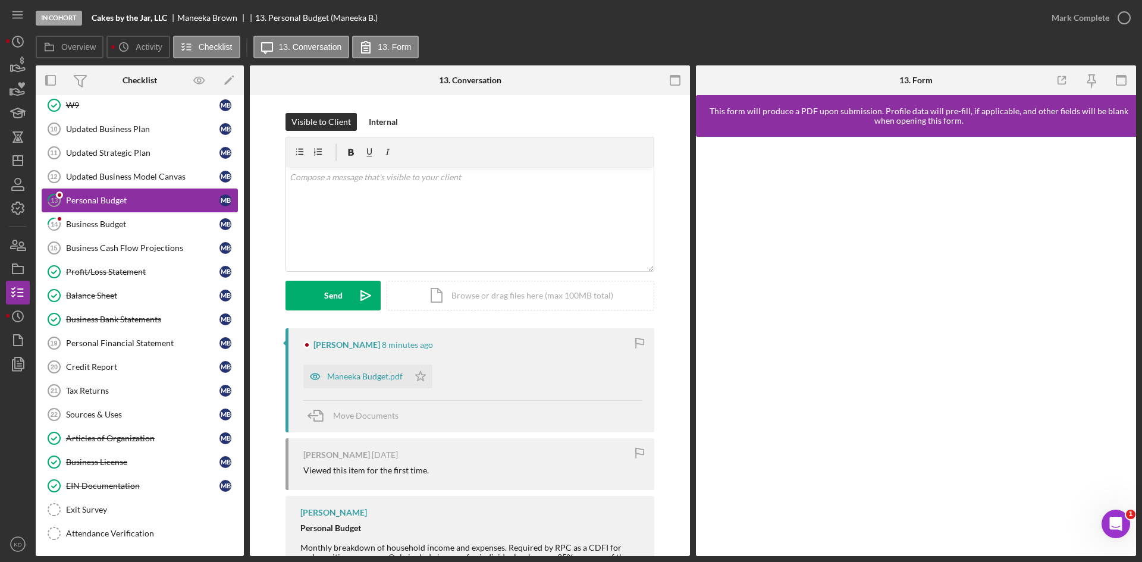
scroll to position [164, 0]
click at [364, 376] on div "Maneeka Budget.pdf" at bounding box center [365, 377] width 76 height 10
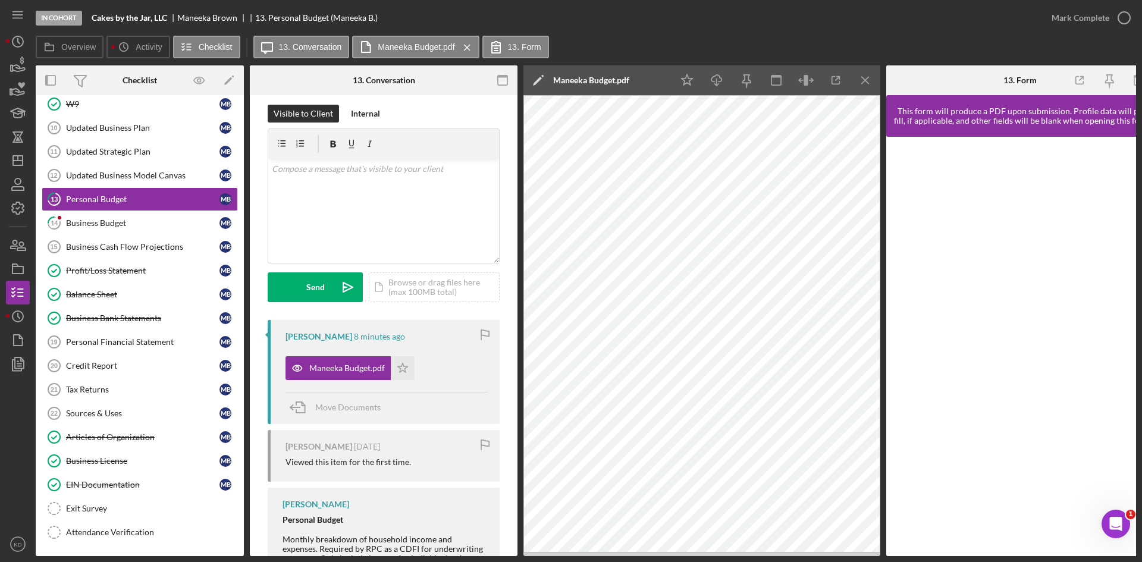
scroll to position [0, 0]
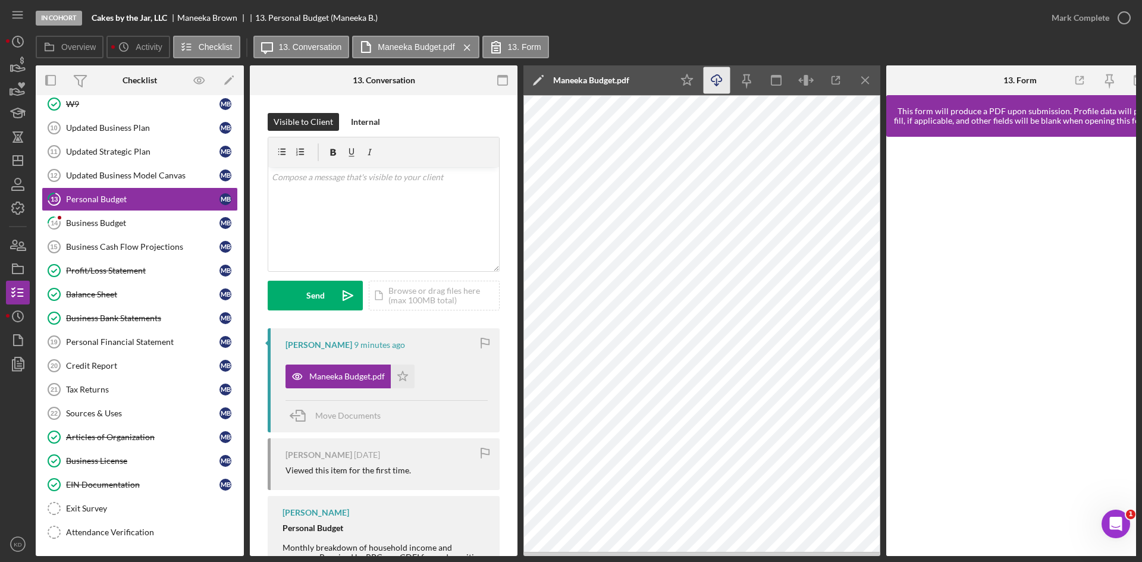
click at [719, 86] on icon "Icon/Download" at bounding box center [716, 80] width 27 height 27
click at [871, 80] on icon "Icon/Menu Close" at bounding box center [865, 80] width 27 height 27
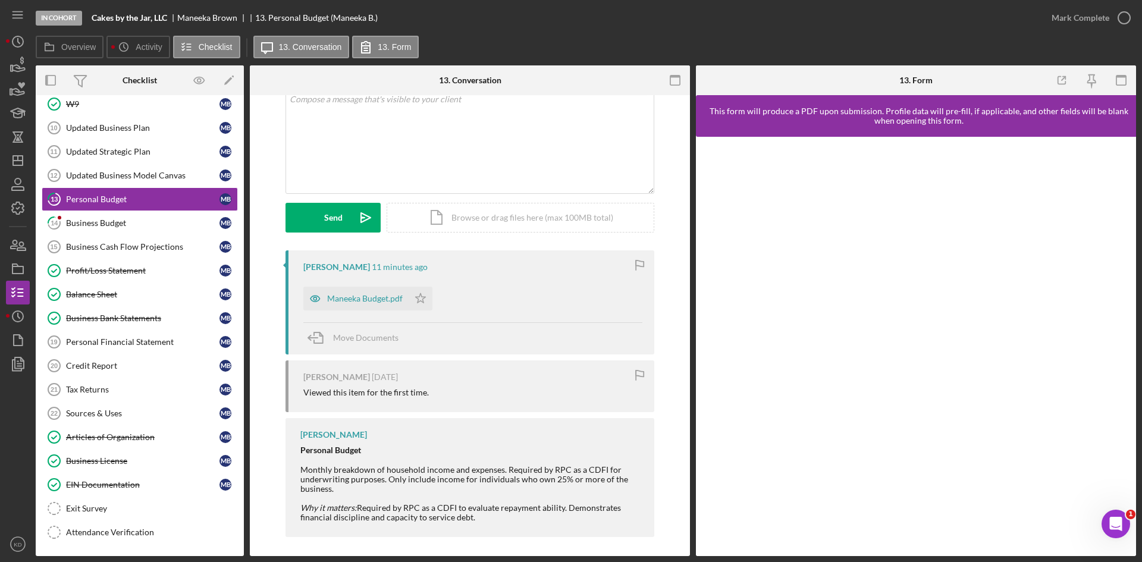
scroll to position [83, 0]
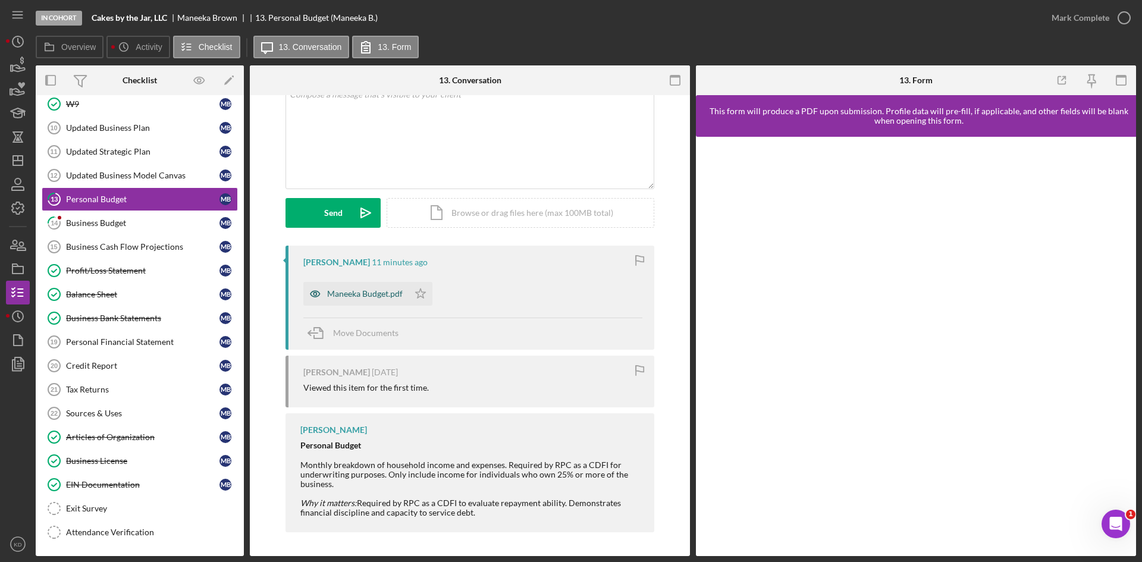
click at [351, 290] on div "Maneeka Budget.pdf" at bounding box center [365, 294] width 76 height 10
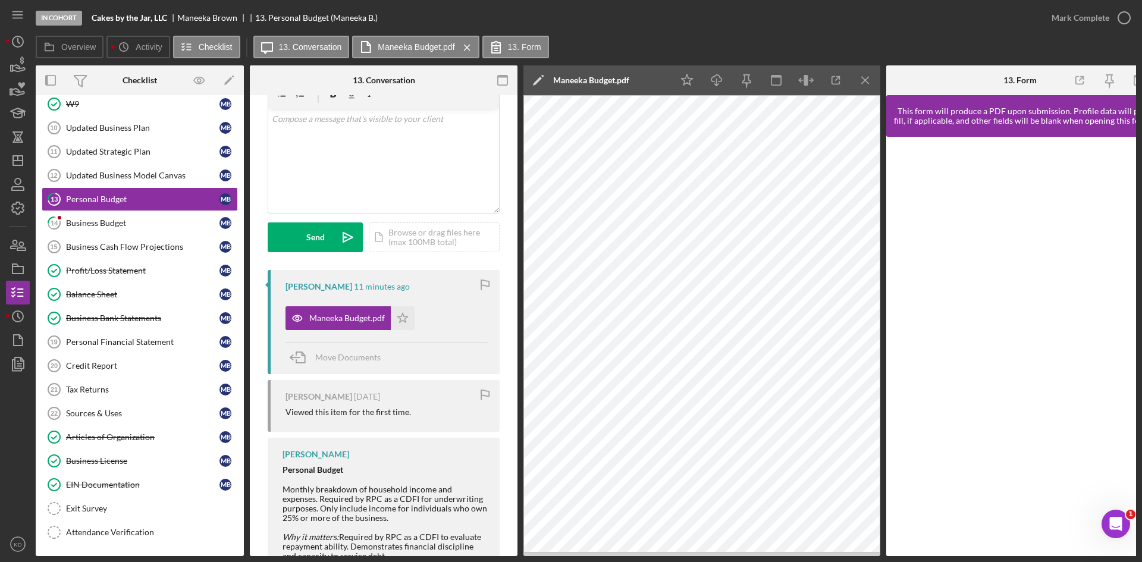
scroll to position [0, 0]
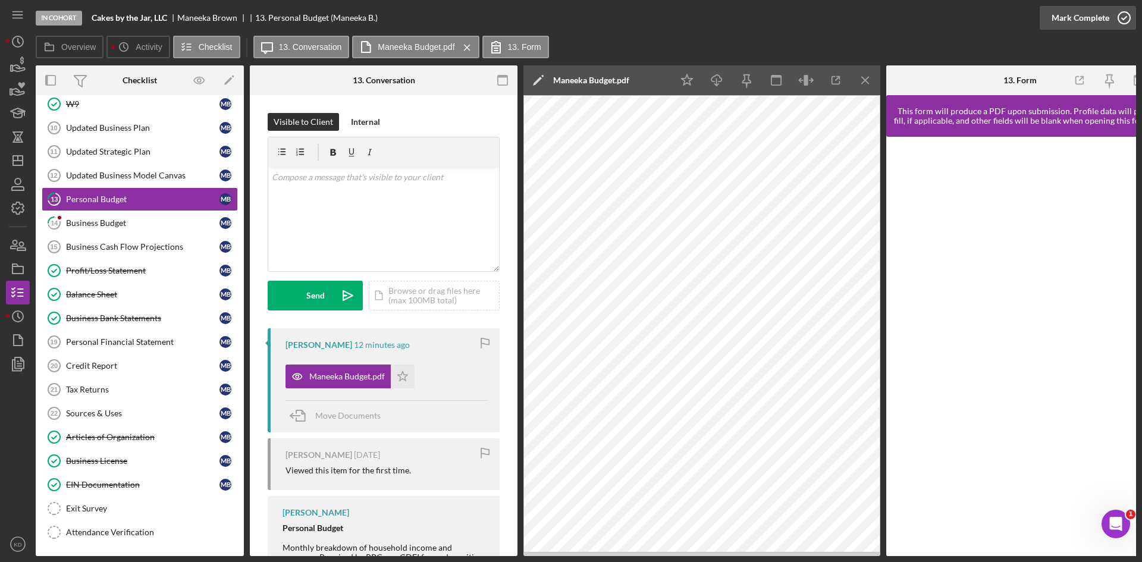
click at [1096, 18] on div "Mark Complete" at bounding box center [1080, 18] width 58 height 24
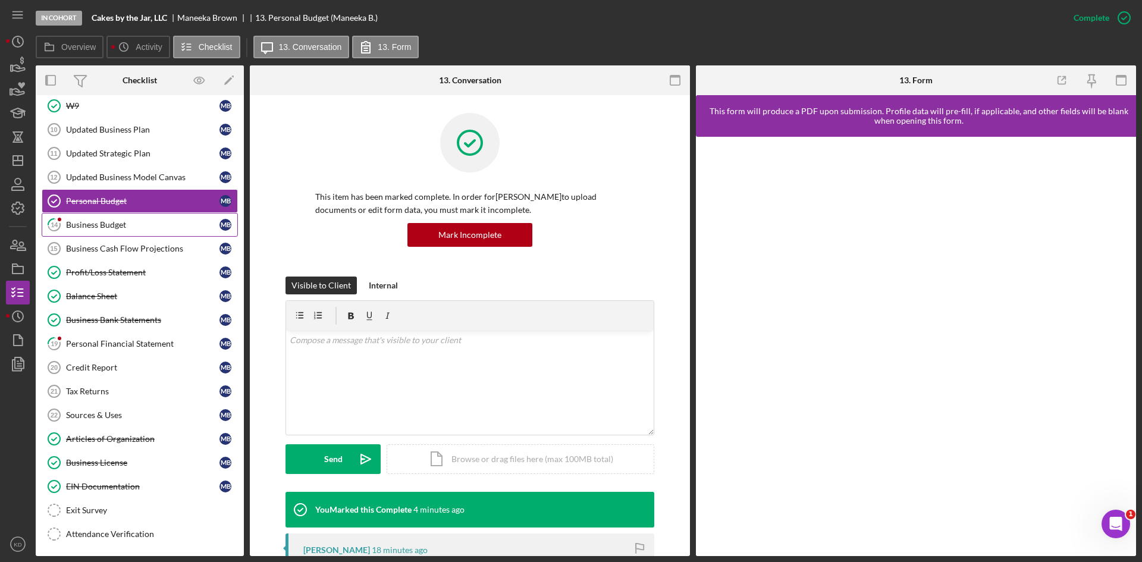
scroll to position [164, 0]
click at [139, 220] on div "Business Budget" at bounding box center [142, 223] width 153 height 10
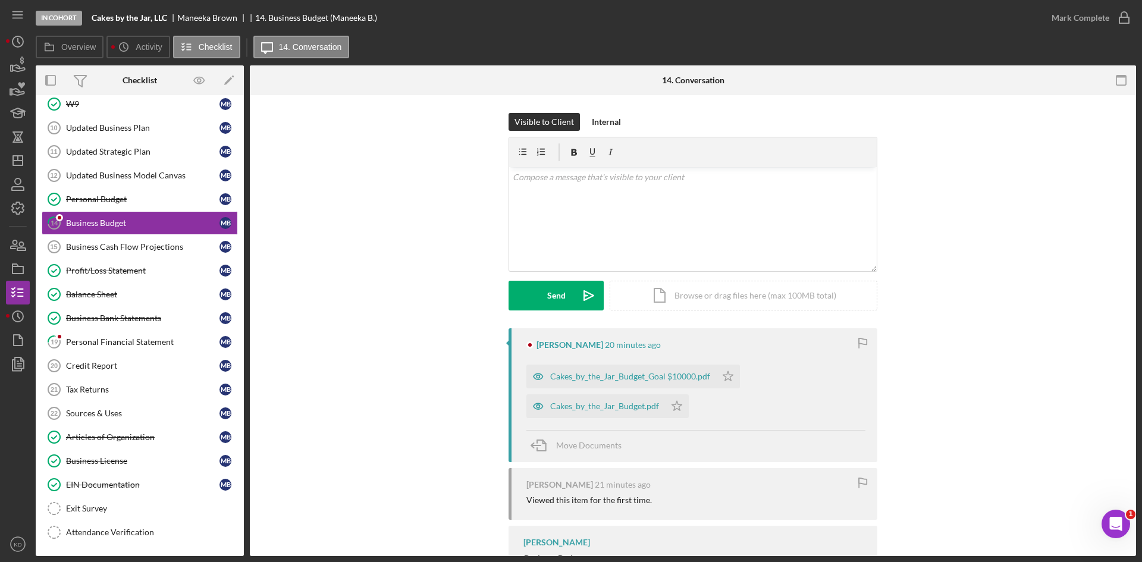
scroll to position [115, 0]
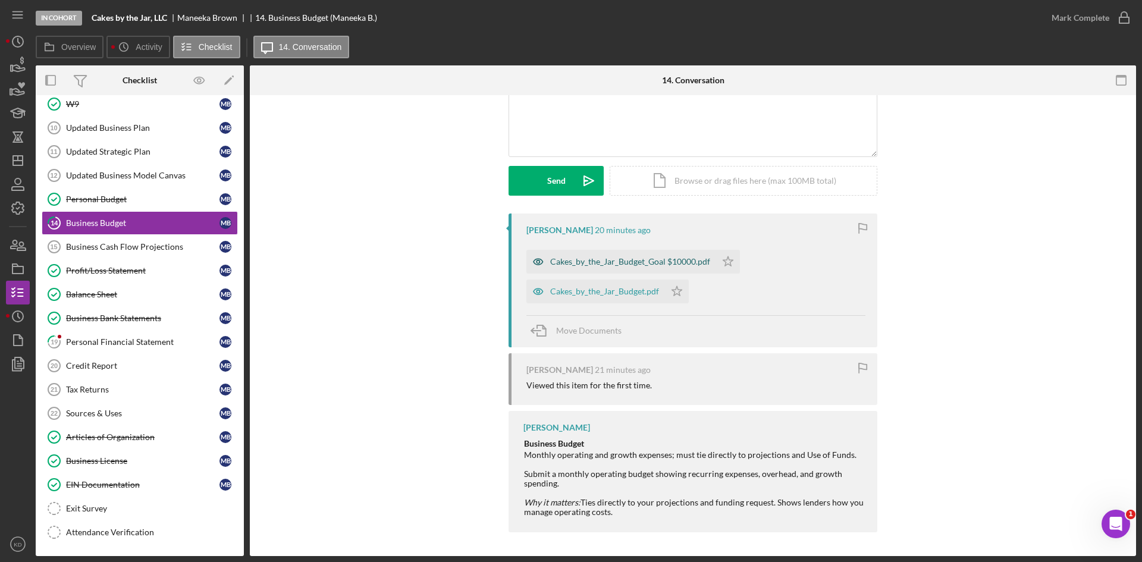
click at [582, 263] on div "Cakes_by_the_Jar_Budget_Goal $10000.pdf" at bounding box center [630, 262] width 160 height 10
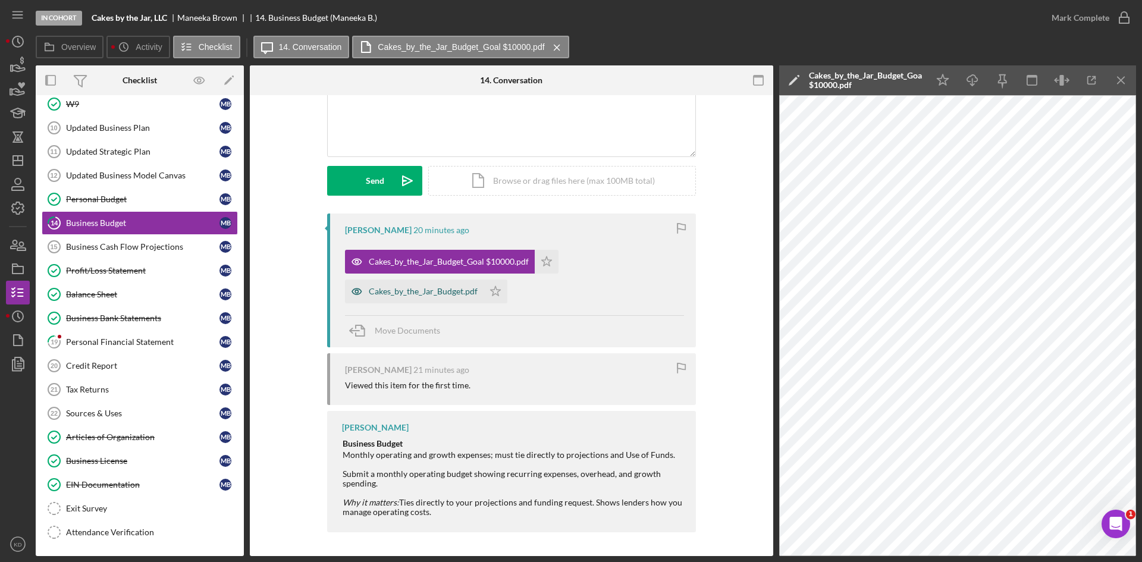
click at [377, 287] on div "Cakes_by_the_Jar_Budget.pdf" at bounding box center [423, 292] width 109 height 10
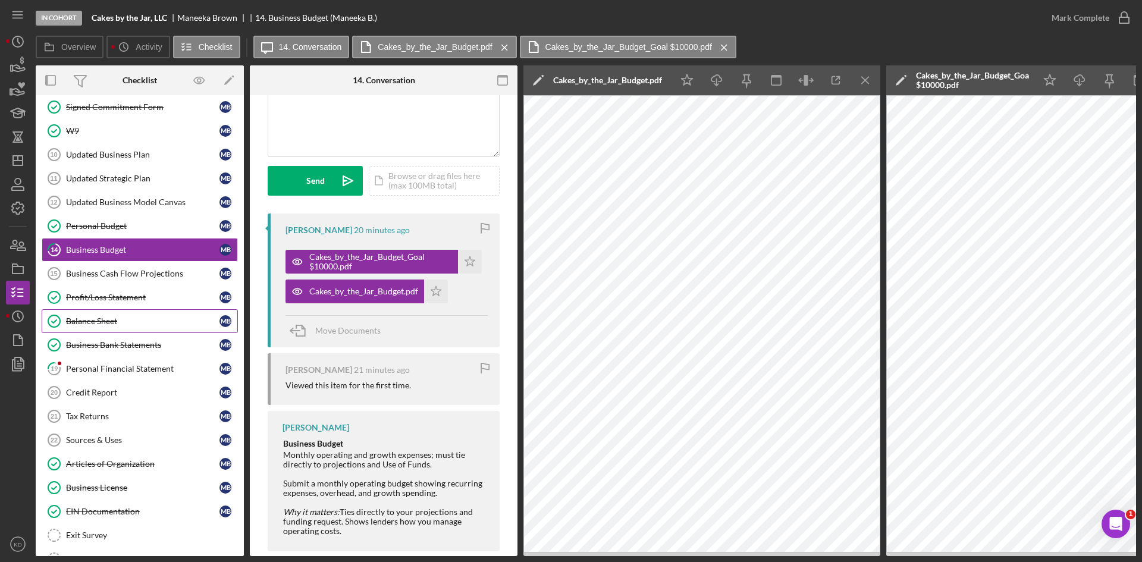
scroll to position [49, 0]
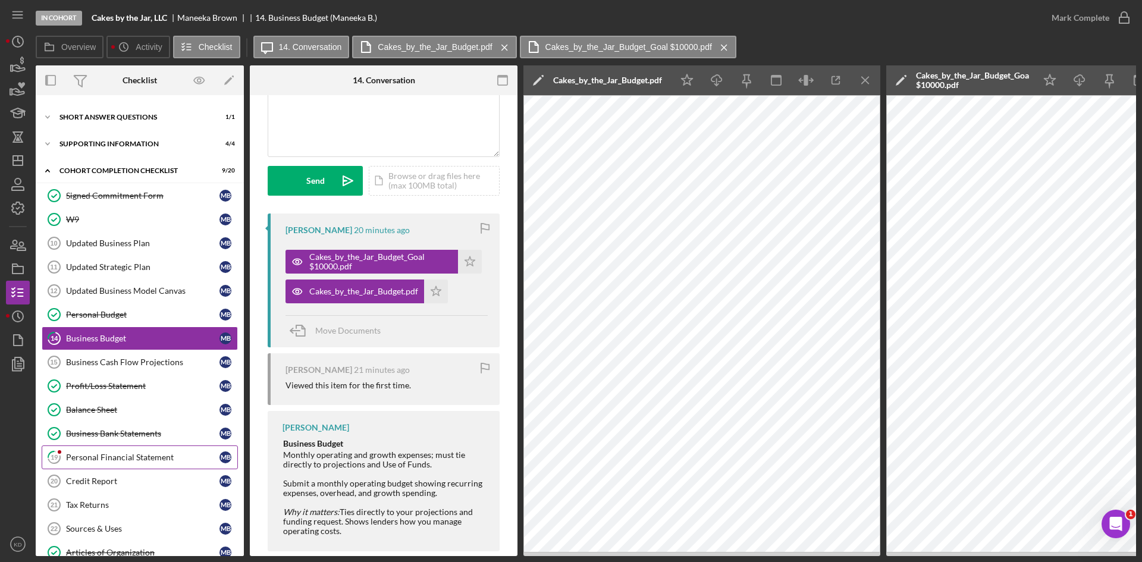
click at [134, 450] on link "19 Personal Financial Statement M B" at bounding box center [140, 457] width 196 height 24
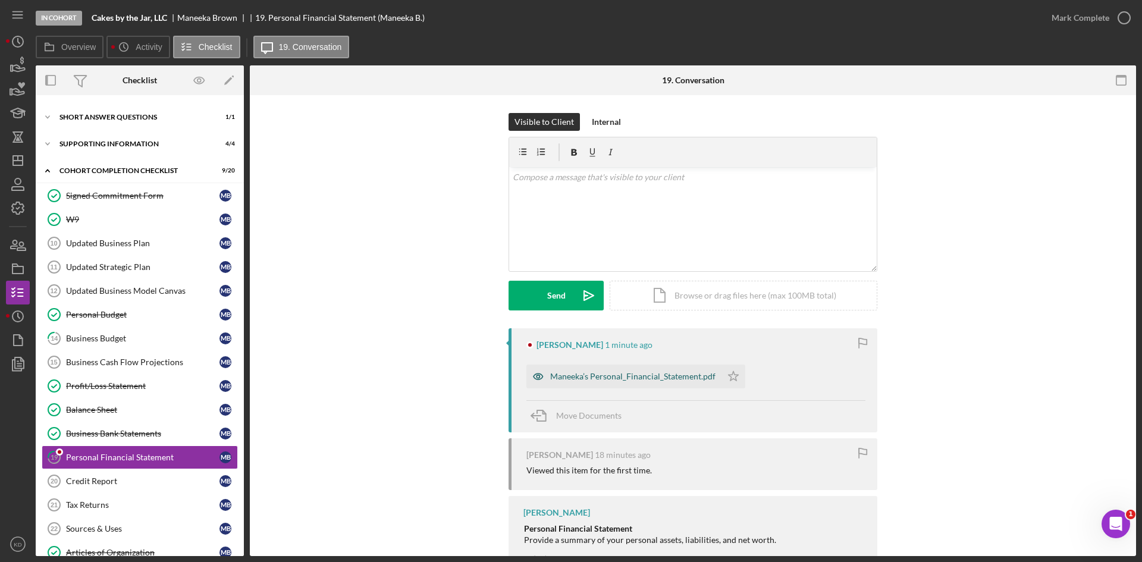
click at [595, 377] on div "Maneeka’s Personal_Financial_Statement.pdf" at bounding box center [632, 377] width 165 height 10
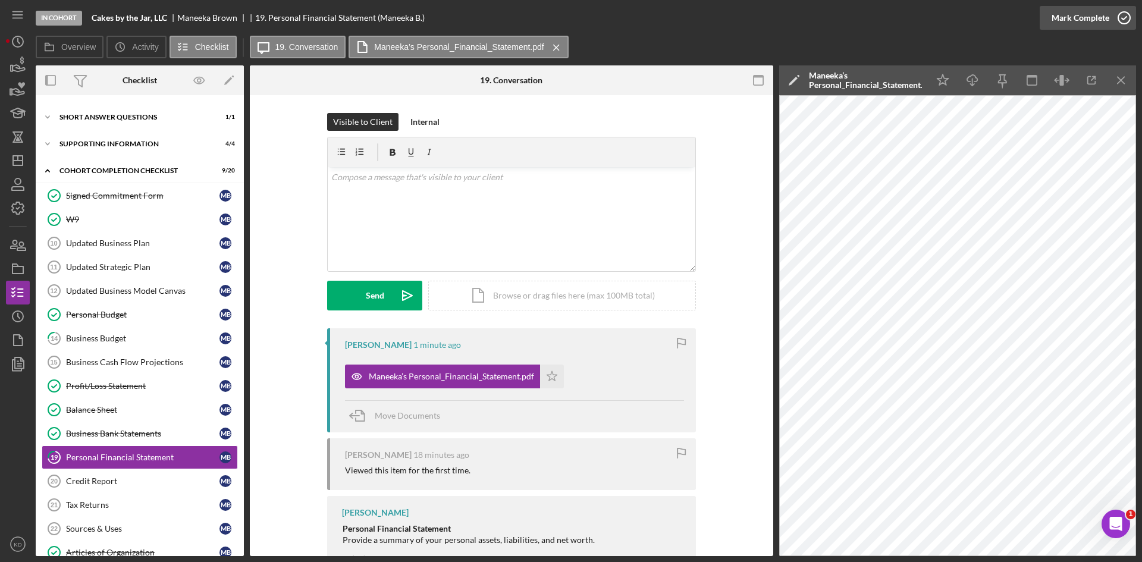
click at [1105, 16] on div "Mark Complete" at bounding box center [1080, 18] width 58 height 24
